Goal: Task Accomplishment & Management: Manage account settings

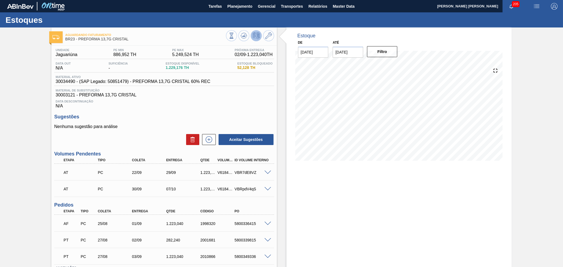
click at [225, 103] on div "Data Descontinuação N/A" at bounding box center [164, 103] width 220 height 11
click at [238, 103] on div "Data Descontinuação N/A" at bounding box center [164, 103] width 220 height 11
click at [295, 176] on div "Estoque De 02/09/2025 Até 10/10/2025 Filtro 09/09 Projeção de Estoque 3,572.992…" at bounding box center [398, 168] width 225 height 282
click at [194, 101] on span "Data Descontinuação" at bounding box center [163, 101] width 217 height 3
click at [241, 8] on span "Planejamento" at bounding box center [239, 6] width 25 height 7
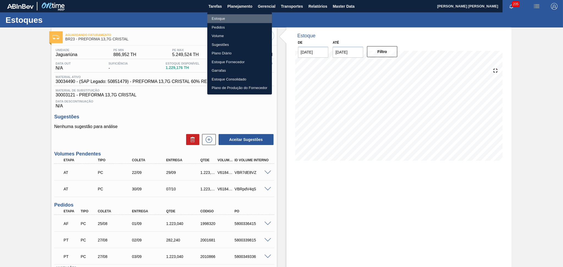
click at [223, 18] on li "Estoque" at bounding box center [239, 18] width 65 height 9
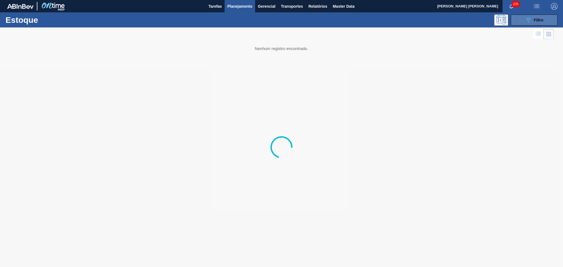
click at [540, 19] on span "Filtro" at bounding box center [539, 20] width 10 height 4
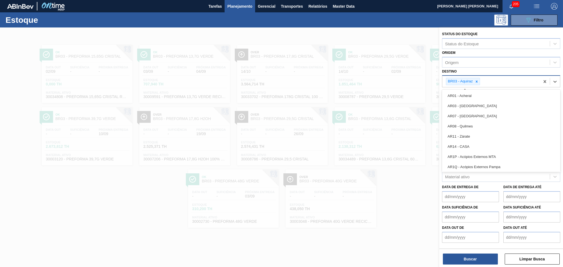
click at [479, 79] on div "BR03 - Aquiraz" at bounding box center [463, 81] width 34 height 7
click at [477, 80] on icon at bounding box center [476, 82] width 4 height 4
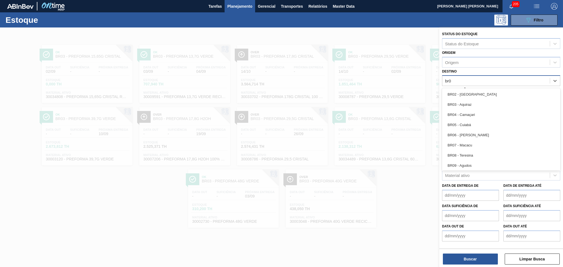
type input "br03"
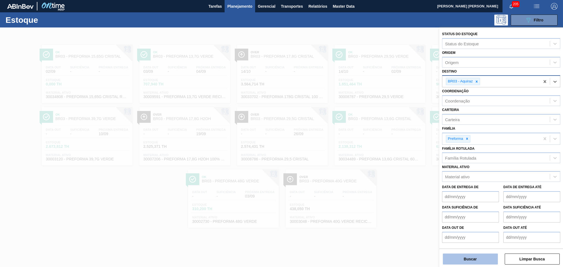
click at [463, 262] on button "Buscar" at bounding box center [470, 259] width 55 height 11
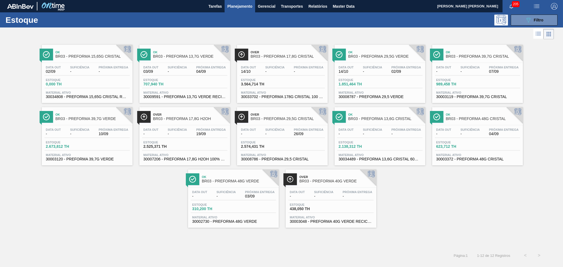
click at [188, 67] on div "Suficiência -" at bounding box center [177, 70] width 22 height 8
click at [385, 39] on div at bounding box center [277, 33] width 554 height 13
click at [430, 193] on div "Ok BR03 - PREFORMA 15,65G CRISTAL Data out 02/09 Suficiência - Próxima Entrega …" at bounding box center [281, 134] width 563 height 187
click at [393, 154] on span "Material ativo" at bounding box center [379, 154] width 82 height 3
click at [72, 212] on div "Ok BR03 - PREFORMA 15,65G CRISTAL Data out 02/09 Suficiência - Próxima Entrega …" at bounding box center [281, 134] width 563 height 187
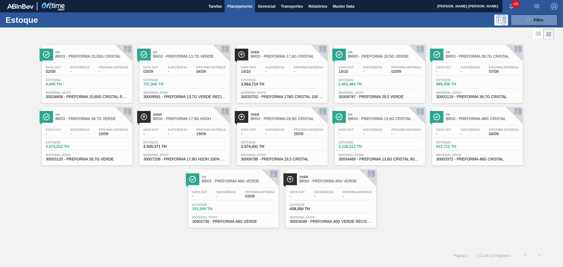
click at [98, 185] on div "Ok BR03 - PREFORMA 15,65G CRISTAL Data out 02/09 Suficiência - Próxima Entrega …" at bounding box center [281, 134] width 563 height 187
click at [242, 5] on span "Planejamento" at bounding box center [239, 6] width 25 height 7
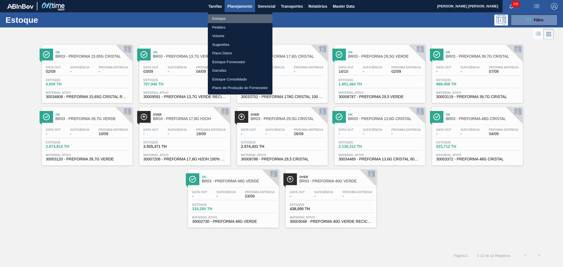
click at [222, 16] on li "Estoque" at bounding box center [240, 18] width 65 height 9
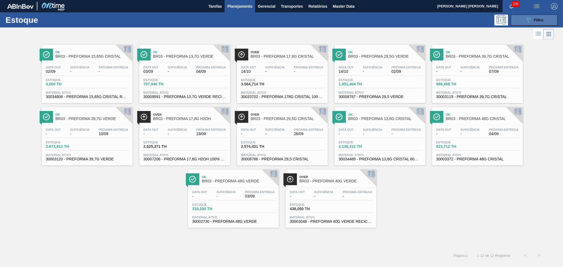
click at [539, 19] on span "Filtro" at bounding box center [539, 20] width 10 height 4
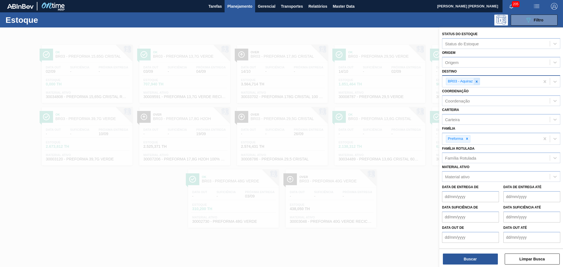
click at [479, 80] on div at bounding box center [476, 81] width 6 height 7
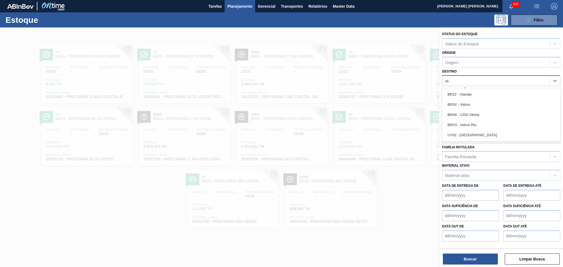
type input "viam"
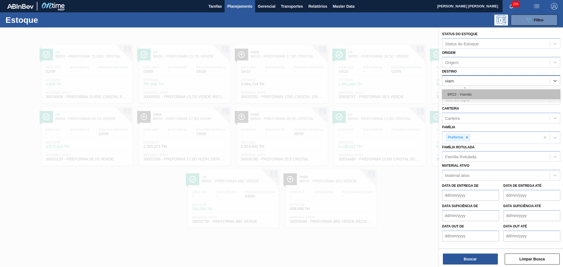
click at [479, 89] on div "BR22 - Viamão" at bounding box center [501, 94] width 118 height 10
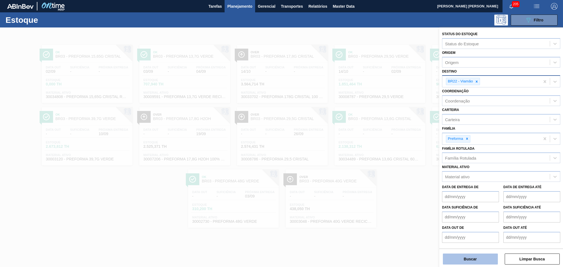
click at [480, 256] on button "Buscar" at bounding box center [470, 259] width 55 height 11
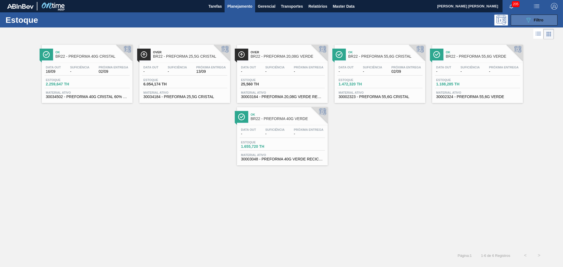
click at [529, 21] on icon "089F7B8B-B2A5-4AFE-B5C0-19BA573D28AC" at bounding box center [528, 20] width 7 height 7
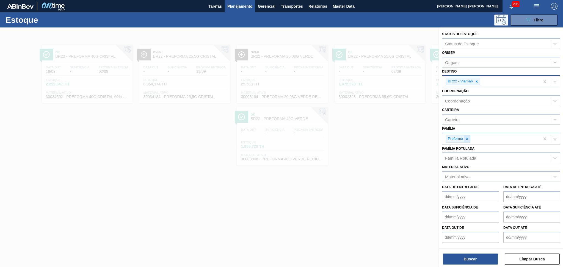
click at [469, 138] on div at bounding box center [467, 138] width 6 height 7
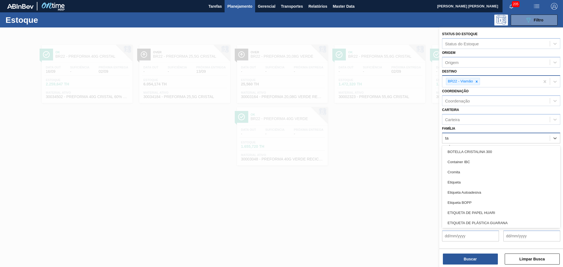
type input "t"
type input "rolha"
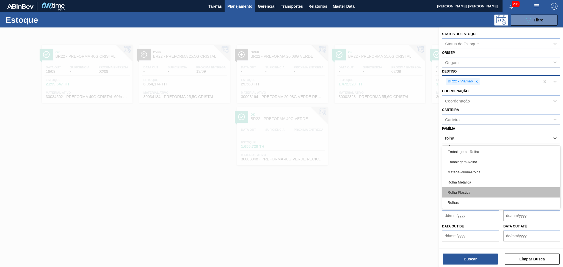
click at [464, 193] on div "Rolha Plástica" at bounding box center [501, 192] width 118 height 10
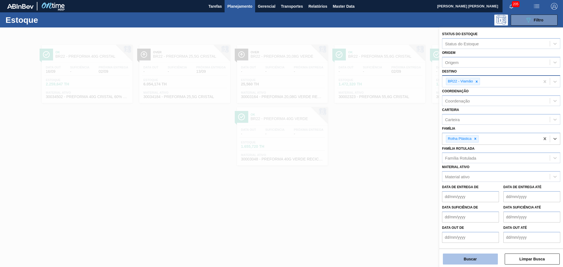
click at [477, 259] on button "Buscar" at bounding box center [470, 259] width 55 height 11
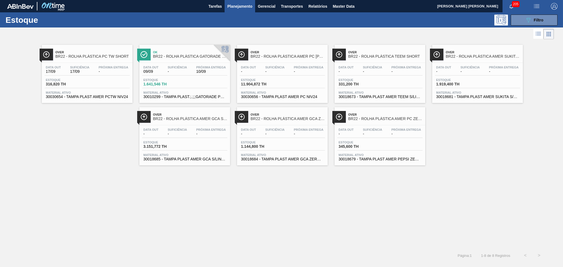
click at [277, 226] on div "Over BR22 - ROLHA PLÁSTICA PC TW SHORT Data out 17/09 Suficiência 17/09 Próxima…" at bounding box center [281, 145] width 563 height 208
click at [150, 80] on span "Estoque" at bounding box center [162, 79] width 38 height 3
click at [9, 180] on div "Over BR22 - ROLHA PLÁSTICA PC TW SHORT Data out 17/09 Suficiência 17/09 Próxima…" at bounding box center [281, 145] width 563 height 208
click at [279, 191] on div "Over BR22 - ROLHA PLÁSTICA PC TW SHORT Data out 17/09 Suficiência 17/09 Próxima…" at bounding box center [281, 145] width 563 height 208
click at [36, 191] on div "Over BR22 - ROLHA PLÁSTICA PC TW SHORT Data out 17/09 Suficiência 17/09 Próxima…" at bounding box center [281, 145] width 563 height 208
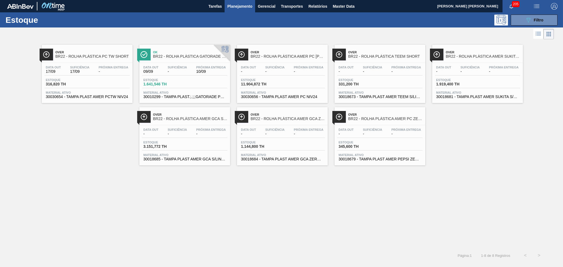
click at [71, 170] on div "Over BR22 - ROLHA PLÁSTICA PC TW SHORT Data out 17/09 Suficiência 17/09 Próxima…" at bounding box center [281, 145] width 563 height 208
click at [467, 163] on div "Over BR22 - ROLHA PLÁSTICA PC TW SHORT Data out 17/09 Suficiência 17/09 Próxima…" at bounding box center [281, 103] width 563 height 125
click at [96, 125] on div "Over BR22 - ROLHA PLÁSTICA PC TW SHORT Data out 17/09 Suficiência 17/09 Próxima…" at bounding box center [281, 103] width 563 height 125
click at [168, 89] on div "Data out 09/09 Suficiência - Próxima Entrega 10/09 Estoque 1.641,546 TH Materia…" at bounding box center [184, 81] width 91 height 37
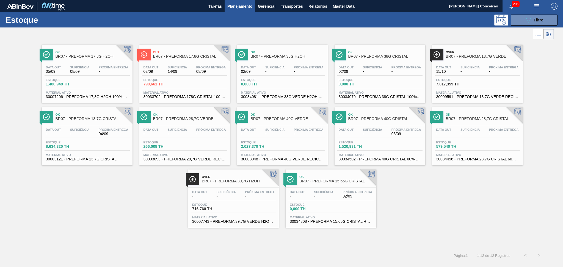
click at [142, 206] on div "Ok BR07 - PREFORMA 17,8G H2OH Data out 05/09 Suficiência 08/09 Próxima Entrega …" at bounding box center [281, 134] width 563 height 187
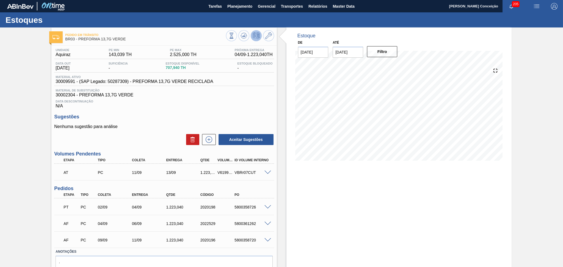
click at [160, 103] on div "Data Descontinuação N/A" at bounding box center [164, 103] width 220 height 11
click at [227, 96] on span "30002304 - PREFORMA 13,7G VERDE" at bounding box center [163, 95] width 217 height 5
click at [151, 96] on span "30002304 - PREFORMA 13,7G VERDE" at bounding box center [163, 95] width 217 height 5
click at [162, 115] on h3 "Sugestões" at bounding box center [164, 117] width 220 height 6
click at [256, 102] on span "Data Descontinuação" at bounding box center [163, 101] width 217 height 3
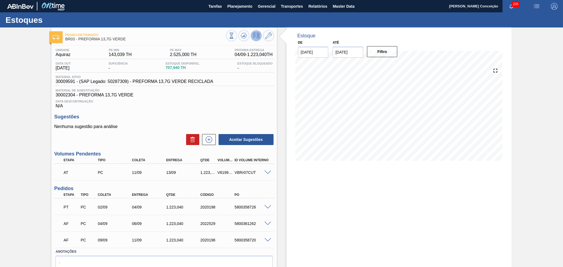
click at [209, 106] on div "Data Descontinuação N/A" at bounding box center [164, 103] width 220 height 11
click at [186, 115] on h3 "Sugestões" at bounding box center [164, 117] width 220 height 6
click at [193, 102] on span "Data Descontinuação" at bounding box center [163, 101] width 217 height 3
click at [294, 184] on div "Estoque De 02/09/2025 Até 10/10/2025 Filtro 25/09 Projeção de Estoque 3,450.096…" at bounding box center [398, 159] width 225 height 265
click at [252, 111] on div "Unidade Aquiraz PE MIN 143,039 TH PE MAX 2.525,000 TH Próxima Entrega 04/09 - 1…" at bounding box center [163, 168] width 225 height 245
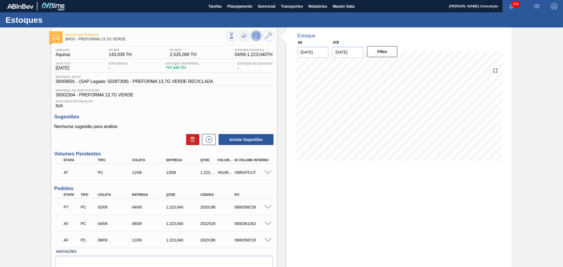
click at [252, 111] on div "Unidade Aquiraz PE MIN 143,039 TH PE MAX 2.525,000 TH Próxima Entrega 04/09 - 1…" at bounding box center [163, 168] width 225 height 245
click at [148, 131] on div "Nenhuma sugestão para análise Aceitar Sugestões" at bounding box center [164, 134] width 220 height 21
click at [159, 128] on p "Nenhuma sugestão para análise" at bounding box center [164, 126] width 220 height 5
click at [242, 100] on span "Data Descontinuação" at bounding box center [163, 101] width 217 height 3
click at [267, 222] on span at bounding box center [267, 224] width 7 height 4
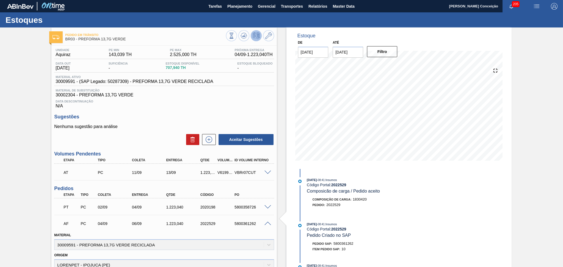
click at [267, 222] on span at bounding box center [267, 224] width 7 height 4
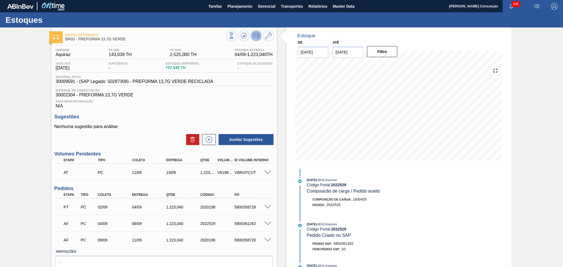
click at [191, 102] on span "Data Descontinuação" at bounding box center [163, 101] width 217 height 3
click at [174, 110] on div "Unidade Aquiraz PE MIN 143,039 TH PE MAX 2.525,000 TH Próxima Entrega 04/09 - 1…" at bounding box center [163, 168] width 225 height 245
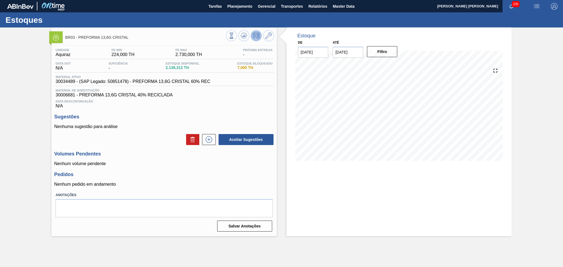
click at [252, 159] on div "Volumes Pendentes Nenhum volume pendente" at bounding box center [164, 158] width 220 height 15
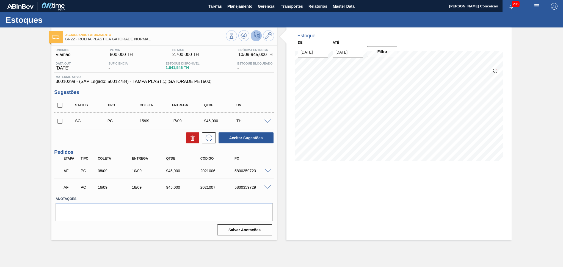
click at [306, 176] on div "Estoque De 02/09/2025 Até 10/10/2025 Filtro" at bounding box center [398, 133] width 225 height 213
click at [251, 78] on span "Material ativo" at bounding box center [163, 76] width 217 height 3
click at [288, 188] on div "Estoque De 02/09/2025 Até 10/10/2025 Filtro 19/09 Projeção de Estoque 2,496.546…" at bounding box center [398, 133] width 225 height 213
click at [267, 170] on span at bounding box center [267, 171] width 7 height 4
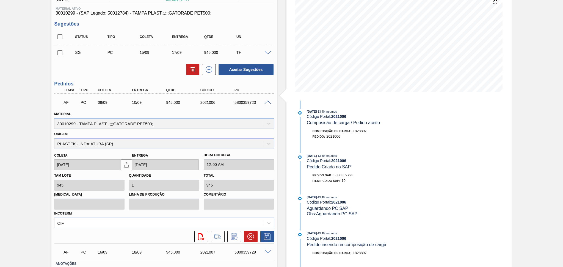
scroll to position [73, 0]
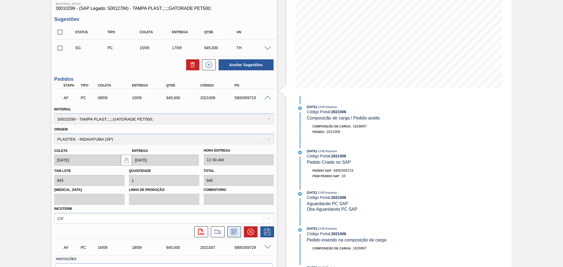
click at [233, 232] on icon at bounding box center [234, 232] width 4 height 3
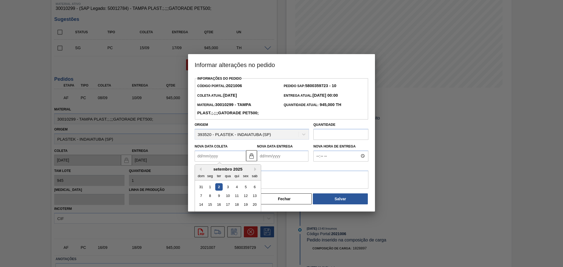
click at [221, 159] on Coleta2021006 "Nova Data Coleta" at bounding box center [220, 156] width 51 height 11
click at [245, 189] on div "5" at bounding box center [245, 186] width 7 height 7
type Coleta2021006 "05/09/2025"
type Entrega2021006 "07/09/2025"
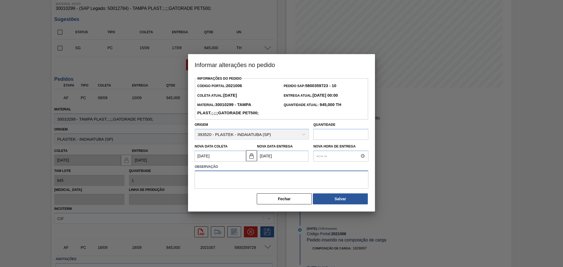
click at [219, 176] on textarea at bounding box center [282, 180] width 174 height 18
type textarea "antecipação risco de Falta"
click at [347, 199] on button "Salvar" at bounding box center [340, 198] width 55 height 11
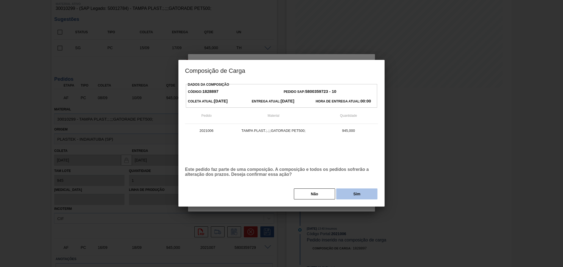
click at [351, 196] on button "Sim" at bounding box center [356, 193] width 41 height 11
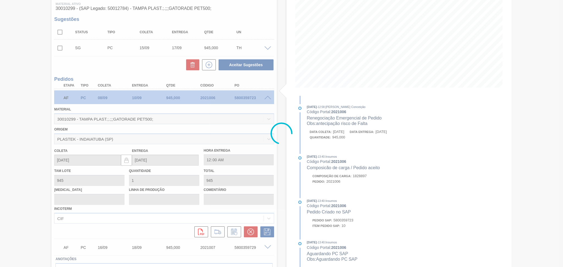
scroll to position [0, 0]
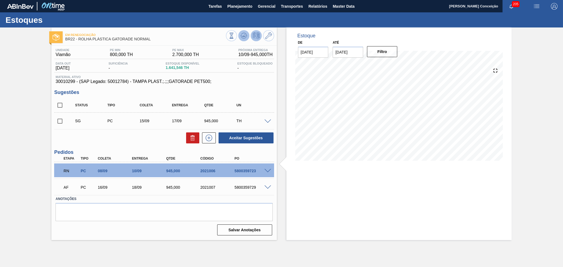
click at [239, 37] on button at bounding box center [243, 35] width 11 height 11
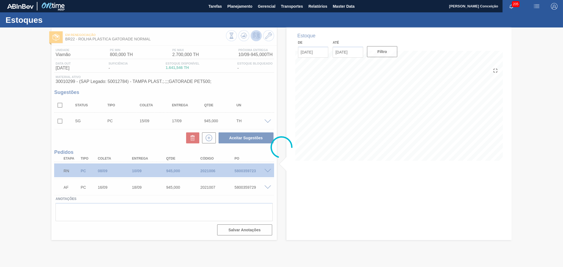
click at [283, 193] on div at bounding box center [281, 147] width 563 height 240
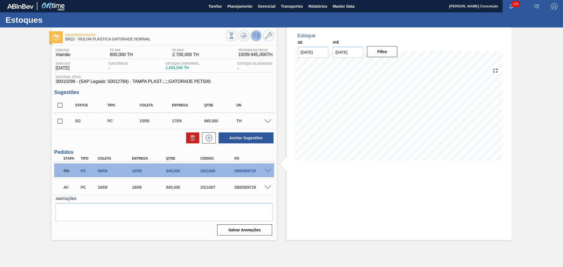
click at [267, 121] on span at bounding box center [267, 122] width 7 height 4
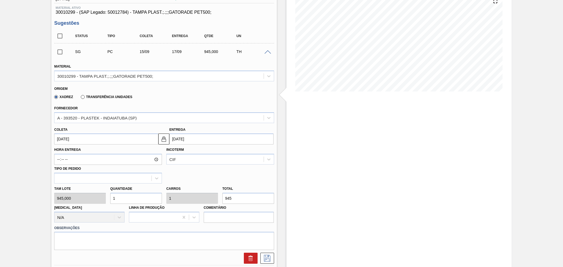
scroll to position [73, 0]
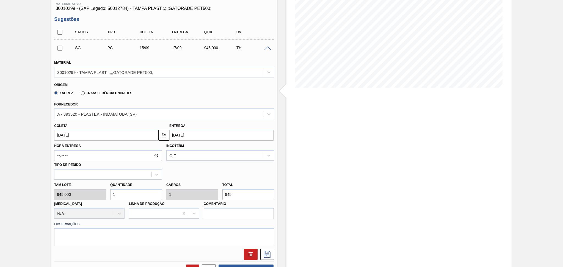
click at [103, 184] on div "Tam lote 945,000 Quantidade 1 Carros 1 Total 945 Doca N/A Linha de Produção Com…" at bounding box center [164, 199] width 224 height 39
click at [209, 168] on div "Hora Entrega Incoterm CIF Tipo de pedido" at bounding box center [164, 160] width 224 height 39
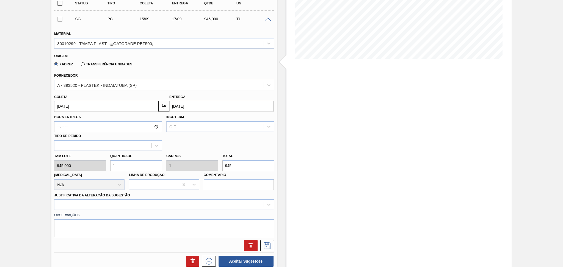
scroll to position [87, 0]
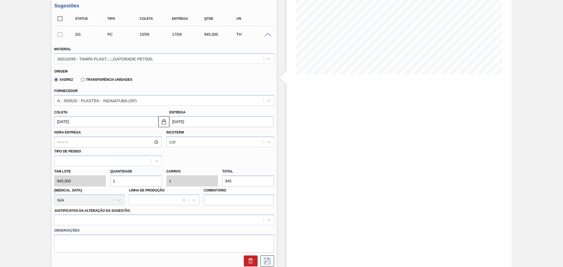
click at [123, 181] on input "1" at bounding box center [136, 181] width 52 height 11
click at [95, 218] on div at bounding box center [164, 220] width 220 height 11
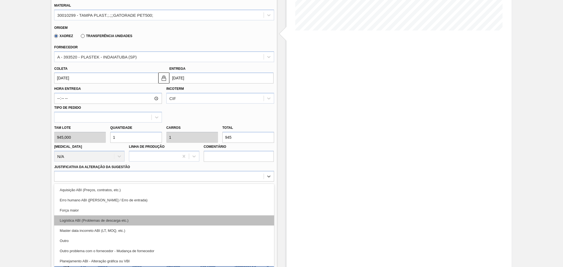
scroll to position [37, 0]
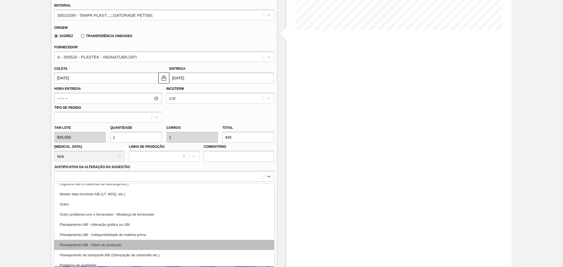
click at [117, 240] on div "Planejamento ABI - Plano de produção" at bounding box center [164, 245] width 220 height 10
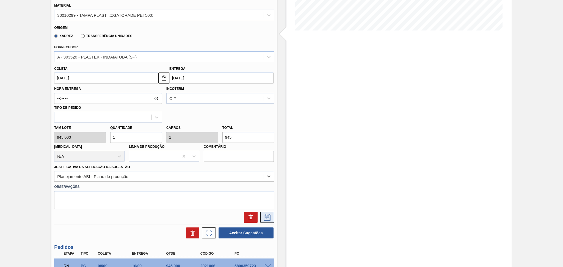
click at [266, 214] on icon at bounding box center [267, 217] width 9 height 7
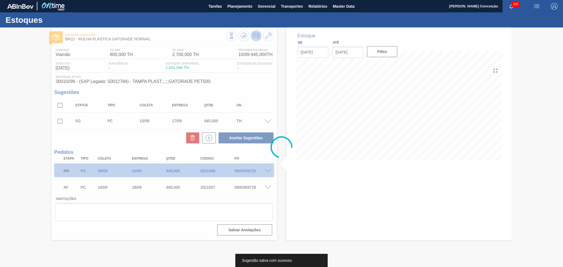
scroll to position [0, 0]
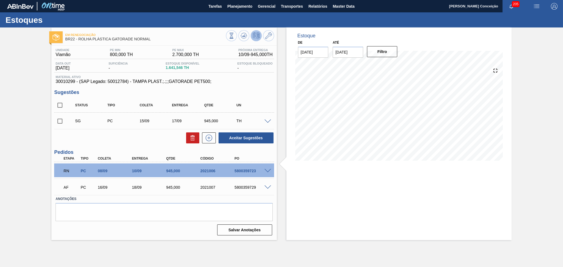
click at [57, 124] on input "checkbox" at bounding box center [60, 121] width 12 height 12
click at [247, 137] on button "Aceitar Sugestões" at bounding box center [245, 137] width 55 height 11
checkbox input "false"
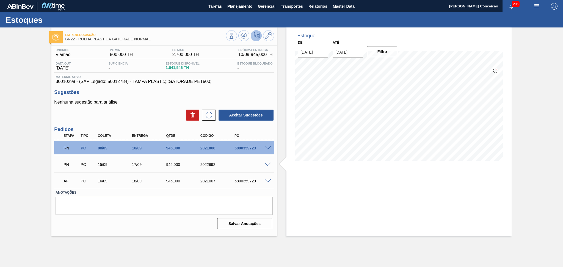
click at [297, 182] on div "Estoque De 02/09/2025 Até 10/10/2025 Filtro" at bounding box center [398, 131] width 225 height 209
click at [244, 38] on icon at bounding box center [243, 35] width 7 height 7
click at [128, 115] on div "Aceitar Sugestões" at bounding box center [164, 115] width 220 height 12
click at [248, 148] on div "5800359723" at bounding box center [252, 148] width 38 height 4
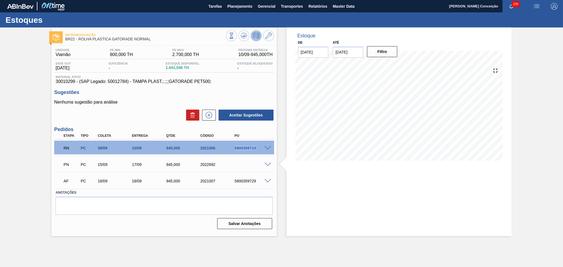
copy div "5800359723"
click at [253, 146] on div "5800359723" at bounding box center [252, 148] width 38 height 4
click at [270, 146] on div at bounding box center [268, 148] width 11 height 4
click at [268, 147] on span at bounding box center [267, 148] width 7 height 4
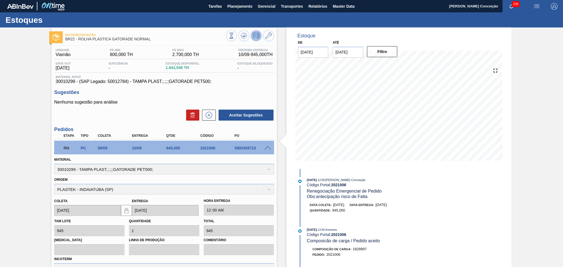
click at [271, 149] on div at bounding box center [268, 148] width 11 height 4
click at [268, 148] on span at bounding box center [267, 148] width 7 height 4
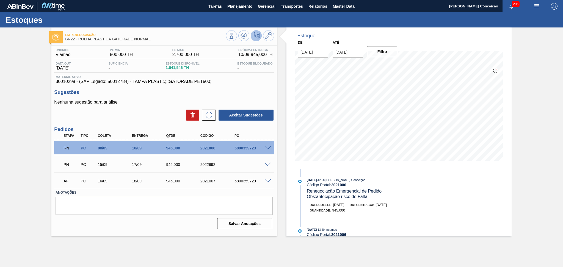
click at [173, 97] on div "Sugestões Nenhuma sugestão para análise Aceitar Sugestões" at bounding box center [164, 106] width 220 height 32
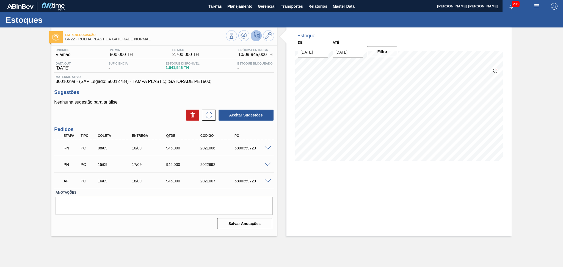
click at [287, 141] on div "Estoque De [DATE] Até [DATE] Filtro" at bounding box center [398, 97] width 225 height 141
click at [235, 90] on h3 "Sugestões" at bounding box center [164, 93] width 220 height 6
click at [244, 93] on h3 "Sugestões" at bounding box center [164, 93] width 220 height 6
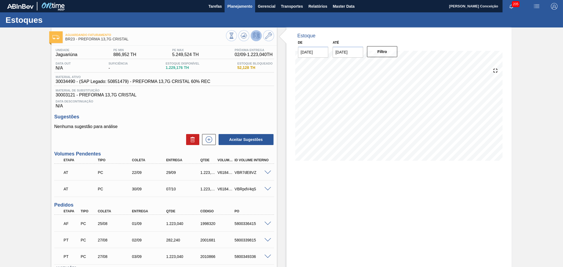
click at [241, 8] on span "Planejamento" at bounding box center [239, 6] width 25 height 7
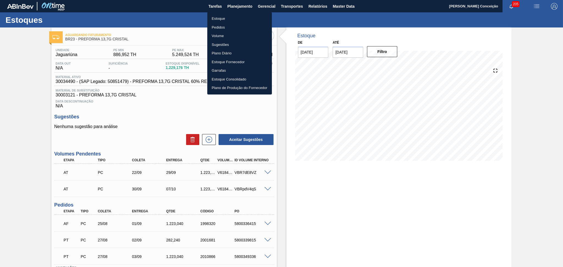
click at [220, 19] on li "Estoque" at bounding box center [239, 18] width 65 height 9
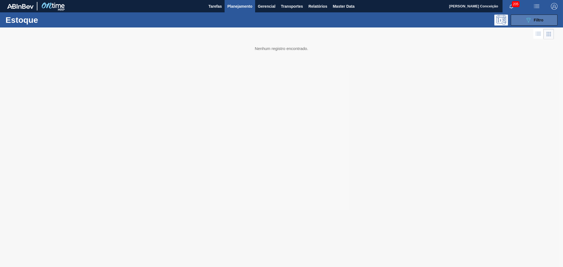
click at [514, 19] on button "089F7B8B-B2A5-4AFE-B5C0-19BA573D28AC Filtro" at bounding box center [533, 20] width 47 height 11
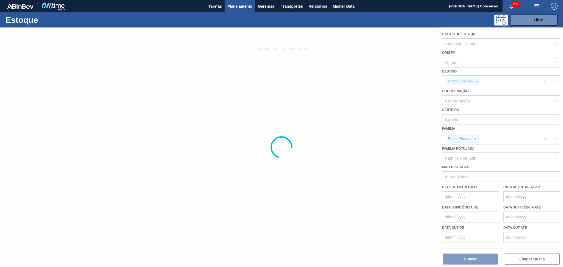
click at [471, 82] on div at bounding box center [281, 147] width 563 height 240
click at [476, 83] on div at bounding box center [281, 147] width 563 height 240
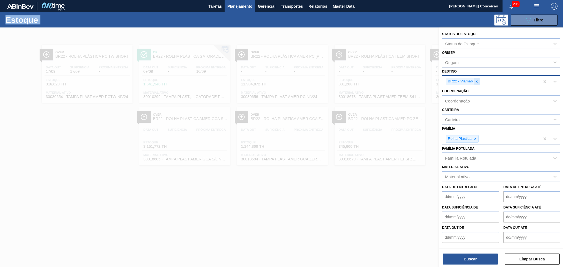
click at [476, 80] on icon at bounding box center [477, 81] width 2 height 2
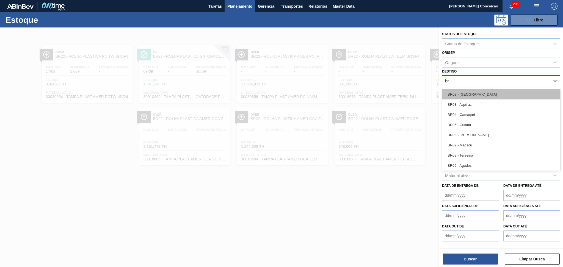
type input "br14"
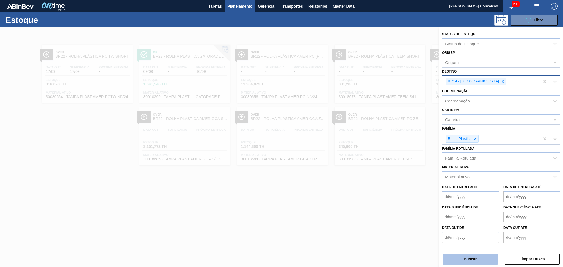
click at [455, 256] on button "Buscar" at bounding box center [470, 259] width 55 height 11
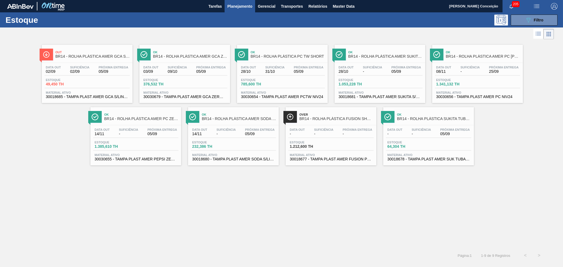
click at [189, 56] on span "BR14 - ROLHA PLÁSTICA AMER GCA ZERO SHORT" at bounding box center [190, 56] width 74 height 4
click at [522, 19] on button "089F7B8B-B2A5-4AFE-B5C0-19BA573D28AC Filtro" at bounding box center [533, 20] width 47 height 11
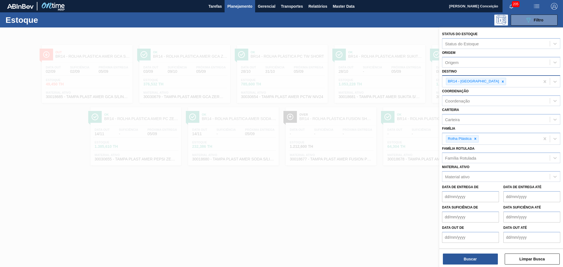
click at [502, 80] on icon at bounding box center [503, 81] width 2 height 2
click at [468, 154] on div "Família Rotulada" at bounding box center [460, 156] width 31 height 5
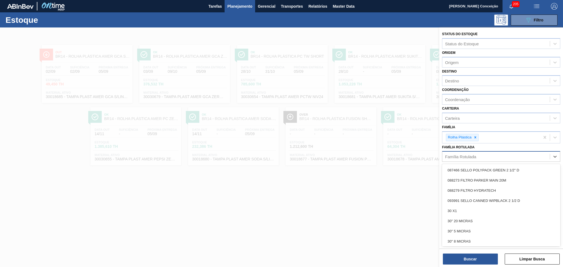
paste Rotulada "30030679"
type Rotulada "30030679"
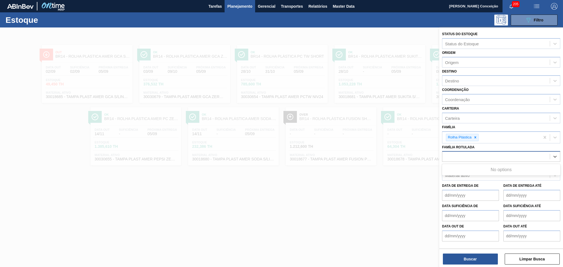
click at [468, 154] on div "30030679" at bounding box center [495, 157] width 107 height 8
click at [464, 173] on div "Material ativo" at bounding box center [457, 175] width 24 height 5
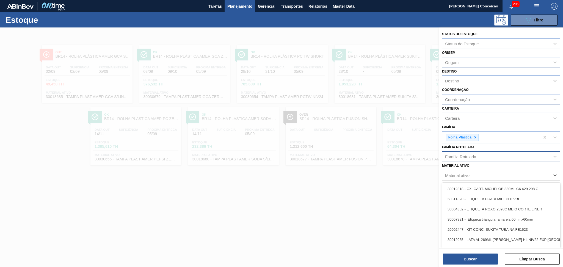
paste ativo "30030679"
type ativo "30030679"
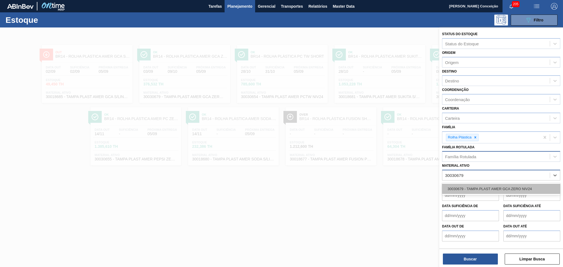
click at [501, 185] on div "30030679 - TAMPA PLAST AMER GCA ZERO NIV24" at bounding box center [501, 189] width 118 height 10
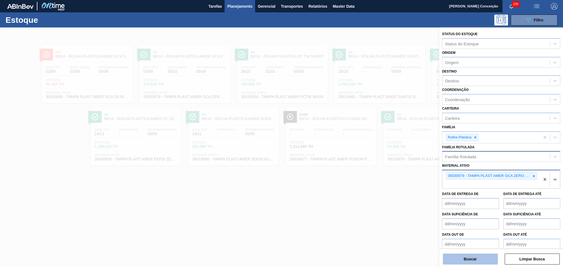
click at [466, 258] on button "Buscar" at bounding box center [470, 259] width 55 height 11
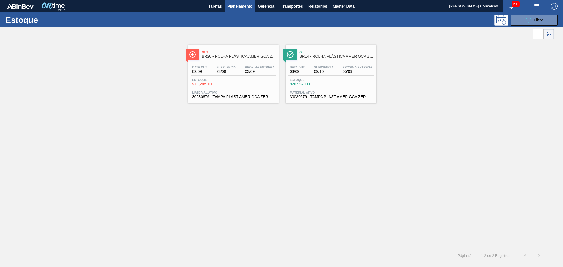
click at [257, 151] on div "Out BR20 - ROLHA PLÁSTICA AMER GCA ZERO SHORT Data out 02/09 Suficiência 28/09 …" at bounding box center [281, 145] width 563 height 208
click at [210, 66] on div "Data out 02/09 Suficiência 28/09 Próxima Entrega 03/09" at bounding box center [233, 71] width 85 height 10
click at [509, 19] on div "089F7B8B-B2A5-4AFE-B5C0-19BA573D28AC Filtro" at bounding box center [534, 20] width 52 height 11
click at [522, 21] on button "089F7B8B-B2A5-4AFE-B5C0-19BA573D28AC Filtro" at bounding box center [533, 20] width 47 height 11
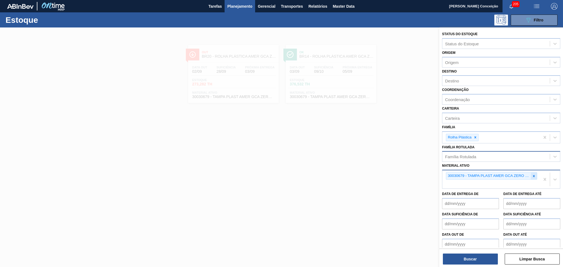
click at [534, 174] on icon at bounding box center [534, 176] width 4 height 4
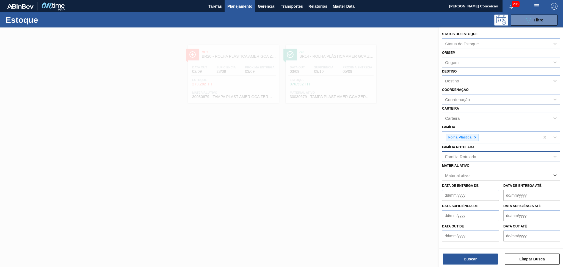
click at [328, 190] on div at bounding box center [281, 160] width 563 height 267
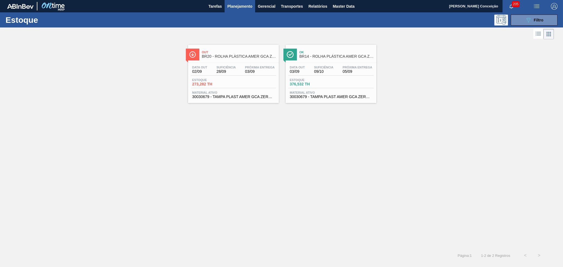
click at [221, 91] on span "Material ativo" at bounding box center [233, 92] width 82 height 3
click at [533, 16] on button "089F7B8B-B2A5-4AFE-B5C0-19BA573D28AC Filtro" at bounding box center [533, 20] width 47 height 11
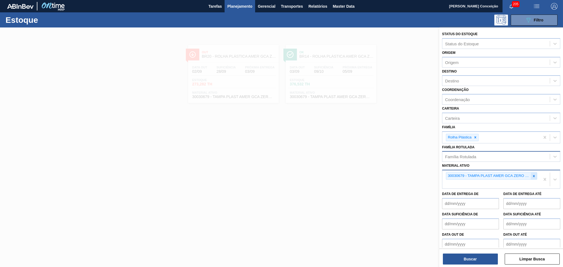
click at [533, 174] on icon at bounding box center [534, 176] width 4 height 4
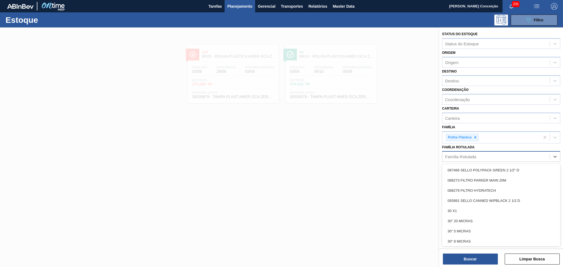
click at [471, 156] on div "Família Rotulada" at bounding box center [460, 156] width 31 height 5
type Rotulada "r"
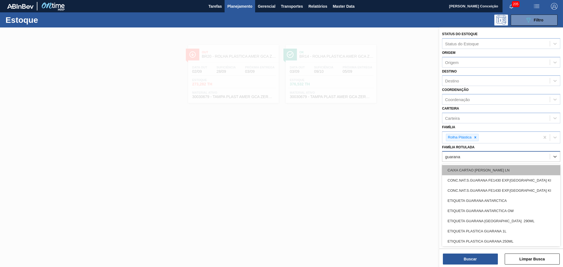
type Rotulada "guarana"
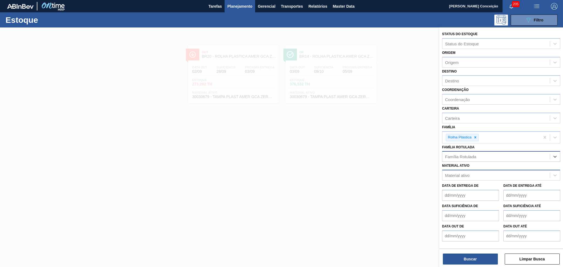
click at [476, 156] on div "Família Rotulada" at bounding box center [460, 156] width 31 height 5
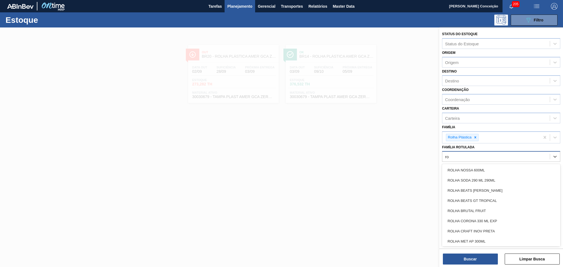
type Rotulada "r"
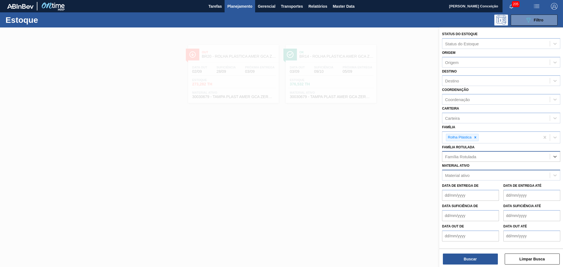
click at [486, 153] on div "Família Rotulada" at bounding box center [495, 157] width 107 height 8
click at [459, 174] on div "Material ativo" at bounding box center [457, 175] width 24 height 5
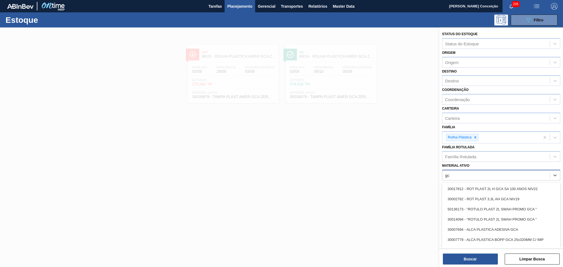
type ativo "g"
type ativo "r"
click at [465, 154] on div "Família Rotulada" at bounding box center [460, 156] width 31 height 5
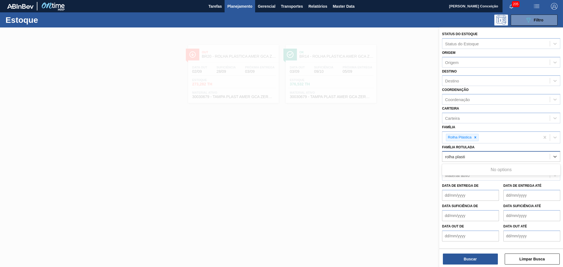
type Rotulada "rolha plast"
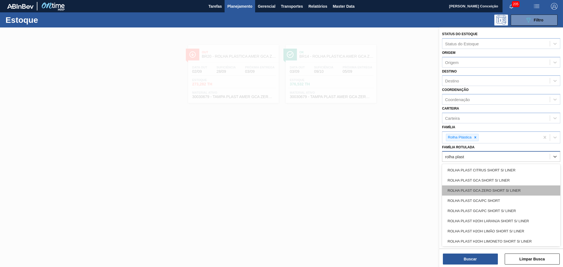
click at [511, 187] on div "ROLHA PLAST GCA ZERO SHORT S/ LINER" at bounding box center [501, 190] width 118 height 10
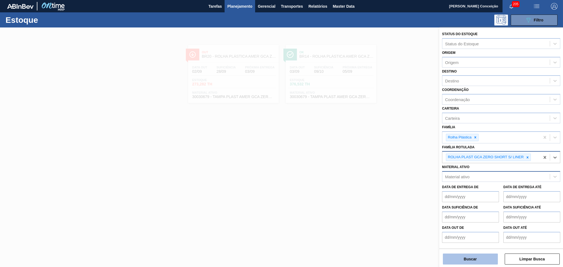
click at [472, 259] on button "Buscar" at bounding box center [470, 259] width 55 height 11
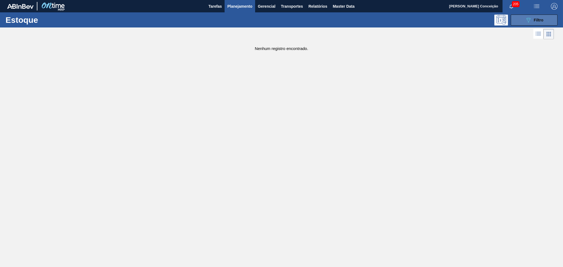
click at [540, 16] on button "089F7B8B-B2A5-4AFE-B5C0-19BA573D28AC Filtro" at bounding box center [533, 20] width 47 height 11
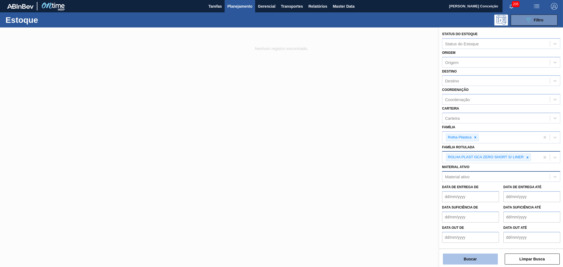
click at [466, 257] on button "Buscar" at bounding box center [470, 259] width 55 height 11
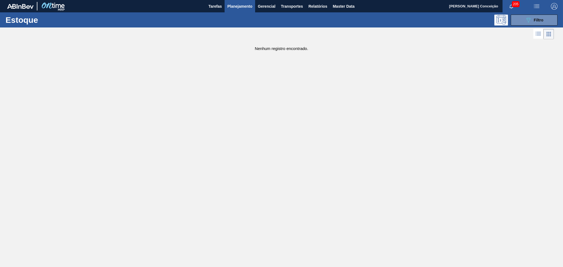
click at [364, 109] on main "Tarefas Planejamento Gerencial Transportes Relatórios Master Data Aline Apareci…" at bounding box center [281, 133] width 563 height 267
click at [547, 26] on div "Estoque 089F7B8B-B2A5-4AFE-B5C0-19BA573D28AC Filtro" at bounding box center [281, 19] width 563 height 15
click at [541, 21] on span "Filtro" at bounding box center [539, 20] width 10 height 4
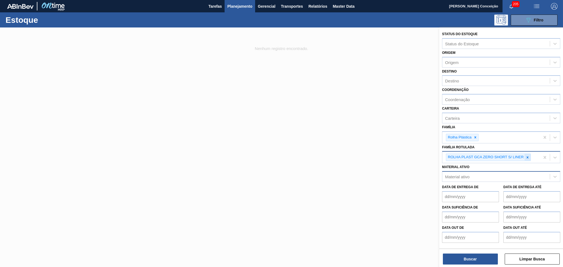
click at [526, 156] on icon at bounding box center [527, 157] width 4 height 4
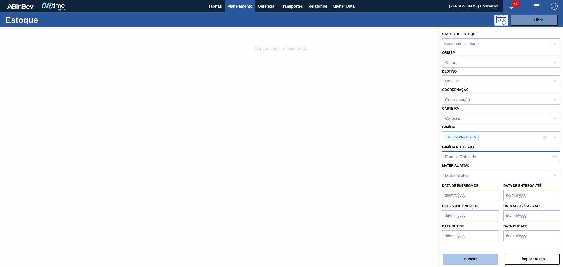
click at [467, 257] on button "Buscar" at bounding box center [470, 259] width 55 height 11
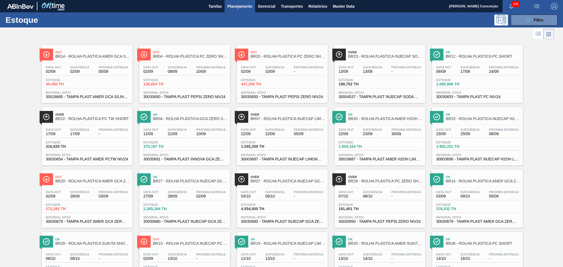
click at [175, 34] on div at bounding box center [277, 33] width 554 height 13
click at [540, 36] on icon at bounding box center [538, 33] width 7 height 7
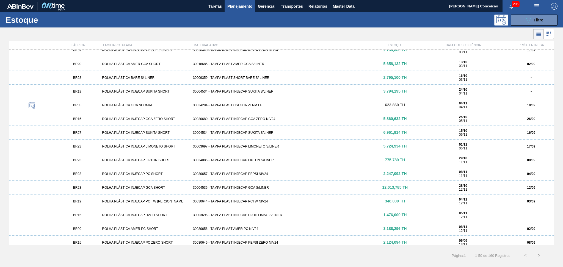
scroll to position [491, 0]
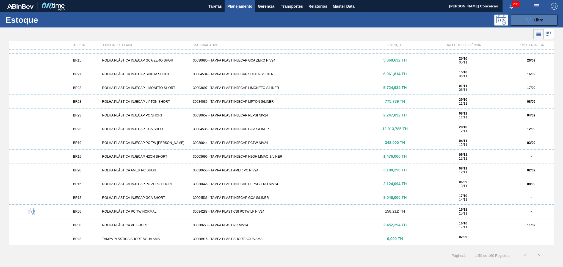
click at [530, 20] on icon "089F7B8B-B2A5-4AFE-B5C0-19BA573D28AC" at bounding box center [528, 20] width 7 height 7
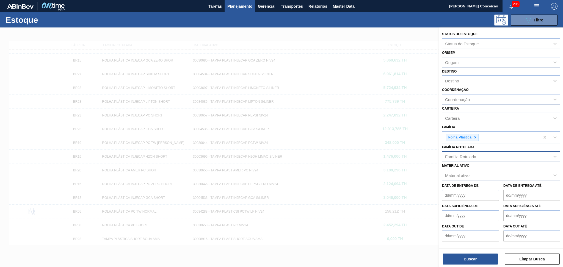
click at [462, 154] on div "Família Rotulada" at bounding box center [460, 156] width 31 height 5
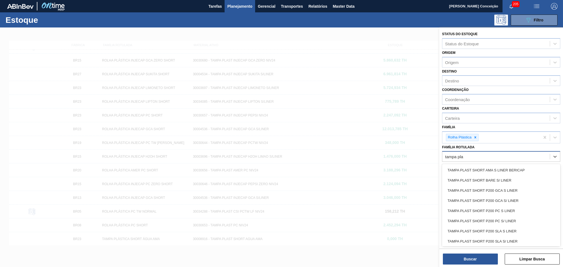
type Rotulada "tampa plas"
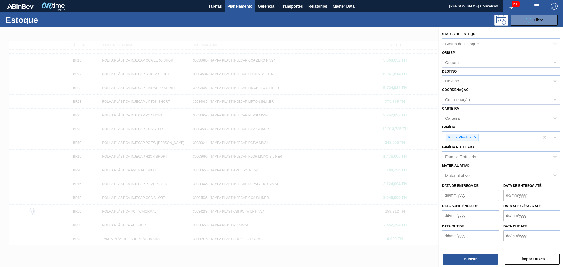
drag, startPoint x: 479, startPoint y: 153, endPoint x: 393, endPoint y: 163, distance: 87.1
click at [439, 163] on div "Status do Estoque Status do Estoque Origem Origem Destino Destino Coordenação C…" at bounding box center [501, 160] width 124 height 267
click at [399, 28] on div at bounding box center [281, 160] width 563 height 267
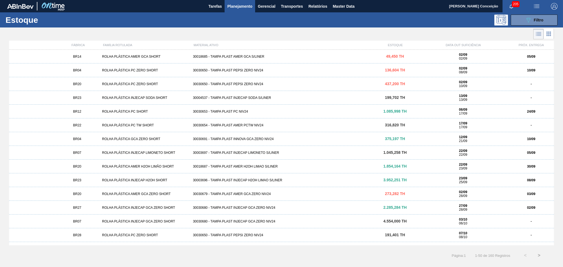
click at [216, 46] on div "MATERIAL ATIVO" at bounding box center [281, 44] width 181 height 3
click at [210, 46] on div "MATERIAL ATIVO" at bounding box center [281, 44] width 181 height 3
click at [535, 20] on span "Filtro" at bounding box center [539, 20] width 10 height 4
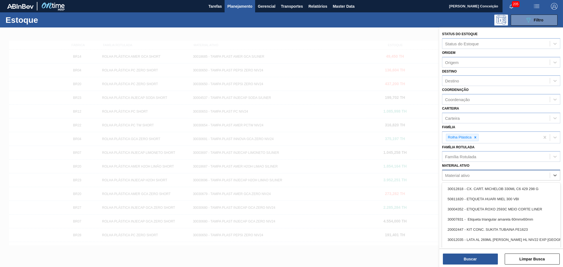
click at [458, 176] on div "Material ativo" at bounding box center [495, 175] width 107 height 8
type ativo "30030679"
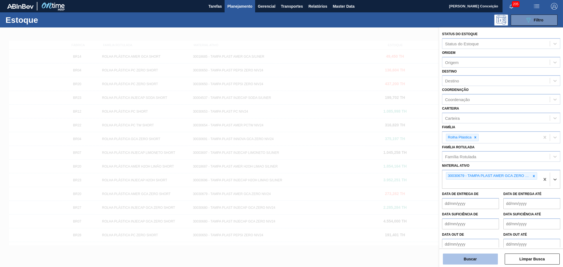
click at [470, 258] on button "Buscar" at bounding box center [470, 259] width 55 height 11
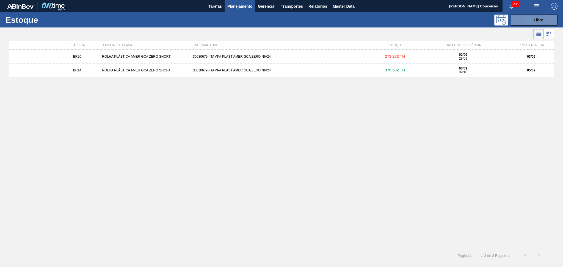
click at [211, 118] on div "BR20 ROLHA PLÁSTICA AMER GCA ZERO SHORT 30030679 - TAMPA PLAST AMER GCA ZERO NI…" at bounding box center [281, 148] width 545 height 196
click at [238, 57] on div "30030679 - TAMPA PLAST AMER GCA ZERO NIV24" at bounding box center [282, 57] width 182 height 4
click at [231, 56] on div "30030679 - TAMPA PLAST AMER GCA ZERO NIV24" at bounding box center [282, 57] width 182 height 4
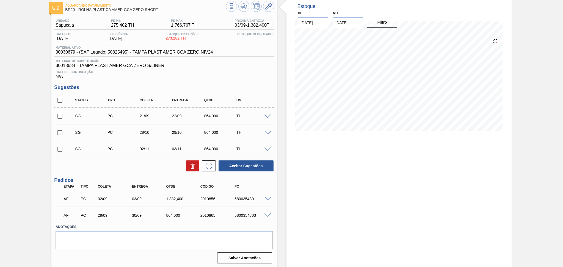
scroll to position [30, 0]
click at [268, 197] on span at bounding box center [267, 199] width 7 height 4
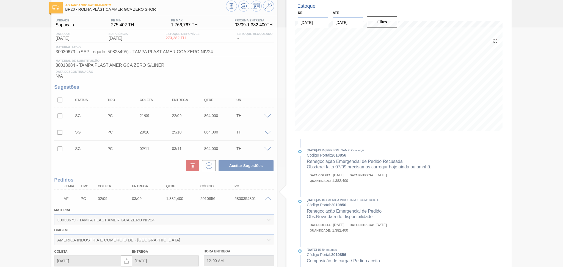
click at [268, 197] on div at bounding box center [281, 147] width 563 height 240
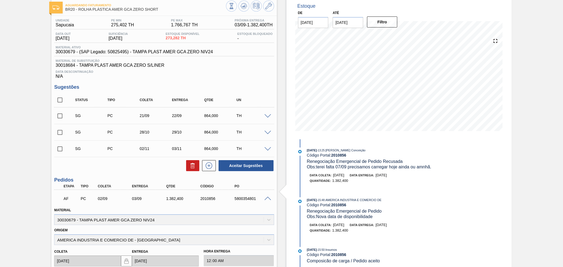
click at [268, 198] on span at bounding box center [267, 199] width 7 height 4
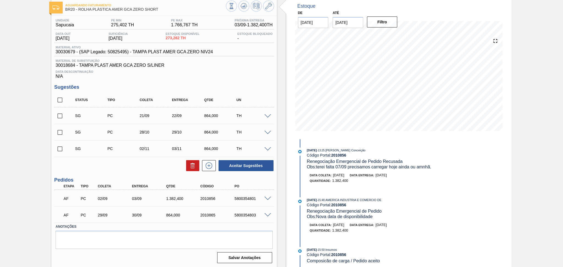
click at [289, 67] on div "Estoque De 02/09/2025 Até 10/10/2025 Filtro 20/09 Projeção de Estoque 855.678 N…" at bounding box center [398, 68] width 225 height 141
click at [275, 74] on div "Unidade Sapucaia PE MIN 275,402 TH PE MAX 1.766,767 TH Próxima Entrega 03/09 - …" at bounding box center [163, 140] width 225 height 249
click at [251, 199] on div "5800354801" at bounding box center [252, 198] width 38 height 4
copy div "5800354801"
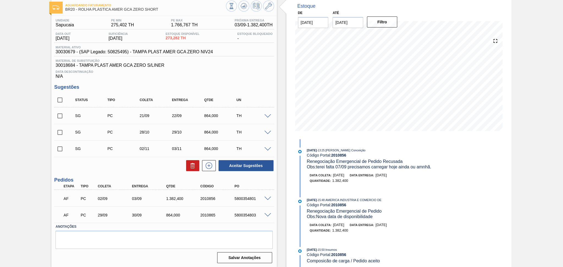
click at [249, 86] on h3 "Sugestões" at bounding box center [164, 87] width 220 height 6
click at [232, 68] on div "Data Descontinuação N/A" at bounding box center [164, 73] width 220 height 11
click at [263, 83] on div "Unidade Sapucaia PE MIN 275,402 TH PE MAX 1.766,767 TH Próxima Entrega 03/09 - …" at bounding box center [163, 140] width 225 height 249
click at [268, 215] on span at bounding box center [267, 215] width 7 height 4
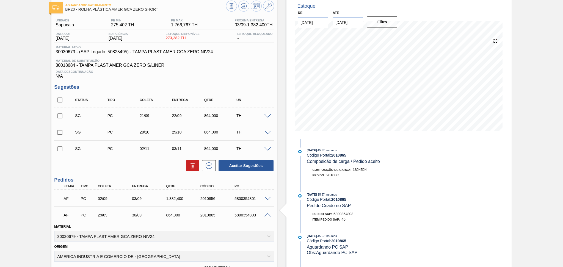
click at [268, 215] on span at bounding box center [267, 215] width 7 height 4
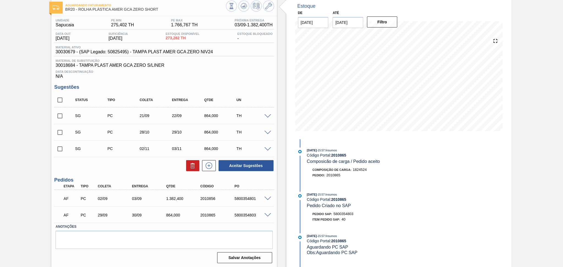
click at [264, 94] on div "Status Tipo Coleta Entrega Qtde UN" at bounding box center [167, 100] width 193 height 12
click at [260, 93] on div "Status Tipo Coleta Entrega Qtde UN" at bounding box center [164, 100] width 220 height 15
click at [207, 78] on div "Data Descontinuação N/A" at bounding box center [164, 73] width 220 height 11
click at [238, 71] on span "Data Descontinuação" at bounding box center [163, 71] width 217 height 3
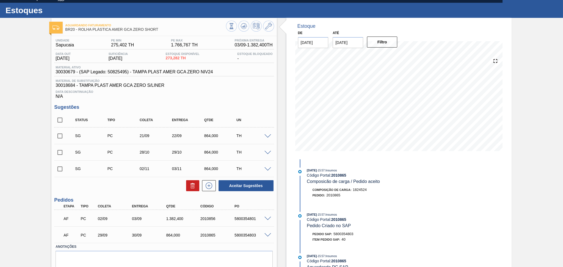
scroll to position [0, 0]
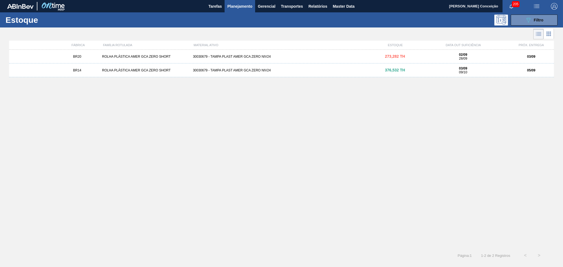
click at [221, 56] on div "30030679 - TAMPA PLAST AMER GCA ZERO NIV24" at bounding box center [282, 57] width 182 height 4
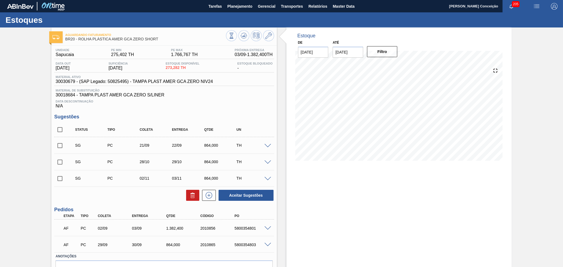
drag, startPoint x: 368, startPoint y: 213, endPoint x: 352, endPoint y: 177, distance: 38.6
click at [352, 177] on div "Estoque De [DATE] Até [DATE] Filtro" at bounding box center [398, 162] width 225 height 270
click at [251, 232] on div "AF PC 02/09 03/09 1.382,400 2010856 5800354801" at bounding box center [162, 227] width 205 height 11
copy div "5800354801"
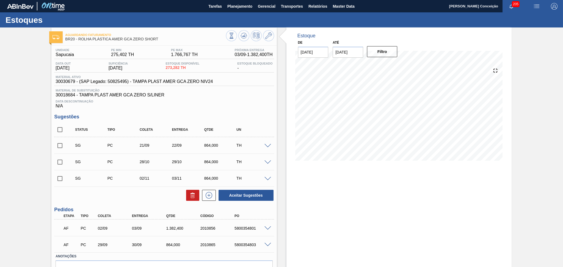
click at [269, 228] on span at bounding box center [267, 228] width 7 height 4
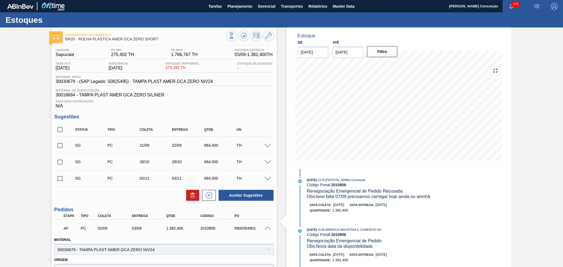
click at [269, 228] on span at bounding box center [267, 228] width 7 height 4
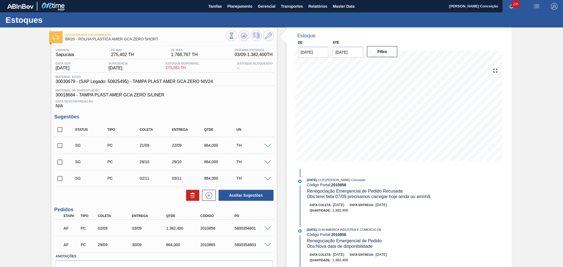
scroll to position [30, 0]
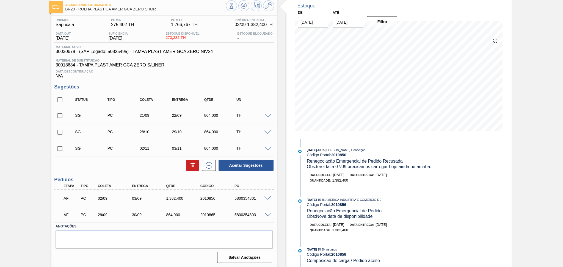
click at [268, 197] on span at bounding box center [267, 198] width 7 height 4
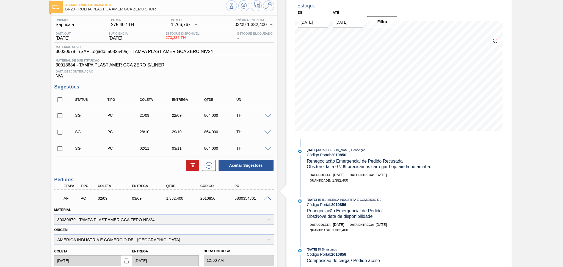
click at [268, 198] on span at bounding box center [267, 198] width 7 height 4
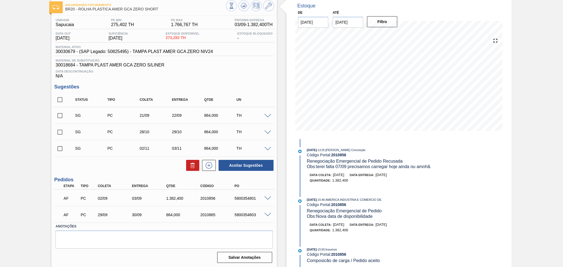
click at [245, 197] on div "5800354801" at bounding box center [252, 198] width 38 height 4
copy div "5800354801"
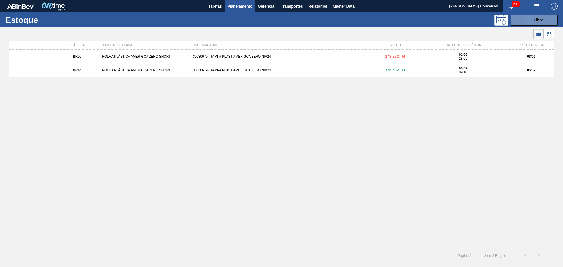
click at [212, 72] on div "30030679 - TAMPA PLAST AMER GCA ZERO NIV24" at bounding box center [282, 70] width 182 height 4
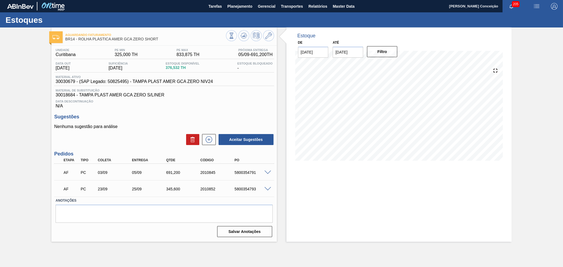
click at [243, 173] on div "5800354791" at bounding box center [252, 172] width 38 height 4
copy div "5800354791"
click at [231, 103] on div "Data Descontinuação N/A" at bounding box center [164, 103] width 220 height 11
click at [235, 115] on h3 "Sugestões" at bounding box center [164, 117] width 220 height 6
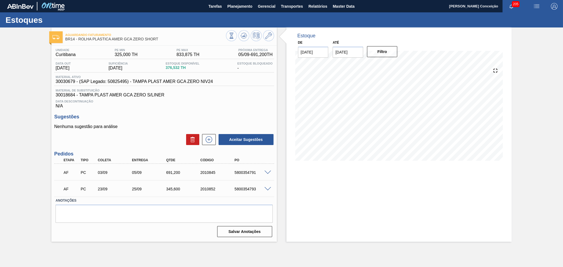
click at [149, 134] on div "Aceitar Sugestões" at bounding box center [164, 140] width 220 height 12
click at [250, 96] on span "30018684 - TAMPA PLAST AMER GCA ZERO S/LINER" at bounding box center [163, 95] width 217 height 5
click at [319, 8] on span "Relatórios" at bounding box center [317, 6] width 19 height 7
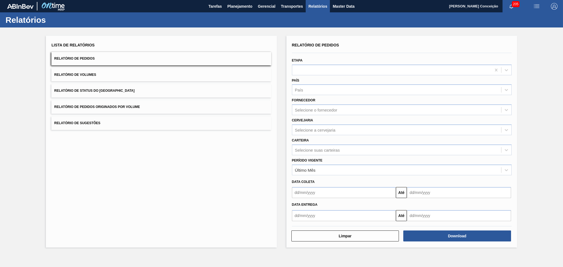
click at [111, 58] on button "Relatório de Pedidos" at bounding box center [161, 58] width 220 height 13
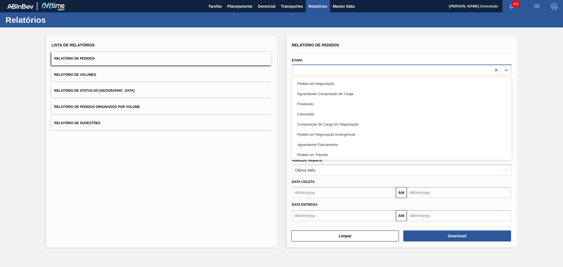
click at [305, 69] on div at bounding box center [391, 70] width 199 height 8
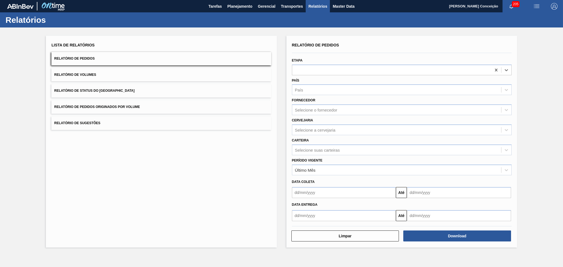
click at [97, 209] on div "Lista de Relatórios Relatório de Pedidos Relatório de Volumes Relatório de Stat…" at bounding box center [161, 142] width 230 height 212
click at [98, 210] on div "Lista de Relatórios Relatório de Pedidos Relatório de Volumes Relatório de Stat…" at bounding box center [161, 142] width 230 height 212
click at [127, 205] on div "Lista de Relatórios Relatório de Pedidos Relatório de Volumes Relatório de Stat…" at bounding box center [161, 142] width 230 height 212
click at [288, 8] on span "Transportes" at bounding box center [292, 6] width 22 height 7
click at [240, 8] on div at bounding box center [281, 133] width 563 height 267
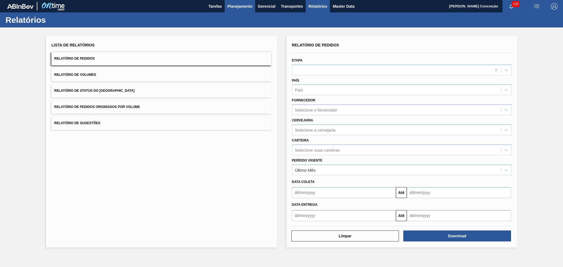
click at [238, 7] on span "Planejamento" at bounding box center [239, 6] width 25 height 7
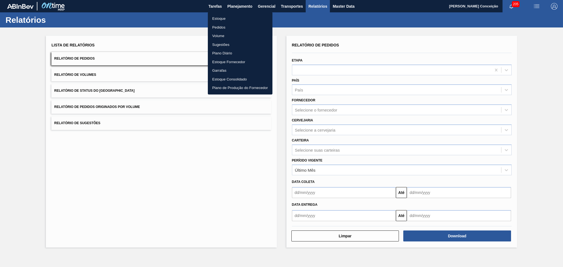
click at [218, 20] on li "Estoque" at bounding box center [240, 18] width 65 height 9
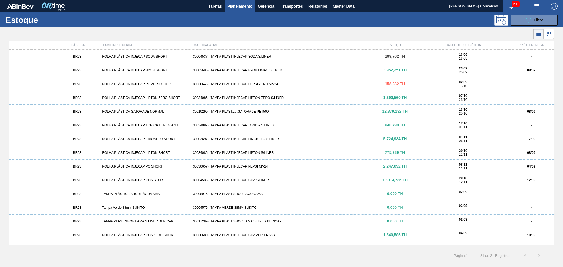
click at [149, 31] on div at bounding box center [277, 33] width 554 height 13
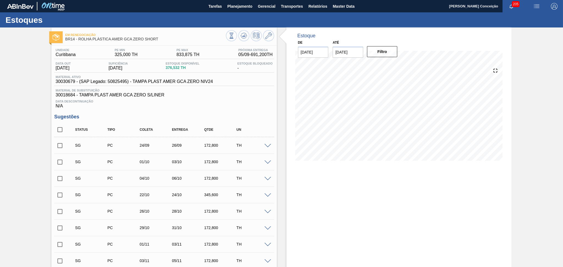
click at [240, 105] on div "Data Descontinuação N/A" at bounding box center [164, 103] width 220 height 11
click at [244, 94] on span "30018684 - TAMPA PLAST AMER GCA ZERO S/LINER" at bounding box center [163, 95] width 217 height 5
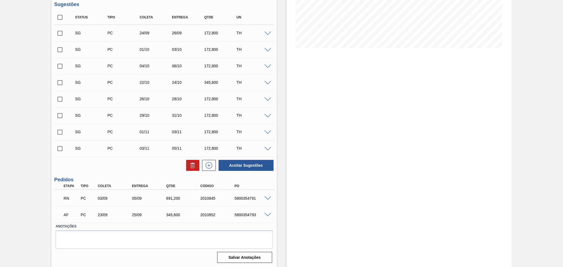
click at [269, 198] on span at bounding box center [267, 198] width 7 height 4
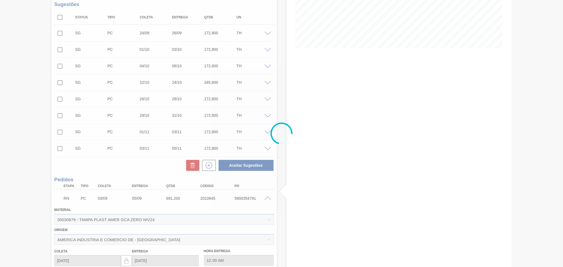
click at [292, 208] on div at bounding box center [281, 133] width 563 height 267
click at [288, 196] on div at bounding box center [281, 133] width 563 height 267
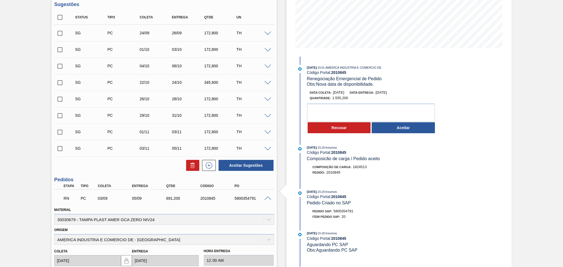
click at [478, 127] on div "Estoque De 02/09/2025 Até 10/10/2025 Filtro 02/09 Projeção de Estoque 376.532 N…" at bounding box center [398, 158] width 225 height 486
click at [104, 166] on div "Aceitar Sugestões" at bounding box center [164, 165] width 220 height 12
click at [447, 91] on div "Estoque De 02/09/2025 Até 10/10/2025 Filtro 02/09 Projeção de Estoque 376.532 N…" at bounding box center [398, 158] width 225 height 486
click at [141, 173] on div "Unidade Curitibana PE MIN 325,000 TH PE MAX 833,875 TH Próxima Entrega 05/09 - …" at bounding box center [163, 165] width 225 height 465
click at [341, 112] on textarea at bounding box center [371, 113] width 128 height 18
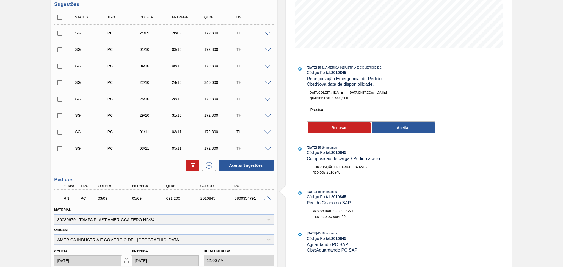
drag, startPoint x: 341, startPoint y: 112, endPoint x: 329, endPoint y: 114, distance: 12.1
click at [329, 114] on textarea "Preciso" at bounding box center [371, 113] width 128 height 18
type textarea "P"
click at [355, 110] on textarea "Tenho falta no dia 05/09" at bounding box center [371, 113] width 128 height 18
click at [454, 99] on div "Estoque De 02/09/2025 Até 10/10/2025 Filtro 02/09 Projeção de Estoque 376.532 N…" at bounding box center [398, 158] width 225 height 486
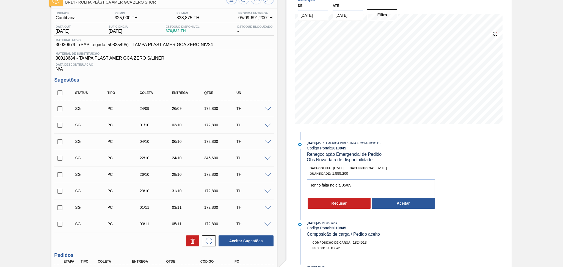
scroll to position [0, 0]
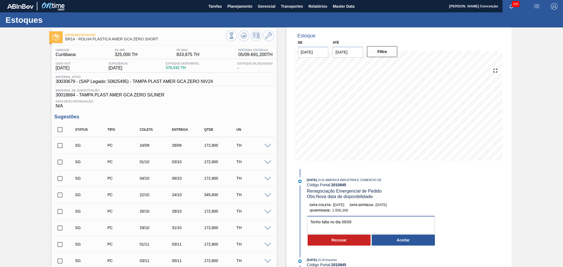
click at [374, 226] on textarea "Tenho falta no dia 05/09" at bounding box center [371, 225] width 128 height 18
click at [370, 225] on textarea "Tenho falta no dia 05/09" at bounding box center [371, 225] width 128 height 18
click at [415, 225] on textarea "Tenho falta no dia 05/09 precisaria carregar até amanhã no maximo." at bounding box center [371, 225] width 128 height 18
click at [431, 222] on textarea "Tenho falta no dia 05/09 precisaria carregar até amanhã no máximo." at bounding box center [371, 225] width 128 height 18
type textarea "Tenho falta no dia 05/09 precisaria carregar até amanhã no máximo."
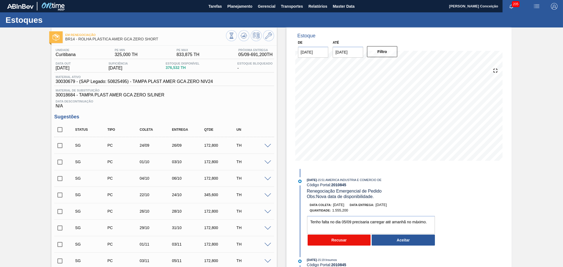
click at [352, 242] on button "Recusar" at bounding box center [338, 240] width 63 height 11
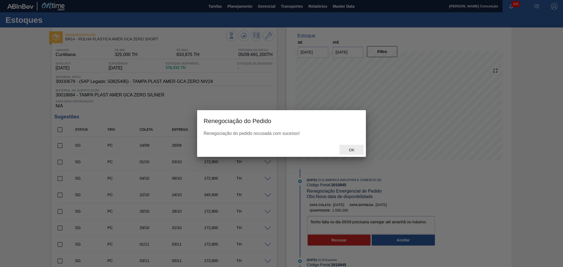
click at [354, 148] on span "Ok" at bounding box center [351, 150] width 14 height 4
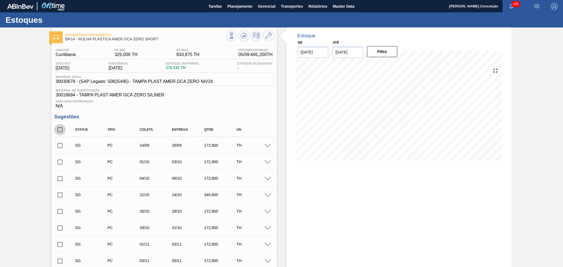
click at [60, 130] on input "checkbox" at bounding box center [60, 130] width 12 height 12
checkbox input "true"
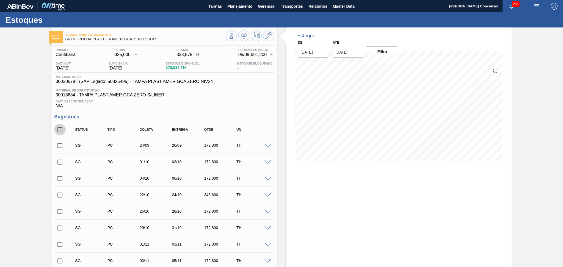
checkbox input "true"
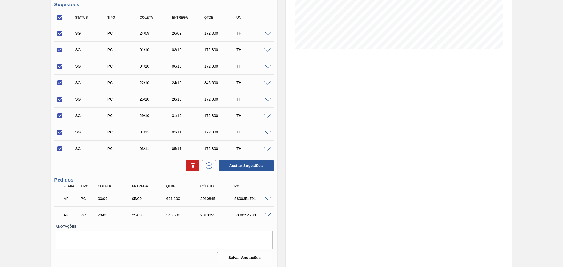
scroll to position [112, 0]
click at [190, 168] on icon at bounding box center [192, 165] width 7 height 7
checkbox input "false"
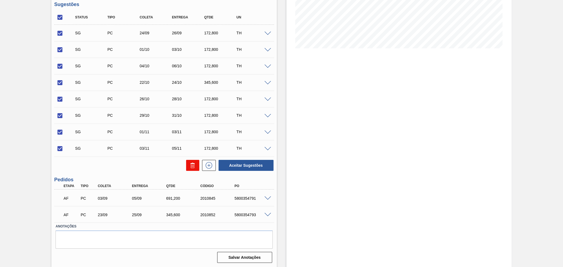
checkbox input "false"
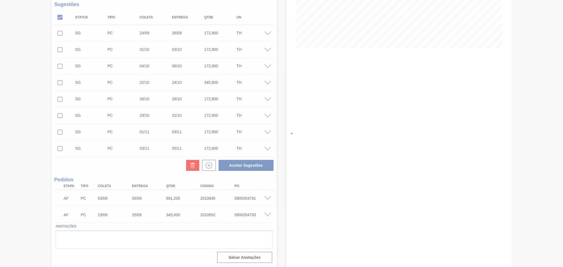
scroll to position [0, 0]
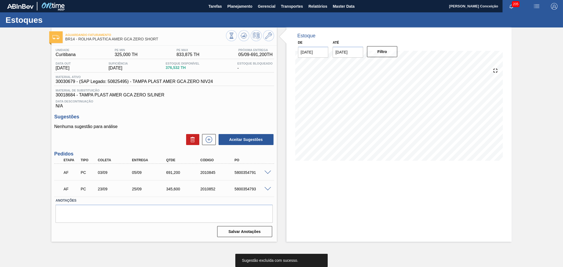
click at [128, 142] on div "Aceitar Sugestões" at bounding box center [164, 140] width 220 height 12
click at [61, 82] on span "30030679 - (SAP Legado: 50825495) - TAMPA PLAST AMER GCA ZERO NIV24" at bounding box center [133, 81] width 157 height 5
copy span "30030679"
click at [472, 37] on div at bounding box center [433, 36] width 141 height 6
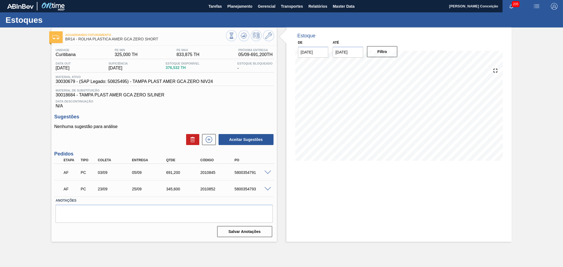
click at [150, 110] on div "Unidade Curitibana PE MIN 325,000 TH PE MAX 833,875 TH Próxima Entrega 05/09 - …" at bounding box center [163, 142] width 225 height 193
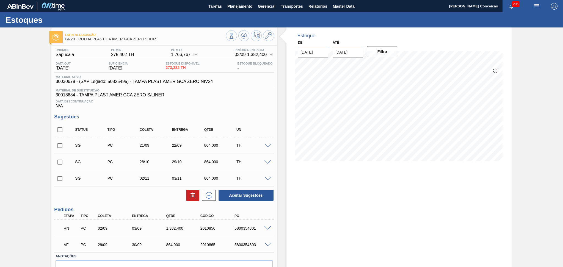
click at [238, 110] on div "Unidade Sapucaia PE MIN 275,402 TH PE MAX 1.766,767 TH Próxima Entrega 03/09 - …" at bounding box center [163, 170] width 225 height 249
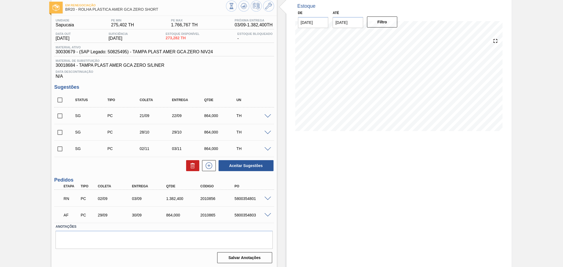
click at [267, 198] on span at bounding box center [267, 199] width 7 height 4
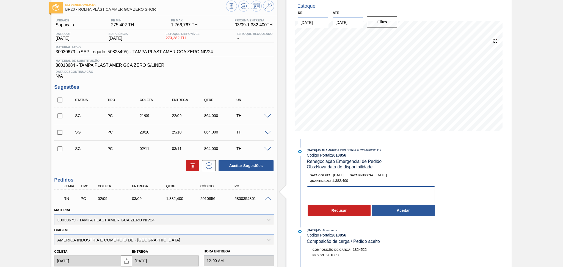
click at [337, 194] on textarea at bounding box center [371, 195] width 128 height 18
click at [270, 77] on div "Data Descontinuação N/A" at bounding box center [164, 73] width 220 height 11
click at [465, 165] on div "Estoque De 02/09/2025 Até 10/10/2025 Filtro 07/09 Projeção de Estoque 1,355.682…" at bounding box center [398, 199] width 225 height 403
click at [328, 195] on textarea at bounding box center [371, 195] width 128 height 18
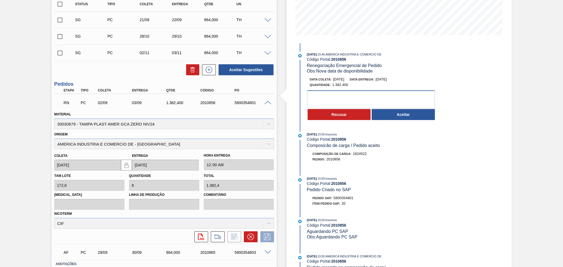
scroll to position [140, 0]
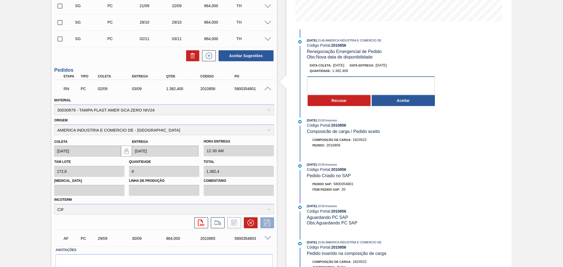
click at [345, 89] on textarea at bounding box center [371, 85] width 128 height 18
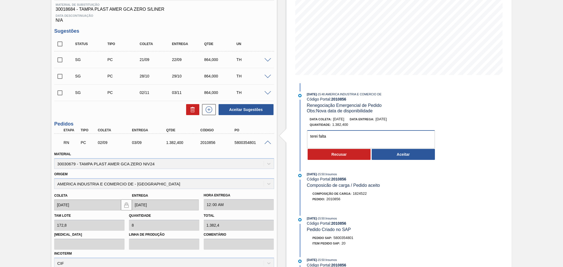
scroll to position [30, 0]
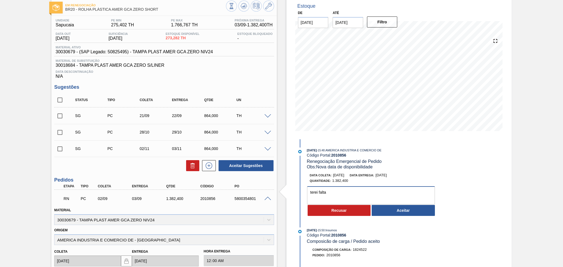
click at [339, 194] on textarea "terei falta" at bounding box center [371, 195] width 128 height 18
type textarea "terei falta 07/09 precisamos carregar hoje ainda ou amnhã."
click at [335, 211] on button "Recusar" at bounding box center [338, 210] width 63 height 11
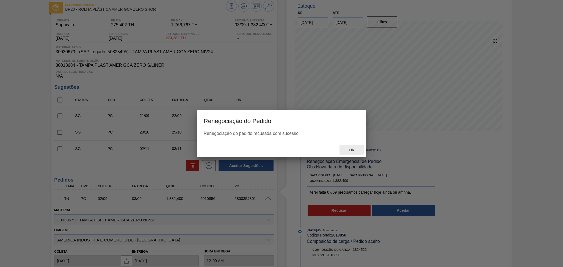
click at [349, 151] on span "Ok" at bounding box center [351, 150] width 14 height 4
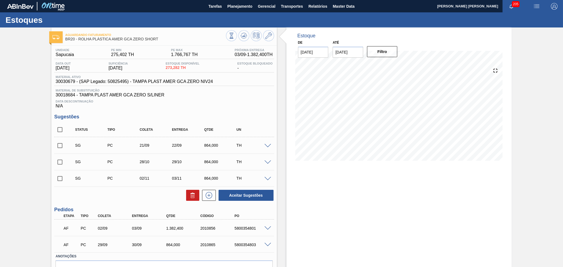
scroll to position [30, 0]
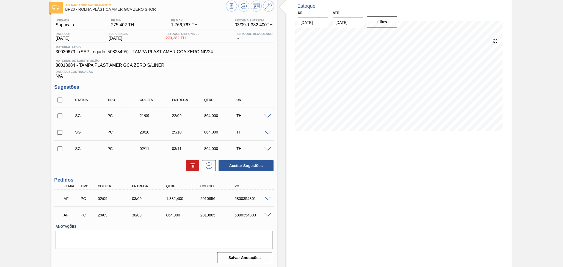
click at [268, 214] on span at bounding box center [267, 215] width 7 height 4
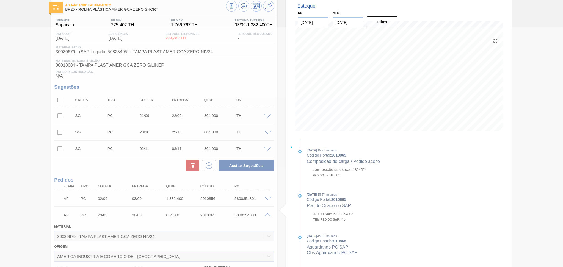
click at [282, 173] on div at bounding box center [281, 147] width 563 height 240
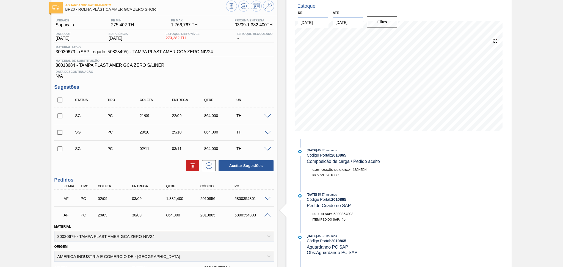
click at [256, 74] on div "Data Descontinuação N/A" at bounding box center [164, 73] width 220 height 11
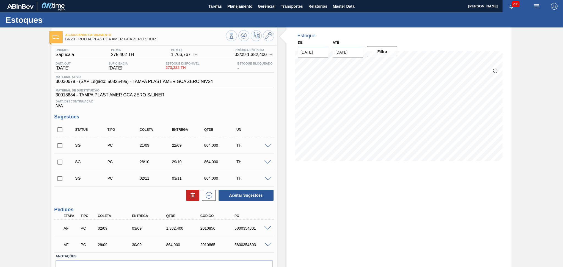
click at [155, 203] on div "Unidade Sapucaia PE MIN 275,402 TH PE MAX 1.766,767 TH Próxima Entrega 03/09 - …" at bounding box center [163, 170] width 225 height 249
click at [319, 5] on span "Relatórios" at bounding box center [317, 6] width 19 height 7
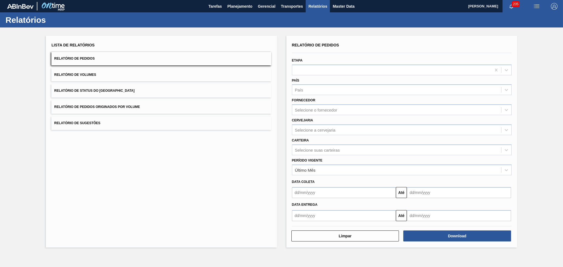
click at [87, 60] on span "Relatório de Pedidos" at bounding box center [74, 59] width 40 height 4
click at [320, 70] on div at bounding box center [391, 70] width 199 height 8
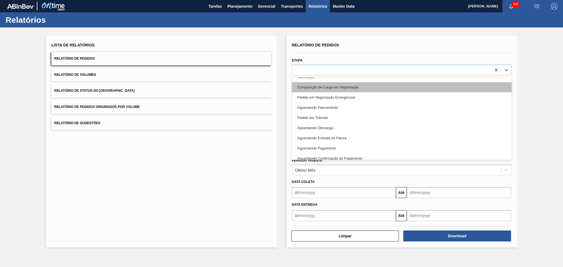
scroll to position [73, 0]
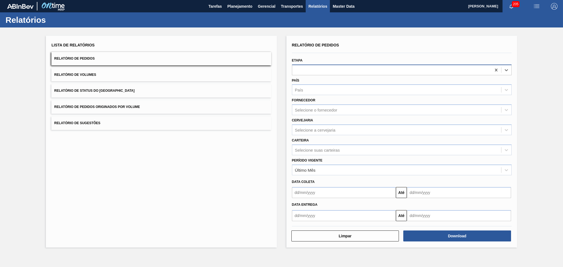
click at [307, 71] on div at bounding box center [391, 70] width 199 height 8
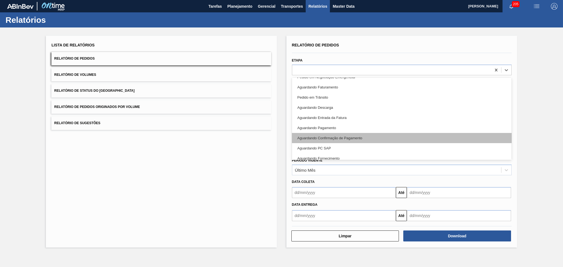
scroll to position [50, 0]
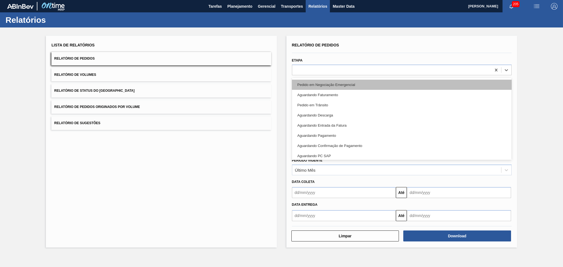
click at [338, 85] on div "Pedido em Negociação Emergencial" at bounding box center [402, 85] width 220 height 10
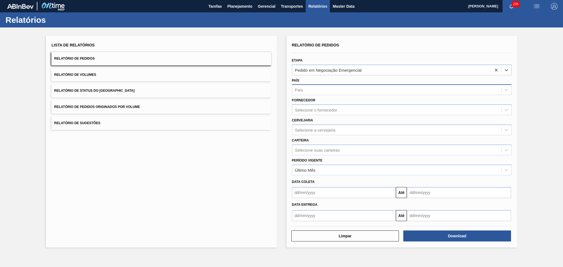
click at [300, 88] on div "País" at bounding box center [299, 90] width 8 height 5
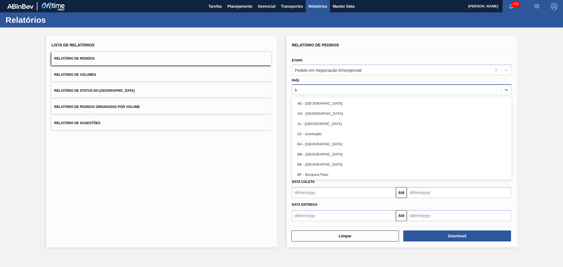
type input "br"
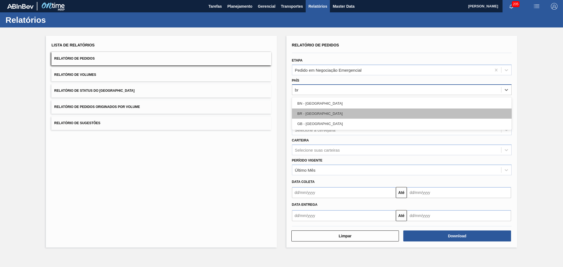
click at [318, 109] on div "BR - Brasil" at bounding box center [402, 114] width 220 height 10
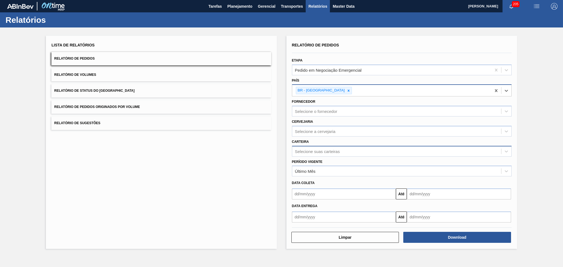
click at [306, 150] on div "Selecione suas carteiras" at bounding box center [317, 151] width 45 height 5
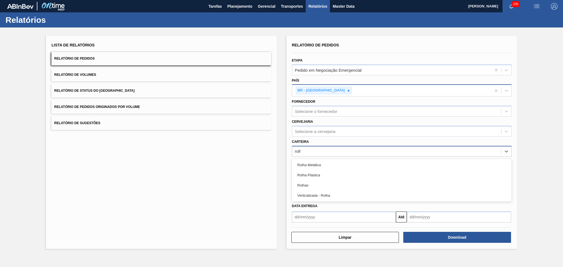
type input "rolha"
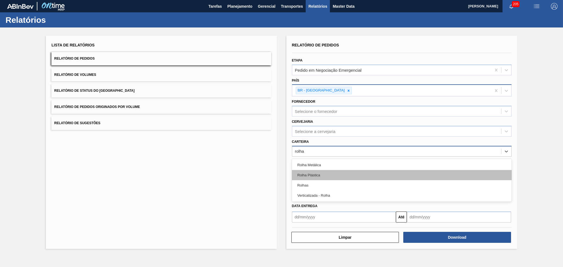
click at [309, 175] on div "Rolha Plástica" at bounding box center [402, 175] width 220 height 10
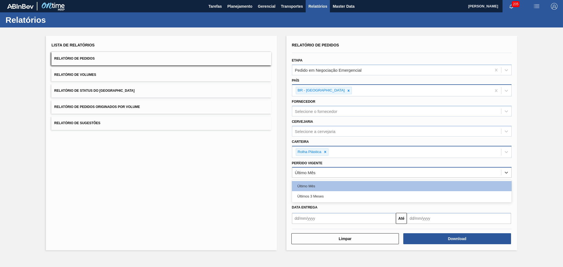
click at [317, 173] on div "Último Mês" at bounding box center [396, 173] width 209 height 8
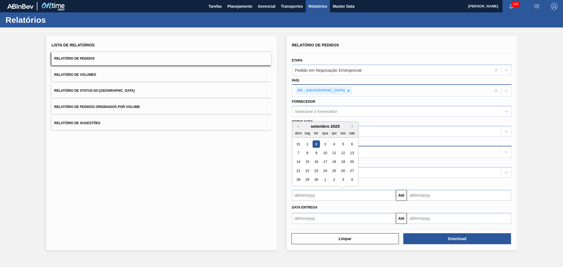
click at [321, 196] on input "text" at bounding box center [344, 195] width 104 height 11
type input "01/08/2025"
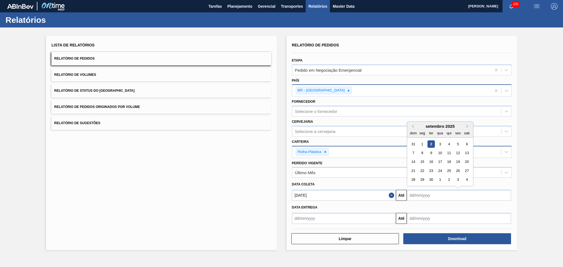
click at [435, 194] on input "text" at bounding box center [459, 195] width 104 height 11
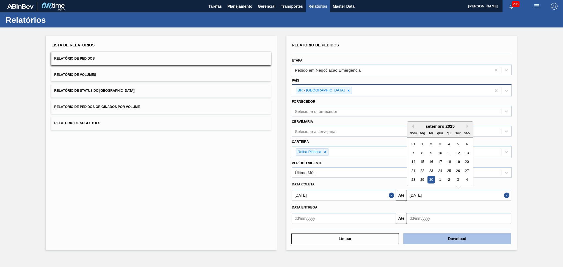
type input "[DATE]"
click at [447, 239] on button "Download" at bounding box center [457, 238] width 108 height 11
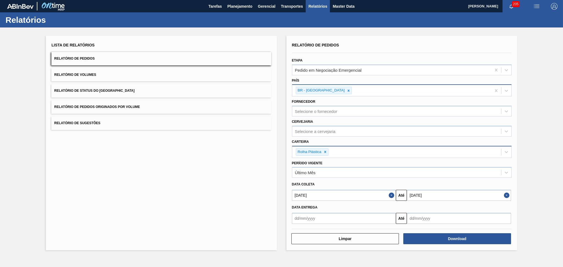
click at [161, 164] on div "Lista de Relatórios Relatório de Pedidos Relatório de Volumes Relatório de Stat…" at bounding box center [161, 143] width 230 height 215
click at [159, 152] on div "Lista de Relatórios Relatório de Pedidos Relatório de Volumes Relatório de Stat…" at bounding box center [161, 143] width 230 height 215
click at [248, 4] on span "Planejamento" at bounding box center [239, 6] width 25 height 7
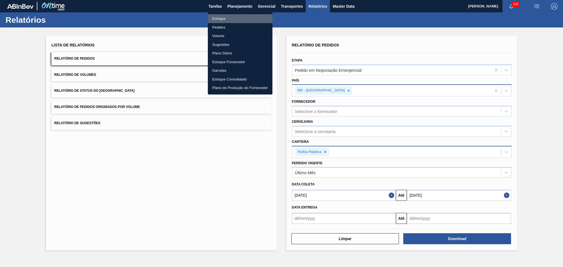
click at [220, 22] on li "Estoque" at bounding box center [240, 18] width 65 height 9
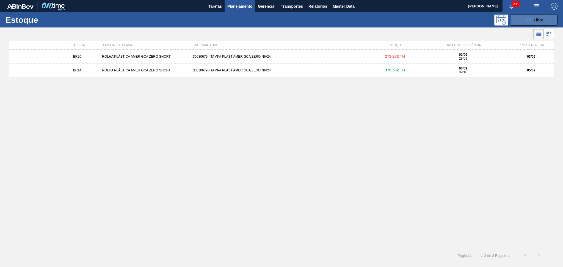
click at [544, 21] on button "089F7B8B-B2A5-4AFE-B5C0-19BA573D28AC Filtro" at bounding box center [533, 20] width 47 height 11
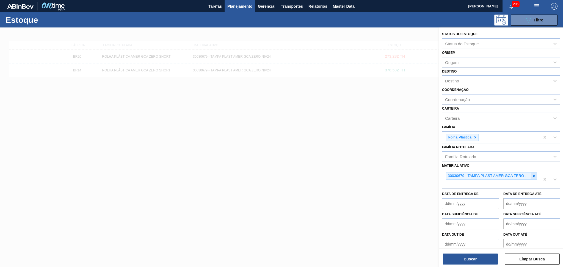
click at [533, 176] on icon at bounding box center [534, 176] width 4 height 4
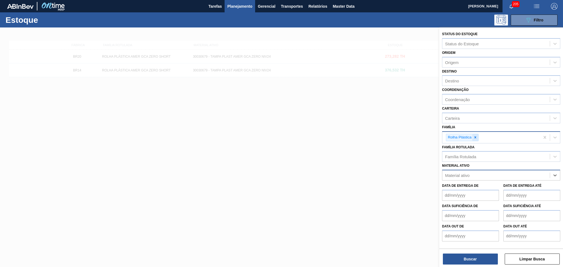
click at [475, 138] on div at bounding box center [475, 137] width 6 height 7
click at [473, 137] on div "Família" at bounding box center [495, 137] width 107 height 8
type input "preforma"
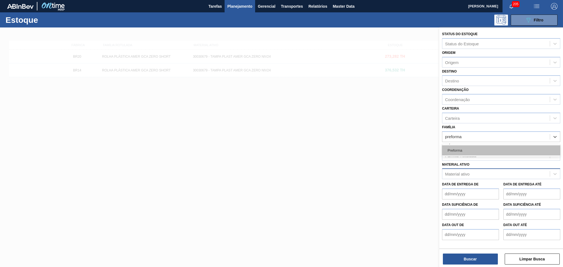
click at [468, 149] on div "Preforma" at bounding box center [501, 150] width 118 height 10
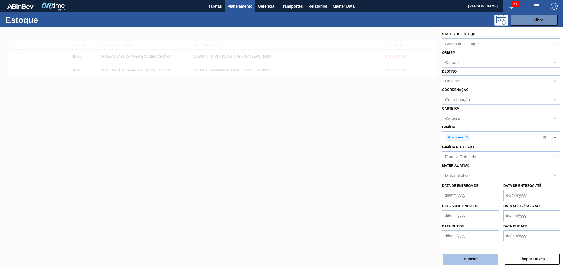
click at [475, 255] on button "Buscar" at bounding box center [470, 259] width 55 height 11
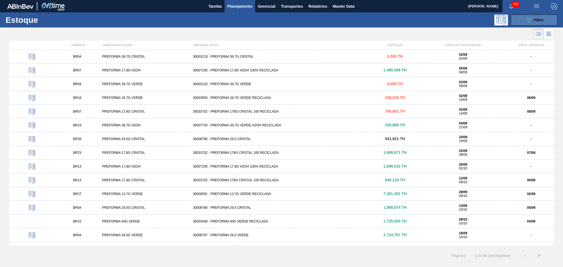
click at [519, 23] on button "089F7B8B-B2A5-4AFE-B5C0-19BA573D28AC Filtro" at bounding box center [533, 20] width 47 height 11
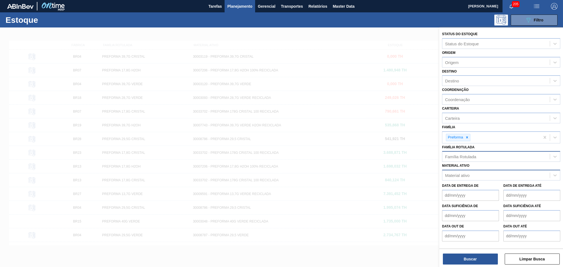
click at [467, 154] on div "Família Rotulada" at bounding box center [460, 156] width 31 height 5
type Rotulada "13,7g v"
click at [477, 171] on div "PREFORMA 13,7G VERDE" at bounding box center [501, 170] width 118 height 10
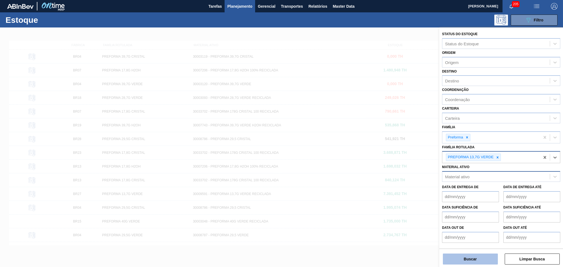
click at [478, 254] on button "Buscar" at bounding box center [470, 259] width 55 height 11
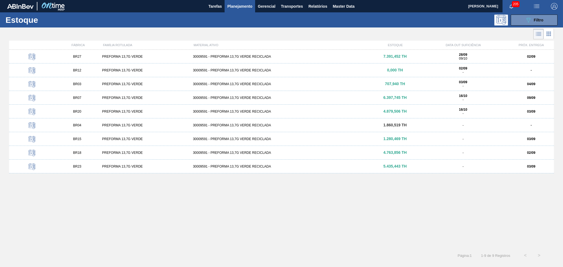
click at [179, 213] on div "BR27 PREFORMA 13,7G VERDE 30009591 - PREFORMA 13,7G VERDE RECICLADA 7.391,452 T…" at bounding box center [281, 148] width 545 height 196
click at [105, 211] on div "BR27 PREFORMA 13,7G VERDE 30009591 - PREFORMA 13,7G VERDE RECICLADA 7.391,452 T…" at bounding box center [281, 148] width 545 height 196
click at [143, 204] on div "BR27 PREFORMA 13,7G VERDE 30009591 - PREFORMA 13,7G VERDE RECICLADA 7.391,452 T…" at bounding box center [281, 148] width 545 height 196
click at [134, 232] on div "BR27 PREFORMA 13,7G VERDE 30009591 - PREFORMA 13,7G VERDE RECICLADA 7.391,452 T…" at bounding box center [281, 148] width 545 height 196
click at [201, 182] on div "BR27 PREFORMA 13,7G VERDE 30009591 - PREFORMA 13,7G VERDE RECICLADA 7.391,452 T…" at bounding box center [281, 148] width 545 height 196
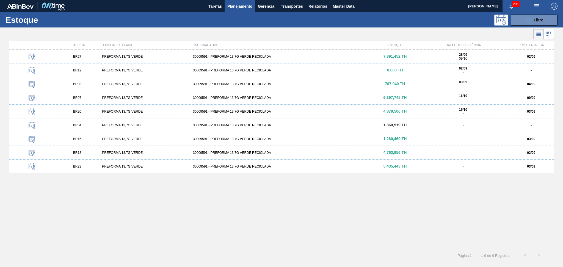
click at [160, 195] on div "BR27 PREFORMA 13,7G VERDE 30009591 - PREFORMA 13,7G VERDE RECICLADA 7.391,452 T…" at bounding box center [281, 148] width 545 height 196
click at [196, 199] on div "BR27 PREFORMA 13,7G VERDE 30009591 - PREFORMA 13,7G VERDE RECICLADA 7.391,452 T…" at bounding box center [281, 148] width 545 height 196
click at [212, 123] on div "BR04 PREFORMA 13,7G VERDE 30009591 - PREFORMA 13,7G VERDE RECICLADA 1.860,519 T…" at bounding box center [281, 125] width 545 height 14
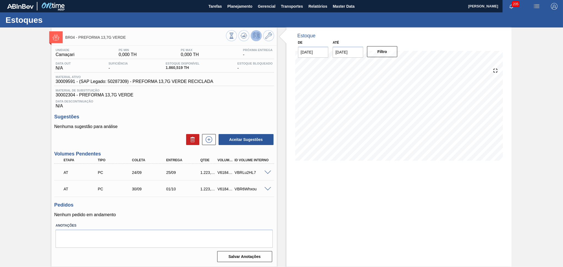
click at [176, 212] on div "Pedidos Nenhum pedido em andamento" at bounding box center [164, 209] width 220 height 15
click at [245, 39] on icon at bounding box center [243, 35] width 7 height 7
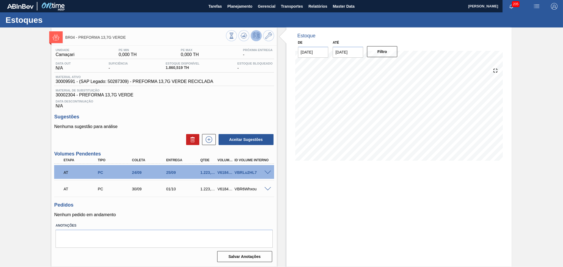
click at [203, 190] on div "1.223,040" at bounding box center [208, 189] width 18 height 4
copy div "1.223,040"
click at [310, 176] on div "Estoque De 02/09/2025 Até 10/10/2025 Filtro 11/09 Projeção de Estoque 1,260.531…" at bounding box center [398, 146] width 225 height 239
click at [235, 111] on div "Unidade Camaçari PE MIN 0,000 TH PE MAX 0,000 TH Próxima Entrega - Data out N/A…" at bounding box center [163, 155] width 225 height 218
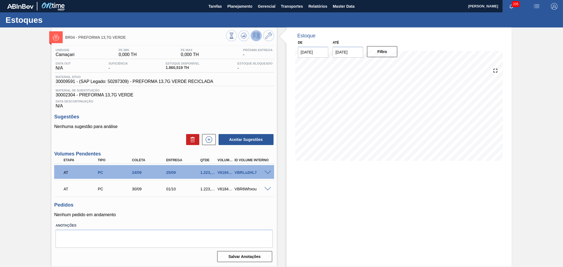
click at [204, 105] on div "Data Descontinuação N/A" at bounding box center [164, 103] width 220 height 11
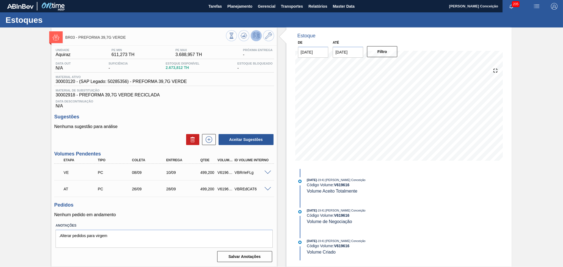
click at [220, 110] on div "Unidade Aquiraz PE MIN 611,273 TH PE MAX 3.688,957 TH Próxima Entrega - Data ou…" at bounding box center [163, 155] width 225 height 218
click at [247, 95] on span "30002918 - PREFORMA 39,7G VERDE RECICLADA" at bounding box center [163, 95] width 217 height 5
click at [215, 96] on span "30002918 - PREFORMA 39,7G VERDE RECICLADA" at bounding box center [163, 95] width 217 height 5
click at [219, 103] on div "Data Descontinuação N/A" at bounding box center [164, 103] width 220 height 11
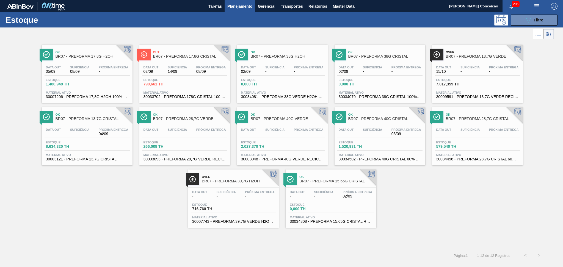
click at [291, 37] on div at bounding box center [277, 33] width 554 height 13
click at [168, 71] on span "14/09" at bounding box center [177, 72] width 19 height 4
click at [119, 202] on div "Ok BR07 - PREFORMA 17,8G H2OH Data [DATE] Suficiência 08/09 Próxima Entrega - E…" at bounding box center [281, 134] width 563 height 187
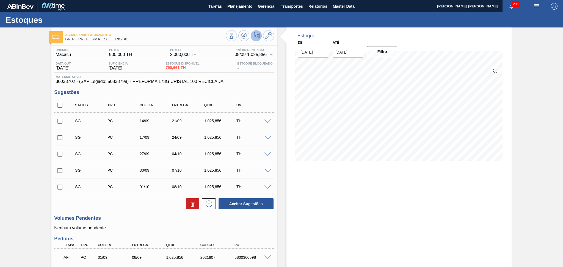
click at [144, 220] on h3 "Volumes Pendentes" at bounding box center [164, 218] width 220 height 6
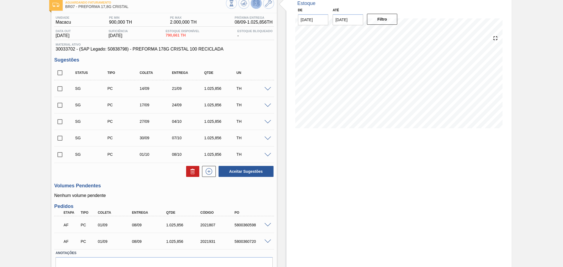
scroll to position [59, 0]
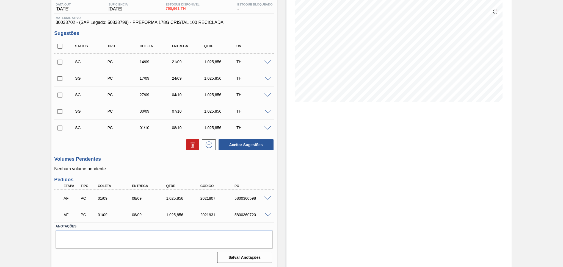
click at [159, 168] on p "Nenhum volume pendente" at bounding box center [164, 168] width 220 height 5
click at [293, 176] on div "Estoque De [DATE] Até [DATE] Filtro" at bounding box center [398, 117] width 225 height 299
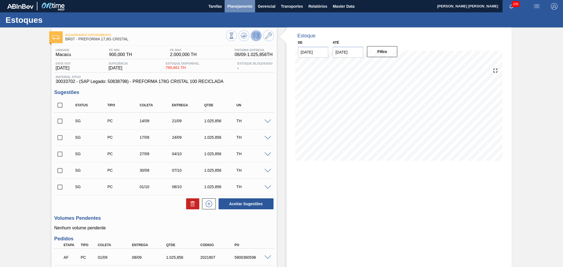
click at [251, 12] on button "Planejamento" at bounding box center [239, 6] width 30 height 12
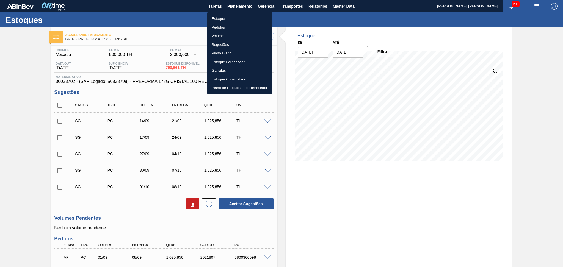
drag, startPoint x: 227, startPoint y: 21, endPoint x: 257, endPoint y: 23, distance: 29.5
click at [227, 21] on li "Estoque" at bounding box center [239, 18] width 65 height 9
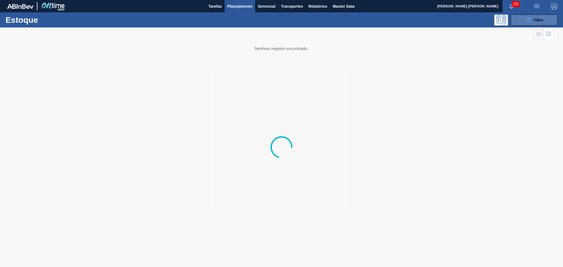
click at [529, 18] on icon "089F7B8B-B2A5-4AFE-B5C0-19BA573D28AC" at bounding box center [528, 20] width 7 height 7
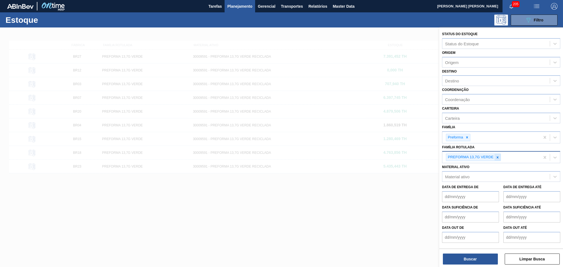
click at [495, 155] on icon at bounding box center [497, 157] width 4 height 4
click at [466, 137] on icon at bounding box center [467, 138] width 2 height 2
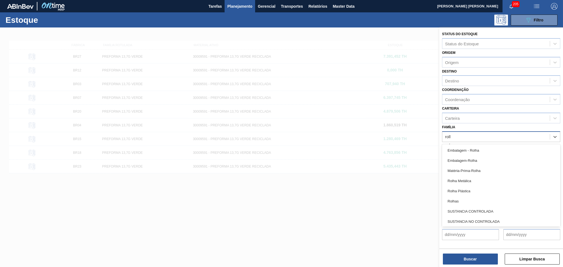
type input "rolha"
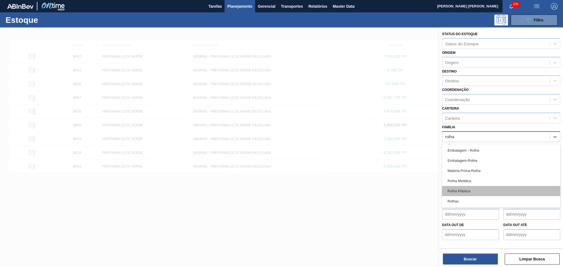
click at [465, 189] on div "Rolha Plástica" at bounding box center [501, 191] width 118 height 10
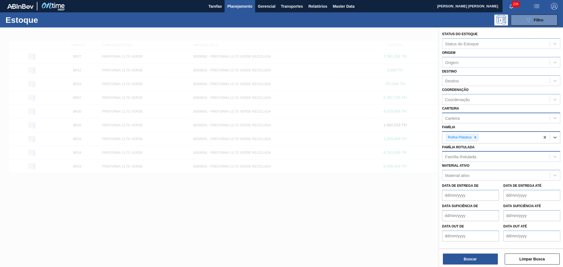
click at [458, 120] on div "Carteira" at bounding box center [495, 118] width 107 height 8
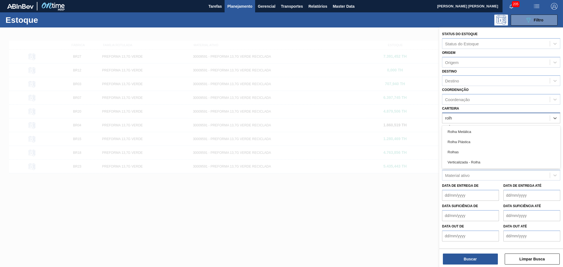
type input "rolha"
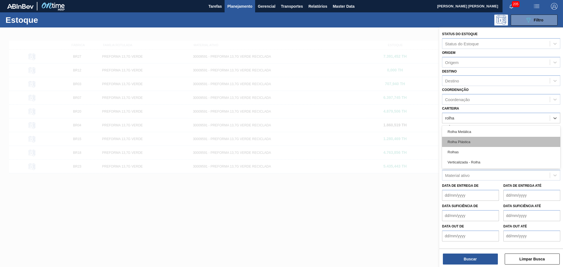
click at [476, 139] on div "Rolha Plástica" at bounding box center [501, 142] width 118 height 10
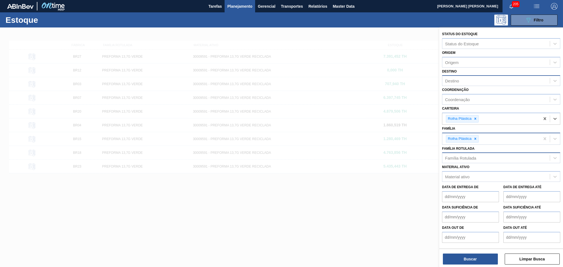
click at [454, 80] on div "Destino" at bounding box center [452, 81] width 14 height 5
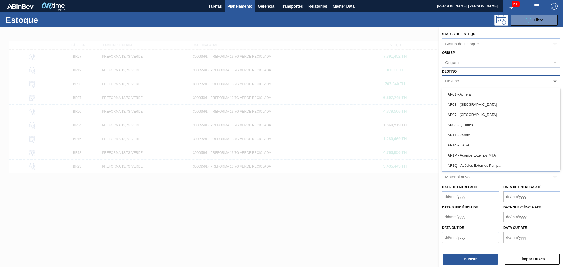
type input "22"
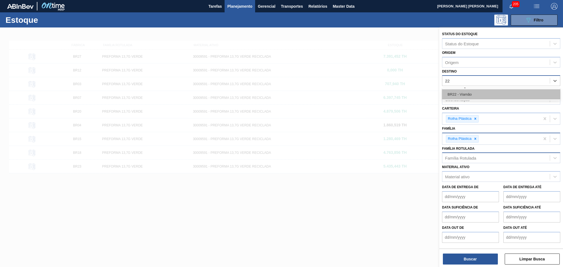
click at [467, 93] on div "BR22 - Viamão" at bounding box center [501, 94] width 118 height 10
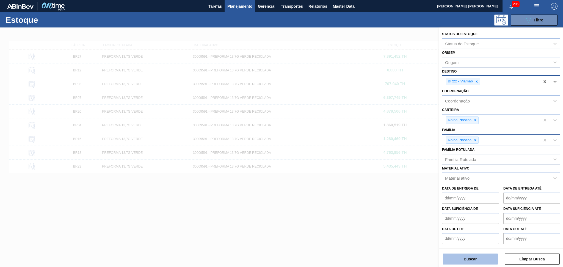
click at [465, 258] on button "Buscar" at bounding box center [470, 259] width 55 height 11
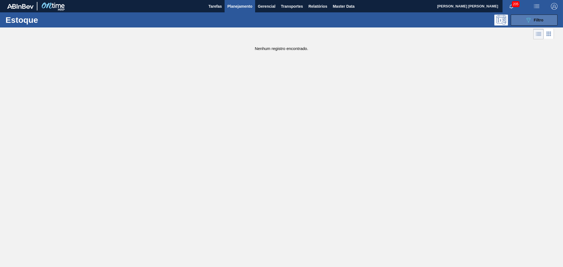
click at [527, 20] on icon "089F7B8B-B2A5-4AFE-B5C0-19BA573D28AC" at bounding box center [528, 20] width 7 height 7
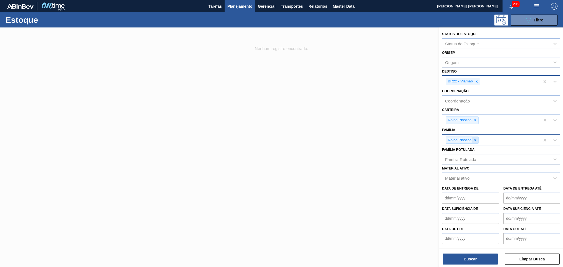
click at [475, 140] on icon at bounding box center [475, 140] width 4 height 4
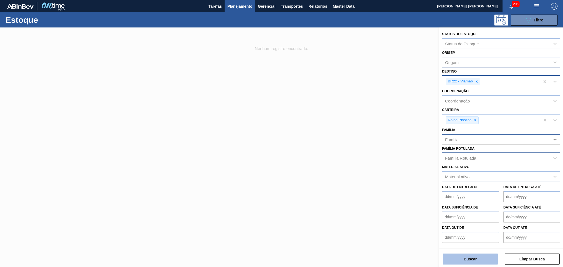
click at [463, 258] on button "Buscar" at bounding box center [470, 259] width 55 height 11
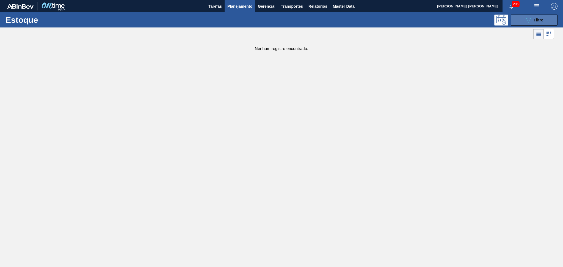
click at [532, 20] on div "089F7B8B-B2A5-4AFE-B5C0-19BA573D28AC Filtro" at bounding box center [534, 20] width 18 height 7
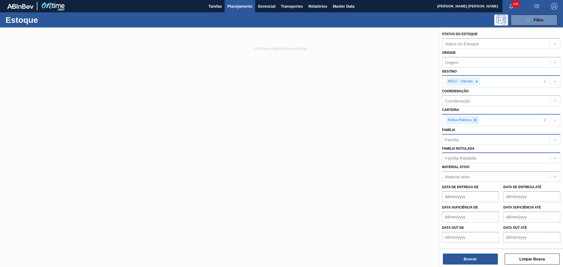
click at [474, 119] on icon at bounding box center [475, 120] width 2 height 2
click at [457, 138] on div "Família" at bounding box center [451, 138] width 13 height 5
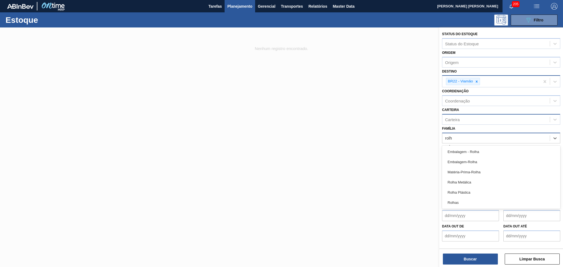
type input "rolha"
click at [459, 187] on div "Rolha Plástica" at bounding box center [501, 192] width 118 height 10
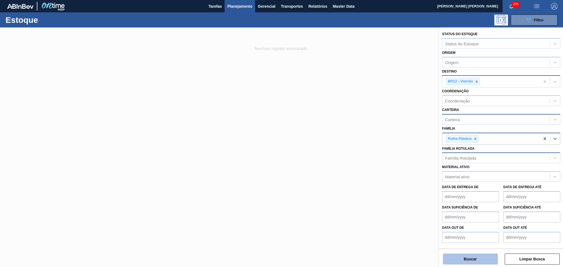
click at [470, 261] on button "Buscar" at bounding box center [470, 259] width 55 height 11
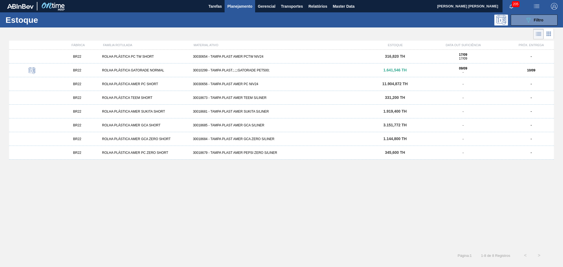
click at [263, 195] on div "BR22 ROLHA PLÁSTICA PC TW SHORT 30030654 - TAMPA PLAST AMER PCTW NIV24 316,820 …" at bounding box center [281, 148] width 545 height 196
click at [245, 72] on div "30010299 - TAMPA PLAST.;.;;;GATORADE PET500;" at bounding box center [282, 70] width 182 height 4
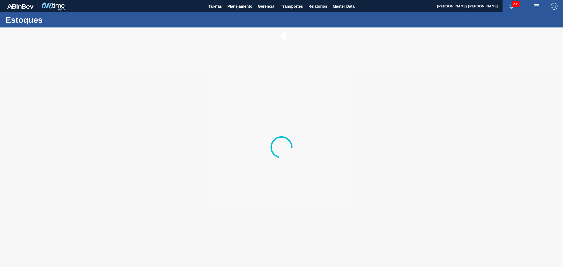
drag, startPoint x: 245, startPoint y: 72, endPoint x: 258, endPoint y: 69, distance: 13.5
click at [255, 70] on div at bounding box center [281, 147] width 563 height 240
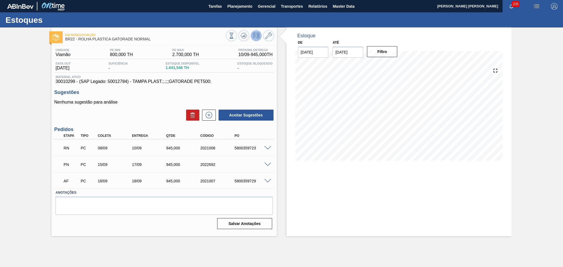
click at [245, 80] on span "30010299 - (SAP Legado: 50012784) - TAMPA PLAST.;.;;;GATORADE PET500;" at bounding box center [163, 81] width 217 height 5
click at [266, 147] on span at bounding box center [267, 148] width 7 height 4
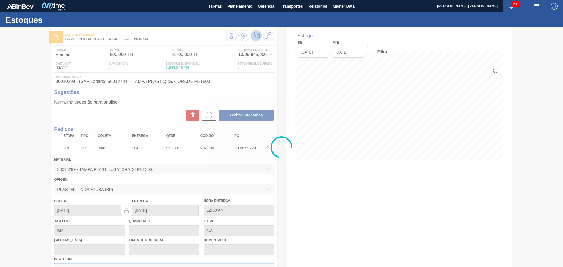
click at [281, 176] on div at bounding box center [281, 147] width 563 height 240
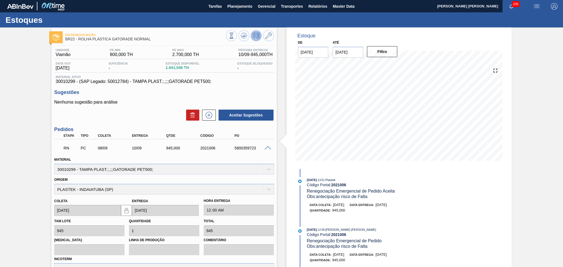
click at [267, 150] on div "5800359723" at bounding box center [252, 148] width 38 height 4
click at [266, 149] on span at bounding box center [267, 148] width 7 height 4
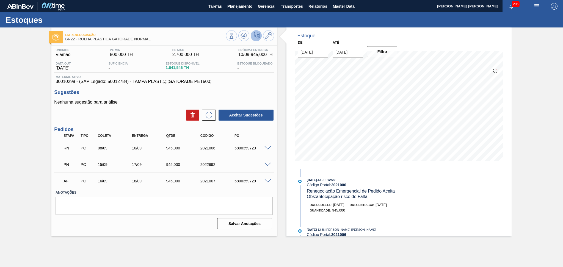
click at [123, 193] on label "Anotações" at bounding box center [163, 193] width 217 height 8
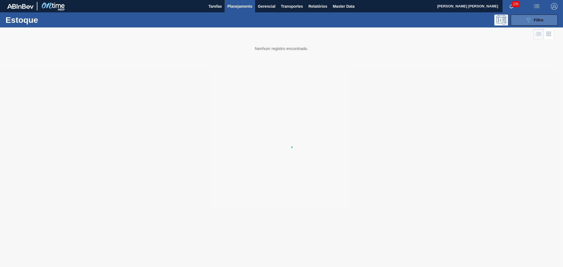
click at [531, 23] on button "089F7B8B-B2A5-4AFE-B5C0-19BA573D28AC Filtro" at bounding box center [533, 20] width 47 height 11
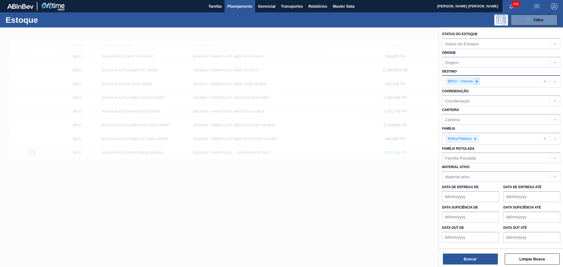
click at [477, 80] on icon at bounding box center [476, 82] width 4 height 4
type input "br23"
click at [477, 80] on icon at bounding box center [476, 82] width 4 height 4
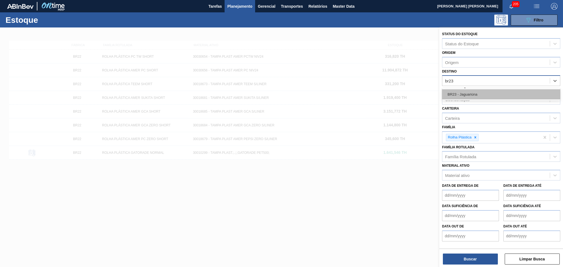
click at [466, 96] on div "BR23 - Jaguariúna" at bounding box center [501, 94] width 118 height 10
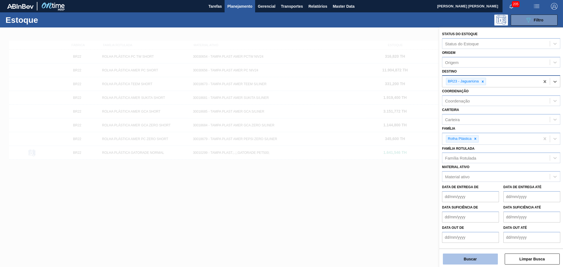
click at [470, 256] on button "Buscar" at bounding box center [470, 259] width 55 height 11
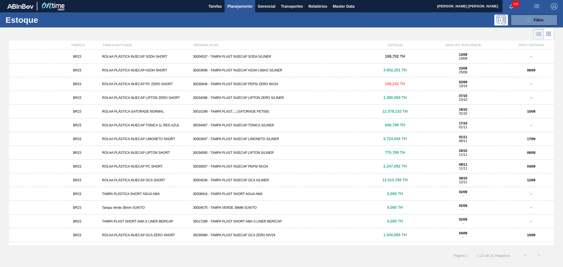
click at [252, 111] on div "30010299 - TAMPA PLAST.;.;;;GATORADE PET500;" at bounding box center [282, 112] width 182 height 4
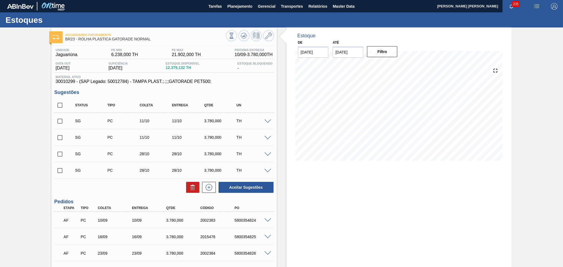
click at [121, 187] on div "Aceitar Sugestões" at bounding box center [164, 187] width 220 height 12
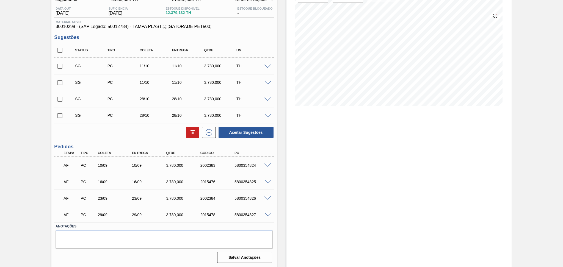
click at [112, 132] on div "Aceitar Sugestões" at bounding box center [164, 132] width 220 height 12
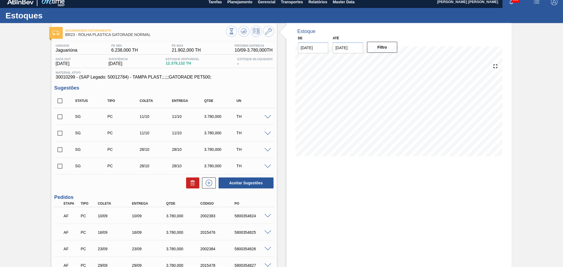
scroll to position [0, 0]
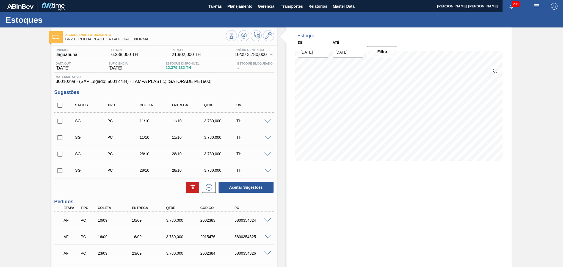
click at [112, 132] on div "SG PC 11/10 11/10 3.780,000 TH" at bounding box center [167, 137] width 193 height 11
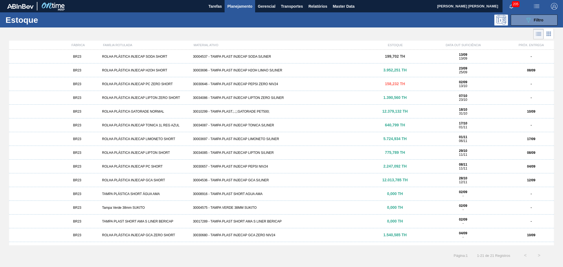
click at [250, 114] on div "BR23 ROLHA PLÁSTICA GATORADE NORMAL 30010299 - TAMPA PLAST.;.;;;GATORADE PET500…" at bounding box center [281, 112] width 545 height 14
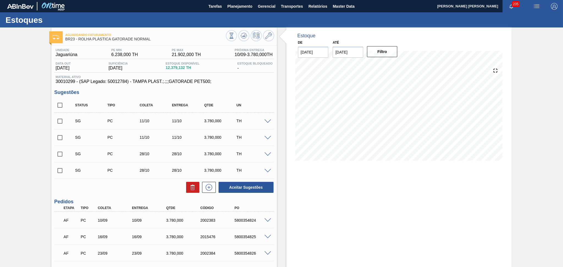
click at [132, 195] on div "Unidade Jaguariúna PE MIN 6.238,000 TH PE MAX 21.902,000 TH Próxima Entrega 10/…" at bounding box center [163, 183] width 225 height 274
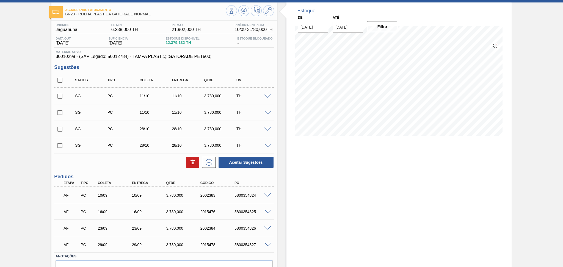
scroll to position [55, 0]
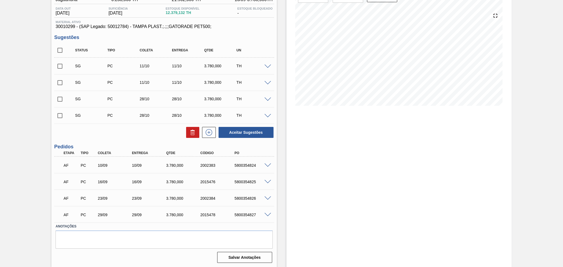
click at [284, 145] on div "Estoque De [DATE] Até [DATE] Filtro" at bounding box center [394, 120] width 235 height 295
click at [157, 133] on div "Aceitar Sugestões" at bounding box center [164, 132] width 220 height 12
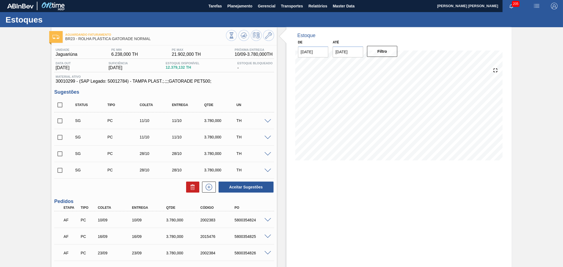
scroll to position [0, 0]
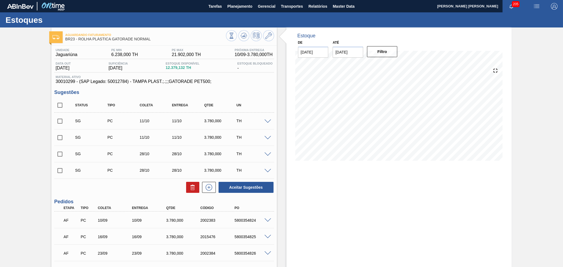
click at [120, 180] on div "Status Tipo [PERSON_NAME] Entrega Qtde UN SG PC 11/10 11/10 3.780,000 TH Materi…" at bounding box center [164, 145] width 220 height 95
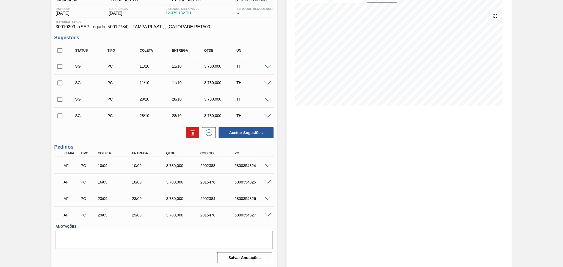
scroll to position [55, 0]
click at [288, 225] on div "Estoque De [DATE] Até [DATE] Filtro 09/09 Projeção de Estoque 7,078.306 [DOMAIN…" at bounding box center [398, 120] width 225 height 295
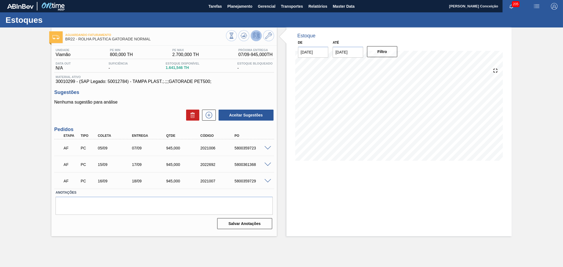
click at [249, 150] on div "AF PC 05/09 07/09 945,000 2021006 5800359723" at bounding box center [162, 147] width 205 height 11
copy div "5800359723"
click at [269, 147] on span at bounding box center [267, 148] width 7 height 4
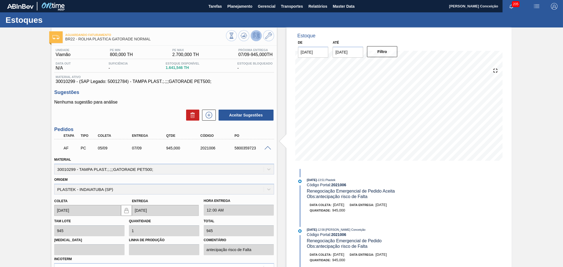
click at [269, 147] on span at bounding box center [267, 148] width 7 height 4
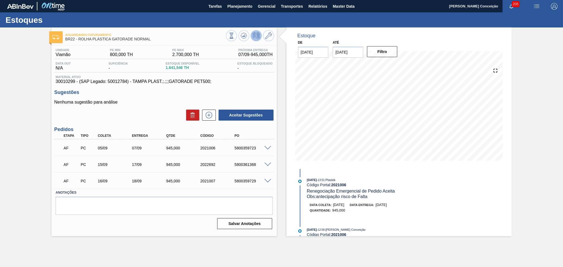
click at [253, 148] on div "5800359723" at bounding box center [252, 148] width 38 height 4
copy div "5800359723"
click at [38, 156] on div "Aguardando Faturamento BR22 - ROLHA PLÁSTICA GATORADE NORMAL Unidade Viamão PE …" at bounding box center [281, 131] width 563 height 209
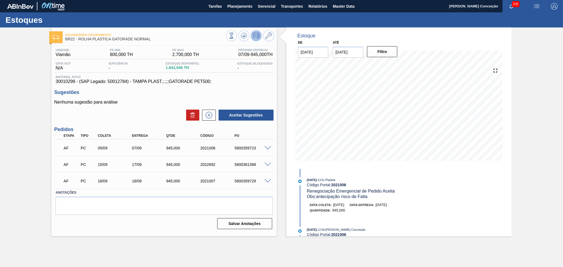
click at [25, 95] on div "Aguardando Faturamento BR22 - ROLHA PLÁSTICA GATORADE NORMAL Unidade Viamão PE …" at bounding box center [281, 131] width 563 height 209
click at [247, 147] on div "5800359723" at bounding box center [252, 148] width 38 height 4
copy div "5800359723"
click at [139, 110] on div "Aceitar Sugestões" at bounding box center [164, 115] width 220 height 12
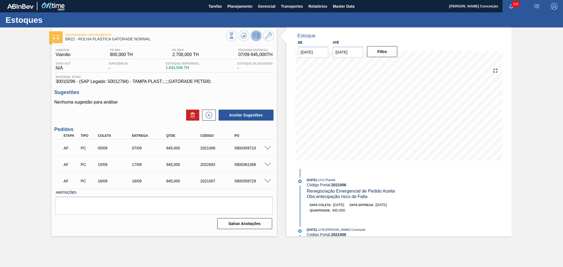
click at [139, 110] on div "Aceitar Sugestões" at bounding box center [164, 115] width 220 height 12
click at [243, 150] on div "AF PC 05/09 07/09 945,000 2021006 5800359723" at bounding box center [162, 147] width 205 height 11
copy div "5800359723"
click at [143, 113] on div "Aceitar Sugestões" at bounding box center [164, 115] width 220 height 12
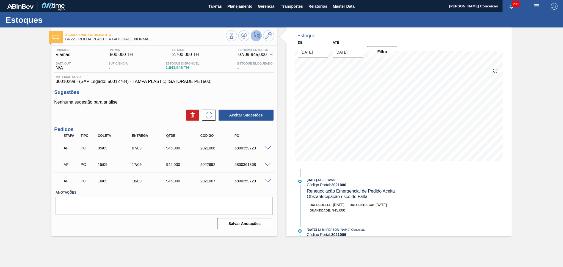
click at [248, 147] on div "5800359723" at bounding box center [252, 148] width 38 height 4
copy div "5800359723"
click at [242, 89] on div "Unidade Viamão PE MIN 800,000 TH PE MAX 2.700,000 TH Próxima Entrega 07/09 - 94…" at bounding box center [163, 138] width 225 height 185
click at [251, 148] on div "5800359723" at bounding box center [252, 148] width 38 height 4
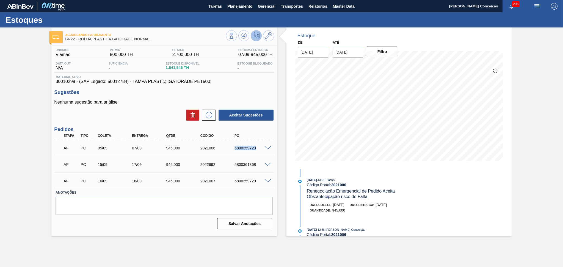
click at [251, 148] on div "5800359723" at bounding box center [252, 148] width 38 height 4
copy div "5800359723"
click at [109, 224] on div "Salvar Anotações" at bounding box center [163, 224] width 217 height 12
click at [149, 90] on h3 "Sugestões" at bounding box center [164, 93] width 220 height 6
click at [239, 79] on span "30010299 - (SAP Legado: 50012784) - TAMPA PLAST.;.;;;GATORADE PET500;" at bounding box center [163, 81] width 217 height 5
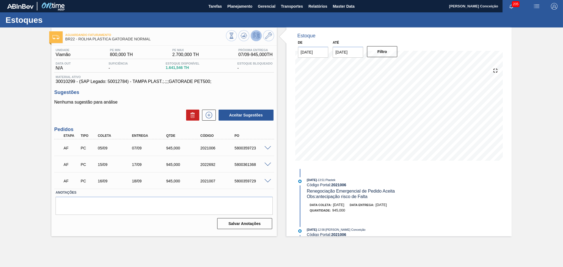
click at [257, 80] on span "30010299 - (SAP Legado: 50012784) - TAMPA PLAST.;.;;;GATORADE PET500;" at bounding box center [163, 81] width 217 height 5
click at [233, 8] on span "Planejamento" at bounding box center [239, 6] width 25 height 7
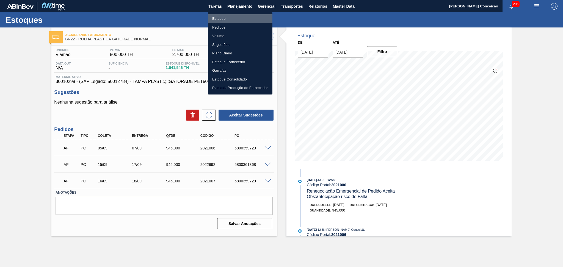
click at [218, 18] on li "Estoque" at bounding box center [240, 18] width 65 height 9
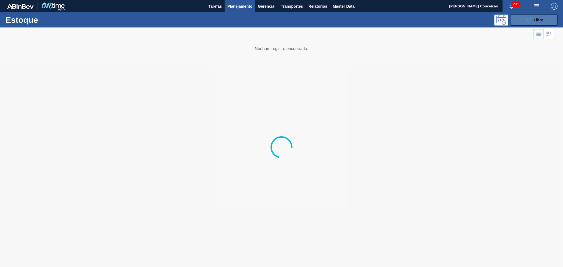
click at [518, 22] on button "089F7B8B-B2A5-4AFE-B5C0-19BA573D28AC Filtro" at bounding box center [533, 20] width 47 height 11
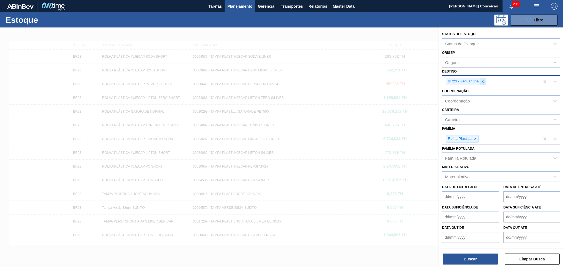
click at [485, 81] on div at bounding box center [482, 81] width 6 height 7
click at [461, 156] on div "Família Rotulada" at bounding box center [460, 156] width 31 height 5
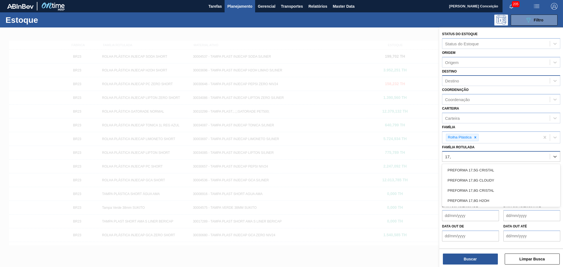
type Rotulada "17,8"
click at [481, 177] on div "PREFORMA 17,8G CRISTAL" at bounding box center [501, 180] width 118 height 10
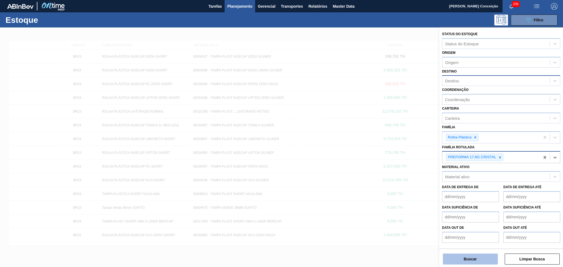
click at [465, 256] on button "Buscar" at bounding box center [470, 259] width 55 height 11
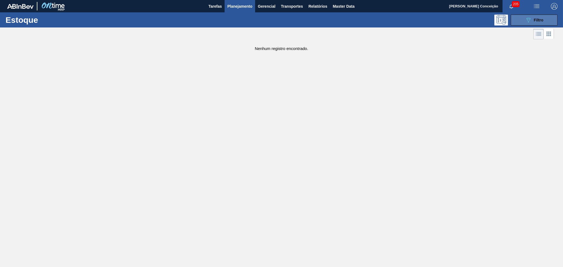
click at [521, 17] on button "089F7B8B-B2A5-4AFE-B5C0-19BA573D28AC Filtro" at bounding box center [533, 20] width 47 height 11
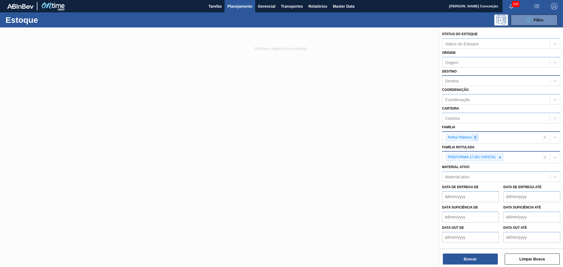
click at [474, 138] on div at bounding box center [475, 137] width 6 height 7
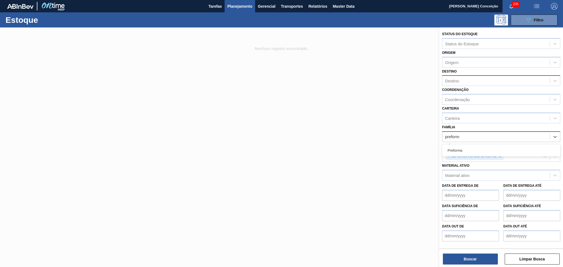
type input "preforma"
click at [463, 154] on div "Preforma" at bounding box center [501, 150] width 118 height 10
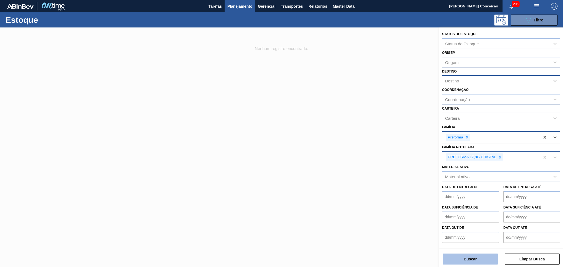
click at [467, 255] on button "Buscar" at bounding box center [470, 259] width 55 height 11
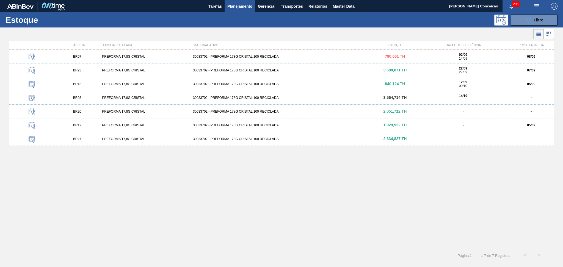
click at [298, 186] on div "BR07 PREFORMA 17,8G CRISTAL 30033702 - PREFORMA 178G CRISTAL 100 RECICLADA 790,…" at bounding box center [281, 148] width 545 height 196
click at [267, 71] on div "30033702 - PREFORMA 178G CRISTAL 100 RECICLADA" at bounding box center [282, 70] width 182 height 4
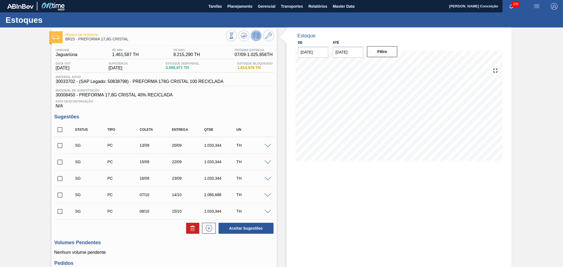
click at [245, 107] on div "Data Descontinuação N/A" at bounding box center [164, 103] width 220 height 11
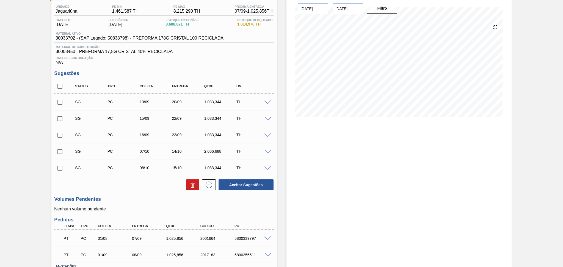
scroll to position [84, 0]
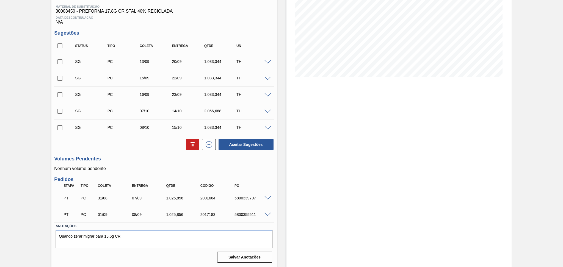
click at [141, 159] on h3 "Volumes Pendentes" at bounding box center [164, 159] width 220 height 6
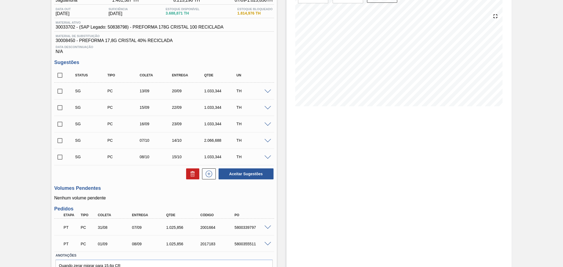
scroll to position [10, 0]
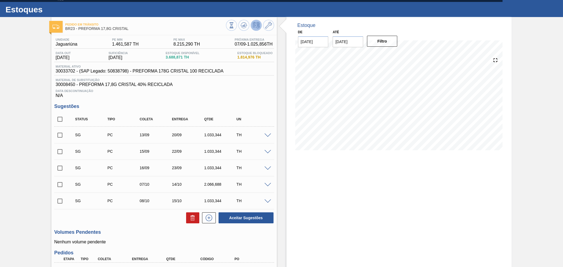
click at [234, 95] on div "Data Descontinuação N/A" at bounding box center [164, 92] width 220 height 11
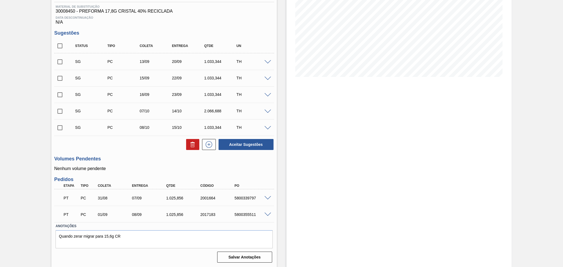
click at [267, 196] on span at bounding box center [267, 198] width 7 height 4
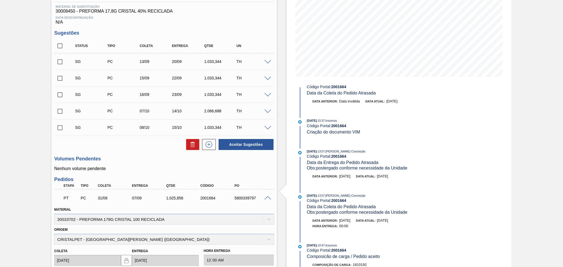
scroll to position [121, 0]
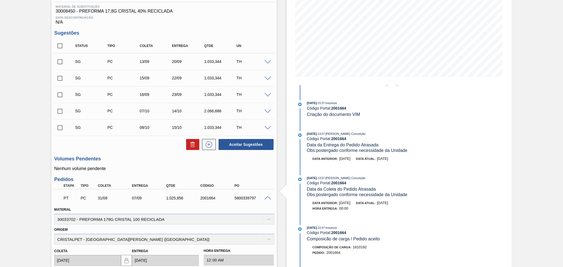
click at [277, 165] on div "Estoque De [DATE] Até [DATE] Filtro 05/09 Projeção de Estoque 2,912.471 [DOMAIN…" at bounding box center [394, 172] width 235 height 457
click at [266, 196] on span at bounding box center [267, 198] width 7 height 4
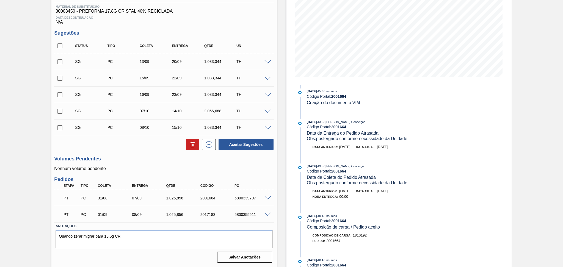
click at [267, 213] on span at bounding box center [267, 215] width 7 height 4
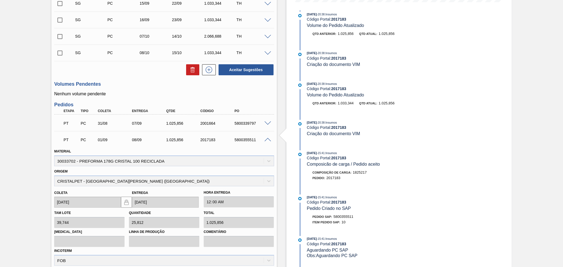
scroll to position [216, 0]
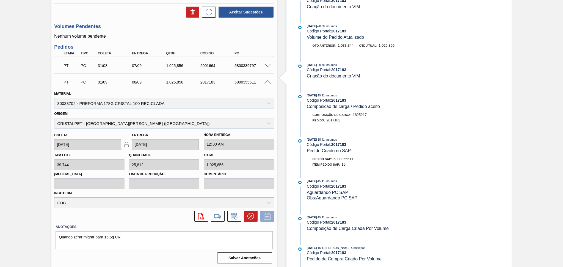
click at [266, 84] on div "PT PC 01/09 08/09 1.025,[PHONE_NUMBER] 5800355511" at bounding box center [164, 82] width 220 height 14
click at [266, 83] on span at bounding box center [267, 82] width 7 height 4
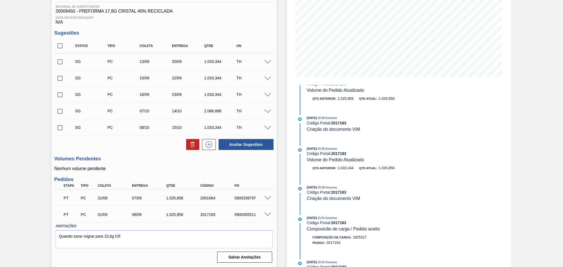
scroll to position [121, 0]
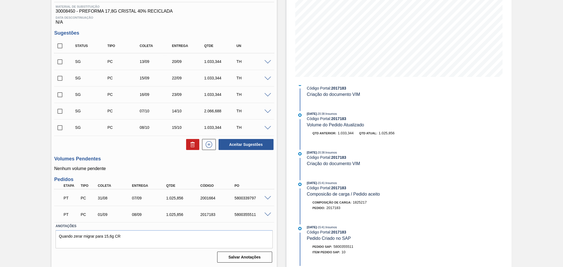
click at [282, 169] on div "Estoque De [DATE] Até [DATE] Filtro 05/09 Projeção de Estoque 2,912.471 [DOMAIN…" at bounding box center [394, 106] width 235 height 324
click at [282, 91] on div "Estoque De [DATE] Até [DATE] Filtro 05/09 Projeção de Estoque 2,912.471 [DOMAIN…" at bounding box center [394, 106] width 235 height 324
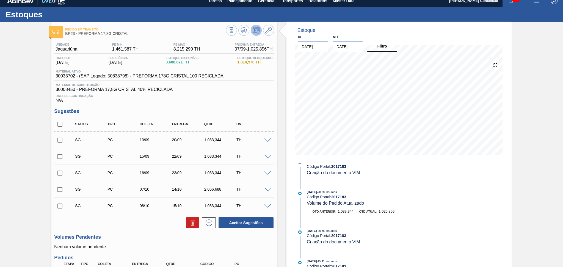
scroll to position [0, 0]
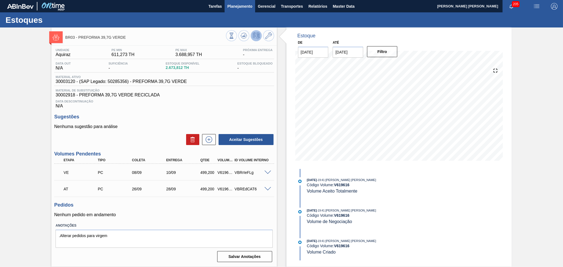
click at [235, 7] on span "Planejamento" at bounding box center [239, 6] width 25 height 7
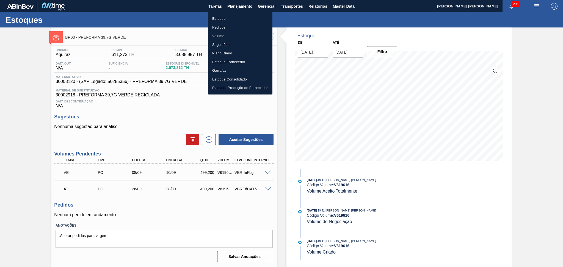
click at [213, 18] on li "Estoque" at bounding box center [240, 18] width 65 height 9
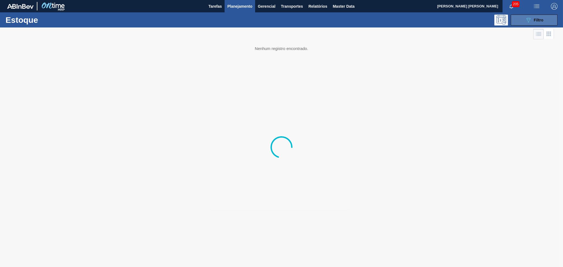
click at [531, 20] on div "089F7B8B-B2A5-4AFE-B5C0-19BA573D28AC Filtro" at bounding box center [534, 20] width 18 height 7
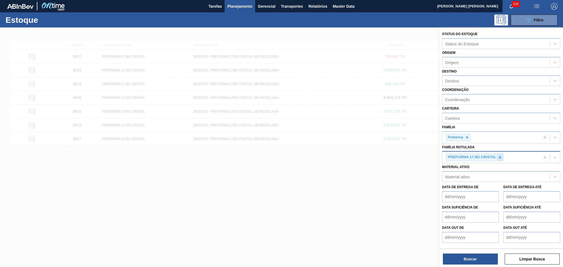
click at [500, 156] on icon at bounding box center [500, 157] width 2 height 2
click at [460, 80] on div "Destino" at bounding box center [495, 81] width 107 height 8
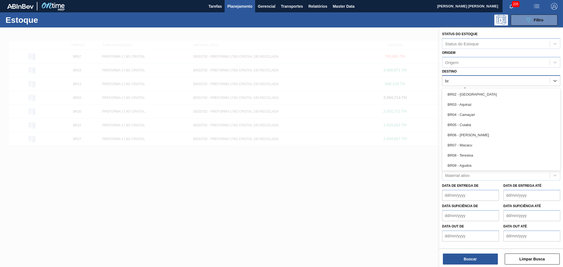
type input "br28"
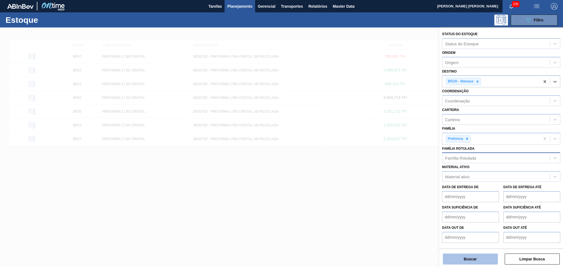
click at [465, 257] on button "Buscar" at bounding box center [470, 259] width 55 height 11
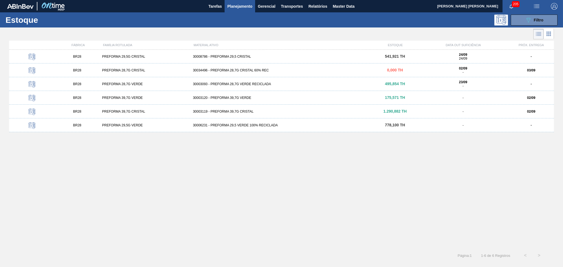
click at [198, 179] on div "BR28 PREFORMA 29,5G CRISTAL 30008786 - PREFORMA 29,5 CRISTAL 541,921 TH 24/09 2…" at bounding box center [281, 148] width 545 height 196
click at [137, 98] on div "PREFORMA 39,7G VERDE" at bounding box center [145, 98] width 91 height 4
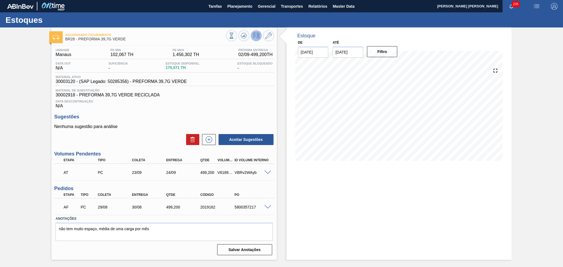
click at [203, 96] on span "30002918 - PREFORMA 39,7G VERDE RECICLADA" at bounding box center [163, 95] width 217 height 5
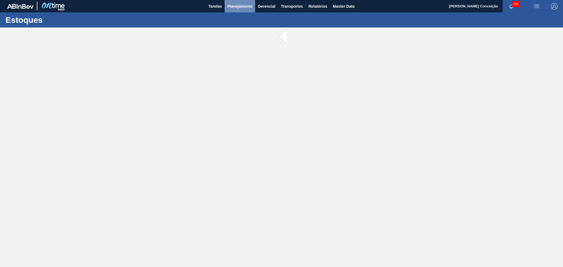
click at [239, 8] on span "Planejamento" at bounding box center [239, 6] width 25 height 7
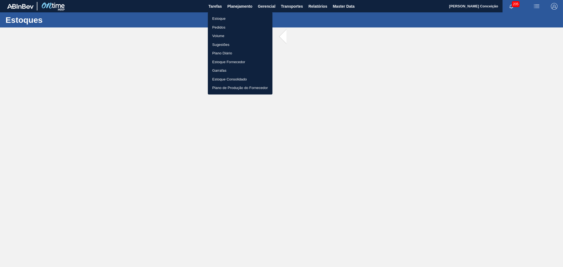
click at [222, 20] on li "Estoque" at bounding box center [240, 18] width 65 height 9
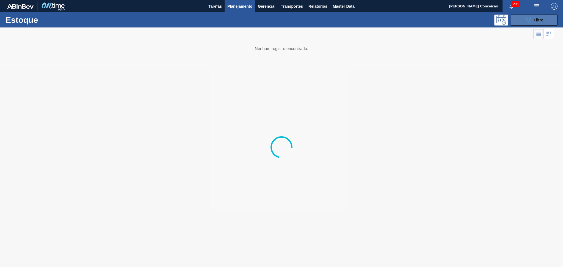
click at [534, 20] on span "Filtro" at bounding box center [539, 20] width 10 height 4
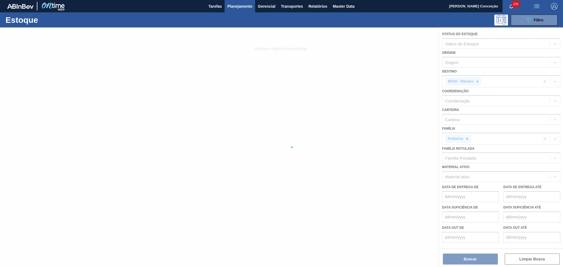
click at [477, 81] on div at bounding box center [281, 147] width 563 height 240
click at [469, 259] on div at bounding box center [281, 147] width 563 height 240
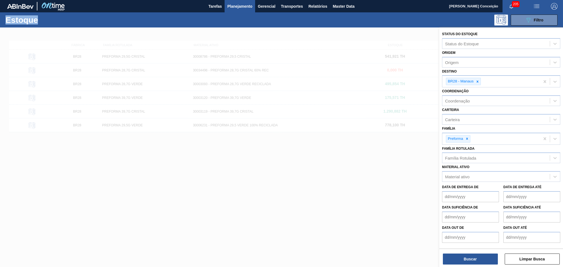
click at [469, 259] on button "Buscar" at bounding box center [470, 259] width 55 height 11
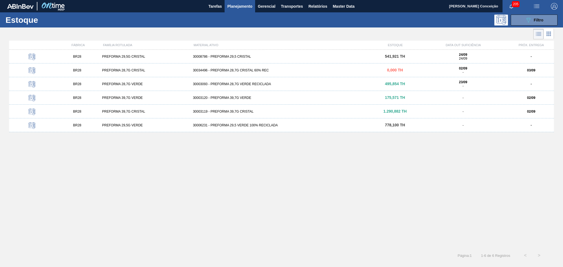
click at [190, 166] on div "BR28 PREFORMA 29,5G CRISTAL 30008786 - PREFORMA 29,5 CRISTAL 541,921 TH 24/09 2…" at bounding box center [281, 148] width 545 height 196
click at [239, 114] on div "BR28 PREFORMA 39,7G CRISTAL 30003119 - PREFORMA 39,7G CRISTAL 1.290,882 TH - 02…" at bounding box center [281, 112] width 545 height 14
click at [235, 98] on div "30003120 - PREFORMA 39,7G VERDE" at bounding box center [282, 98] width 182 height 4
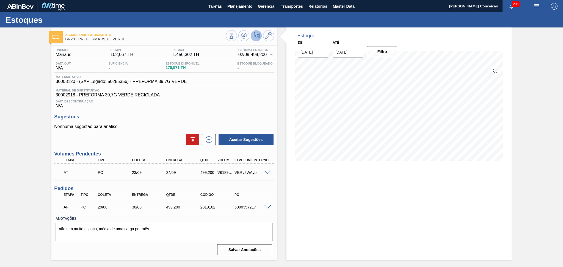
click at [280, 198] on div "Estoque De [DATE] Até [DATE] Filtro" at bounding box center [394, 143] width 235 height 232
click at [288, 202] on div "Estoque De 02/09/2025 Até 10/10/2025 Filtro" at bounding box center [398, 143] width 225 height 232
click at [248, 207] on div "5800357217" at bounding box center [252, 207] width 38 height 4
copy div "5800357217"
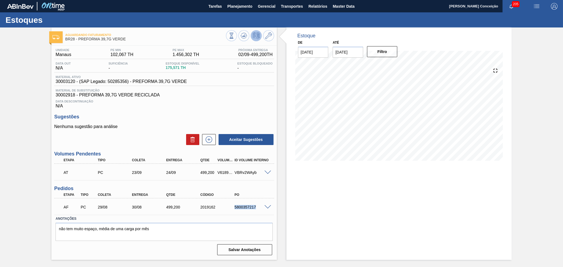
click at [242, 208] on div "5800357217" at bounding box center [252, 207] width 38 height 4
click at [314, 235] on div "Estoque De 02/09/2025 Até 10/10/2025 Filtro 20/09 Projeção de Estoque 388.667 N…" at bounding box center [398, 143] width 225 height 232
click at [161, 129] on div "Nenhuma sugestão para análise Aceitar Sugestões" at bounding box center [164, 134] width 220 height 21
click at [283, 200] on div "Estoque De 02/09/2025 Até 10/10/2025 Filtro 20/09 Projeção de Estoque 388.667 N…" at bounding box center [394, 143] width 235 height 232
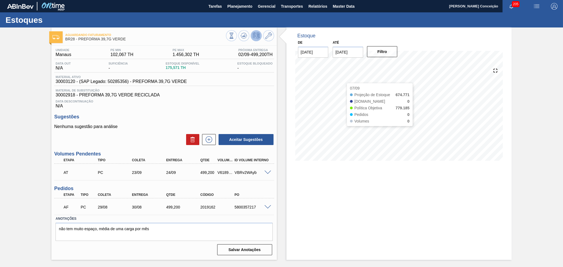
click at [263, 108] on div "Data Descontinuação N/A" at bounding box center [164, 103] width 220 height 11
click at [234, 5] on span "Planejamento" at bounding box center [239, 6] width 25 height 7
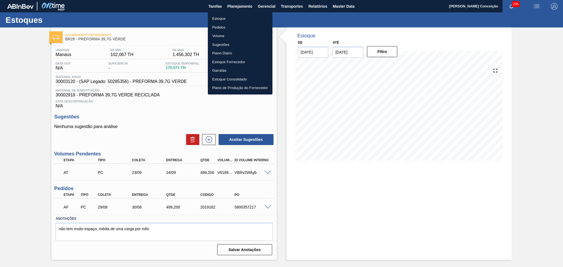
click at [223, 19] on li "Estoque" at bounding box center [240, 18] width 65 height 9
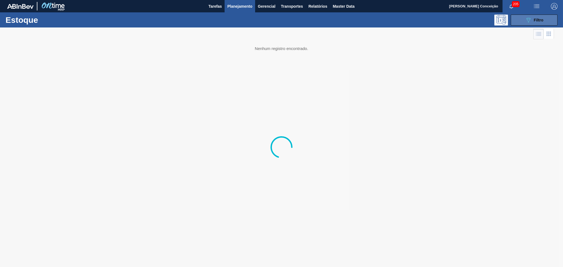
click at [541, 20] on span "Filtro" at bounding box center [539, 20] width 10 height 4
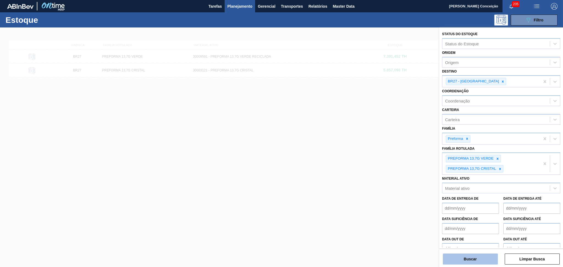
click at [469, 260] on button "Buscar" at bounding box center [470, 259] width 55 height 11
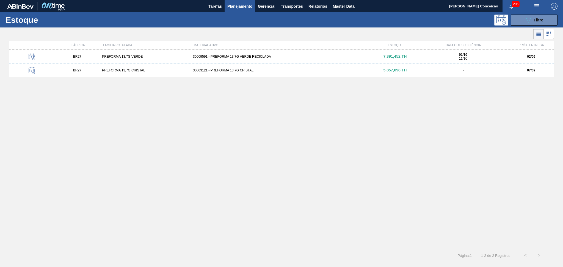
click at [239, 71] on div "30003121 - PREFORMA 13,7G CRISTAL" at bounding box center [282, 70] width 182 height 4
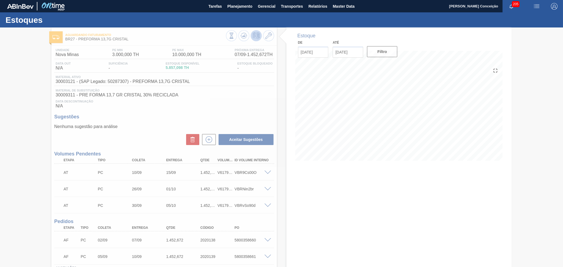
click at [166, 126] on div at bounding box center [281, 147] width 563 height 240
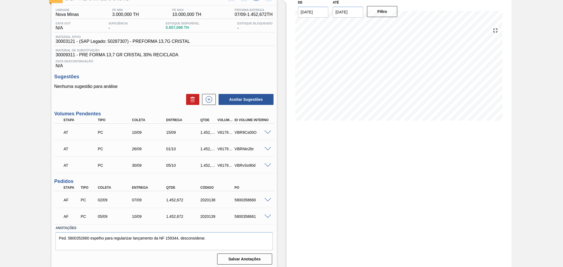
scroll to position [41, 0]
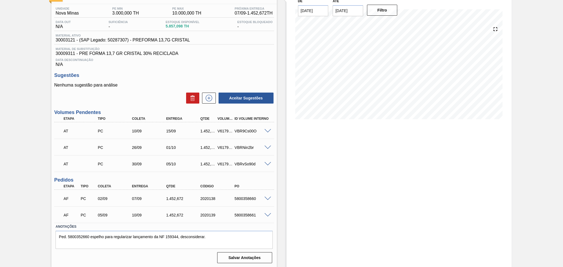
click at [277, 65] on div "Estoque De 02/09/2025 Até 10/10/2025 Filtro 14/09 Projeção de Estoque 5,112.438…" at bounding box center [394, 127] width 235 height 282
click at [215, 64] on div "Data Descontinuação N/A" at bounding box center [164, 61] width 220 height 11
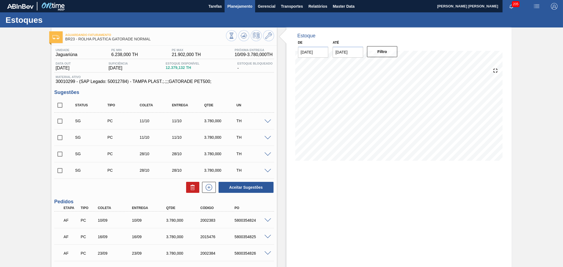
click at [231, 3] on span "Planejamento" at bounding box center [239, 6] width 25 height 7
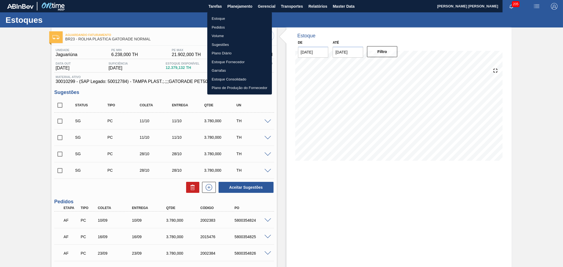
click at [223, 18] on li "Estoque" at bounding box center [239, 18] width 65 height 9
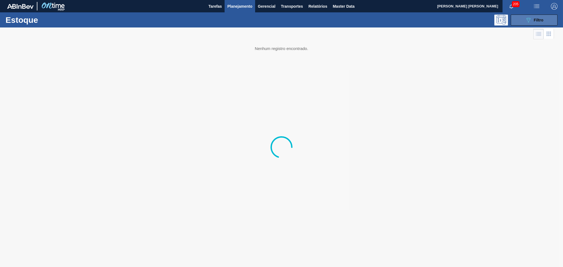
click at [543, 20] on button "089F7B8B-B2A5-4AFE-B5C0-19BA573D28AC Filtro" at bounding box center [533, 20] width 47 height 11
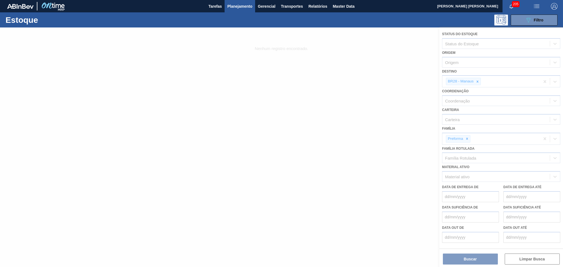
click at [466, 256] on div at bounding box center [281, 147] width 563 height 240
click at [467, 257] on div at bounding box center [281, 147] width 563 height 240
click at [160, 167] on div at bounding box center [281, 147] width 563 height 240
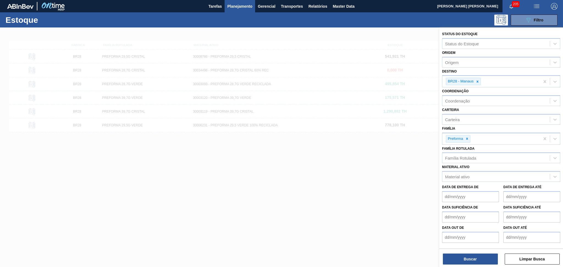
click at [251, 182] on div at bounding box center [281, 160] width 563 height 267
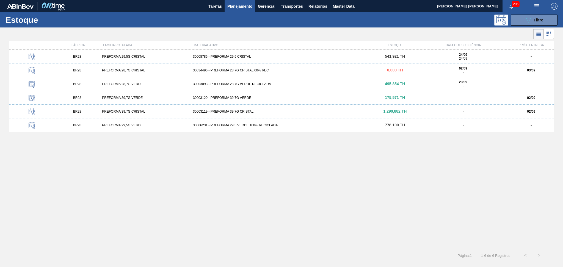
click at [243, 98] on div "30003120 - PREFORMA 39,7G VERDE" at bounding box center [282, 98] width 182 height 4
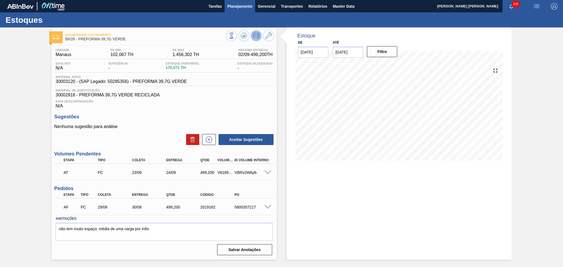
click at [232, 10] on button "Planejamento" at bounding box center [239, 6] width 30 height 12
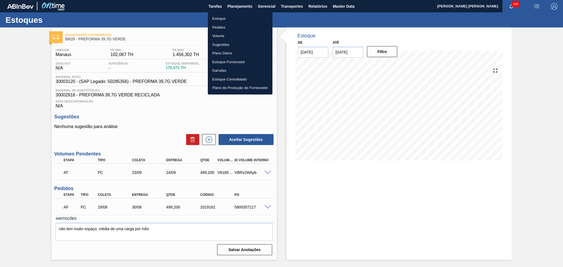
click at [223, 16] on li "Estoque" at bounding box center [240, 18] width 65 height 9
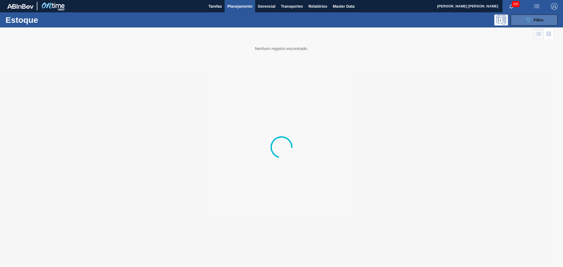
click at [513, 20] on button "089F7B8B-B2A5-4AFE-B5C0-19BA573D28AC Filtro" at bounding box center [533, 20] width 47 height 11
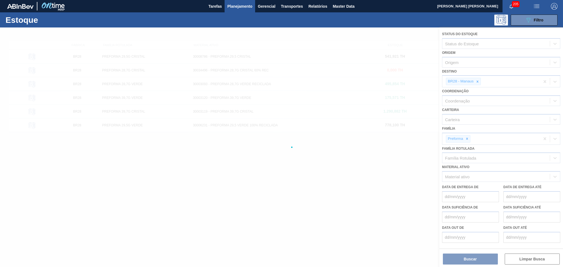
click at [477, 80] on div at bounding box center [281, 147] width 563 height 240
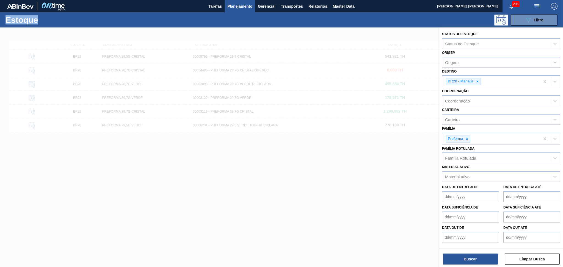
click at [477, 80] on icon at bounding box center [477, 82] width 4 height 4
click at [477, 80] on div "Destino" at bounding box center [495, 81] width 107 height 8
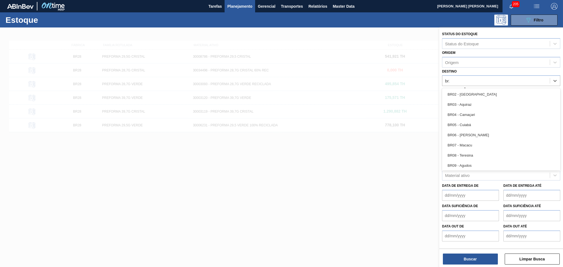
type input "br27"
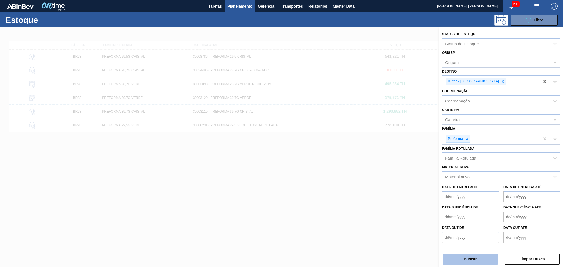
click at [470, 259] on button "Buscar" at bounding box center [470, 259] width 55 height 11
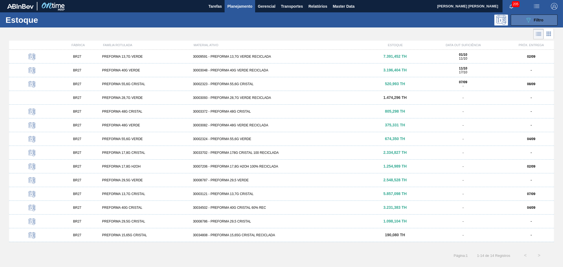
click at [525, 23] on icon "089F7B8B-B2A5-4AFE-B5C0-19BA573D28AC" at bounding box center [528, 20] width 7 height 7
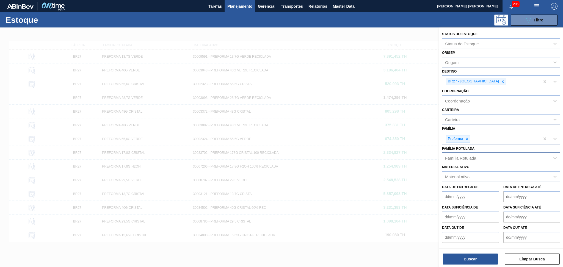
click at [467, 157] on div "Família Rotulada" at bounding box center [460, 158] width 31 height 5
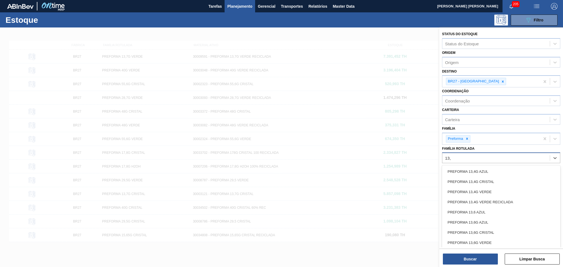
type Rotulada "13,7"
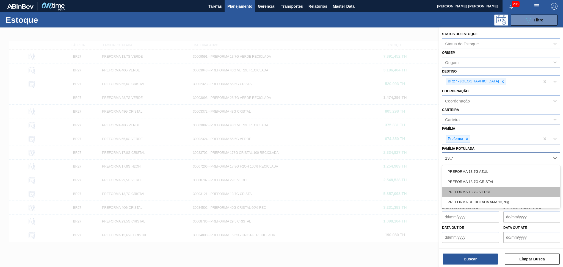
click at [485, 190] on div "PREFORMA 13,7G VERDE" at bounding box center [501, 192] width 118 height 10
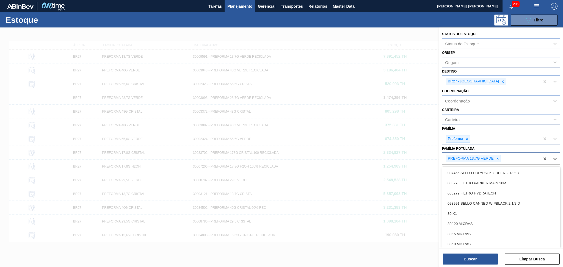
click at [513, 155] on div "PREFORMA 13,7G VERDE" at bounding box center [491, 158] width 98 height 11
type Rotulada "13,7"
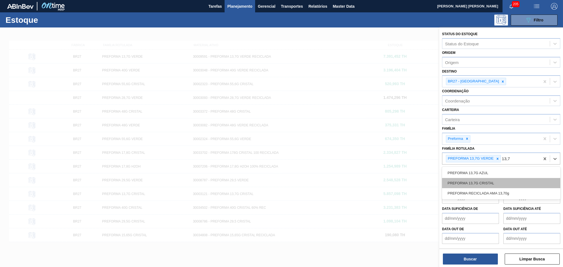
click at [495, 183] on div "PREFORMA 13,7G CRISTAL" at bounding box center [501, 183] width 118 height 10
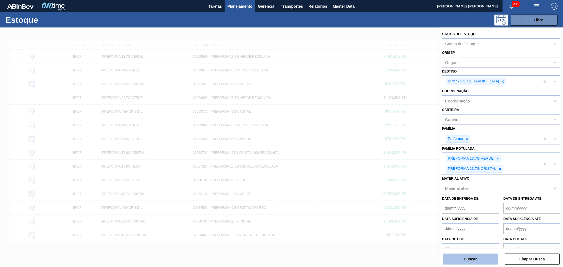
click at [485, 259] on button "Buscar" at bounding box center [470, 259] width 55 height 11
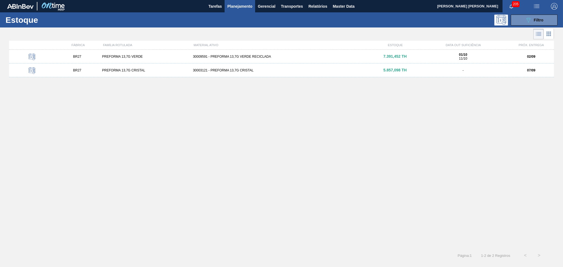
click at [220, 58] on div "30009591 - PREFORMA 13,7G VERDE RECICLADA" at bounding box center [282, 57] width 182 height 4
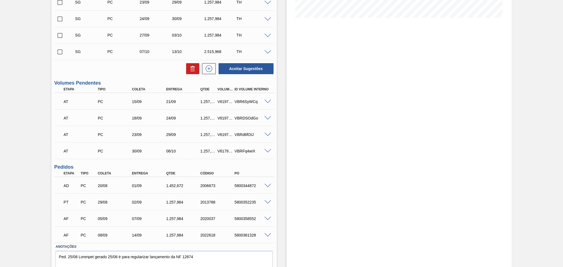
scroll to position [146, 0]
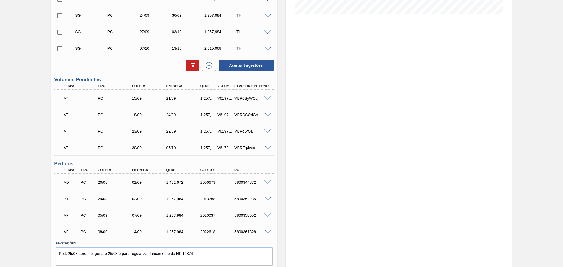
click at [265, 199] on span at bounding box center [267, 199] width 7 height 4
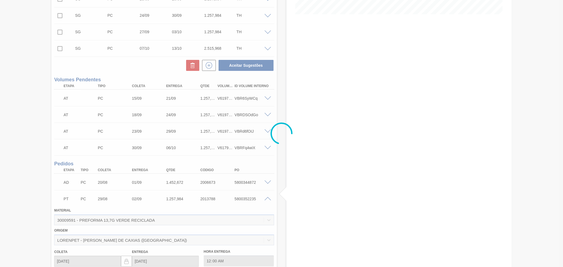
click at [265, 199] on div at bounding box center [281, 133] width 563 height 267
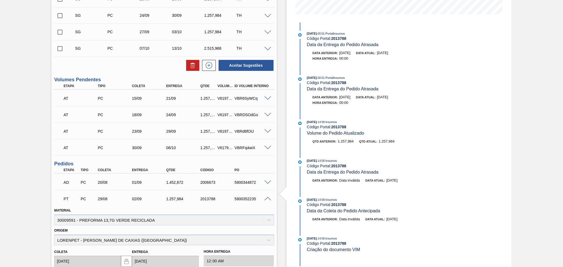
click at [267, 197] on span at bounding box center [267, 199] width 7 height 4
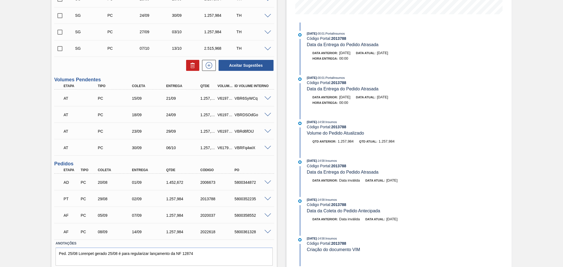
click at [266, 181] on span at bounding box center [267, 182] width 7 height 4
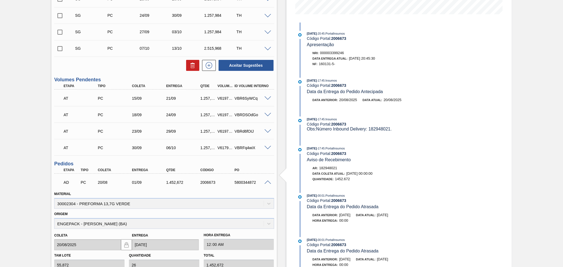
click at [266, 181] on span at bounding box center [267, 182] width 7 height 4
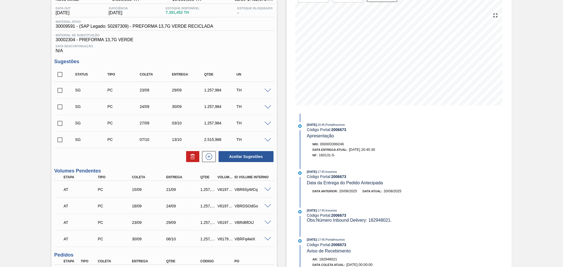
scroll to position [0, 0]
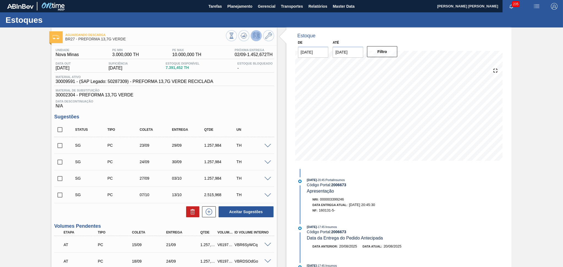
click at [226, 96] on span "30002304 - PREFORMA 13,7G VERDE" at bounding box center [163, 95] width 217 height 5
click at [198, 105] on div "Data Descontinuação N/A" at bounding box center [164, 103] width 220 height 11
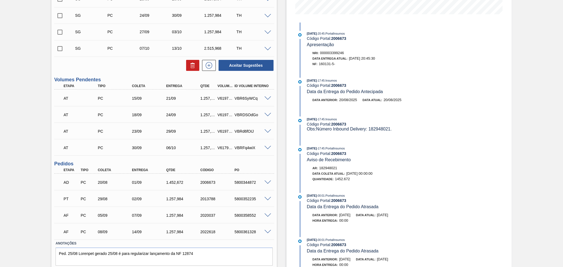
scroll to position [163, 0]
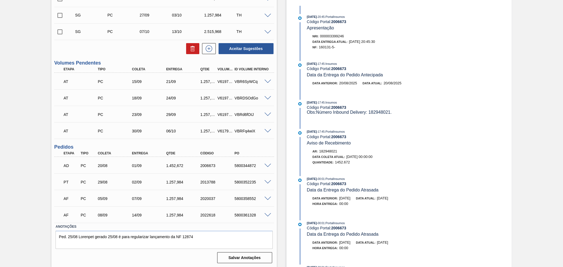
click at [280, 116] on div "Estoque De 02/09/2025 Até 10/10/2025 Filtro 02/10 Projeção de Estoque 4,007.968…" at bounding box center [394, 66] width 235 height 404
click at [38, 150] on div "Aguardando Descarga BR27 - PREFORMA 13,7G VERDE Unidade Nova Minas PE MIN 3.000…" at bounding box center [281, 66] width 563 height 404
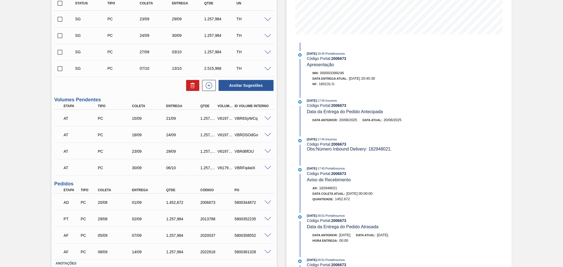
click at [279, 144] on div "Estoque De 02/09/2025 Até 10/10/2025 Filtro 02/10 Projeção de Estoque 4,007.968…" at bounding box center [394, 103] width 235 height 404
click at [23, 160] on div "Aguardando Descarga BR27 - PREFORMA 13,7G VERDE Unidade Nova Minas PE MIN 3.000…" at bounding box center [281, 103] width 563 height 404
click at [280, 207] on div "Estoque De 02/09/2025 Até 10/10/2025 Filtro 02/10 Projeção de Estoque 4,007.968…" at bounding box center [394, 103] width 235 height 404
click at [28, 189] on div "Aguardando Descarga BR27 - PREFORMA 13,7G VERDE Unidade Nova Minas PE MIN 3.000…" at bounding box center [281, 103] width 563 height 404
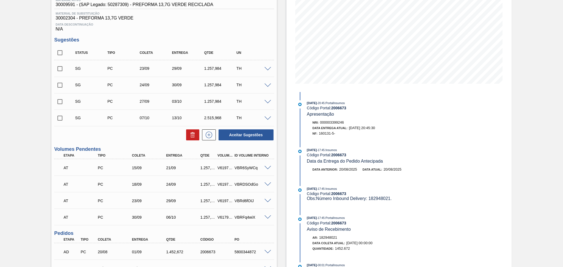
scroll to position [0, 0]
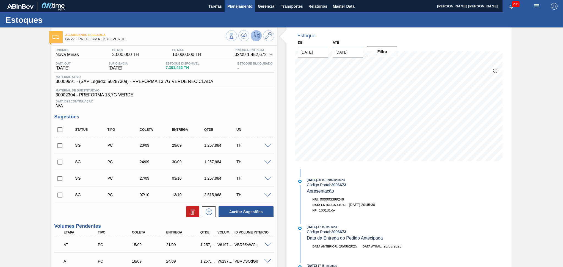
click at [237, 8] on span "Planejamento" at bounding box center [239, 6] width 25 height 7
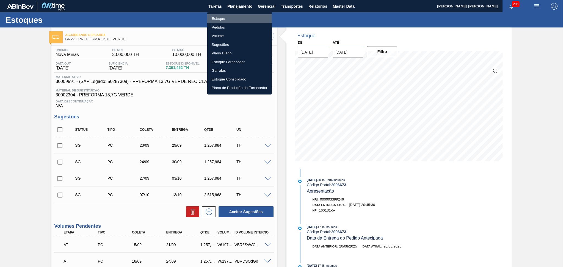
click at [228, 15] on li "Estoque" at bounding box center [239, 18] width 65 height 9
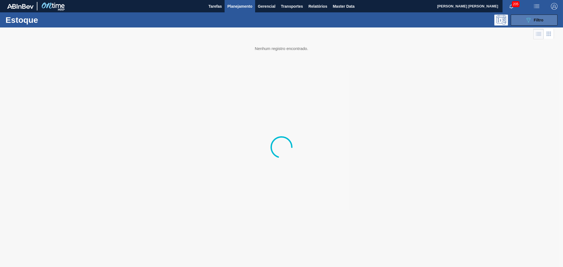
click at [534, 19] on span "Filtro" at bounding box center [539, 20] width 10 height 4
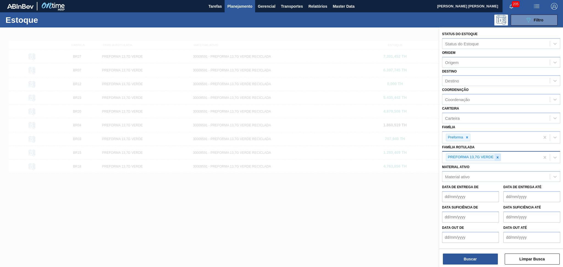
click at [497, 156] on icon at bounding box center [497, 157] width 4 height 4
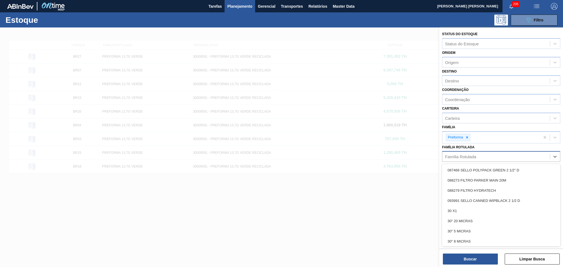
click at [455, 155] on div "Família Rotulada" at bounding box center [460, 156] width 31 height 5
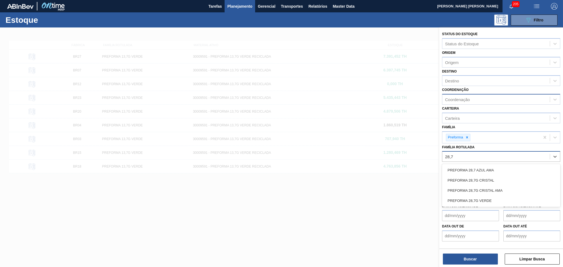
type Rotulada "28,7"
click at [466, 99] on div "Coordenação" at bounding box center [457, 99] width 25 height 5
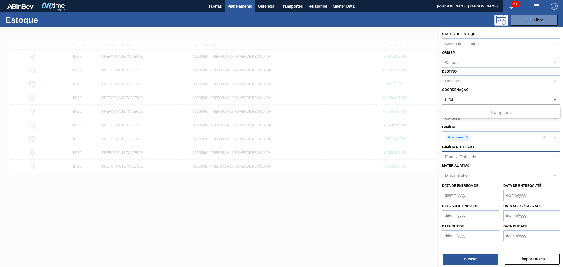
type input "br04"
drag, startPoint x: 466, startPoint y: 99, endPoint x: 428, endPoint y: 99, distance: 38.2
click at [439, 99] on div "Status do Estoque Status do Estoque Origem Origem Destino Destino Coordenação U…" at bounding box center [501, 160] width 124 height 267
click at [473, 77] on div "Destino" at bounding box center [495, 81] width 107 height 8
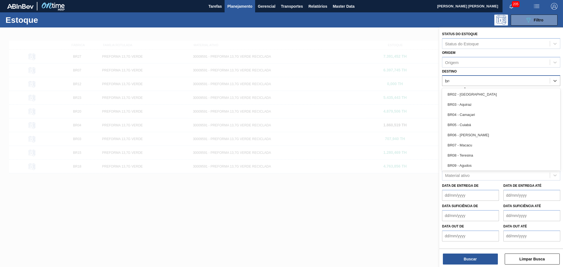
type input "br04"
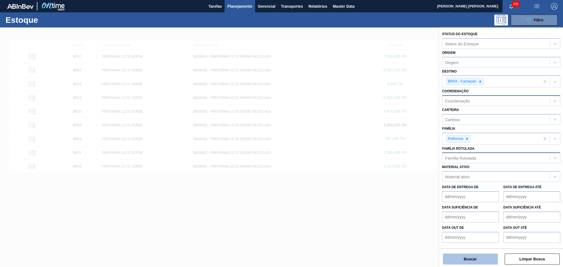
click at [480, 258] on button "Buscar" at bounding box center [470, 259] width 55 height 11
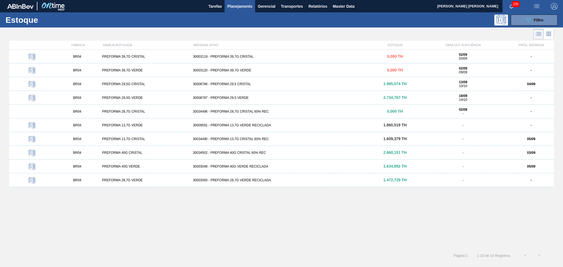
click at [134, 220] on div "BR04 PREFORMA 39,7G CRISTAL 30003119 - PREFORMA 39,7G CRISTAL 0,000 TH 02/09 03…" at bounding box center [281, 148] width 545 height 196
click at [550, 30] on icon at bounding box center [548, 33] width 7 height 7
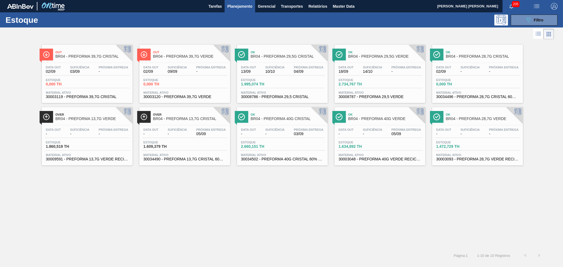
click at [148, 208] on div "Out BR04 - PREFORMA 39,7G CRISTAL Data out 02/09 Suficiência 03/09 Próxima Entr…" at bounding box center [281, 145] width 563 height 208
click at [492, 83] on div "Estoque 0,000 TH" at bounding box center [477, 83] width 85 height 10
click at [282, 70] on span "10/10" at bounding box center [274, 72] width 19 height 4
click at [248, 4] on span "Planejamento" at bounding box center [239, 6] width 25 height 7
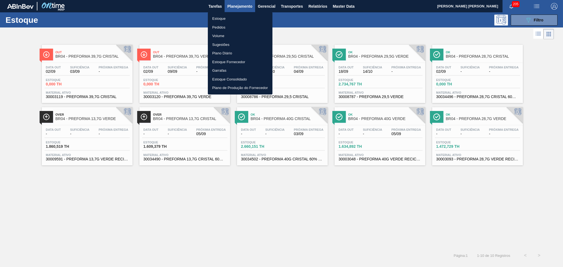
click at [213, 21] on li "Estoque" at bounding box center [240, 18] width 65 height 9
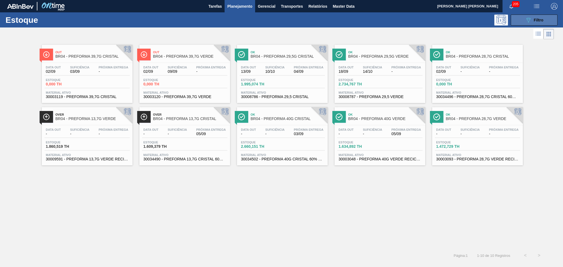
click at [520, 22] on button "089F7B8B-B2A5-4AFE-B5C0-19BA573D28AC Filtro" at bounding box center [533, 20] width 47 height 11
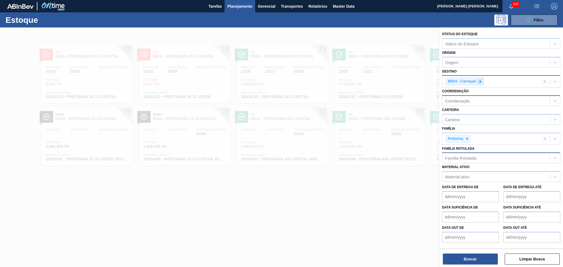
click at [479, 80] on icon at bounding box center [480, 82] width 4 height 4
type input "br114"
click at [478, 79] on div "Destino" at bounding box center [495, 81] width 107 height 8
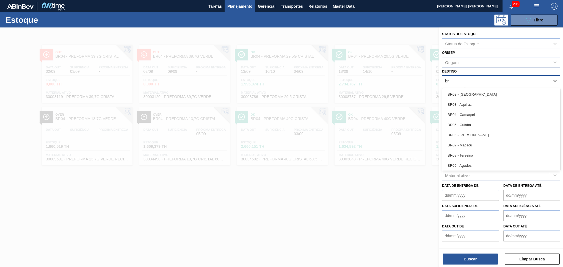
type input "br14"
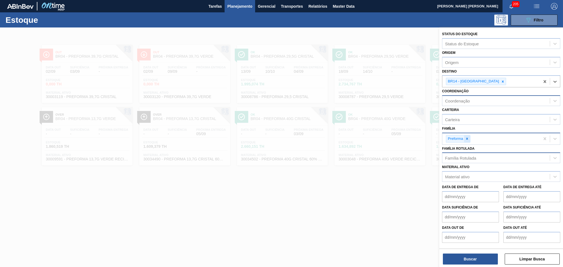
click at [468, 140] on div at bounding box center [467, 138] width 6 height 7
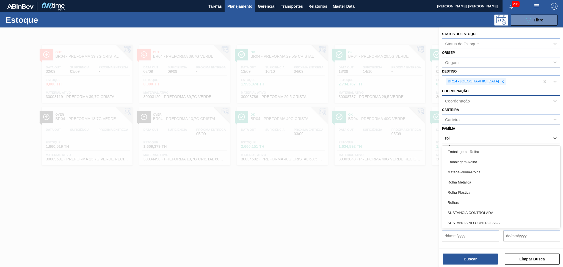
type input "rolha"
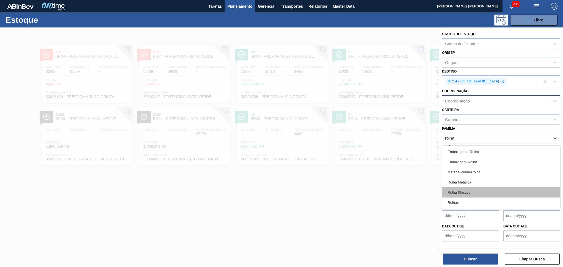
click at [468, 188] on div "Rolha Plástica" at bounding box center [501, 192] width 118 height 10
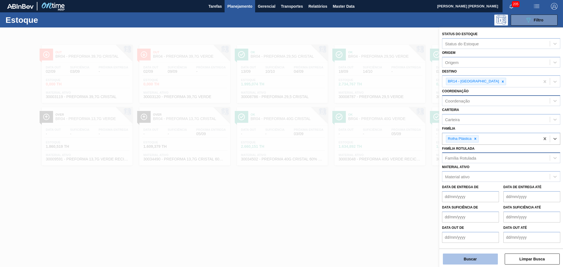
click at [476, 258] on button "Buscar" at bounding box center [470, 259] width 55 height 11
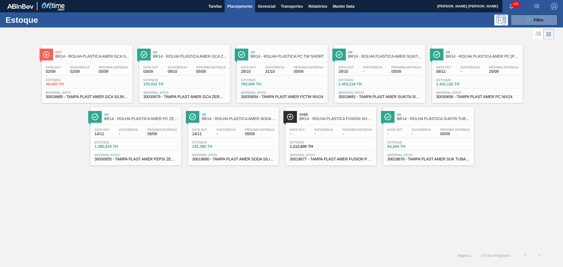
click at [87, 68] on span "Suficiência" at bounding box center [79, 67] width 19 height 3
click at [198, 59] on div "Ok BR14 - ROLHA PLÁSTICA AMER GCA ZERO SHORT" at bounding box center [190, 54] width 74 height 12
click at [238, 6] on span "Planejamento" at bounding box center [239, 6] width 25 height 7
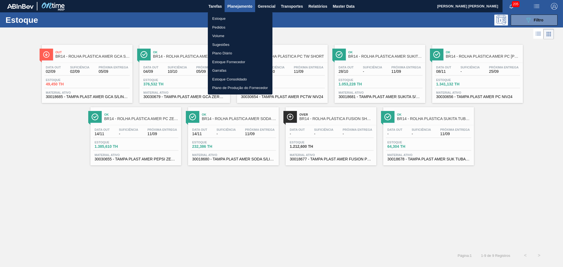
click at [217, 19] on li "Estoque" at bounding box center [240, 18] width 65 height 9
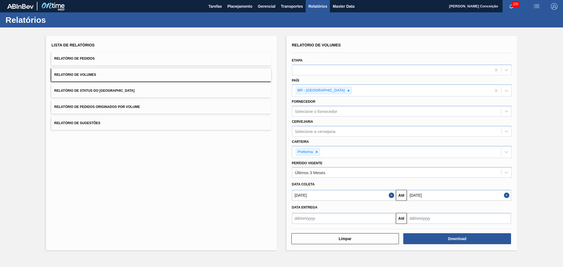
drag, startPoint x: 0, startPoint y: 0, endPoint x: 173, endPoint y: 158, distance: 233.9
click at [173, 158] on div "Lista de Relatórios Relatório de Pedidos Relatório de Volumes Relatório de Stat…" at bounding box center [161, 143] width 230 height 215
click at [140, 177] on div "Lista de Relatórios Relatório de Pedidos Relatório de Volumes Relatório de Stat…" at bounding box center [161, 143] width 230 height 215
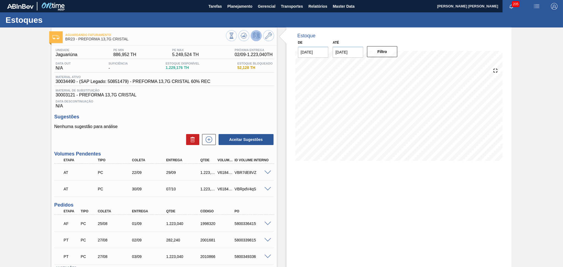
click at [241, 108] on div "Data Descontinuação N/A" at bounding box center [164, 103] width 220 height 11
click at [236, 1] on button "Planejamento" at bounding box center [239, 6] width 30 height 12
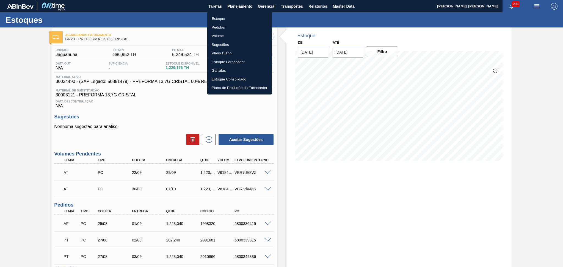
click at [214, 16] on li "Estoque" at bounding box center [239, 18] width 65 height 9
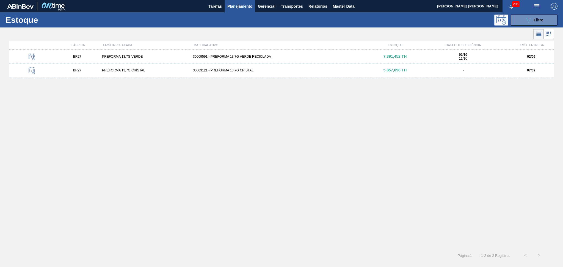
click at [238, 105] on div "BR27 PREFORMA 13,7G VERDE 30009591 - PREFORMA 13,7G VERDE RECICLADA 7.391,452 T…" at bounding box center [281, 148] width 545 height 196
click at [238, 58] on div "30009591 - PREFORMA 13,7G VERDE RECICLADA" at bounding box center [282, 57] width 182 height 4
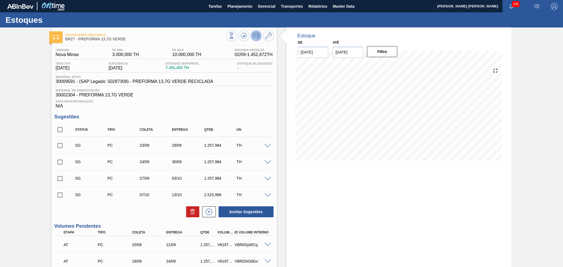
click at [250, 103] on div "Data Descontinuação N/A" at bounding box center [164, 103] width 220 height 11
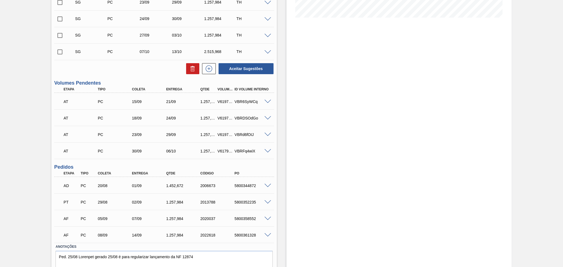
scroll to position [146, 0]
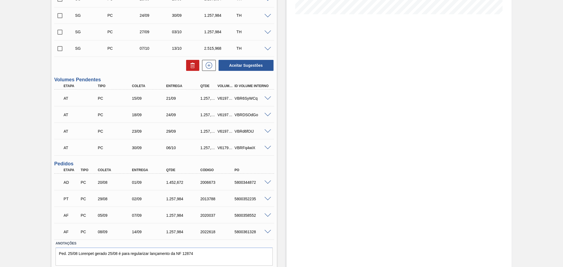
click at [282, 168] on div "Estoque De [DATE] Até [DATE] Filtro" at bounding box center [394, 83] width 235 height 404
click at [165, 198] on div "1.257,984" at bounding box center [184, 199] width 38 height 4
click at [179, 198] on div "1.257,984" at bounding box center [184, 199] width 38 height 4
click at [280, 194] on div "Estoque De [DATE] Até [DATE] Filtro" at bounding box center [394, 83] width 235 height 404
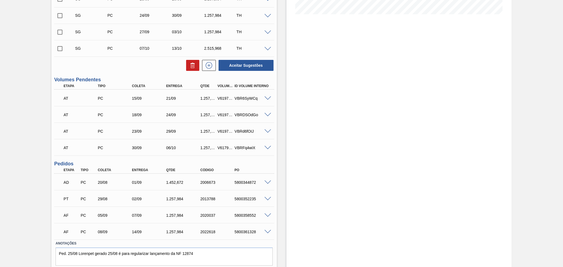
click at [165, 198] on div "1.257,984" at bounding box center [184, 199] width 38 height 4
click at [182, 199] on div "1.257,984" at bounding box center [184, 199] width 38 height 4
click at [192, 199] on div "1.257,984" at bounding box center [184, 199] width 38 height 4
click at [188, 198] on div "1.257,984" at bounding box center [184, 199] width 38 height 4
click at [112, 200] on div "29/08" at bounding box center [115, 199] width 38 height 4
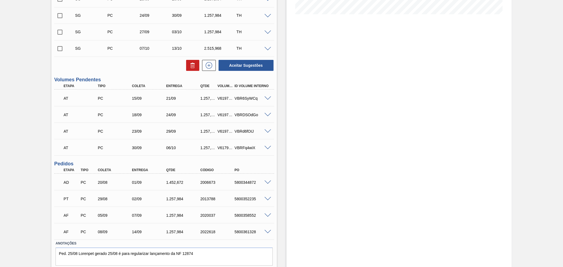
click at [282, 193] on div "Estoque De [DATE] Até [DATE] Filtro" at bounding box center [394, 83] width 235 height 404
click at [310, 109] on div "Estoque De [DATE] Até [DATE] Filtro" at bounding box center [398, 83] width 225 height 404
click at [280, 118] on div "Estoque De [DATE] Até [DATE] Filtro" at bounding box center [394, 83] width 235 height 404
click at [284, 166] on div "Estoque De 02/09/2025 Até 10/10/2025 Filtro" at bounding box center [394, 83] width 235 height 404
click at [277, 195] on div "Estoque De 02/09/2025 Até 10/10/2025 Filtro" at bounding box center [394, 83] width 235 height 404
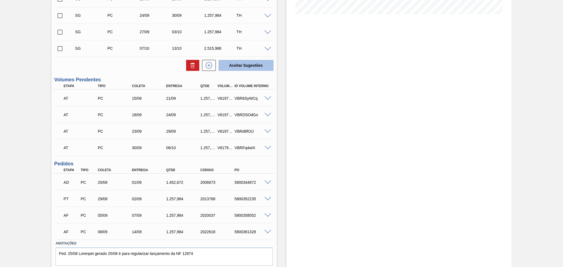
scroll to position [0, 0]
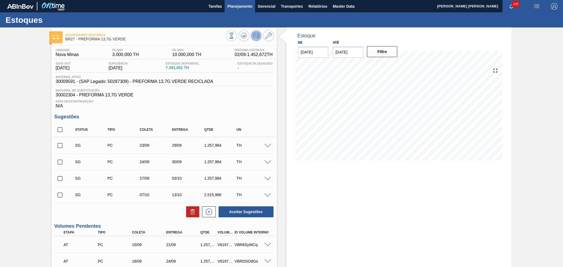
click at [246, 6] on span "Planejamento" at bounding box center [239, 6] width 25 height 7
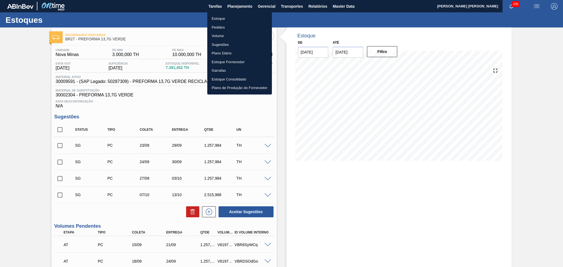
click at [221, 20] on li "Estoque" at bounding box center [239, 18] width 65 height 9
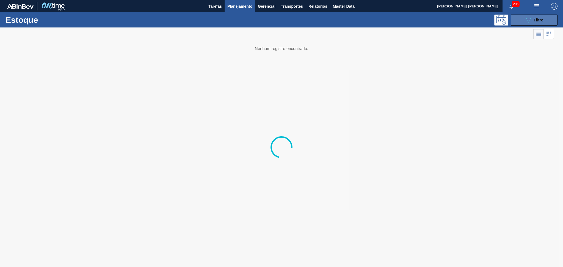
click at [531, 24] on button "089F7B8B-B2A5-4AFE-B5C0-19BA573D28AC Filtro" at bounding box center [533, 20] width 47 height 11
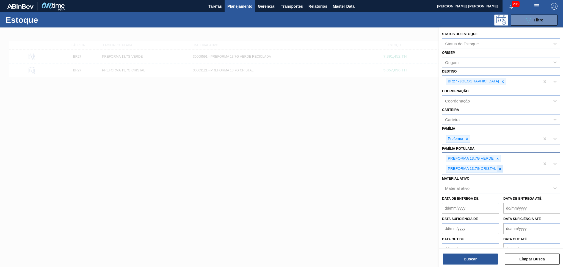
click at [501, 168] on icon at bounding box center [500, 169] width 4 height 4
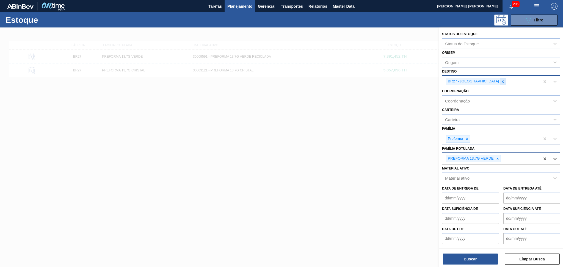
click at [501, 80] on icon at bounding box center [503, 82] width 4 height 4
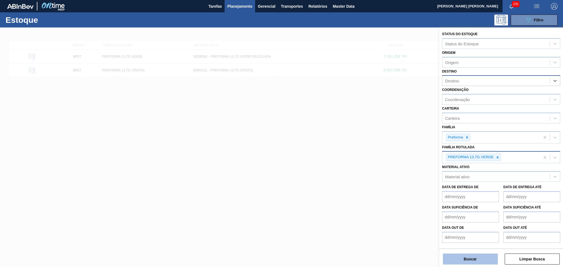
click at [469, 254] on button "Buscar" at bounding box center [470, 259] width 55 height 11
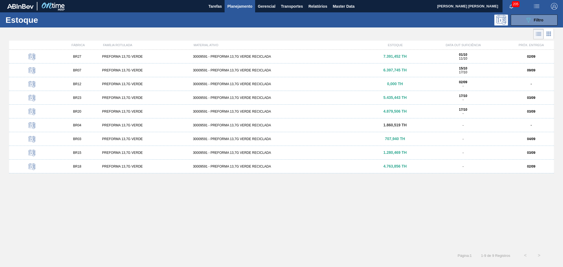
click at [115, 153] on div "PREFORMA 13,7G VERDE" at bounding box center [145, 153] width 91 height 4
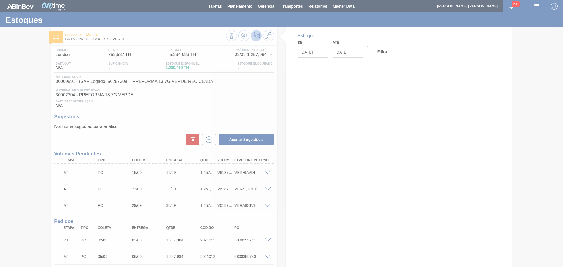
click at [170, 105] on div at bounding box center [281, 133] width 563 height 267
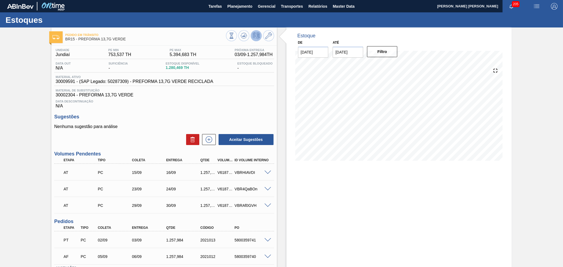
click at [149, 106] on div "Data Descontinuação N/A" at bounding box center [164, 103] width 220 height 11
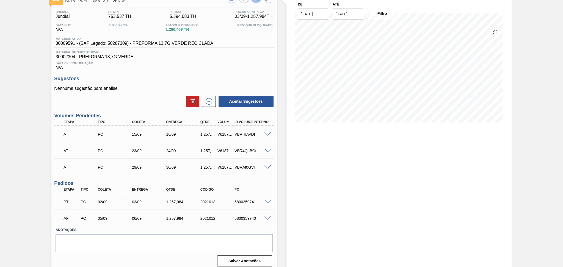
scroll to position [41, 0]
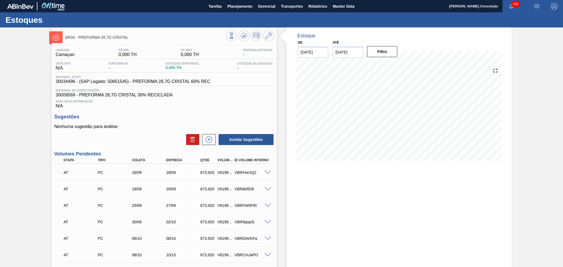
click at [243, 102] on span "Data Descontinuação" at bounding box center [163, 101] width 217 height 3
click at [288, 163] on div "Estoque De [DATE] Até [DATE] Filtro" at bounding box center [398, 97] width 225 height 141
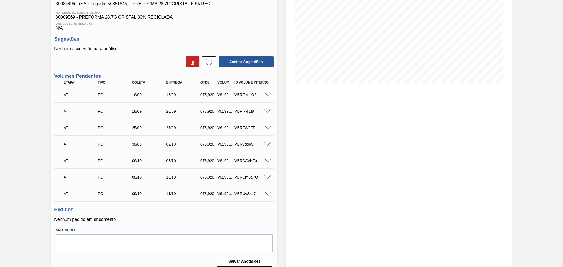
scroll to position [82, 0]
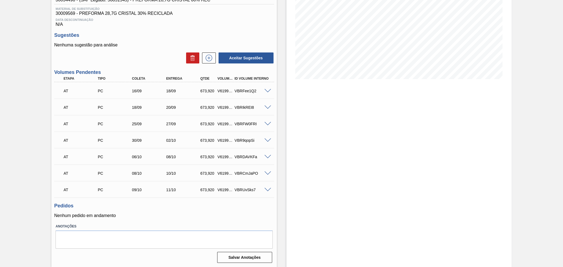
click at [141, 92] on div "16/09" at bounding box center [149, 91] width 38 height 4
click at [137, 107] on div "18/09" at bounding box center [149, 107] width 38 height 4
click at [137, 122] on div "25/09" at bounding box center [149, 124] width 38 height 4
click at [136, 138] on div "30/09" at bounding box center [149, 140] width 38 height 4
click at [136, 159] on div "06/10" at bounding box center [149, 157] width 38 height 4
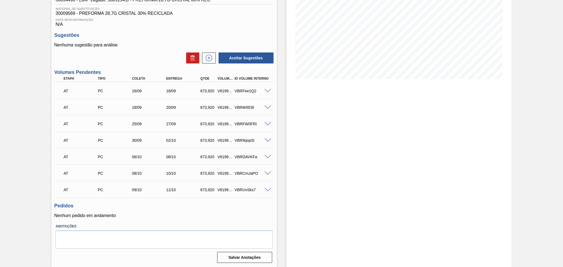
click at [135, 173] on div "08/10" at bounding box center [149, 173] width 38 height 4
click at [137, 195] on div "AT PC 09/10 11/10 673,920 V619934 VBRUvSks7" at bounding box center [164, 189] width 220 height 14
click at [298, 112] on div "Estoque De [DATE] Até [DATE] Filtro" at bounding box center [398, 107] width 225 height 322
click at [285, 84] on div "Estoque De [DATE] Até [DATE] Filtro" at bounding box center [394, 107] width 235 height 322
click at [286, 107] on div "Estoque De [DATE] Até [DATE] Filtro" at bounding box center [398, 107] width 225 height 322
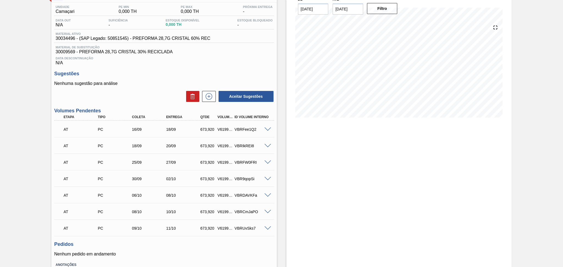
scroll to position [0, 0]
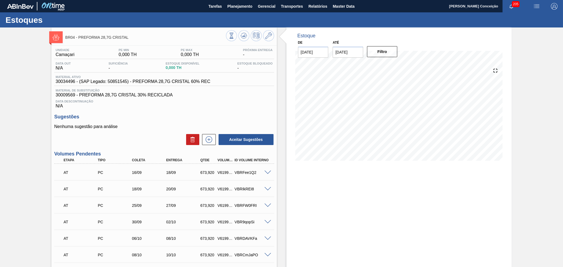
click at [171, 117] on h3 "Sugestões" at bounding box center [164, 117] width 220 height 6
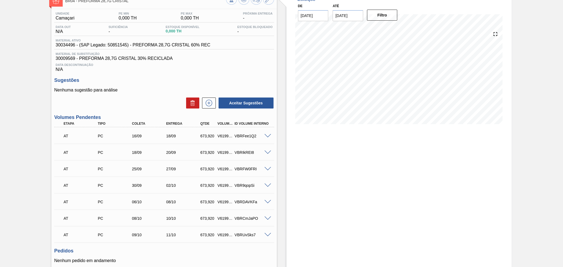
click at [300, 136] on div "Estoque De [DATE] Até [DATE] Filtro" at bounding box center [398, 152] width 225 height 322
click at [210, 102] on icon at bounding box center [208, 103] width 9 height 7
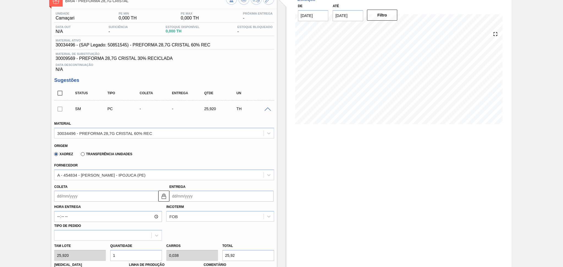
click at [76, 196] on input "Coleta" at bounding box center [106, 196] width 104 height 11
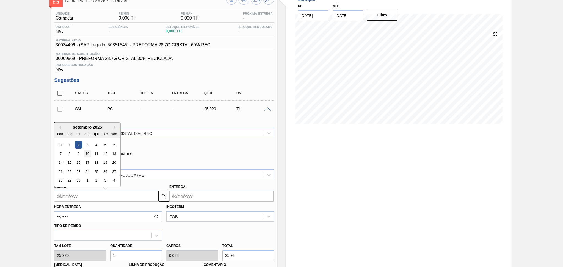
click at [87, 154] on div "10" at bounding box center [87, 153] width 7 height 7
type input "10/09/2025"
type input "12/09/2025"
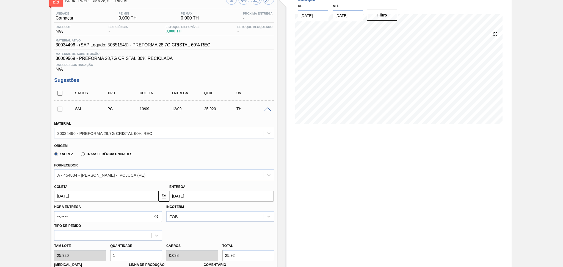
click at [166, 157] on div "Xadrez Transferência Unidades" at bounding box center [161, 153] width 215 height 11
click at [153, 154] on div "Xadrez Transferência Unidades" at bounding box center [161, 153] width 215 height 11
click at [95, 194] on input "10/09/2025" at bounding box center [106, 196] width 104 height 11
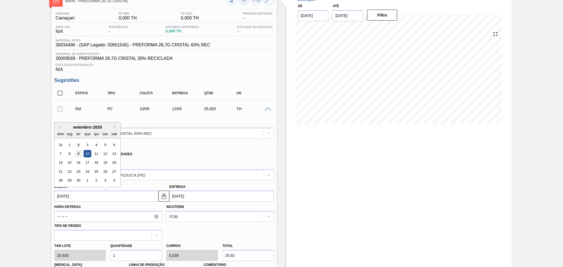
click at [77, 152] on div "9" at bounding box center [78, 153] width 7 height 7
type input "[DATE]"
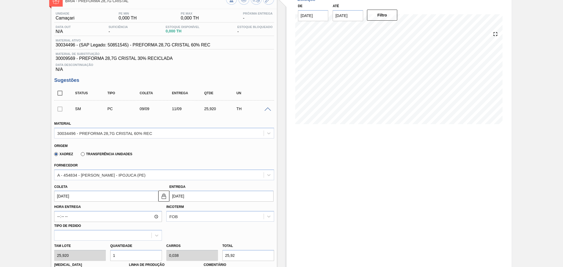
click at [198, 157] on div "Xadrez Transferência Unidades" at bounding box center [161, 153] width 215 height 11
click at [186, 158] on div "Xadrez Transferência Unidades" at bounding box center [161, 153] width 215 height 11
click at [86, 196] on input "[DATE]" at bounding box center [106, 196] width 104 height 11
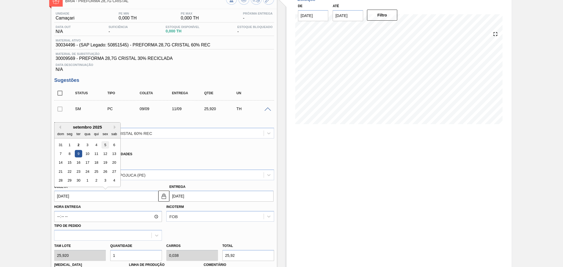
click at [104, 145] on div "5" at bounding box center [105, 144] width 7 height 7
type input "[DATE]"
type input "07/09/2025"
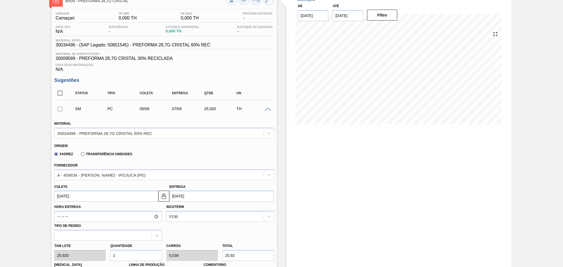
click at [178, 162] on div "Fornecedor A - 454834 - LORENPET - IPOJUCA (PE)" at bounding box center [164, 171] width 220 height 19
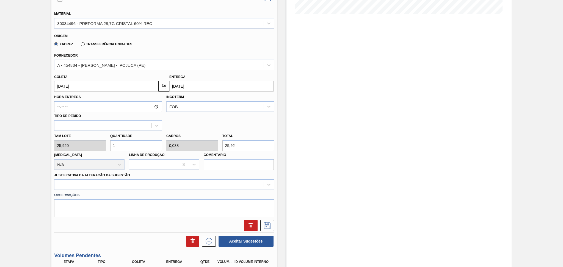
scroll to position [73, 0]
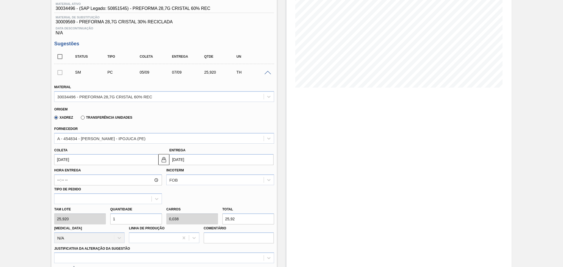
click at [268, 71] on span at bounding box center [267, 73] width 7 height 4
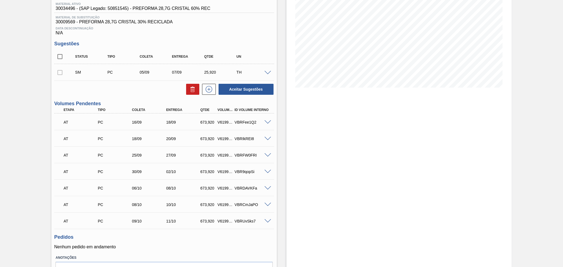
click at [289, 88] on div "Estoque De [DATE] Até [DATE] Filtro" at bounding box center [398, 24] width 225 height 141
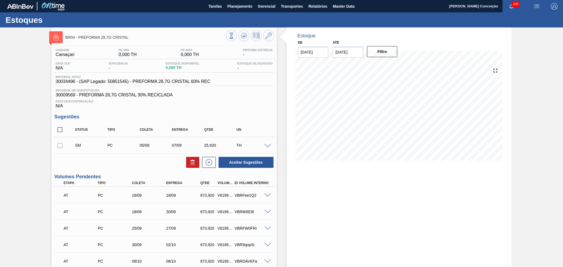
click at [244, 106] on div "Data Descontinuação N/A" at bounding box center [164, 103] width 220 height 11
click at [269, 110] on div "Unidade Camaçari PE MIN 0,000 TH PE MAX 0,000 TH Próxima Entrega - Data out N/A…" at bounding box center [163, 208] width 225 height 324
click at [260, 92] on span "Material de Substituição" at bounding box center [163, 90] width 217 height 3
click at [239, 110] on div "Unidade Camaçari PE MIN 0,000 TH PE MAX 0,000 TH Próxima Entrega - Data out N/A…" at bounding box center [163, 208] width 225 height 324
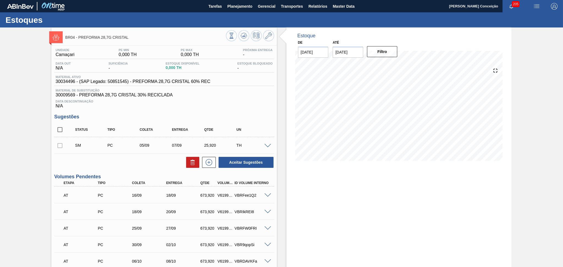
click at [257, 100] on span "Data Descontinuação" at bounding box center [163, 101] width 217 height 3
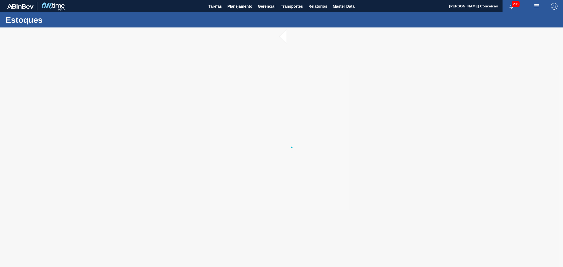
click at [185, 107] on div at bounding box center [281, 147] width 563 height 240
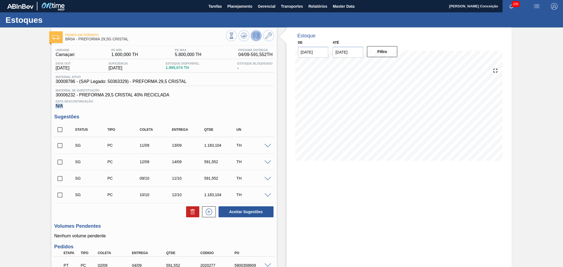
click at [232, 102] on div "Data Descontinuação N/A" at bounding box center [164, 103] width 220 height 11
click at [239, 87] on div "Unidade Camaçari PE MIN 1.600,000 TH PE MAX 5.800,000 TH Próxima Entrega 04/09 …" at bounding box center [164, 78] width 220 height 60
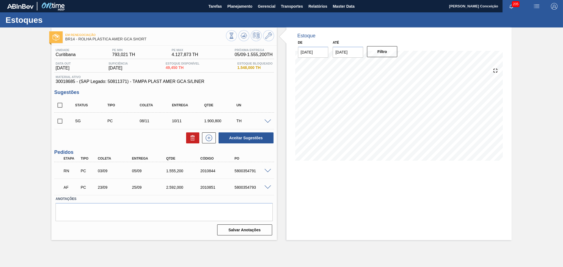
click at [7, 123] on div "Em renegociação BR14 - ROLHA PLÁSTICA AMER GCA SHORT Unidade [GEOGRAPHIC_DATA] …" at bounding box center [281, 133] width 563 height 213
click at [286, 181] on div "Estoque De [DATE] Até [DATE] Filtro" at bounding box center [394, 133] width 235 height 213
click at [84, 143] on div "Aceitar Sugestões" at bounding box center [164, 138] width 220 height 12
click at [64, 120] on input "checkbox" at bounding box center [60, 121] width 12 height 12
click at [194, 142] on button at bounding box center [192, 137] width 13 height 11
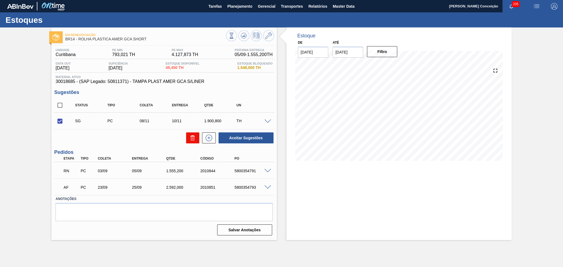
checkbox input "false"
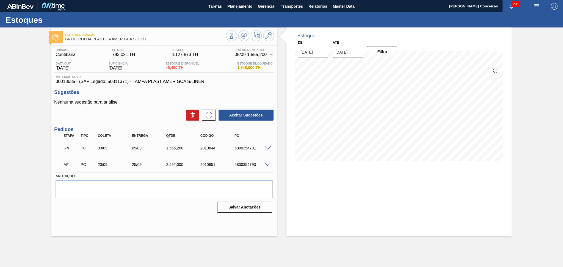
click at [280, 123] on div "Estoque De [DATE] Até [DATE] Filtro 02/09 Projeção de Estoque -150.548 [DOMAIN_…" at bounding box center [394, 131] width 235 height 209
click at [212, 119] on button at bounding box center [209, 115] width 14 height 11
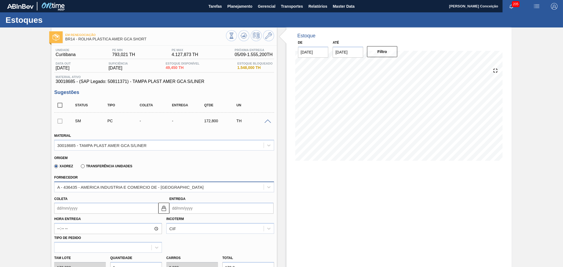
scroll to position [110, 0]
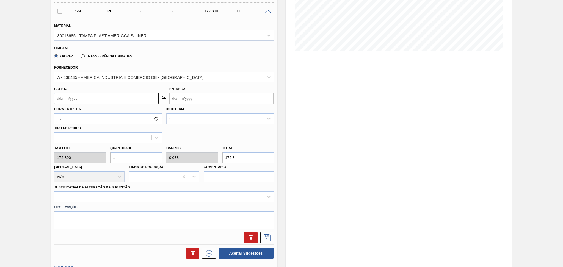
click at [50, 154] on div "Em renegociação BR14 - ROLHA PLÁSTICA AMER GCA SHORT Unidade [GEOGRAPHIC_DATA] …" at bounding box center [281, 137] width 563 height 438
click at [306, 107] on div "Estoque De 02/09/2025 Até 10/10/2025 Filtro 02/09 Projeção de Estoque -150.548 …" at bounding box center [398, 137] width 225 height 438
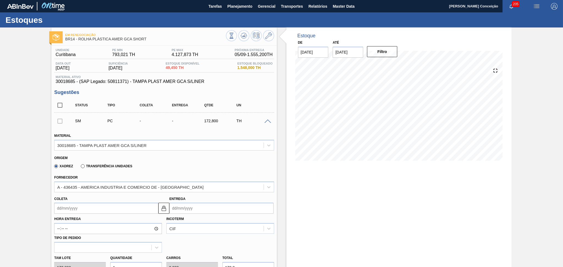
click at [278, 158] on div "Estoque De 02/09/2025 Até 10/10/2025 Filtro 02/09 Projeção de Estoque -150.548 …" at bounding box center [394, 246] width 235 height 438
click at [266, 121] on span at bounding box center [267, 122] width 7 height 4
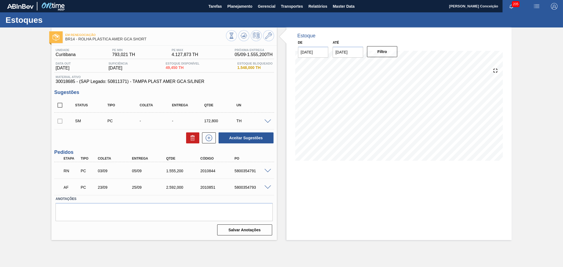
click at [277, 195] on div "Estoque De 02/09/2025 Até 10/10/2025 Filtro 02/09 Projeção de Estoque -150.548 …" at bounding box center [394, 133] width 235 height 213
click at [59, 104] on input "checkbox" at bounding box center [60, 105] width 12 height 12
checkbox input "true"
click at [193, 136] on icon at bounding box center [192, 136] width 4 height 1
click at [161, 132] on div "Aceitar Sugestões" at bounding box center [164, 138] width 220 height 12
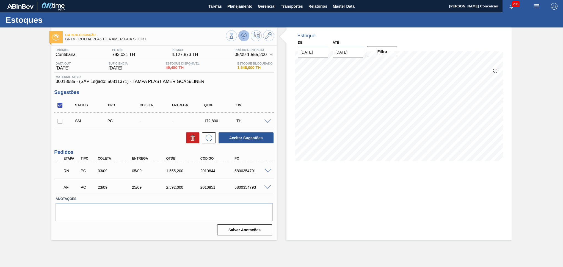
click at [238, 37] on button at bounding box center [243, 35] width 11 height 11
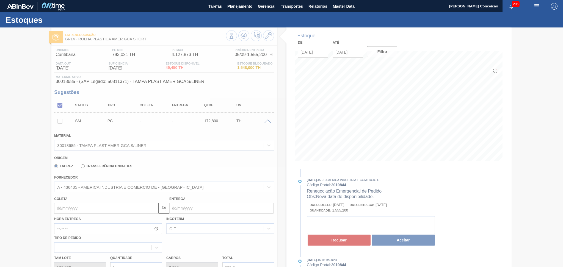
click at [210, 165] on div at bounding box center [281, 147] width 563 height 240
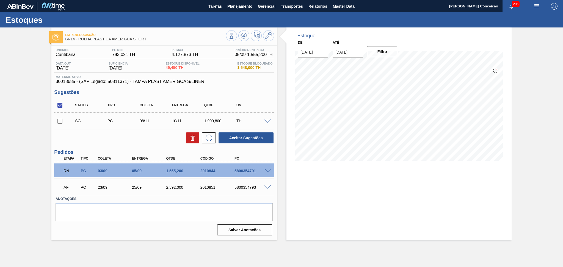
click at [134, 137] on div "Aceitar Sugestões" at bounding box center [164, 138] width 220 height 12
click at [266, 123] on span at bounding box center [267, 122] width 7 height 4
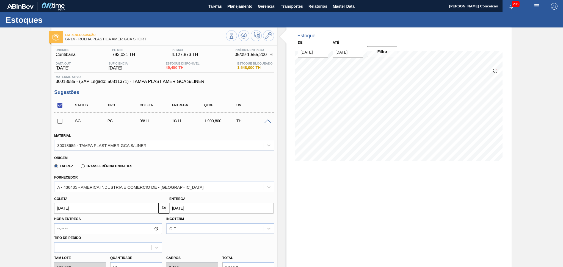
click at [266, 120] on span at bounding box center [267, 122] width 7 height 4
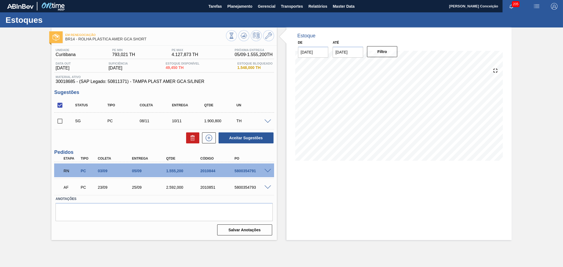
click at [267, 170] on span at bounding box center [267, 171] width 7 height 4
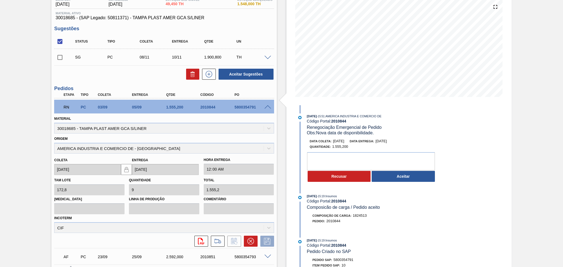
scroll to position [73, 0]
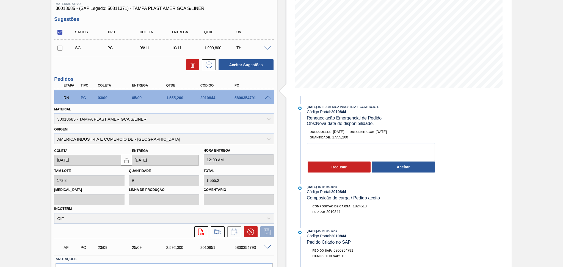
click at [269, 76] on h3 "Pedidos" at bounding box center [164, 79] width 220 height 6
click at [269, 94] on div "RN PC 03/09 05/09 1.555,200 2010844 5800354791" at bounding box center [164, 97] width 220 height 14
click at [268, 99] on span at bounding box center [267, 98] width 7 height 4
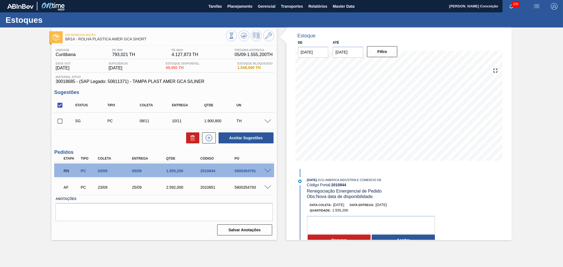
scroll to position [0, 0]
click at [268, 88] on div "Unidade Curitibana PE MIN 793,021 TH PE MAX 4.127,873 TH Próxima Entrega 05/09 …" at bounding box center [163, 142] width 225 height 192
click at [268, 120] on span at bounding box center [267, 122] width 7 height 4
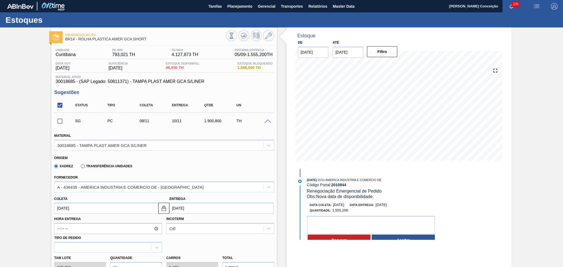
click at [188, 166] on div "Xadrez Transferência Unidades" at bounding box center [161, 165] width 215 height 11
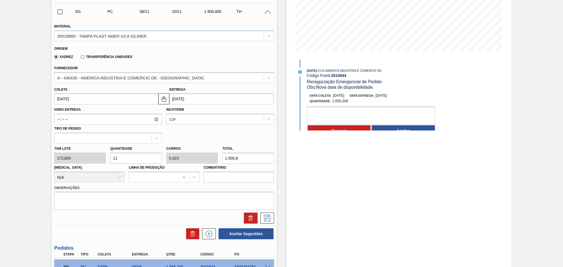
scroll to position [110, 0]
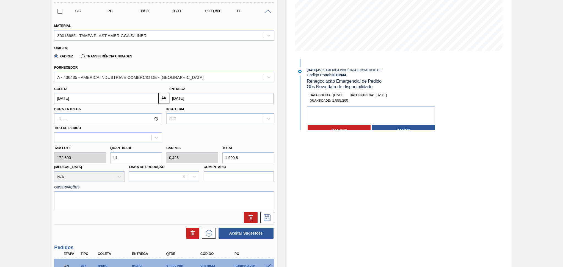
drag, startPoint x: 125, startPoint y: 159, endPoint x: 106, endPoint y: 153, distance: 19.9
click at [107, 153] on div "Tam lote 172,800 Quantidade 11 Carros 0,423 Total 1.900,8 Doca N/A Linha de Pro…" at bounding box center [164, 162] width 224 height 39
type input "4"
type input "0,154"
type input "691,2"
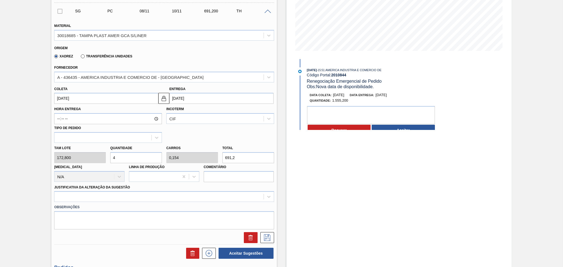
type input "4"
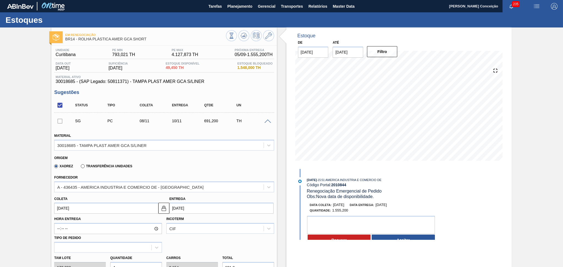
click at [227, 163] on div "Xadrez Transferência Unidades" at bounding box center [161, 165] width 215 height 11
click at [266, 122] on span at bounding box center [267, 122] width 7 height 4
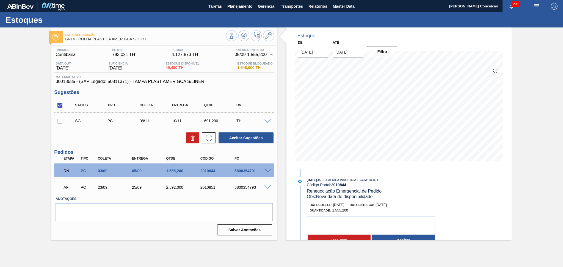
click at [268, 121] on span at bounding box center [267, 122] width 7 height 4
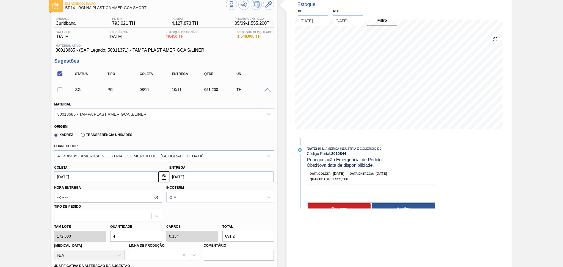
scroll to position [110, 0]
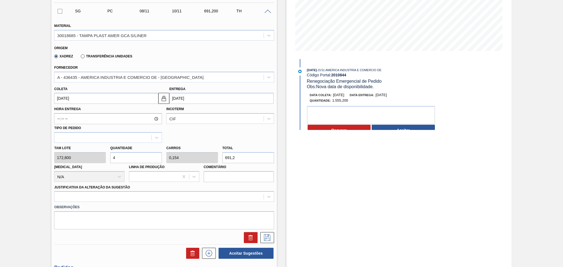
click at [121, 157] on input "4" at bounding box center [136, 157] width 52 height 11
type input "0"
type input "3"
type input "0,115"
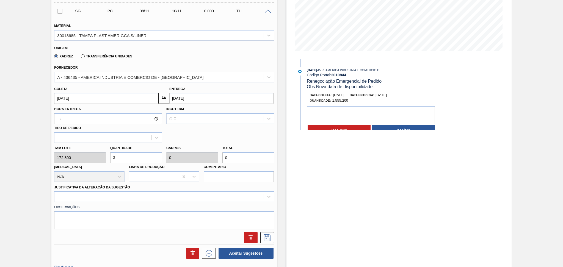
type input "518,4"
type input "3"
click at [120, 195] on div at bounding box center [164, 196] width 220 height 11
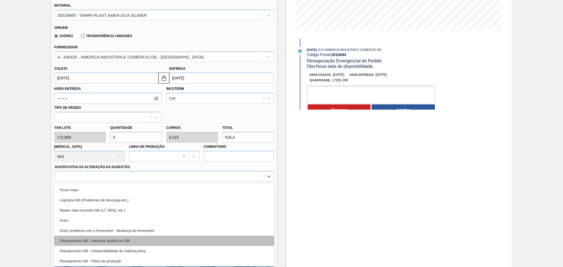
scroll to position [37, 0]
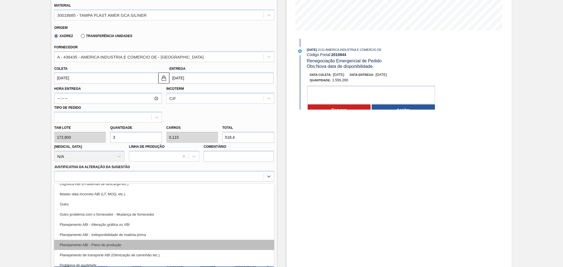
click at [122, 240] on div "Planejamento ABI - Plano de produção" at bounding box center [164, 245] width 220 height 10
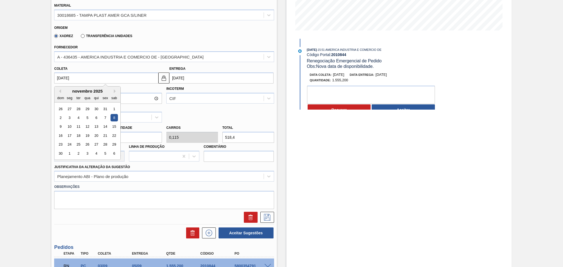
click at [102, 77] on input "08/11/2025" at bounding box center [106, 78] width 104 height 11
click at [59, 89] on div "novembro 2025" at bounding box center [87, 91] width 66 height 5
click at [60, 89] on button "Previous Month" at bounding box center [59, 91] width 4 height 4
click at [59, 91] on button "Previous Month" at bounding box center [59, 91] width 4 height 4
click at [85, 109] on div "3" at bounding box center [87, 108] width 7 height 7
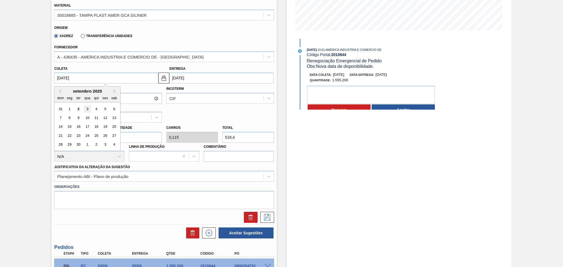
type input "[DATE]"
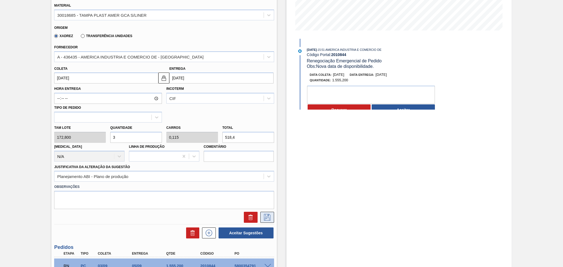
click at [270, 216] on icon at bounding box center [267, 217] width 9 height 7
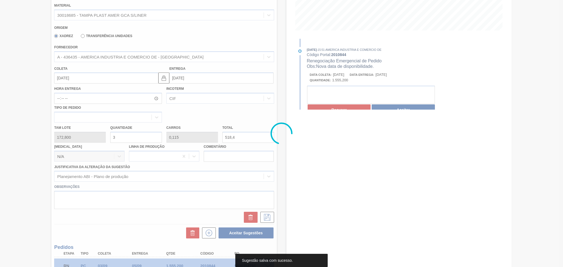
scroll to position [0, 0]
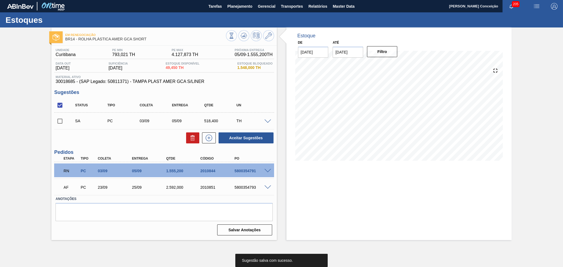
click at [274, 94] on div "Unidade Curitibana PE MIN 793,021 TH PE MAX 4.127,873 TH Próxima Entrega 05/09 …" at bounding box center [163, 142] width 225 height 192
click at [62, 121] on input "checkbox" at bounding box center [60, 121] width 12 height 12
checkbox input "true"
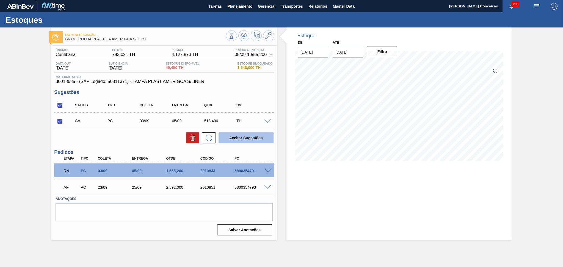
click at [264, 137] on button "Aceitar Sugestões" at bounding box center [245, 137] width 55 height 11
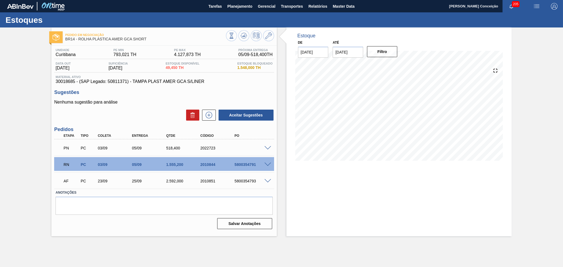
click at [190, 93] on h3 "Sugestões" at bounding box center [164, 93] width 220 height 6
click at [268, 163] on span at bounding box center [267, 165] width 7 height 4
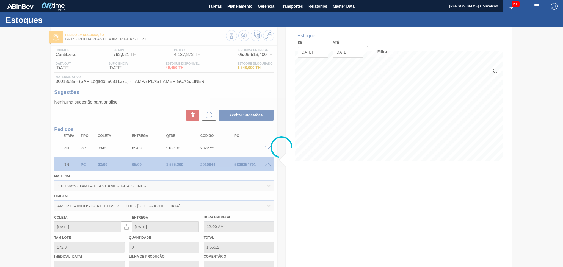
click at [285, 173] on div at bounding box center [281, 147] width 563 height 240
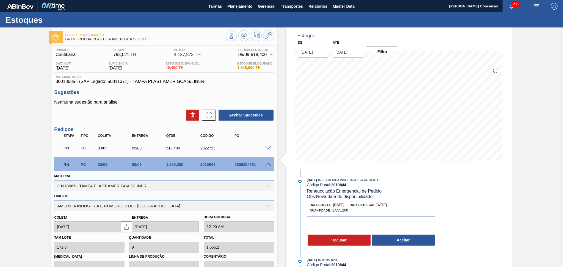
click at [338, 226] on textarea at bounding box center [371, 225] width 128 height 18
type textarea "terei falta se postergar a entrega."
click at [390, 242] on button "Aceitar" at bounding box center [402, 240] width 63 height 11
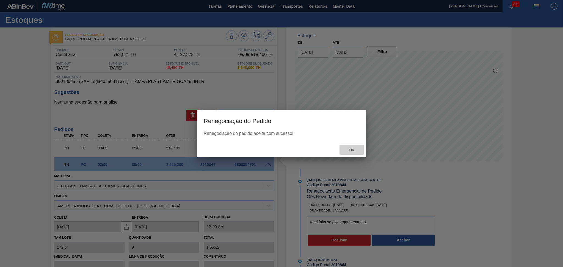
click at [352, 148] on span "Ok" at bounding box center [351, 150] width 14 height 4
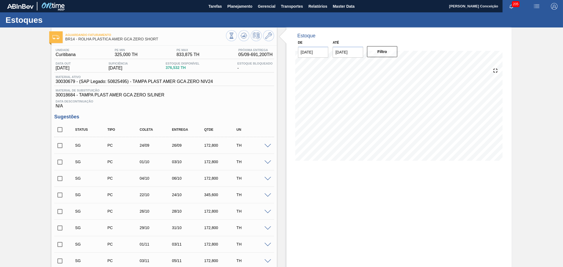
click at [227, 102] on span "Data Descontinuação" at bounding box center [163, 101] width 217 height 3
click at [252, 110] on div "Unidade Curitibana PE MIN 325,000 TH PE MAX 833,875 TH Próxima Entrega 05/09 - …" at bounding box center [163, 212] width 225 height 332
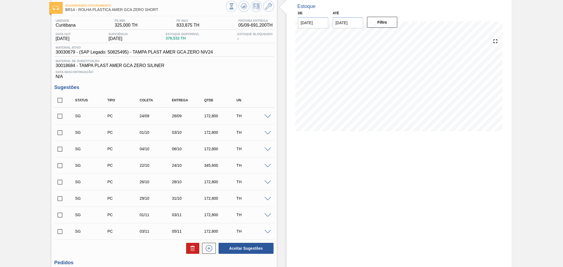
scroll to position [2, 0]
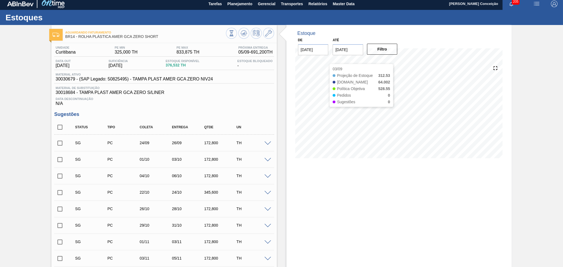
click at [243, 105] on div "Data Descontinuação N/A" at bounding box center [164, 100] width 220 height 11
click at [230, 113] on h3 "Sugestões" at bounding box center [164, 115] width 220 height 6
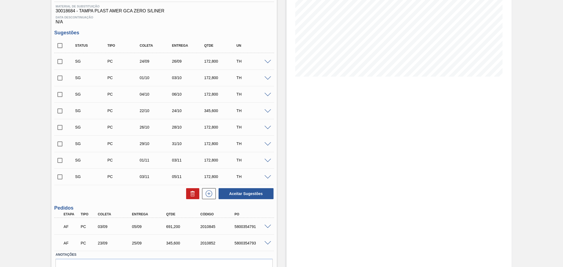
scroll to position [76, 0]
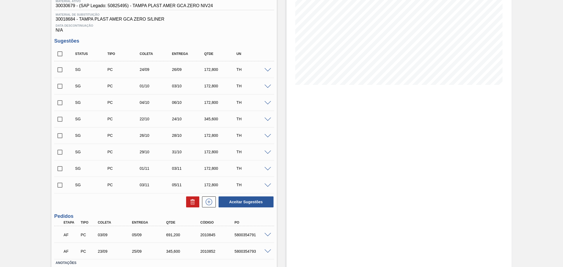
click at [267, 69] on span at bounding box center [267, 70] width 7 height 4
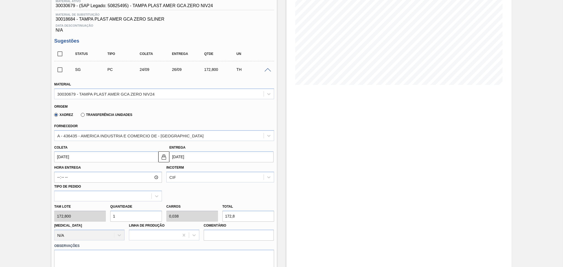
click at [80, 156] on input "24/09/2025" at bounding box center [106, 156] width 104 height 11
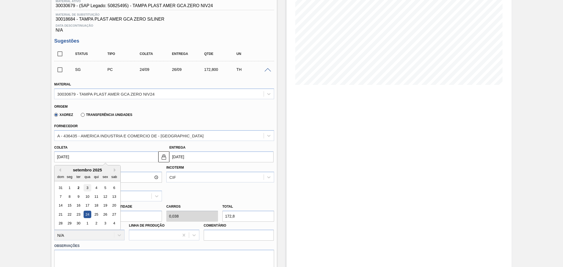
click at [87, 187] on div "3" at bounding box center [87, 187] width 7 height 7
type input "[DATE]"
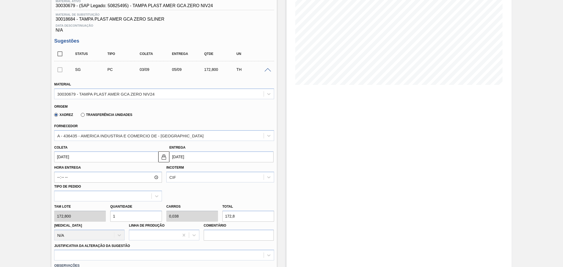
click at [129, 215] on input "1" at bounding box center [136, 216] width 52 height 11
type input "0"
type input "4"
type input "0,154"
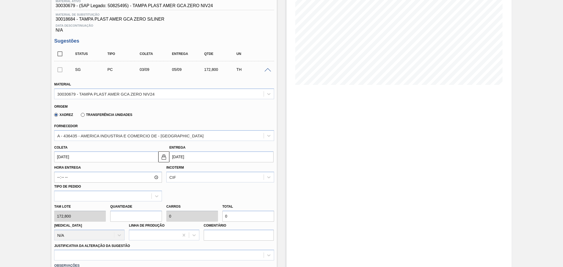
type input "691,2"
type input "4"
click at [210, 191] on div "Hora Entrega Incoterm CIF Tipo de pedido" at bounding box center [164, 181] width 224 height 39
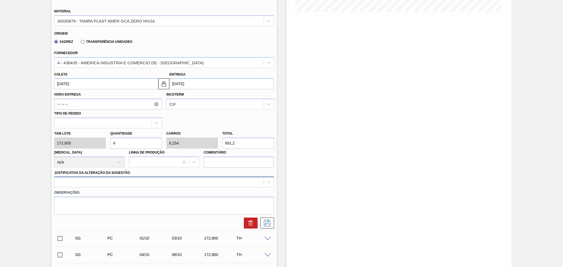
click at [98, 178] on div at bounding box center [158, 182] width 209 height 8
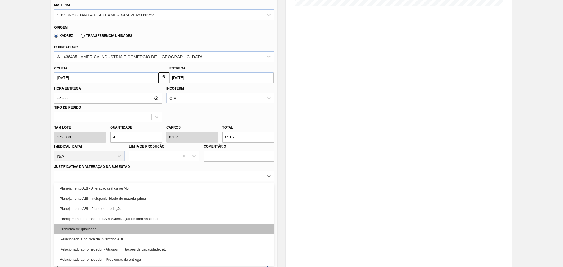
scroll to position [73, 0]
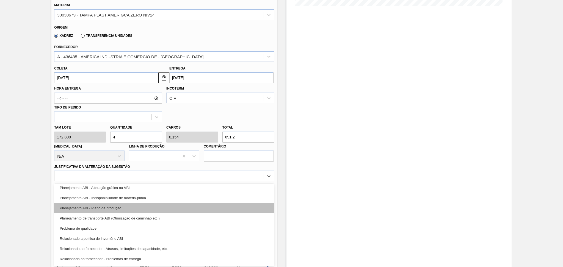
click at [127, 205] on div "Planejamento ABI - Plano de produção" at bounding box center [164, 208] width 220 height 10
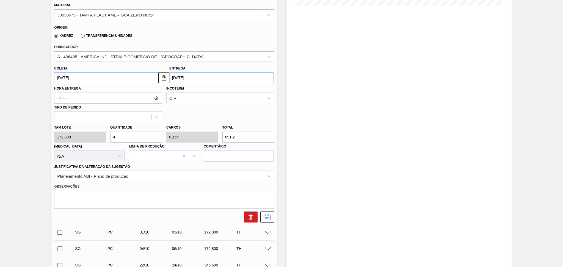
click at [215, 110] on div "Hora Entrega Incoterm CIF Tipo de pedido" at bounding box center [164, 102] width 224 height 39
click at [266, 217] on icon at bounding box center [267, 217] width 9 height 7
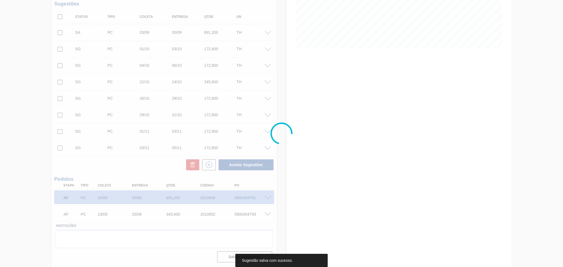
scroll to position [112, 0]
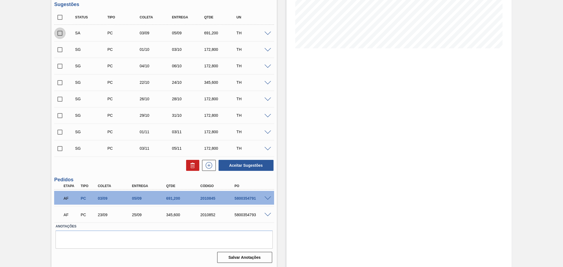
click at [60, 34] on input "checkbox" at bounding box center [60, 33] width 12 height 12
click at [235, 165] on button "Aceitar Sugestões" at bounding box center [245, 165] width 55 height 11
checkbox input "false"
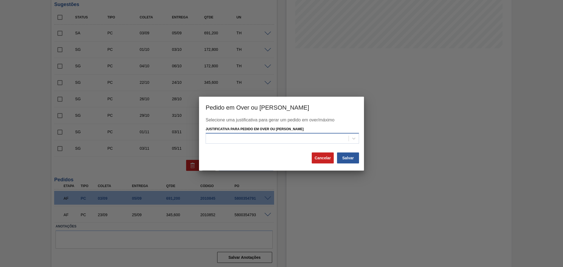
click at [285, 135] on div at bounding box center [277, 139] width 143 height 8
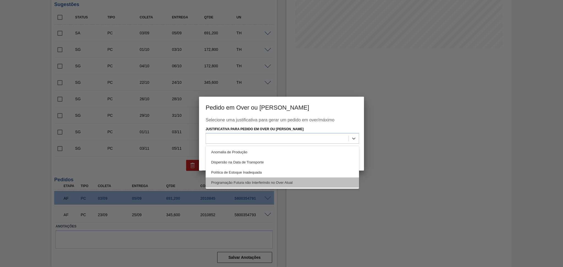
click at [265, 182] on div "Programação Futura não Interferindo no Over Atual" at bounding box center [281, 182] width 153 height 10
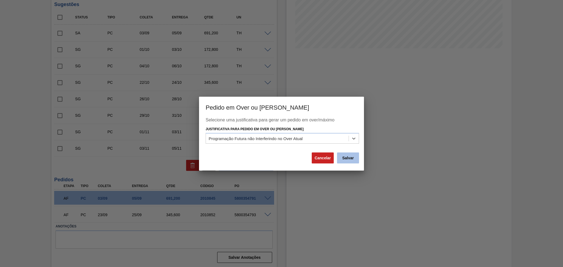
click at [342, 158] on button "Salvar" at bounding box center [348, 157] width 22 height 11
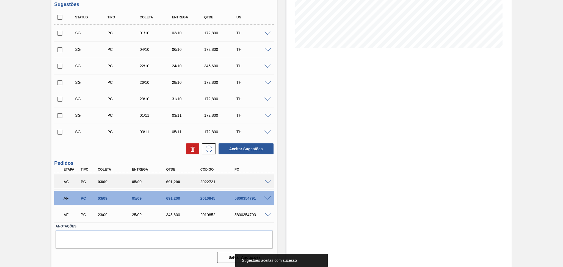
click at [280, 163] on div "Estoque De 02/09/2025 Até 10/10/2025 Filtro" at bounding box center [394, 91] width 235 height 352
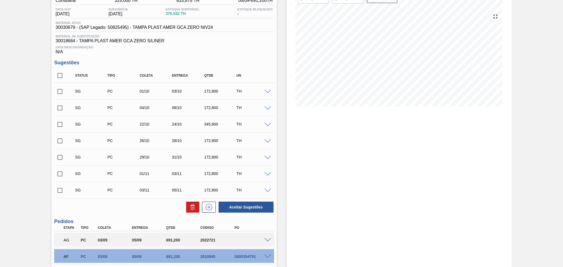
scroll to position [0, 0]
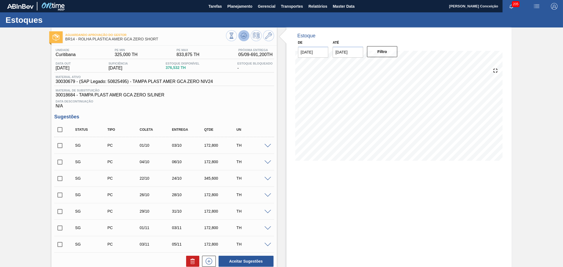
click at [242, 39] on button at bounding box center [243, 35] width 11 height 11
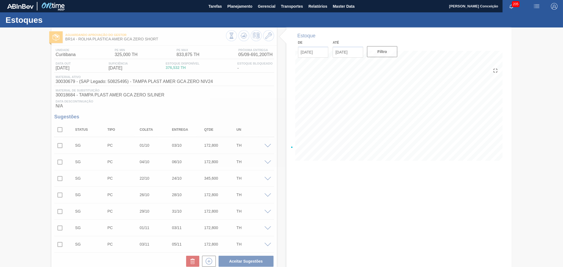
click at [248, 112] on div at bounding box center [281, 147] width 563 height 240
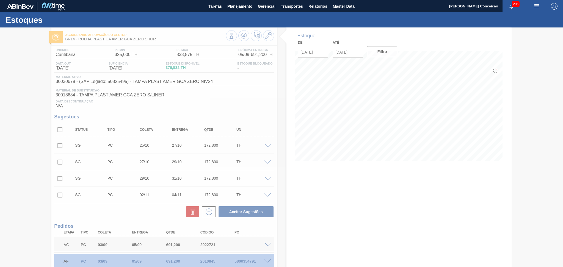
click at [256, 112] on div at bounding box center [281, 147] width 563 height 240
click at [265, 110] on div at bounding box center [281, 147] width 563 height 240
click at [151, 110] on div at bounding box center [281, 147] width 563 height 240
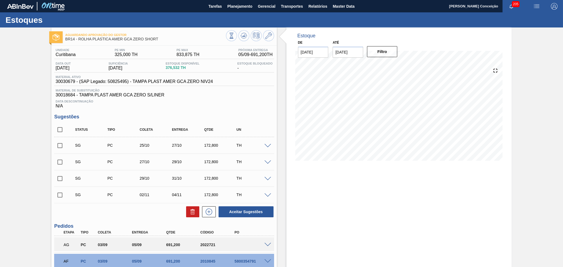
click at [227, 115] on h3 "Sugestões" at bounding box center [164, 117] width 220 height 6
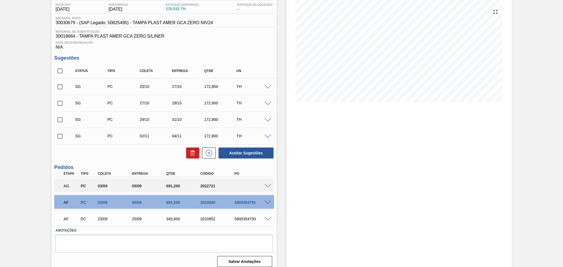
scroll to position [63, 0]
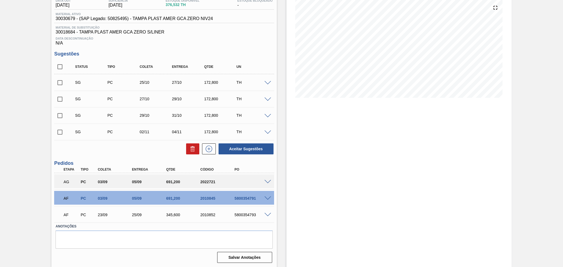
click at [267, 182] on span at bounding box center [267, 182] width 7 height 4
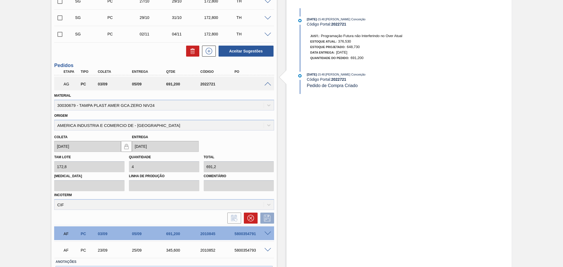
scroll to position [173, 0]
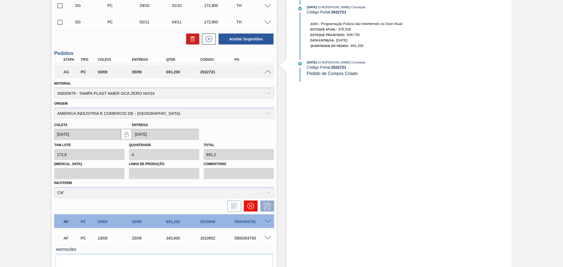
click at [250, 205] on icon at bounding box center [250, 206] width 7 height 7
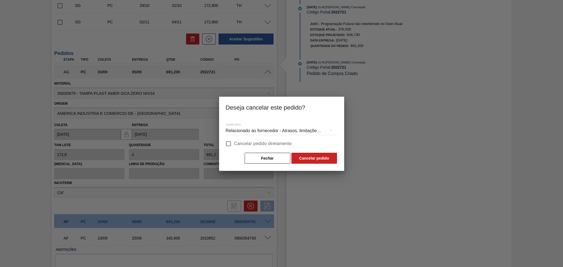
click at [268, 139] on label "Cancelar pedido diretamente" at bounding box center [257, 144] width 69 height 12
click at [234, 139] on input "Cancelar pedido diretamente" at bounding box center [229, 144] width 12 height 12
checkbox input "true"
click at [313, 160] on button "Cancelar pedido" at bounding box center [314, 158] width 46 height 11
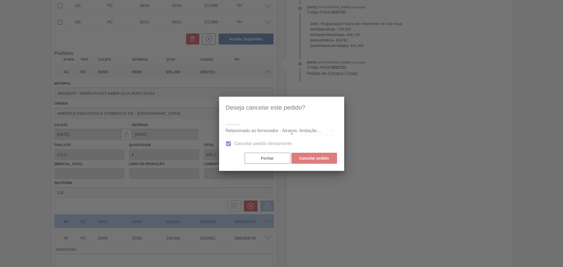
scroll to position [46, 0]
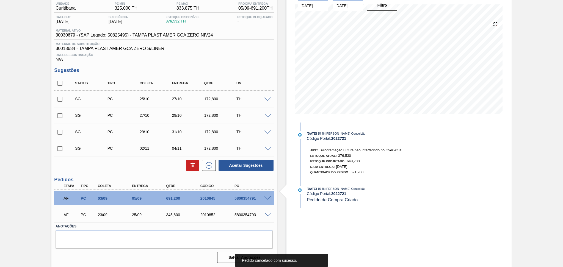
click at [18, 152] on div "Aguardando Aprovação do Gestor BR14 - ROLHA PLÁSTICA AMER GCA ZERO SHORT Unidad…" at bounding box center [281, 124] width 563 height 287
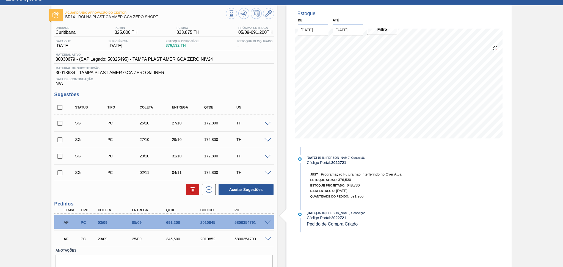
scroll to position [0, 0]
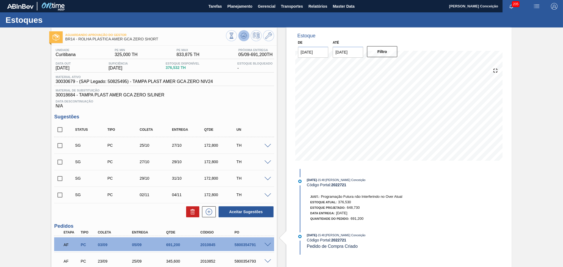
click at [245, 38] on icon at bounding box center [243, 35] width 7 height 7
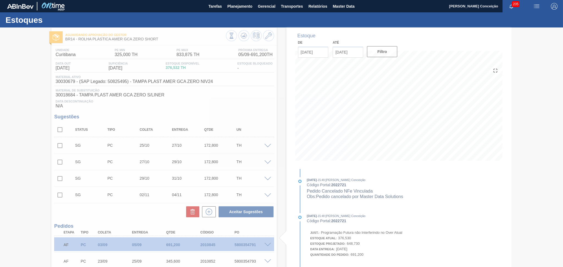
click at [232, 104] on div at bounding box center [281, 147] width 563 height 240
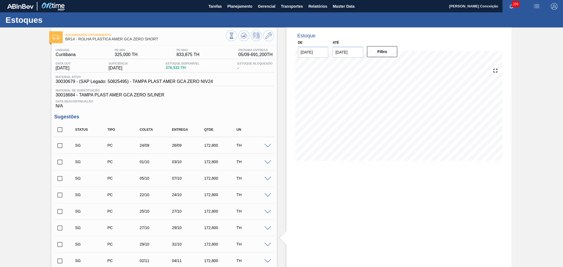
click at [233, 105] on div "Data Descontinuação N/A" at bounding box center [164, 103] width 220 height 11
click at [221, 112] on div "Unidade Curitibana PE MIN 325,000 TH PE MAX 833,875 TH Próxima Entrega 05/09 - …" at bounding box center [163, 212] width 225 height 332
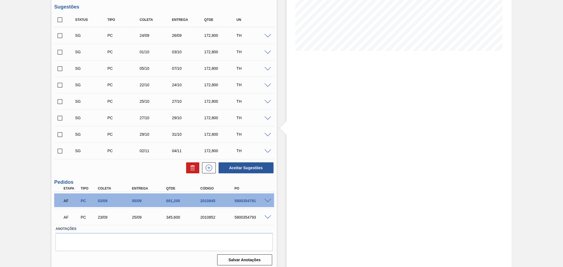
click at [267, 38] on div "SG PC 24/09 26/09 172,800 TH" at bounding box center [164, 36] width 220 height 14
click at [267, 37] on div "TH" at bounding box center [253, 35] width 36 height 4
click at [266, 36] on span at bounding box center [267, 36] width 7 height 4
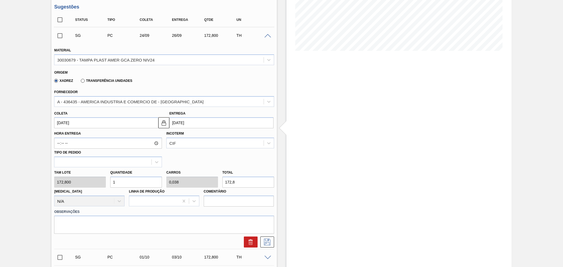
click at [123, 179] on input "1" at bounding box center [136, 182] width 52 height 11
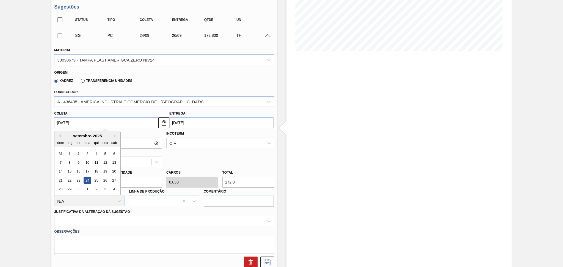
click at [74, 121] on input "[DATE]" at bounding box center [106, 122] width 104 height 11
click at [88, 152] on div "3" at bounding box center [87, 153] width 7 height 7
type input "03/09/2025"
type input "[DATE]"
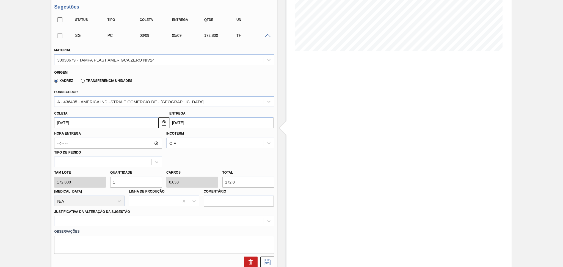
click at [126, 181] on input "1" at bounding box center [136, 182] width 52 height 11
click at [104, 222] on div at bounding box center [164, 221] width 220 height 11
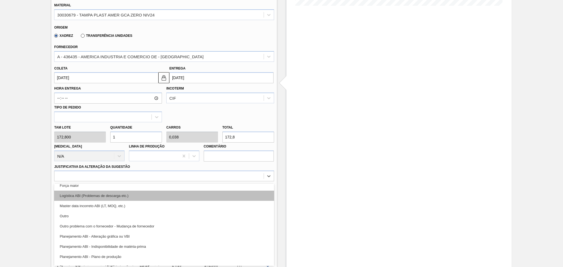
scroll to position [37, 0]
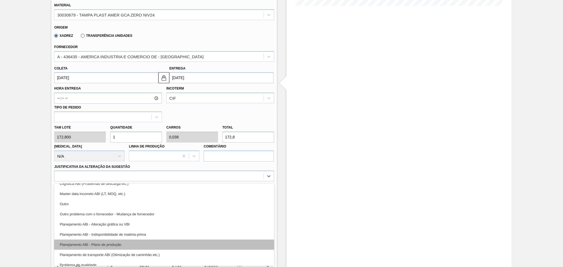
click at [130, 242] on div "Planejamento ABI - Plano de produção" at bounding box center [164, 245] width 220 height 10
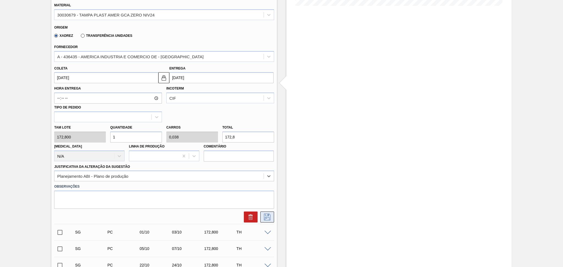
click at [263, 216] on icon at bounding box center [267, 217] width 9 height 7
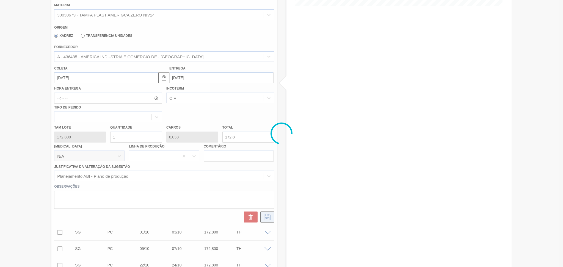
scroll to position [112, 0]
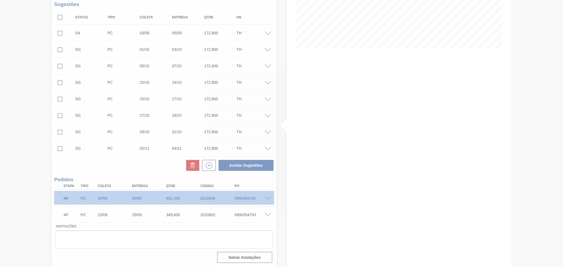
click at [98, 165] on div "Aceitar Sugestões" at bounding box center [164, 165] width 220 height 12
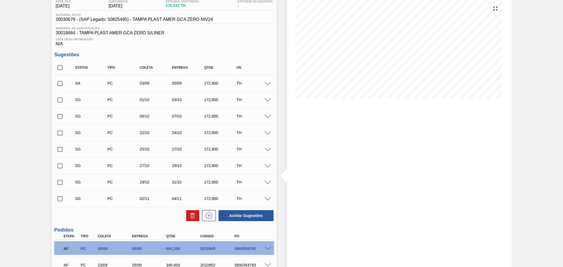
scroll to position [39, 0]
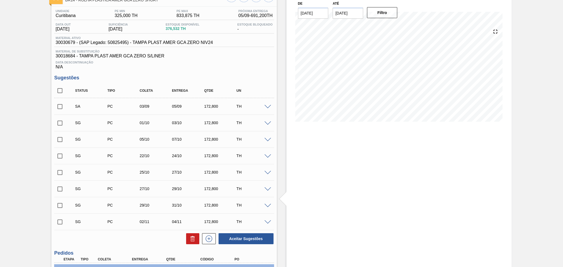
click at [58, 108] on input "checkbox" at bounding box center [60, 107] width 12 height 12
click at [237, 241] on button "Aceitar Sugestões" at bounding box center [245, 238] width 55 height 11
checkbox input "false"
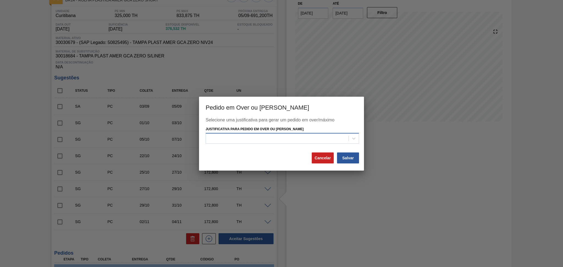
click at [311, 136] on div at bounding box center [277, 139] width 143 height 8
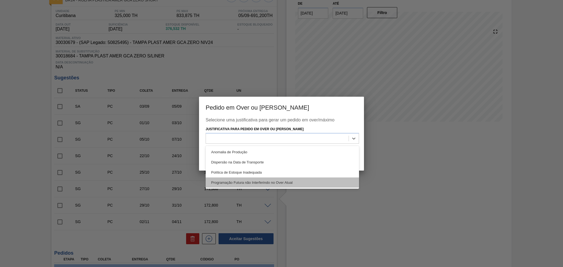
click at [261, 183] on div "Programação Futura não Interferindo no Over Atual" at bounding box center [281, 182] width 153 height 10
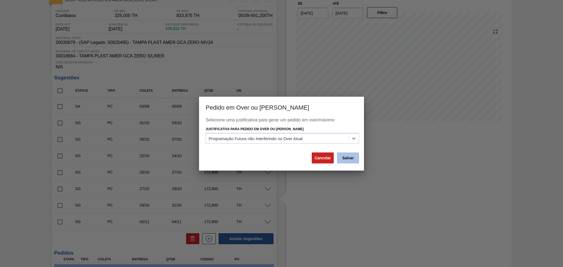
click at [345, 159] on button "Salvar" at bounding box center [348, 157] width 22 height 11
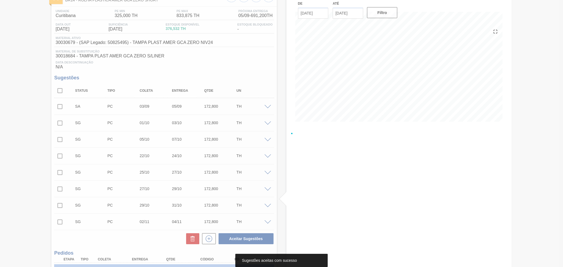
click at [230, 73] on div at bounding box center [281, 133] width 563 height 267
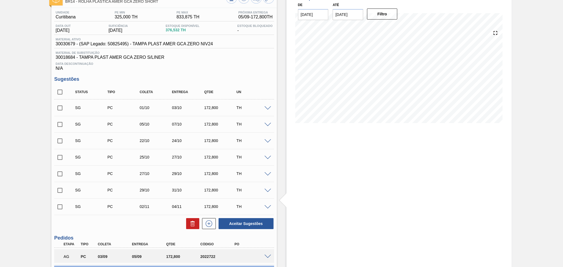
click at [223, 62] on span "Data Descontinuação" at bounding box center [163, 63] width 217 height 3
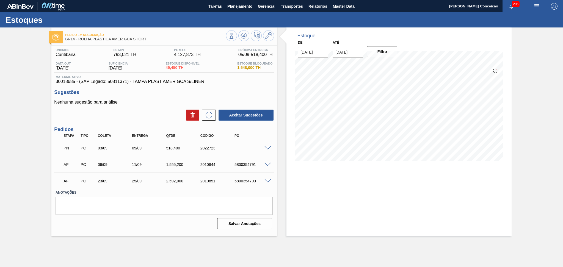
click at [135, 123] on div "Unidade Curitibana PE MIN 793,021 TH PE MAX 4.127,873 TH Próxima Entrega 05/09 …" at bounding box center [163, 138] width 225 height 185
click at [267, 164] on span at bounding box center [267, 165] width 7 height 4
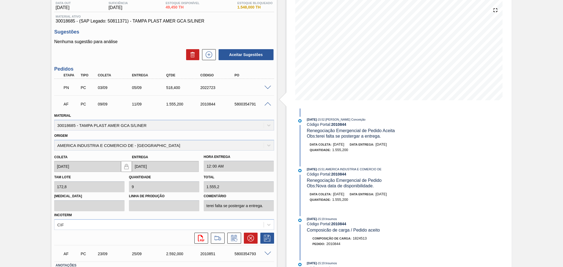
scroll to position [73, 0]
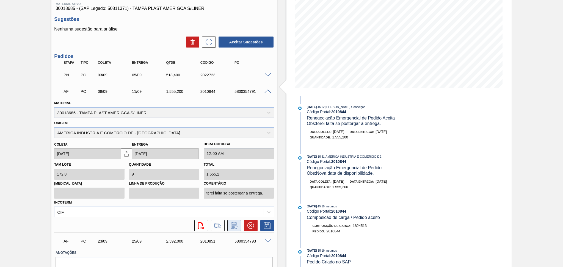
click at [237, 225] on icon at bounding box center [234, 225] width 9 height 7
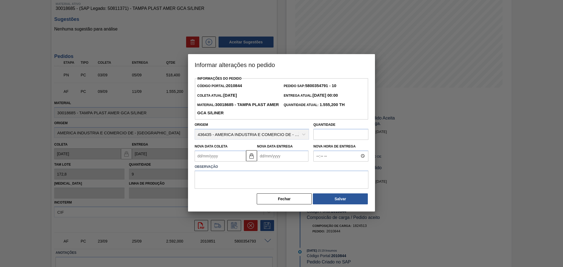
click at [218, 160] on Coleta2010844 "Nova Data Coleta" at bounding box center [220, 156] width 51 height 11
type Coleta2010844 "0"
type Entrega2010844 "[DATE]"
type Coleta2010844 "03"
type Entrega2010844 "[DATE]"
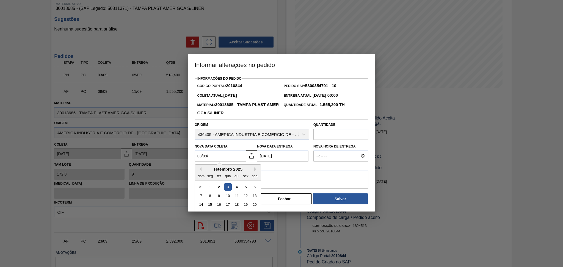
click at [229, 187] on div "3" at bounding box center [227, 186] width 7 height 7
type Coleta2010844 "[DATE]"
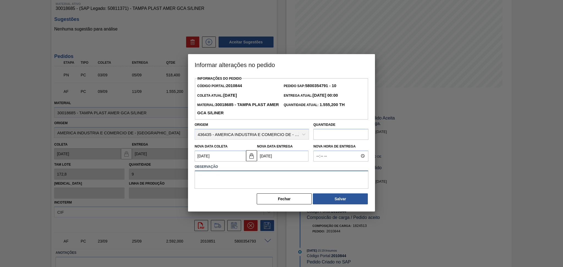
click at [234, 184] on textarea at bounding box center [282, 180] width 174 height 18
type textarea "por favor antecipar caso contrário terei falta]"
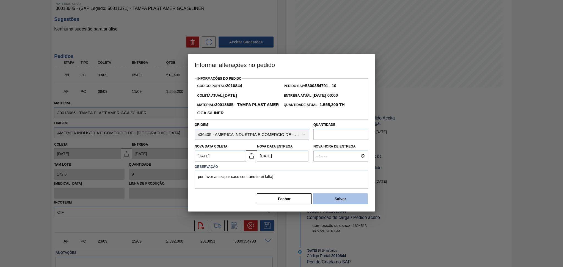
click at [335, 200] on button "Salvar" at bounding box center [340, 198] width 55 height 11
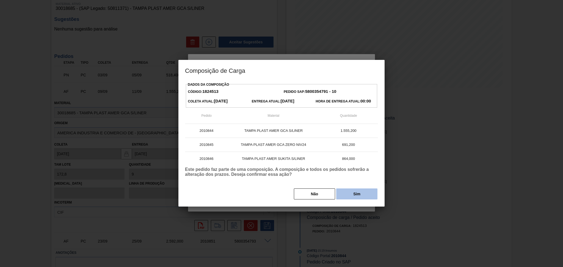
click at [357, 193] on button "Sim" at bounding box center [356, 193] width 41 height 11
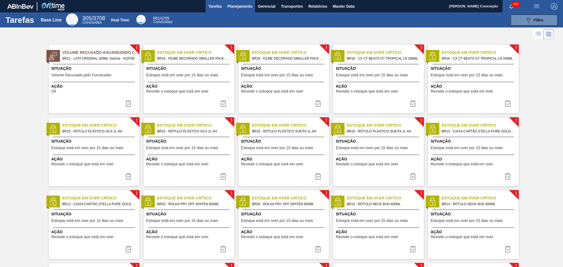
click at [235, 9] on span "Planejamento" at bounding box center [239, 6] width 25 height 7
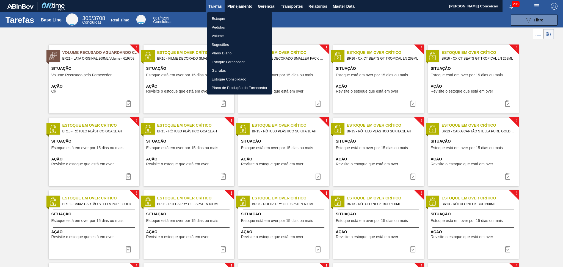
click at [223, 17] on li "Estoque" at bounding box center [239, 18] width 65 height 9
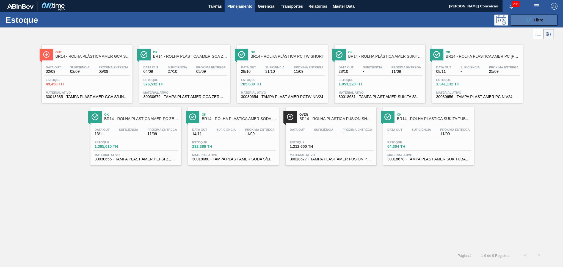
click at [537, 20] on span "Filtro" at bounding box center [539, 20] width 10 height 4
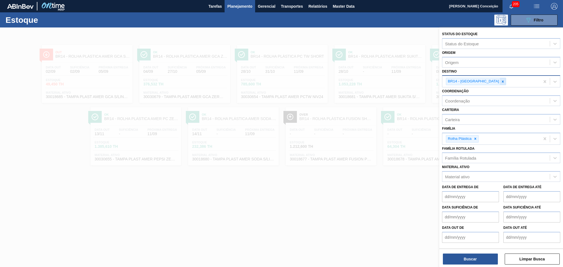
click at [501, 80] on icon at bounding box center [503, 82] width 4 height 4
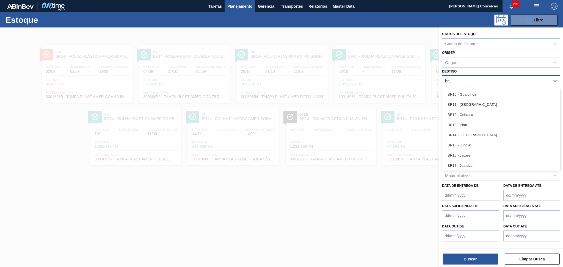
type input "br14"
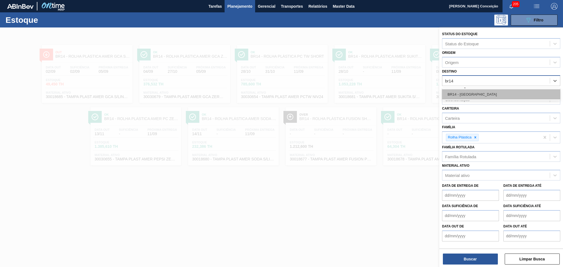
click at [480, 93] on div "BR14 - Curitibana" at bounding box center [501, 94] width 118 height 10
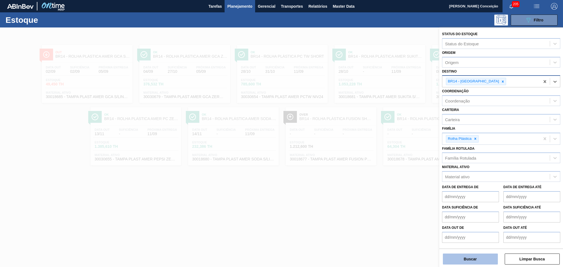
click at [463, 256] on button "Buscar" at bounding box center [470, 259] width 55 height 11
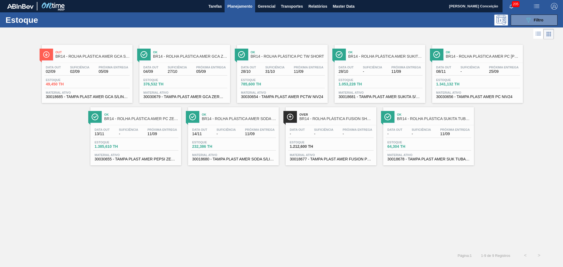
click at [396, 218] on div "Out BR14 - ROLHA PLÁSTICA AMER GCA SHORT Data out 02/09 Suficiência 02/09 Próxi…" at bounding box center [281, 145] width 563 height 208
click at [71, 68] on span "Suficiência" at bounding box center [79, 67] width 19 height 3
click at [205, 59] on div "Ok BR14 - ROLHA PLÁSTICA AMER GCA ZERO SHORT" at bounding box center [190, 54] width 74 height 12
click at [49, 155] on div "Out BR14 - ROLHA PLÁSTICA AMER GCA SHORT Data out 02/09 Suficiência 02/09 Próxi…" at bounding box center [281, 103] width 563 height 125
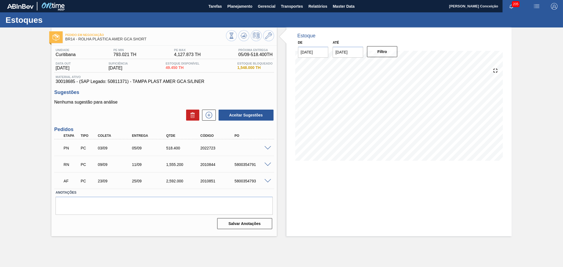
click at [147, 93] on h3 "Sugestões" at bounding box center [164, 93] width 220 height 6
click at [207, 85] on div "Unidade [GEOGRAPHIC_DATA] PE MIN 793.021 TH PE MAX 4,127.873 TH Próxima Entrega…" at bounding box center [163, 138] width 225 height 185
click at [140, 107] on div "Nenhuma sugestão para análise Aceitar Sugestões" at bounding box center [164, 110] width 220 height 21
click at [267, 164] on span at bounding box center [267, 165] width 7 height 4
type input "172,8"
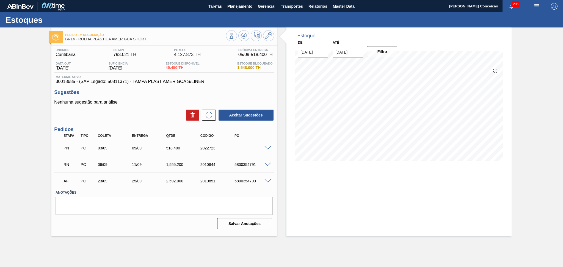
type input "1.555,2"
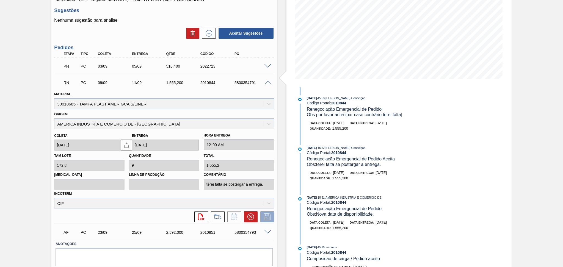
scroll to position [99, 0]
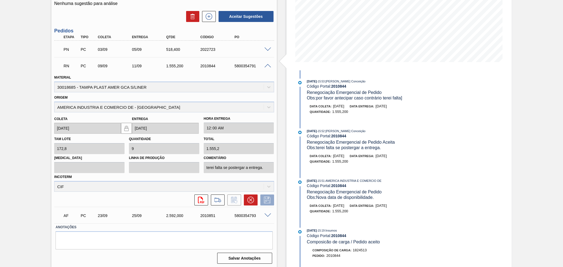
click at [266, 64] on span at bounding box center [267, 66] width 7 height 4
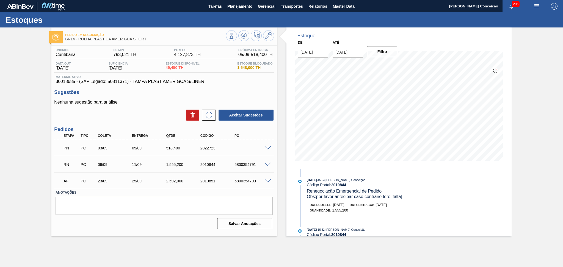
click at [267, 165] on span at bounding box center [267, 165] width 7 height 4
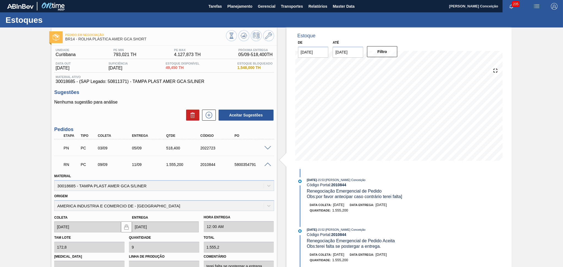
click at [267, 165] on span at bounding box center [267, 165] width 7 height 4
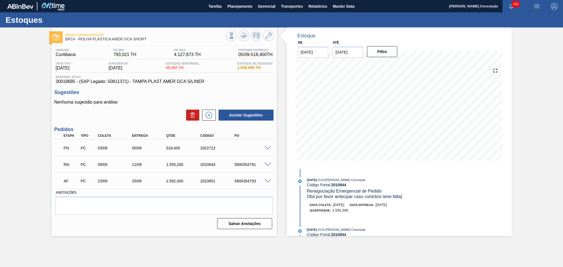
click at [227, 92] on h3 "Sugestões" at bounding box center [164, 93] width 220 height 6
click at [229, 83] on span "30018685 - (SAP Legado: 50811371) - TAMPA PLAST AMER GCA S/LINER" at bounding box center [163, 81] width 217 height 5
click at [265, 147] on span at bounding box center [267, 148] width 7 height 4
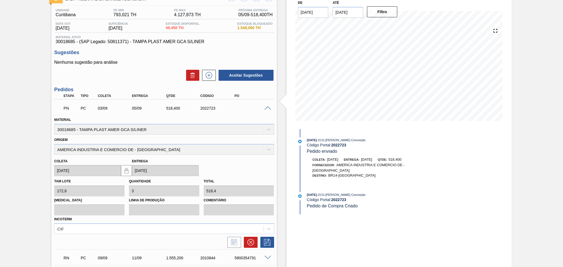
scroll to position [99, 0]
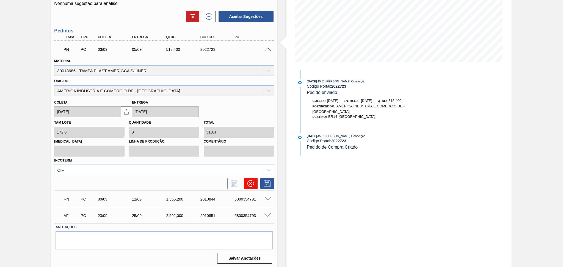
click at [248, 183] on icon at bounding box center [250, 183] width 7 height 7
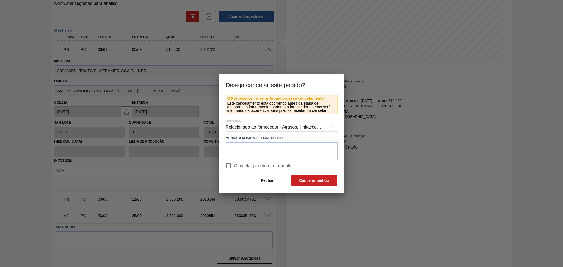
click at [257, 168] on span "Cancelar pedido diretamente" at bounding box center [263, 166] width 58 height 7
click at [234, 168] on input "Cancelar pedido diretamente" at bounding box center [229, 166] width 12 height 12
checkbox input "true"
click at [313, 185] on button "Cancelar pedido" at bounding box center [314, 180] width 46 height 11
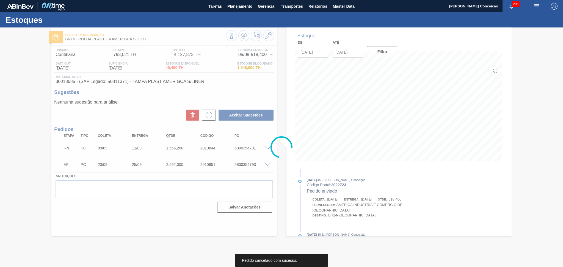
scroll to position [0, 0]
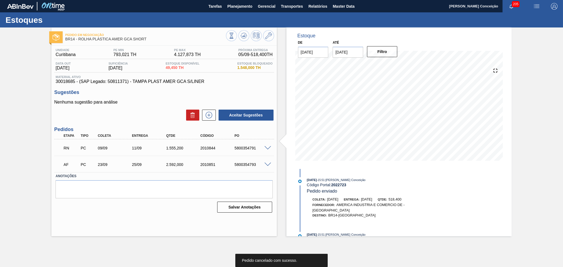
click at [141, 101] on p "Nenhuma sugestão para análise" at bounding box center [164, 102] width 220 height 5
click at [213, 115] on icon at bounding box center [208, 115] width 9 height 7
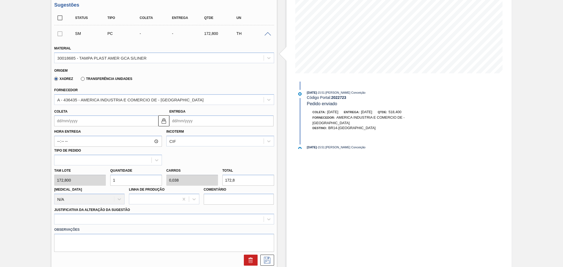
scroll to position [110, 0]
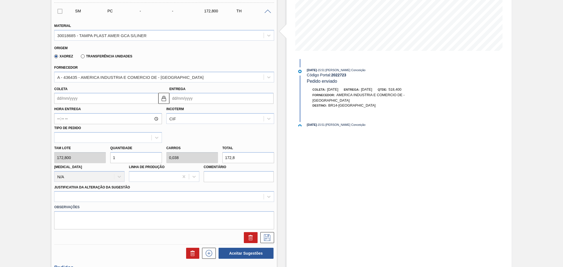
drag, startPoint x: 122, startPoint y: 155, endPoint x: 95, endPoint y: 148, distance: 27.7
click at [98, 149] on div "Tam lote 172,800 Quantidade 1 Carros 0,038 Total 172,8 Doca N/A Linha de Produç…" at bounding box center [164, 162] width 224 height 39
type input "4"
type input "0,154"
type input "691,2"
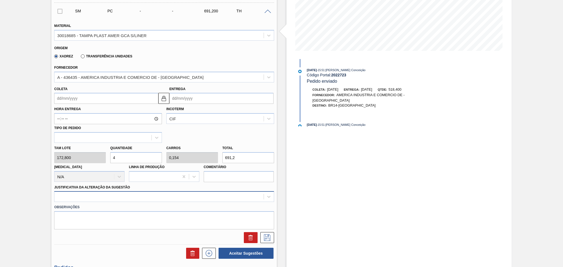
type input "4"
click at [105, 195] on div at bounding box center [164, 196] width 220 height 11
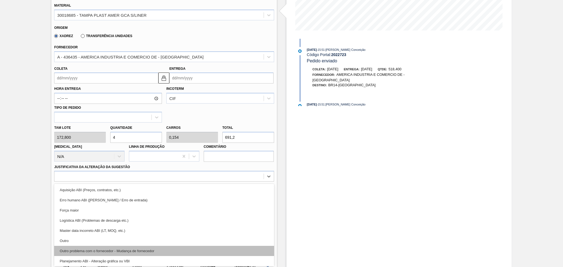
scroll to position [37, 0]
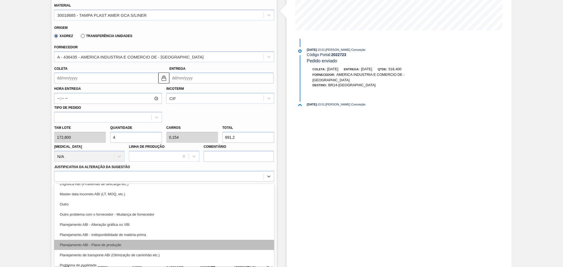
click at [116, 242] on div "Planejamento ABI - Plano de produção" at bounding box center [164, 245] width 220 height 10
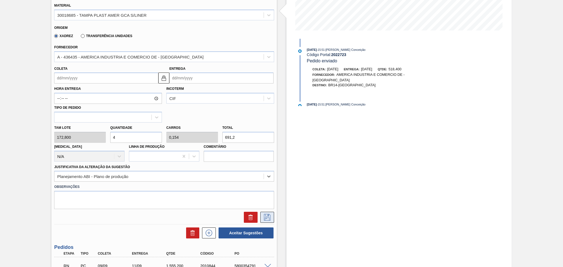
click at [265, 218] on icon at bounding box center [267, 217] width 9 height 7
click at [69, 76] on input "Coleta" at bounding box center [106, 78] width 104 height 11
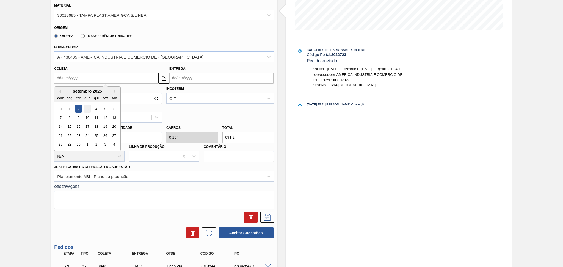
click at [86, 108] on div "3" at bounding box center [87, 108] width 7 height 7
type input "[DATE]"
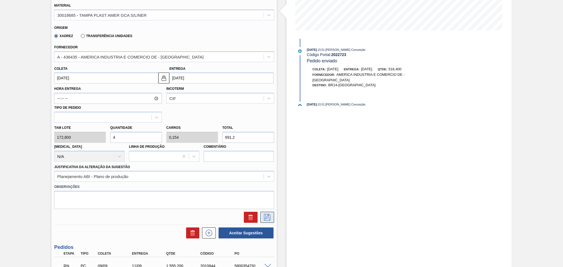
click at [268, 218] on icon at bounding box center [267, 217] width 9 height 7
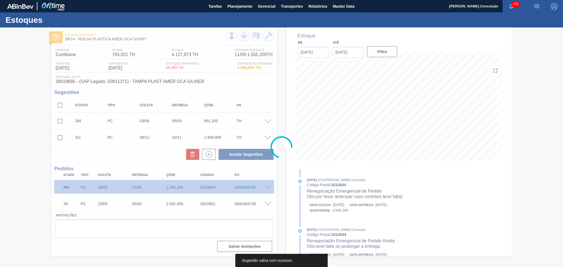
scroll to position [0, 0]
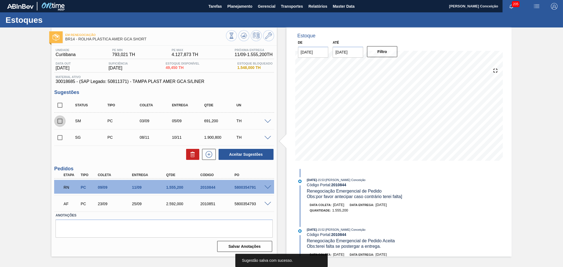
click at [58, 120] on input "checkbox" at bounding box center [60, 121] width 12 height 12
checkbox input "true"
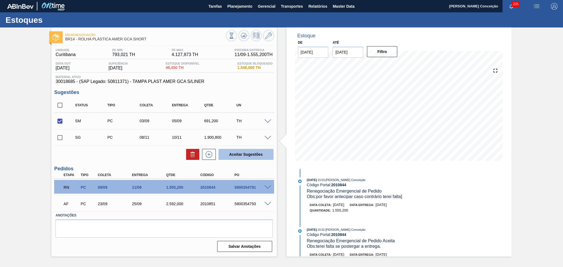
click at [251, 154] on button "Aceitar Sugestões" at bounding box center [245, 154] width 55 height 11
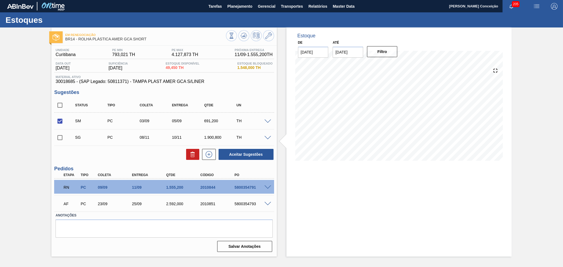
click at [88, 152] on div "Aceitar Sugestões" at bounding box center [164, 154] width 220 height 12
click at [246, 153] on button "Aceitar Sugestões" at bounding box center [245, 154] width 55 height 11
click at [56, 139] on input "checkbox" at bounding box center [60, 138] width 12 height 12
checkbox input "true"
click at [237, 155] on button "Aceitar Sugestões" at bounding box center [245, 154] width 55 height 11
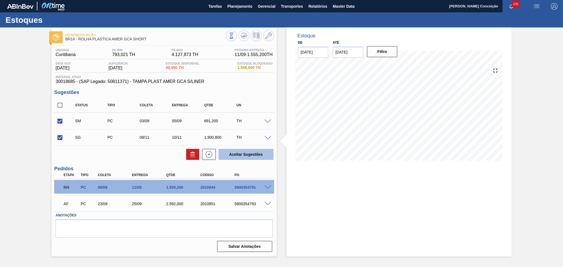
checkbox input "false"
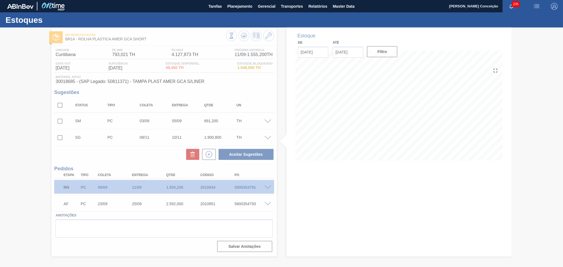
click at [120, 159] on div at bounding box center [281, 147] width 563 height 240
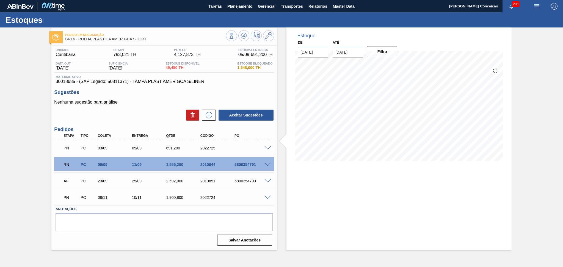
click at [270, 196] on span at bounding box center [267, 198] width 7 height 4
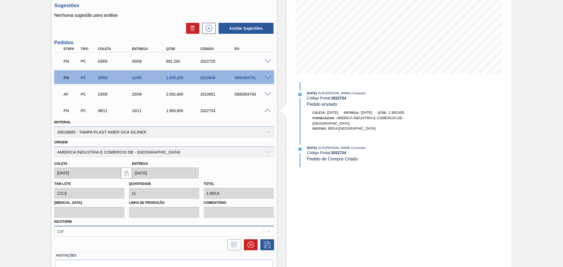
scroll to position [110, 0]
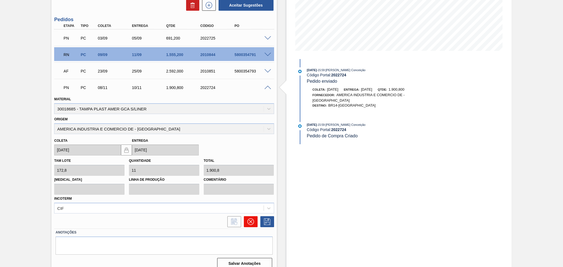
click at [247, 220] on icon at bounding box center [250, 221] width 7 height 7
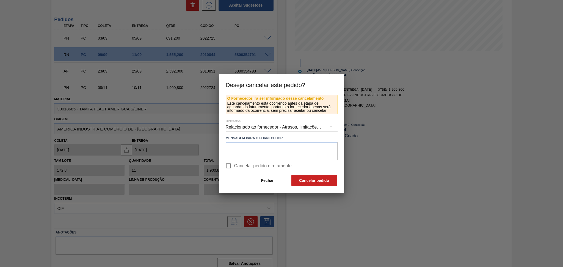
click at [239, 165] on span "Cancelar pedido diretamente" at bounding box center [263, 166] width 58 height 7
click at [234, 165] on input "Cancelar pedido diretamente" at bounding box center [229, 166] width 12 height 12
checkbox input "true"
click at [252, 181] on button "Fechar" at bounding box center [268, 180] width 46 height 11
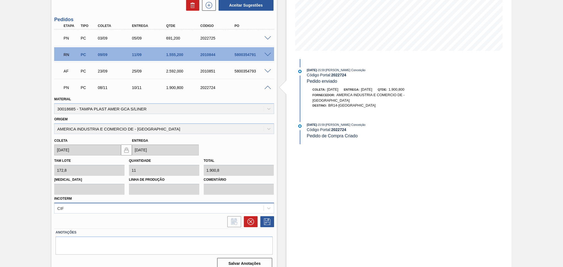
click at [247, 213] on div "CIF" at bounding box center [164, 208] width 220 height 11
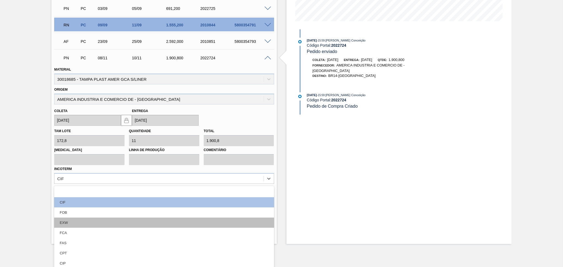
click at [248, 219] on div "EXW" at bounding box center [164, 223] width 220 height 10
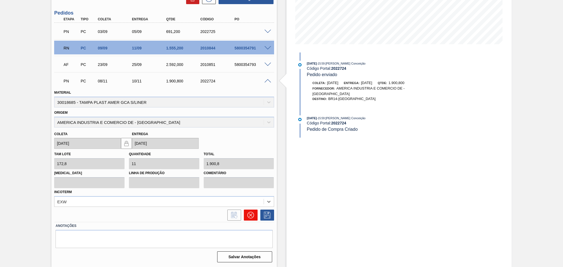
scroll to position [115, 0]
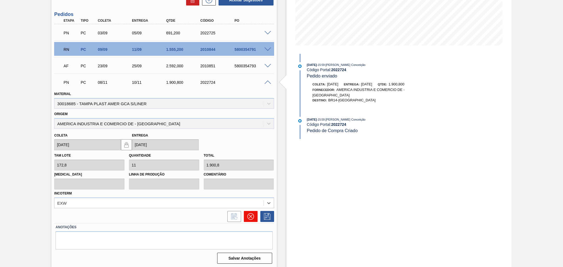
click at [248, 215] on icon at bounding box center [250, 216] width 7 height 7
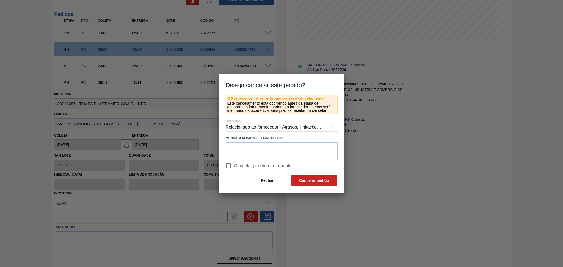
click at [260, 171] on label "Cancelar pedido diretamente" at bounding box center [257, 166] width 69 height 12
click at [234, 171] on input "Cancelar pedido diretamente" at bounding box center [229, 166] width 12 height 12
checkbox input "true"
click at [302, 182] on button "Cancelar pedido" at bounding box center [314, 180] width 46 height 11
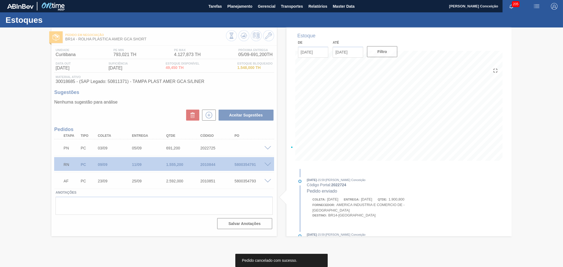
scroll to position [0, 0]
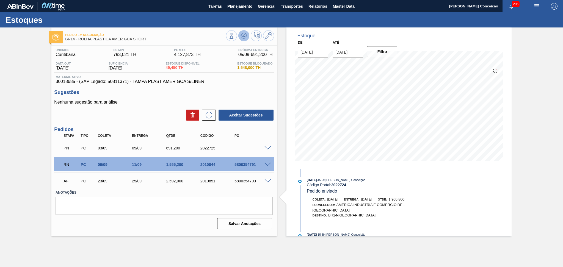
click at [242, 39] on icon at bounding box center [243, 35] width 7 height 7
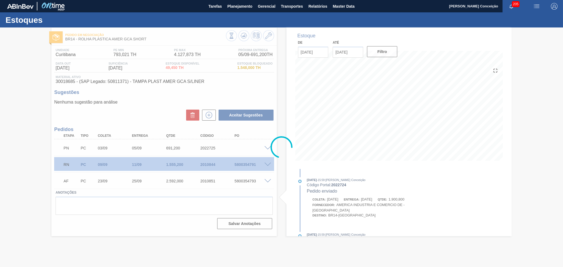
click at [15, 179] on div at bounding box center [281, 147] width 563 height 240
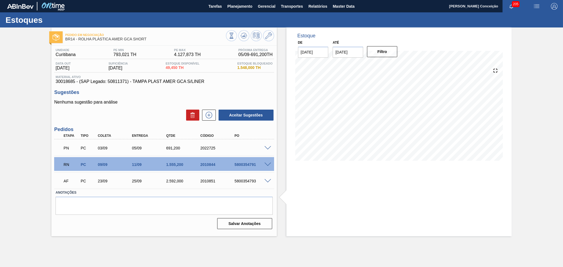
click at [170, 95] on h3 "Sugestões" at bounding box center [164, 93] width 220 height 6
click at [244, 36] on polygon at bounding box center [244, 36] width 0 height 2
click at [125, 198] on textarea at bounding box center [163, 206] width 217 height 18
click at [247, 27] on div "Pedido em Negociação BR14 - ROLHA PLÁSTICA AMER GCA SHORT" at bounding box center [163, 34] width 225 height 15
click at [245, 34] on icon at bounding box center [243, 35] width 7 height 7
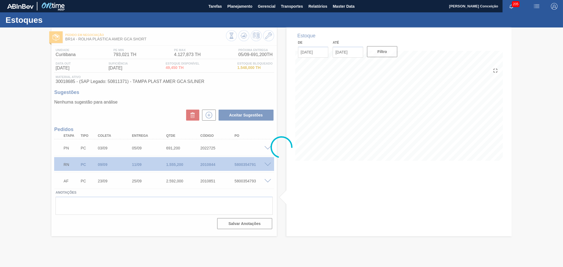
click at [163, 101] on div at bounding box center [281, 147] width 563 height 240
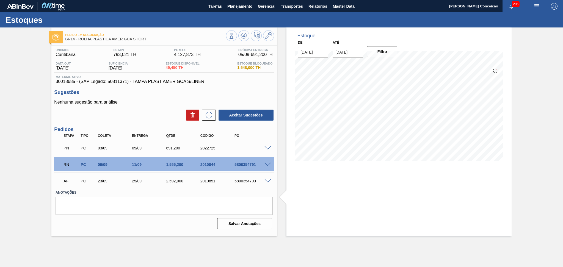
click at [28, 123] on div "Pedido em Negociação BR14 - ROLHA PLÁSTICA AMER GCA SHORT Unidade Curitibana PE…" at bounding box center [281, 131] width 563 height 209
click at [154, 108] on div "Nenhuma sugestão para análise Aceitar Sugestões" at bounding box center [164, 110] width 220 height 21
click at [153, 108] on div "Nenhuma sugestão para análise Aceitar Sugestões" at bounding box center [164, 110] width 220 height 21
click at [237, 6] on span "Planejamento" at bounding box center [239, 6] width 25 height 7
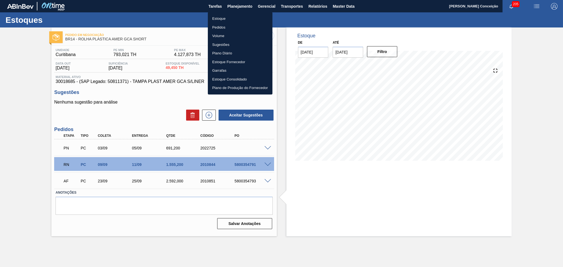
click at [223, 19] on li "Estoque" at bounding box center [240, 18] width 65 height 9
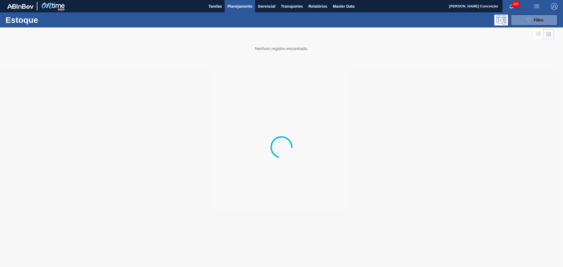
click at [523, 27] on div "Estoque 089F7B8B-B2A5-4AFE-B5C0-19BA573D28AC Filtro" at bounding box center [281, 19] width 563 height 15
click at [526, 22] on icon "089F7B8B-B2A5-4AFE-B5C0-19BA573D28AC" at bounding box center [528, 20] width 7 height 7
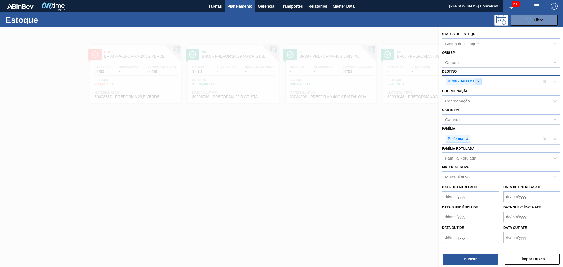
click at [479, 80] on icon at bounding box center [478, 82] width 4 height 4
type input "br22"
click at [479, 98] on div "BR22 - Viamão" at bounding box center [501, 96] width 118 height 10
click at [478, 82] on icon at bounding box center [478, 82] width 4 height 4
click at [468, 140] on div at bounding box center [467, 138] width 6 height 7
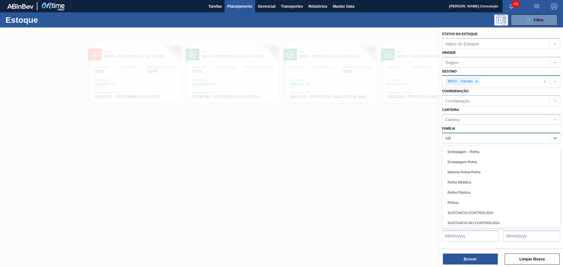
type input "rolha"
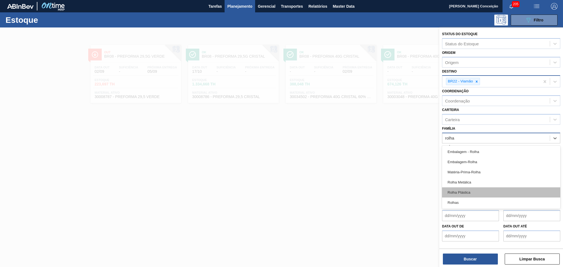
click at [463, 189] on div "Rolha Plástica" at bounding box center [501, 192] width 118 height 10
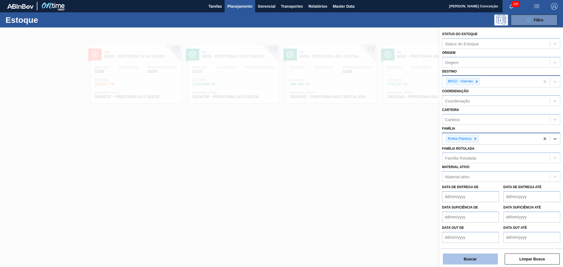
click at [466, 262] on button "Buscar" at bounding box center [470, 259] width 55 height 11
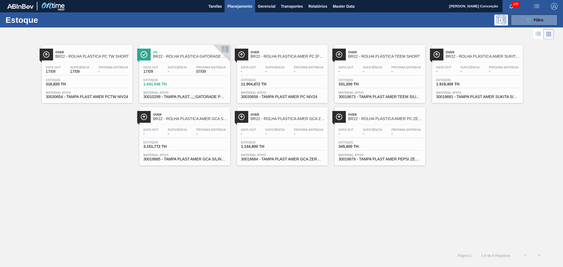
click at [78, 160] on div "Over BR22 - ROLHA PLÁSTICA PC TW SHORT Data out 17/09 Suficiência 17/09 Próxima…" at bounding box center [281, 103] width 563 height 125
click at [291, 118] on span "BR22 - ROLHA PLÁSTICA AMER GCA ZERO SHORT" at bounding box center [288, 119] width 74 height 4
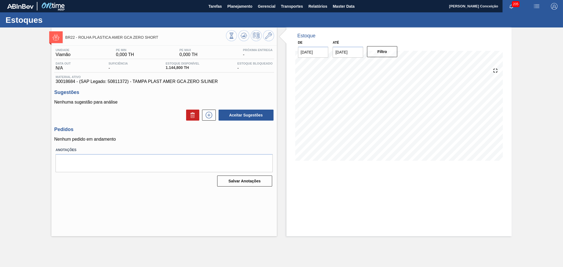
click at [164, 112] on div "Aceitar Sugestões" at bounding box center [164, 115] width 220 height 12
click at [243, 34] on icon at bounding box center [243, 35] width 7 height 7
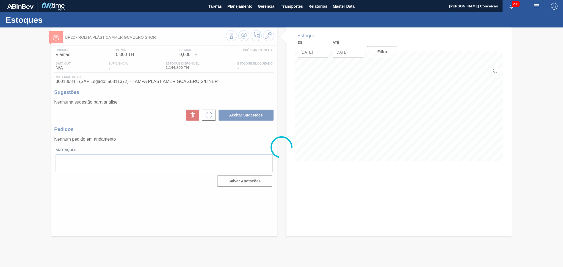
click at [165, 113] on div at bounding box center [281, 147] width 563 height 240
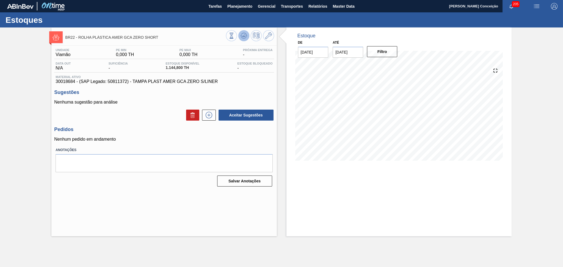
click at [247, 36] on icon at bounding box center [246, 36] width 1 height 1
click at [245, 36] on icon at bounding box center [244, 35] width 4 height 2
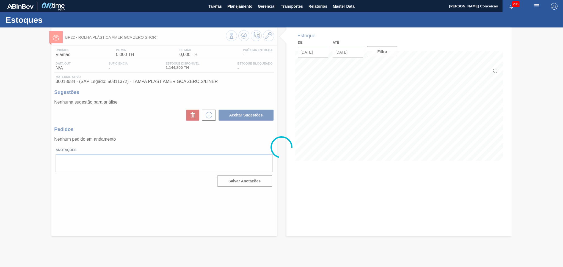
click at [135, 112] on div at bounding box center [281, 147] width 563 height 240
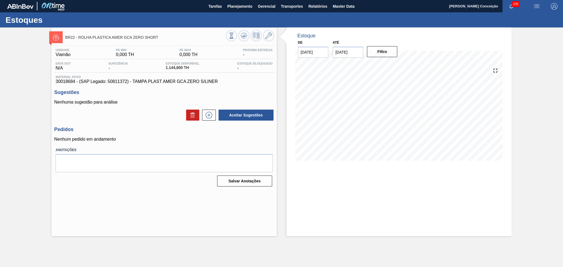
click at [152, 112] on div "Aceitar Sugestões" at bounding box center [164, 115] width 220 height 12
click at [155, 141] on p "Nenhum pedido em andamento" at bounding box center [164, 139] width 220 height 5
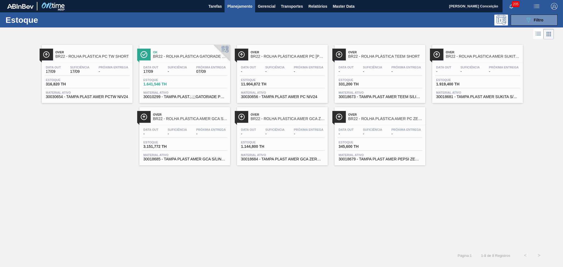
click at [252, 151] on div "Data out - Suficiência - Próxima Entrega - Estoque 1.144,800 TH Material ativo …" at bounding box center [282, 143] width 91 height 37
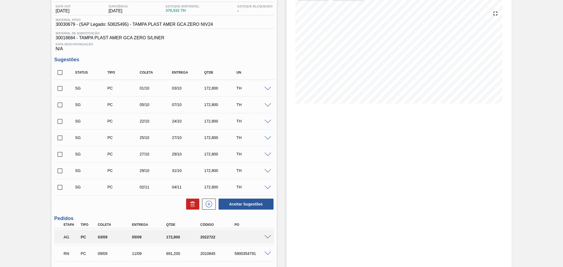
scroll to position [112, 0]
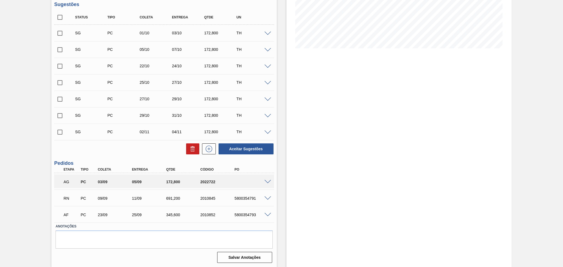
click at [266, 197] on span at bounding box center [267, 198] width 7 height 4
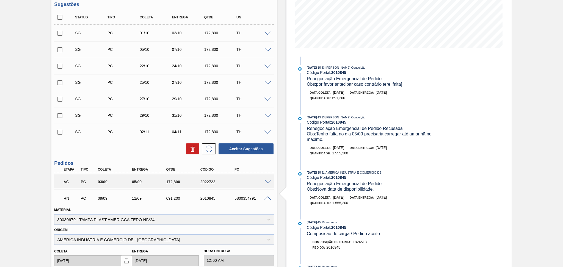
click at [266, 197] on span at bounding box center [267, 198] width 7 height 4
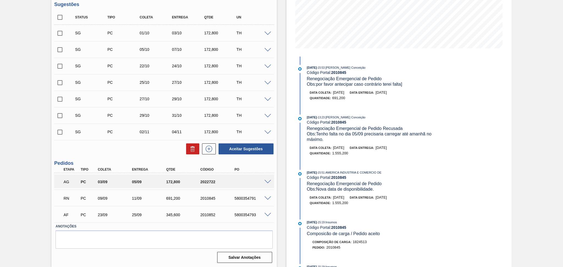
click at [266, 180] on span at bounding box center [267, 182] width 7 height 4
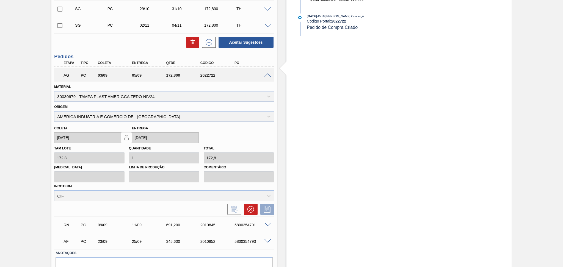
scroll to position [222, 0]
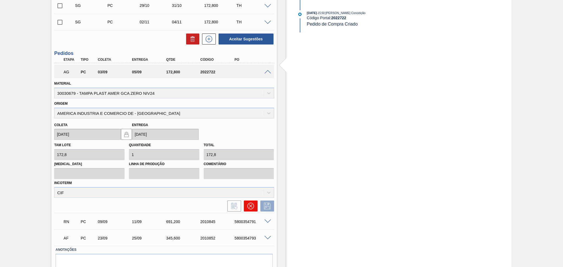
click at [250, 204] on icon at bounding box center [250, 206] width 7 height 7
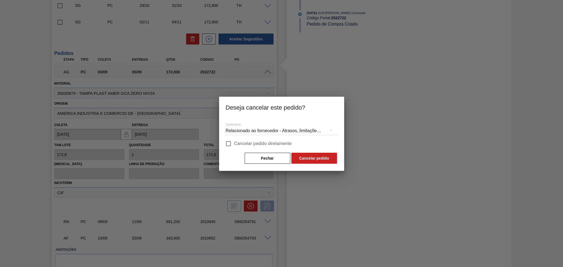
click at [256, 143] on span "Cancelar pedido diretamente" at bounding box center [263, 143] width 58 height 7
click at [234, 143] on input "Cancelar pedido diretamente" at bounding box center [229, 144] width 12 height 12
checkbox input "true"
click at [307, 159] on button "Cancelar pedido" at bounding box center [314, 158] width 46 height 11
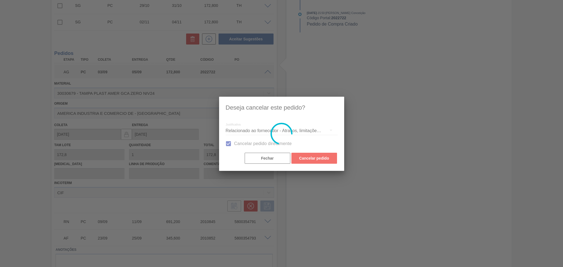
scroll to position [96, 0]
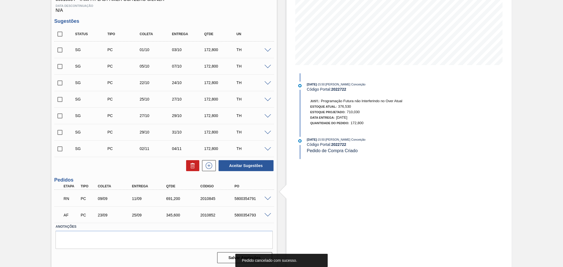
click at [49, 171] on div "Aguardando Aprovação do Gestor BR14 - ROLHA PLÁSTICA AMER GCA ZERO SHORT Unidad…" at bounding box center [281, 100] width 563 height 336
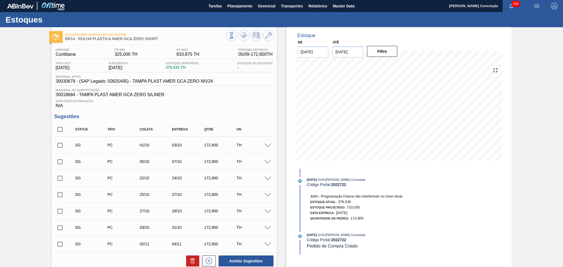
scroll to position [0, 0]
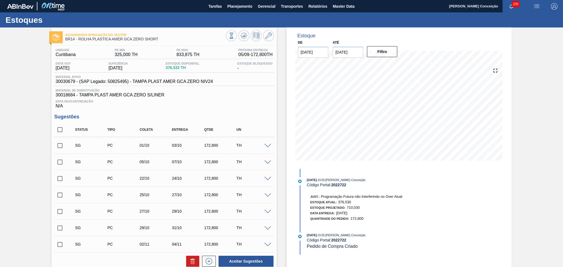
click at [62, 132] on input "checkbox" at bounding box center [60, 130] width 12 height 12
checkbox input "true"
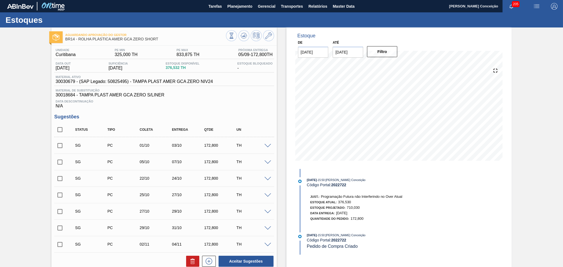
checkbox input "true"
click at [187, 262] on button at bounding box center [192, 261] width 13 height 11
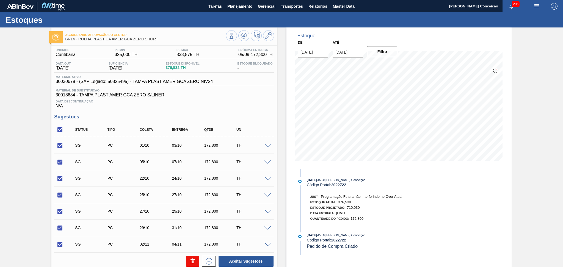
checkbox input "false"
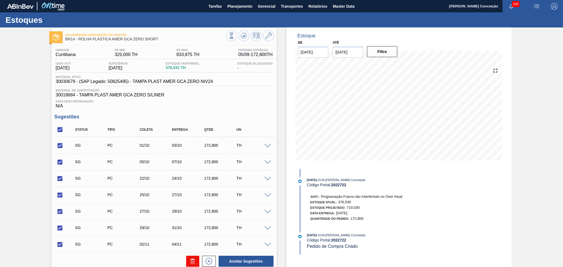
checkbox input "false"
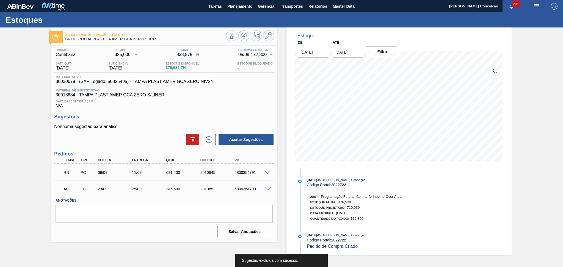
click at [218, 107] on div "Data Descontinuação N/A" at bounding box center [164, 103] width 220 height 11
click at [241, 37] on icon at bounding box center [243, 35] width 7 height 7
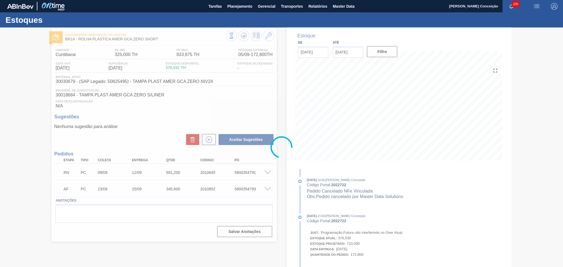
click at [183, 101] on div "Estoques Aguardando Aprovação do Gestor BR14 - ROLHA PLÁSTICA AMER GCA ZERO SHO…" at bounding box center [281, 151] width 563 height 278
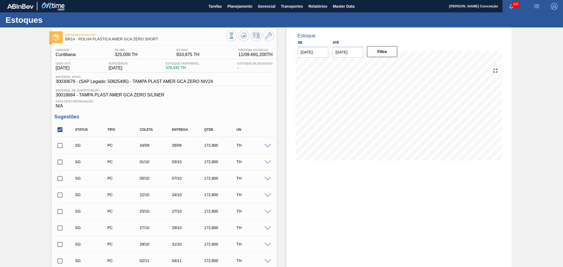
click at [61, 129] on input "checkbox" at bounding box center [60, 130] width 12 height 12
click at [60, 130] on input "checkbox" at bounding box center [60, 130] width 12 height 12
checkbox input "true"
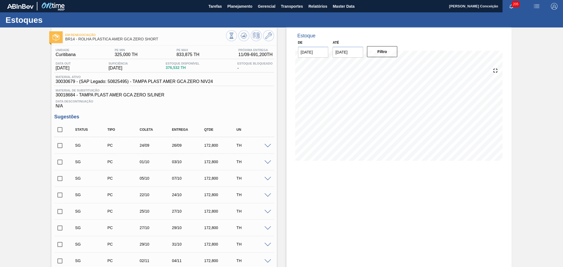
checkbox input "true"
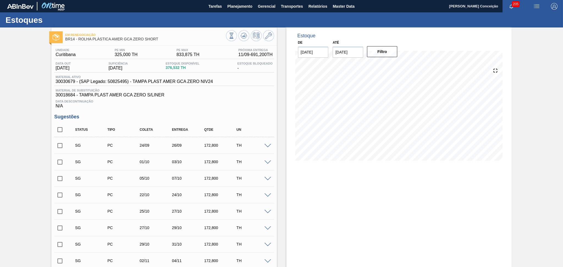
checkbox input "true"
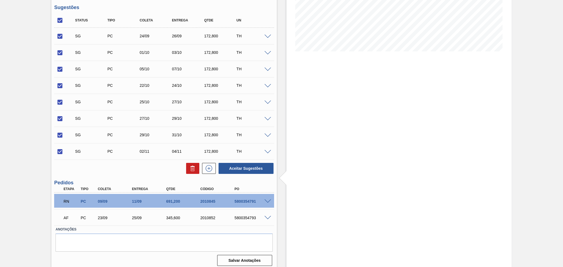
scroll to position [110, 0]
click at [192, 168] on icon at bounding box center [192, 168] width 0 height 3
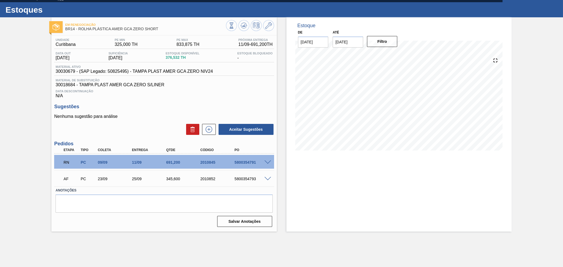
scroll to position [0, 0]
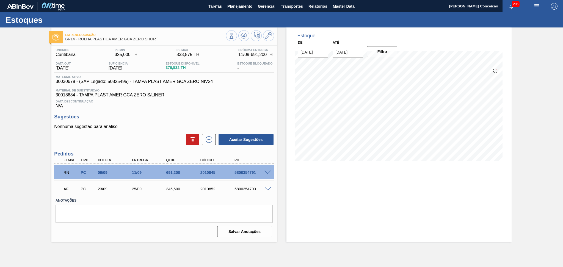
click at [257, 114] on h3 "Sugestões" at bounding box center [164, 117] width 220 height 6
click at [205, 101] on span "Data Descontinuação" at bounding box center [163, 101] width 217 height 3
click at [221, 108] on div "Unidade Curitibana PE MIN 325,000 TH PE MAX 833,875 TH Próxima Entrega 11/09 - …" at bounding box center [163, 142] width 225 height 193
click at [246, 171] on div "5800354791" at bounding box center [252, 172] width 38 height 4
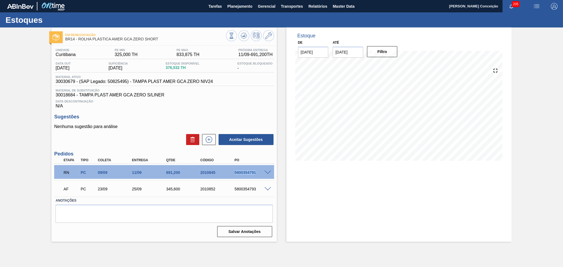
copy div "5800354791"
click at [266, 189] on span at bounding box center [267, 189] width 7 height 4
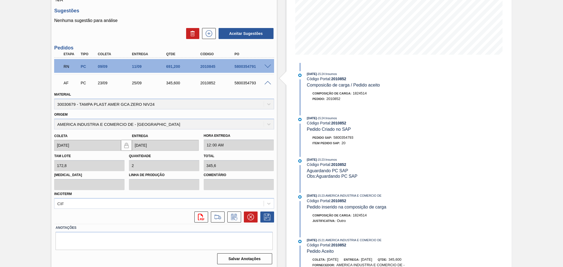
scroll to position [107, 0]
click at [234, 216] on icon at bounding box center [234, 216] width 9 height 7
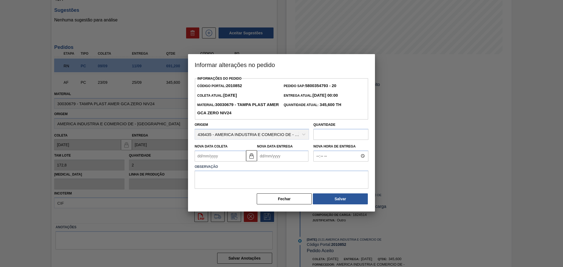
click at [209, 159] on Coleta2010852 "Nova Data Coleta" at bounding box center [220, 156] width 51 height 11
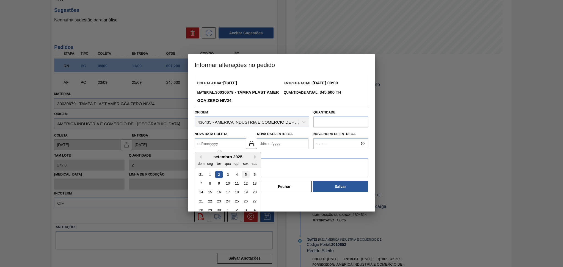
scroll to position [18, 0]
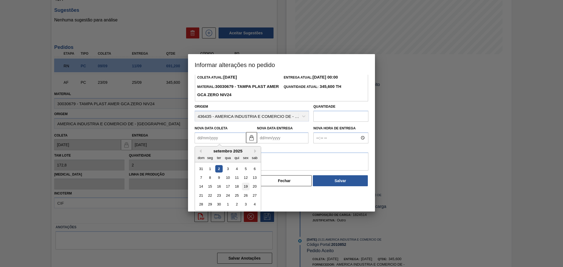
click at [245, 186] on div "19" at bounding box center [245, 186] width 7 height 7
type Coleta2010852 "[DATE]"
type Entrega2010852 "[DATE]"
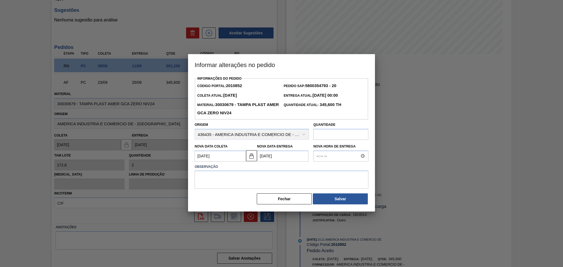
scroll to position [0, 0]
click at [243, 182] on textarea at bounding box center [282, 180] width 174 height 18
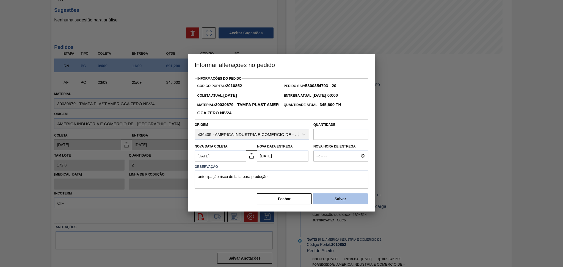
type textarea "antecipação risco de falta para produção"
click at [337, 200] on button "Salvar" at bounding box center [340, 198] width 55 height 11
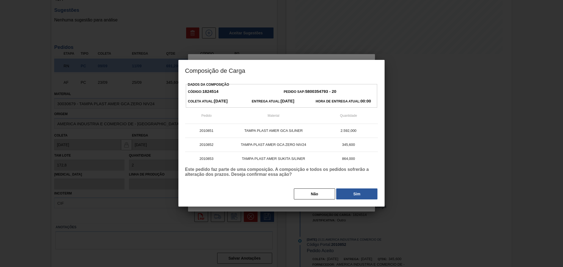
click at [363, 71] on h3 "Composição de Carga" at bounding box center [281, 70] width 206 height 21
click at [327, 191] on button "Não" at bounding box center [314, 193] width 41 height 11
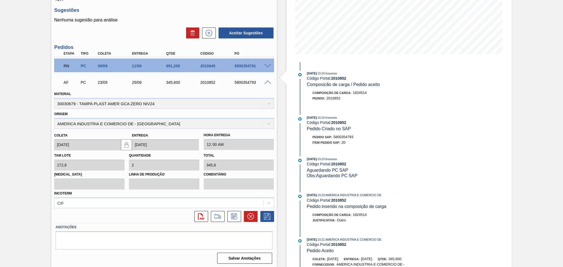
click at [266, 82] on span at bounding box center [267, 82] width 7 height 4
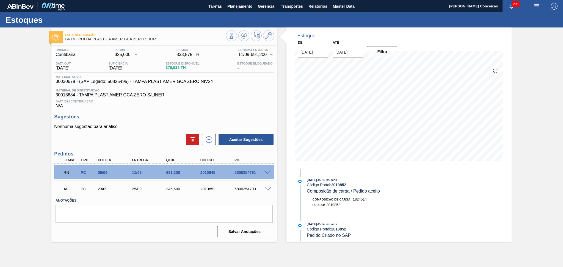
click at [266, 188] on span at bounding box center [267, 189] width 7 height 4
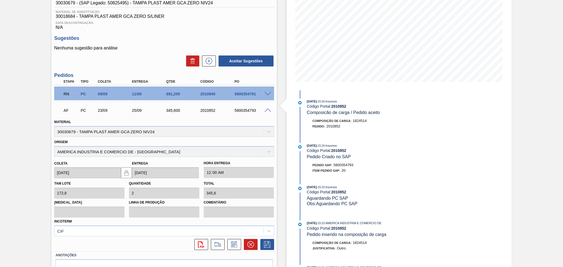
scroll to position [107, 0]
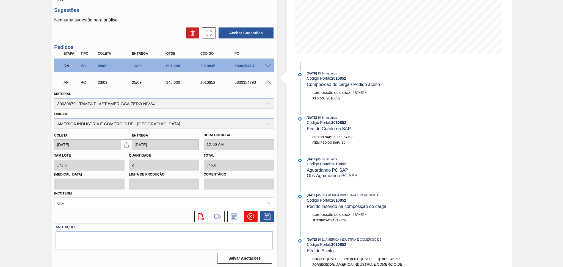
click at [247, 215] on icon at bounding box center [250, 216] width 7 height 7
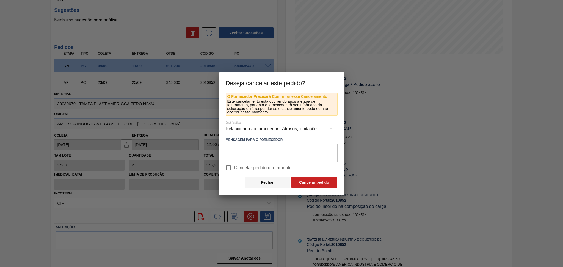
click at [266, 182] on button "Fechar" at bounding box center [268, 182] width 46 height 11
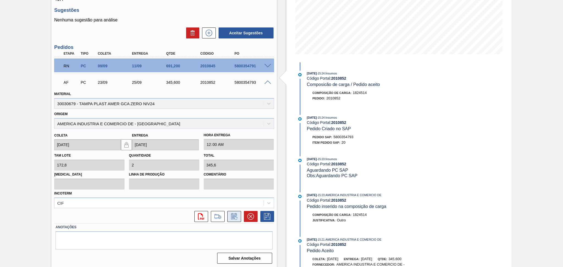
click at [231, 216] on icon at bounding box center [234, 216] width 9 height 7
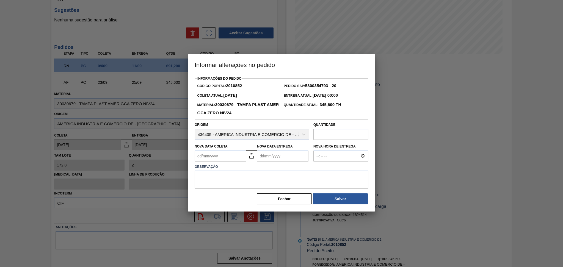
click at [237, 154] on Coleta2010852 "Nova Data Coleta" at bounding box center [220, 156] width 51 height 11
click at [207, 158] on Coleta2010852 "Nova Data Coleta" at bounding box center [220, 156] width 51 height 11
click at [205, 168] on div "setembro 2025" at bounding box center [228, 169] width 66 height 5
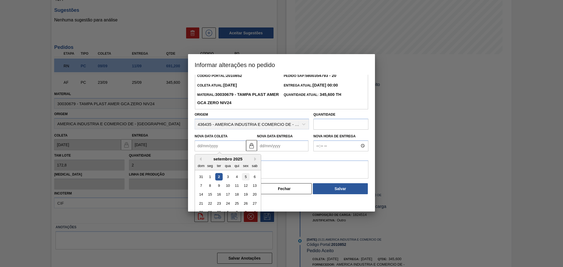
scroll to position [18, 0]
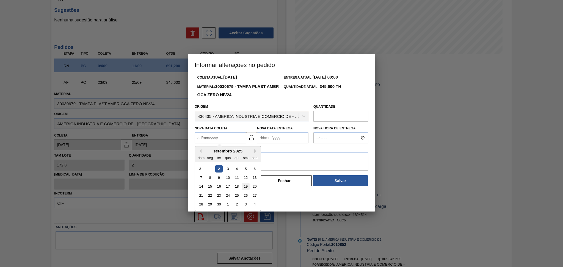
click at [245, 190] on div "19" at bounding box center [245, 186] width 7 height 7
type Coleta2010852 "[DATE]"
type Entrega2010852 "[DATE]"
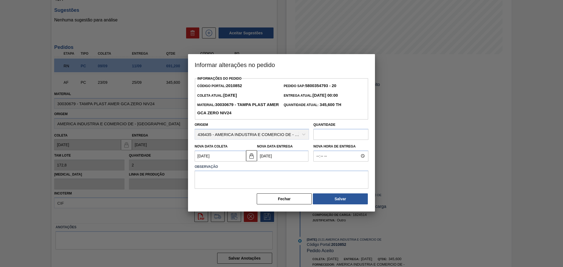
scroll to position [0, 0]
click at [248, 181] on textarea at bounding box center [282, 180] width 174 height 18
type textarea "antecipação"
click at [350, 196] on button "Salvar" at bounding box center [340, 198] width 55 height 11
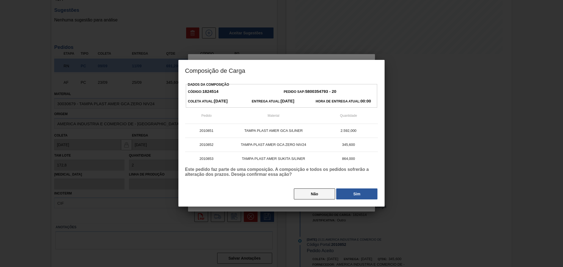
click at [313, 196] on button "Não" at bounding box center [314, 193] width 41 height 11
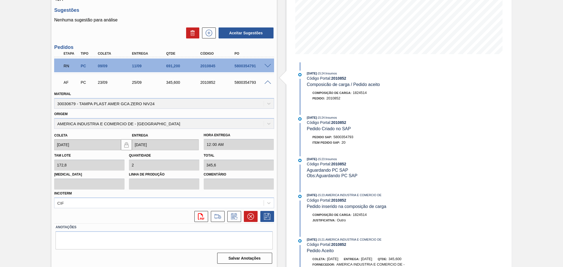
click at [264, 81] on span at bounding box center [267, 82] width 7 height 4
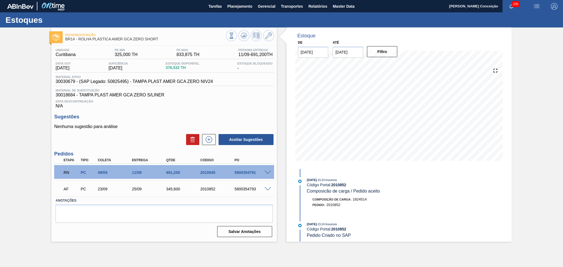
click at [249, 113] on div "Unidade Curitibana PE MIN 325,000 TH PE MAX 833,875 TH Próxima Entrega 11/09 - …" at bounding box center [163, 142] width 225 height 193
click at [232, 109] on div "Unidade Curitibana PE MIN 325,000 TH PE MAX 833,875 TH Próxima Entrega 11/09 - …" at bounding box center [163, 142] width 225 height 193
click at [243, 99] on div "Data Descontinuação N/A" at bounding box center [164, 103] width 220 height 11
click at [275, 103] on div "Unidade Curitibana PE MIN 325,000 TH PE MAX 833,875 TH Próxima Entrega 11/09 - …" at bounding box center [163, 142] width 225 height 193
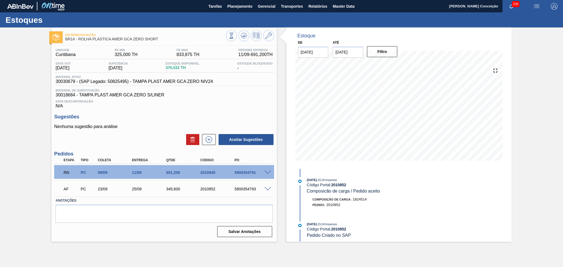
click at [218, 103] on div "Data Descontinuação N/A" at bounding box center [164, 103] width 220 height 11
click at [255, 110] on div "Unidade Curitibana PE MIN 325,000 TH PE MAX 833,875 TH Próxima Entrega 11/09 - …" at bounding box center [163, 142] width 225 height 193
click at [267, 171] on span at bounding box center [267, 173] width 7 height 4
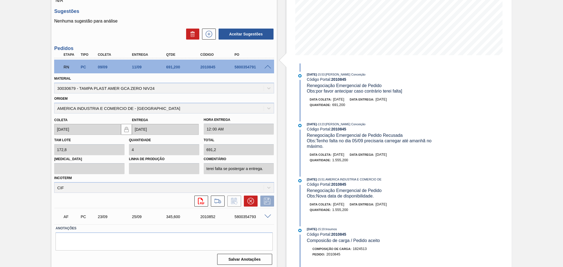
scroll to position [107, 0]
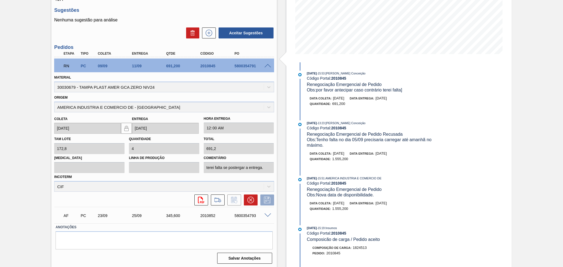
click at [266, 66] on span at bounding box center [267, 66] width 7 height 4
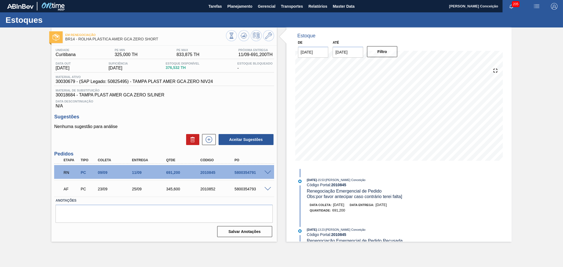
click at [269, 171] on span at bounding box center [267, 173] width 7 height 4
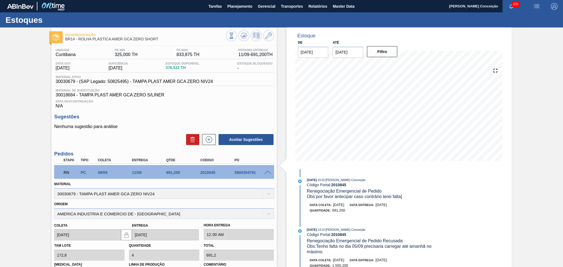
click at [231, 108] on div "Data Descontinuação N/A" at bounding box center [164, 103] width 220 height 11
click at [172, 118] on h3 "Sugestões" at bounding box center [164, 117] width 220 height 6
click at [267, 174] on div "5800354791" at bounding box center [252, 172] width 38 height 4
click at [267, 170] on div at bounding box center [268, 172] width 11 height 4
click at [270, 171] on span at bounding box center [267, 173] width 7 height 4
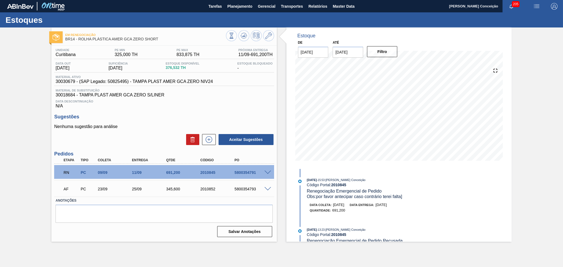
click at [221, 107] on div "Data Descontinuação N/A" at bounding box center [164, 103] width 220 height 11
click at [241, 100] on span "Data Descontinuação" at bounding box center [163, 101] width 217 height 3
click at [209, 140] on icon at bounding box center [208, 139] width 3 height 0
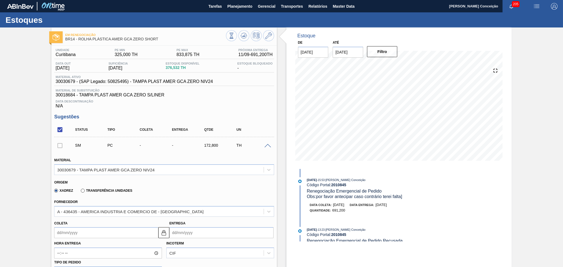
click at [269, 144] on span at bounding box center [267, 146] width 7 height 4
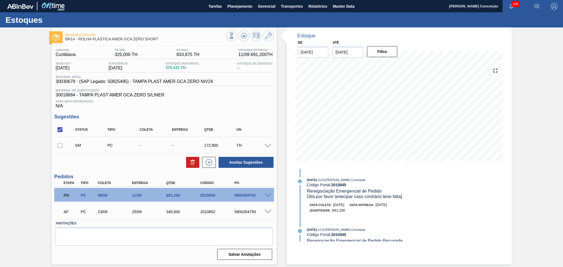
click at [246, 101] on span "Data Descontinuação" at bounding box center [163, 101] width 217 height 3
click at [265, 103] on div "Data Descontinuação N/A" at bounding box center [164, 103] width 220 height 11
click at [232, 105] on div "Data Descontinuação N/A" at bounding box center [164, 103] width 220 height 11
click at [259, 112] on div "Unidade [GEOGRAPHIC_DATA] PE MIN 325,000 TH PE MAX 833,875 TH Próxima Entrega 1…" at bounding box center [163, 154] width 225 height 216
click at [242, 103] on div "Data Descontinuação N/A" at bounding box center [164, 103] width 220 height 11
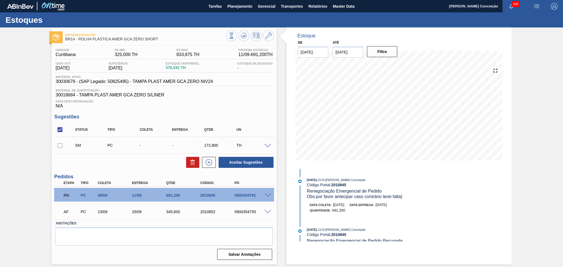
click at [260, 111] on div "Unidade [GEOGRAPHIC_DATA] PE MIN 325,000 TH PE MAX 833,875 TH Próxima Entrega 1…" at bounding box center [163, 154] width 225 height 216
click at [49, 154] on div "Em renegociação BR14 - ROLHA PLÁSTICA AMER GCA ZERO SHORT Unidade [GEOGRAPHIC_D…" at bounding box center [281, 145] width 563 height 237
click at [23, 90] on div "Em renegociação BR14 - ROLHA PLÁSTICA AMER GCA ZERO SHORT Unidade [GEOGRAPHIC_D…" at bounding box center [281, 145] width 563 height 237
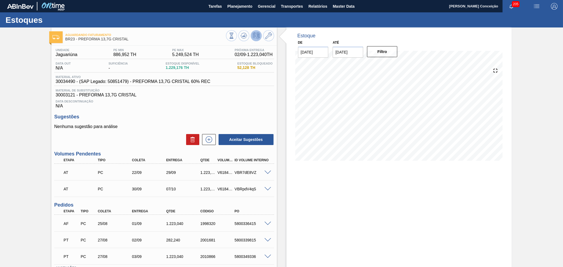
click at [160, 121] on div "Sugestões Nenhuma sugestão para análise Aceitar Sugestões" at bounding box center [164, 130] width 220 height 32
click at [188, 107] on div "Data Descontinuação N/A" at bounding box center [164, 103] width 220 height 11
click at [217, 91] on span "Material de Substituição" at bounding box center [163, 90] width 217 height 3
click at [243, 8] on span "Planejamento" at bounding box center [239, 6] width 25 height 7
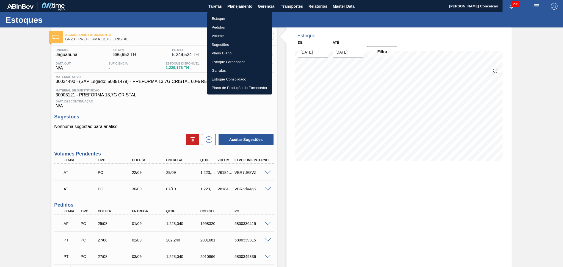
click at [222, 20] on li "Estoque" at bounding box center [239, 18] width 65 height 9
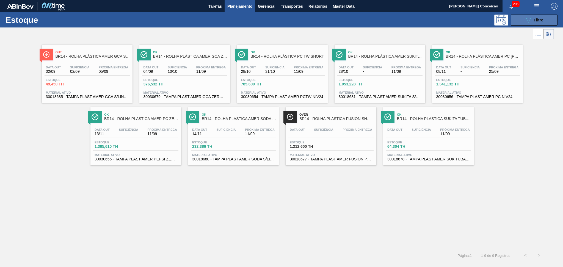
click at [526, 24] on button "089F7B8B-B2A5-4AFE-B5C0-19BA573D28AC Filtro" at bounding box center [533, 20] width 47 height 11
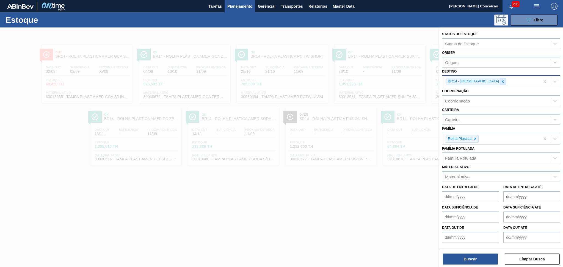
click at [502, 81] on icon at bounding box center [503, 81] width 2 height 2
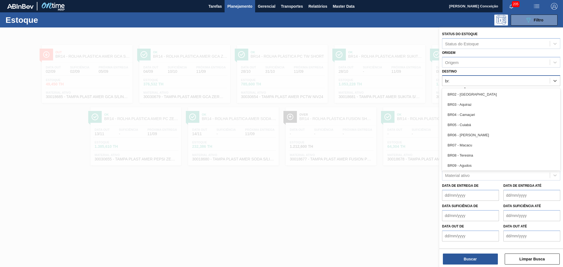
type input "br20"
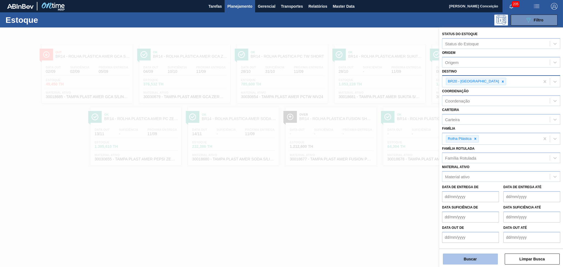
click at [468, 257] on button "Buscar" at bounding box center [470, 259] width 55 height 11
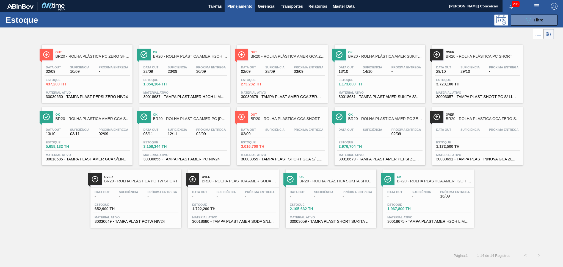
click at [48, 196] on div "Out BR20 - ROLHA PLÁSTICA PC ZERO SHORT Data out 02/09 Suficiência 10/09 Próxim…" at bounding box center [281, 134] width 563 height 187
click at [255, 66] on span "Data out" at bounding box center [248, 67] width 15 height 3
click at [268, 117] on span "BR20 - ROLHA PLÁSTICA GCA SHORT" at bounding box center [288, 119] width 74 height 4
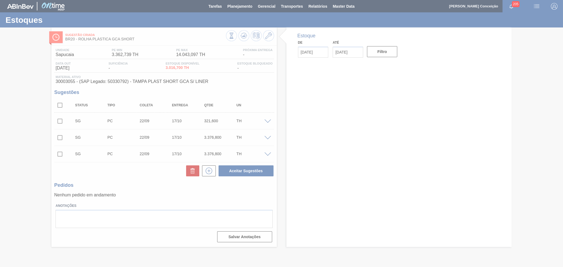
click at [156, 185] on div at bounding box center [281, 133] width 563 height 267
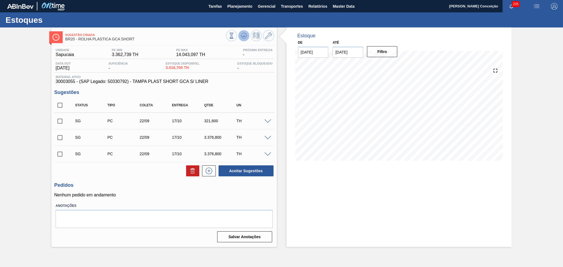
click at [249, 36] on button at bounding box center [243, 35] width 11 height 11
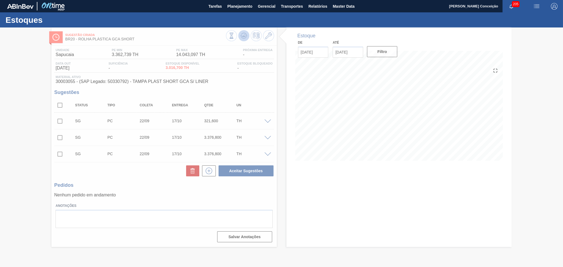
click at [249, 36] on div at bounding box center [281, 147] width 563 height 240
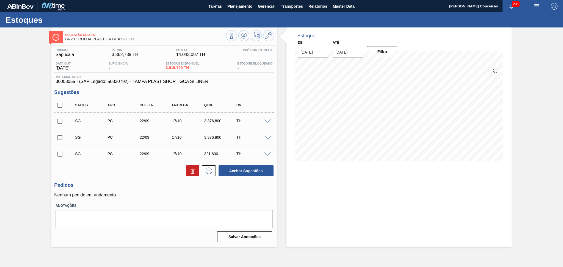
click at [263, 85] on div "Unidade Sapucaia PE MIN 3.362,739 TH PE MAX 14.043,097 TH Próxima Entrega - Dat…" at bounding box center [163, 145] width 225 height 199
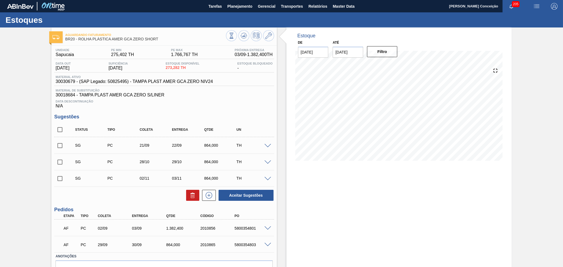
click at [296, 181] on div "Estoque De [DATE] Até [DATE] Filtro 09/09 Projeção de Estoque 1,155.678 [DOMAIN…" at bounding box center [398, 162] width 225 height 270
click at [231, 106] on div "Data Descontinuação N/A" at bounding box center [164, 103] width 220 height 11
click at [269, 224] on div "AF PC 02/09 03/09 1.382,400 2010856 5800354801" at bounding box center [164, 228] width 220 height 14
click at [267, 227] on span at bounding box center [267, 228] width 7 height 4
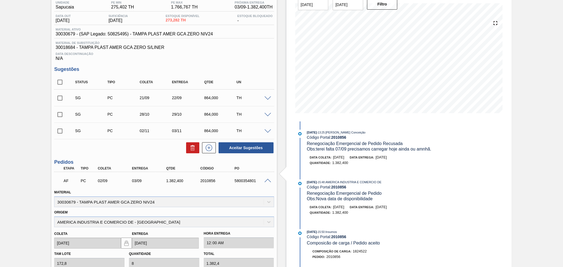
scroll to position [73, 0]
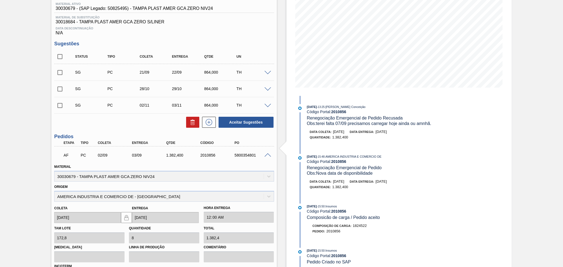
click at [267, 155] on span at bounding box center [267, 155] width 7 height 4
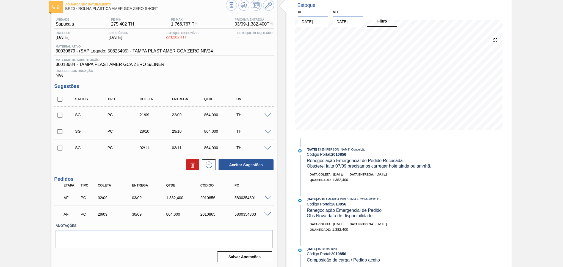
scroll to position [30, 0]
click at [272, 91] on div "Sugestões Status Tipo Coleta Entrega Qtde UN SG PC 21/09 22/09 864,000 TH Mater…" at bounding box center [164, 127] width 220 height 87
click at [285, 137] on div "Estoque De 02/09/2025 Até 10/10/2025 Filtro 13/09 Projeção de Estoque 855.678 N…" at bounding box center [394, 133] width 235 height 270
click at [173, 90] on div "Sugestões Status Tipo Coleta Entrega Qtde UN SG PC 21/09 22/09 864,000 TH Mater…" at bounding box center [164, 127] width 220 height 87
click at [52, 103] on div "Unidade Sapucaia PE MIN 275,402 TH PE MAX 1.766,767 TH Próxima Entrega 03/09 - …" at bounding box center [163, 140] width 225 height 249
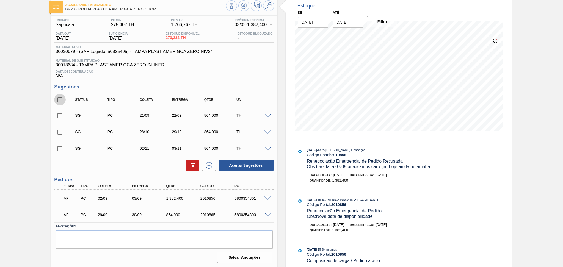
click at [58, 99] on input "checkbox" at bounding box center [60, 100] width 12 height 12
checkbox input "true"
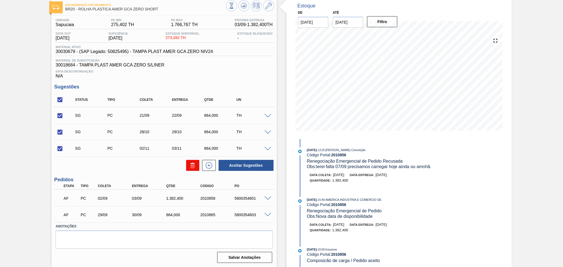
click at [188, 163] on button at bounding box center [192, 165] width 13 height 11
checkbox input "false"
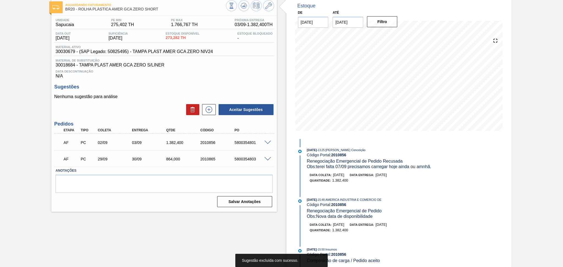
click at [243, 70] on span "Data Descontinuação" at bounding box center [163, 71] width 217 height 3
click at [155, 96] on p "Nenhuma sugestão para análise" at bounding box center [164, 96] width 220 height 5
click at [155, 84] on h3 "Sugestões" at bounding box center [164, 87] width 220 height 6
click at [243, 8] on icon at bounding box center [243, 5] width 7 height 7
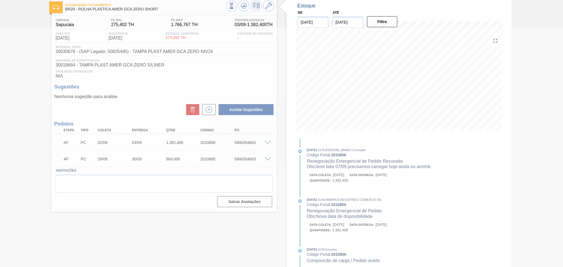
click at [153, 98] on div at bounding box center [281, 147] width 563 height 240
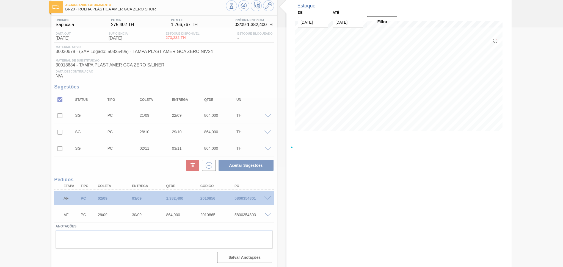
scroll to position [30, 0]
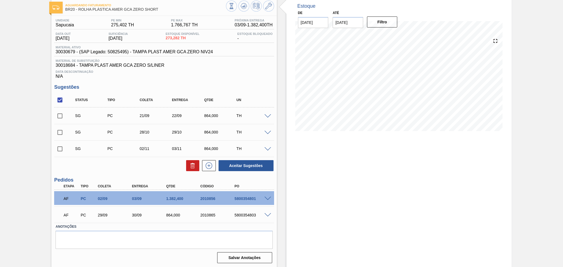
click at [266, 87] on h3 "Sugestões" at bounding box center [164, 87] width 220 height 6
click at [262, 81] on div "Unidade Sapucaia PE MIN 275,402 TH PE MAX 1.766,767 TH Próxima Entrega 03/09 - …" at bounding box center [163, 140] width 225 height 249
click at [239, 93] on div "Status Tipo Coleta Entrega Qtde UN" at bounding box center [164, 100] width 220 height 15
click at [266, 198] on span at bounding box center [267, 199] width 7 height 4
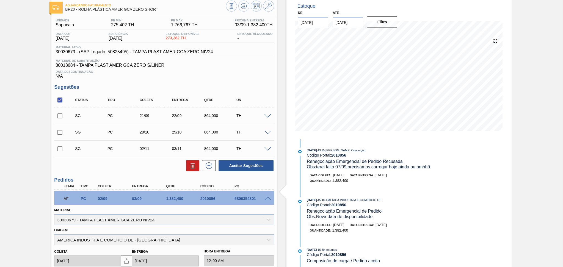
click at [450, 179] on div "Estoque De 02/09/2025 Até 10/10/2025 Filtro 03/09 Projeção de Estoque 1,655.682…" at bounding box center [398, 199] width 225 height 403
click at [268, 198] on span at bounding box center [267, 199] width 7 height 4
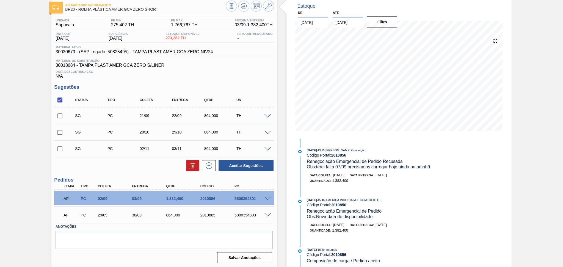
click at [59, 100] on input "checkbox" at bounding box center [60, 100] width 12 height 12
click at [60, 100] on input "checkbox" at bounding box center [60, 100] width 12 height 12
checkbox input "true"
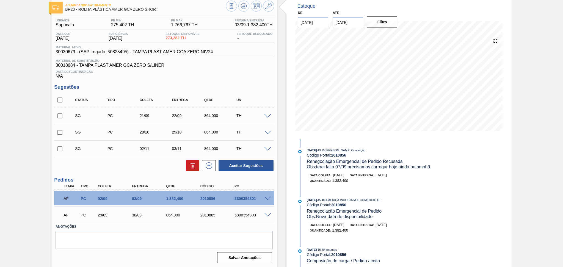
checkbox input "true"
click at [191, 170] on button at bounding box center [192, 165] width 13 height 11
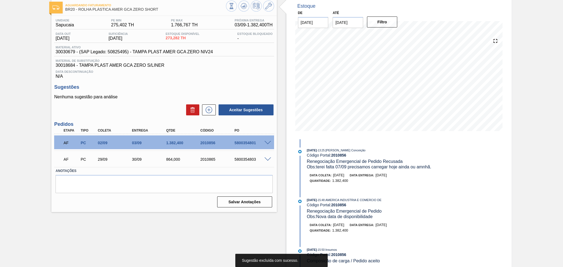
click at [157, 102] on div "Nenhuma sugestão para análise Aceitar Sugestões" at bounding box center [164, 105] width 220 height 21
click at [127, 171] on label "Anotações" at bounding box center [163, 171] width 217 height 8
click at [141, 95] on p "Nenhuma sugestão para análise" at bounding box center [164, 97] width 220 height 5
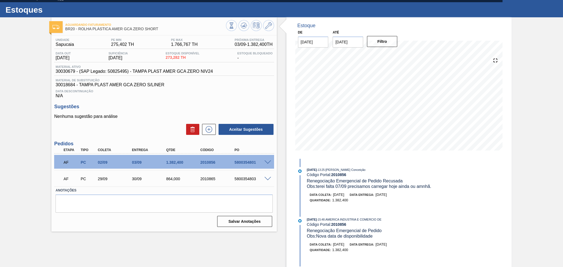
scroll to position [0, 0]
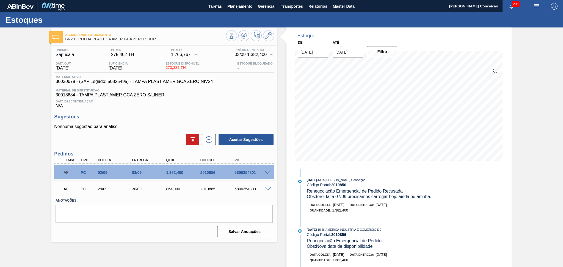
click at [235, 105] on div "Data Descontinuação N/A" at bounding box center [164, 103] width 220 height 11
click at [233, 98] on div "Data Descontinuação N/A" at bounding box center [164, 103] width 220 height 11
click at [243, 93] on span "30018684 - TAMPA PLAST AMER GCA ZERO S/LINER" at bounding box center [163, 95] width 217 height 5
click at [239, 109] on div "Unidade Sapucaia PE MIN 275,402 TH PE MAX 1.766,767 TH Próxima Entrega 03/09 - …" at bounding box center [163, 142] width 225 height 193
click at [194, 108] on div "Data Descontinuação N/A" at bounding box center [164, 103] width 220 height 11
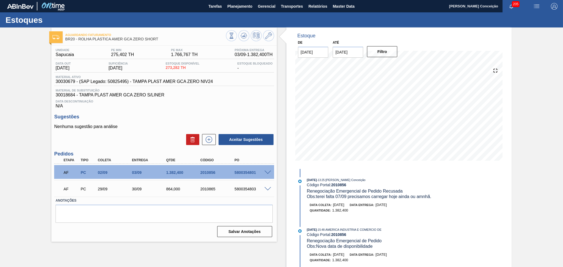
click at [161, 112] on div "Unidade Sapucaia PE MIN 275,402 TH PE MAX 1.766,767 TH Próxima Entrega 03/09 - …" at bounding box center [163, 142] width 225 height 193
click at [446, 207] on div "Estoque De 02/09/2025 Até 10/10/2025 Filtro 25/09 Projeção de Estoque 1,669.678…" at bounding box center [398, 162] width 225 height 270
click at [235, 107] on div "Data Descontinuação N/A" at bounding box center [164, 103] width 220 height 11
click at [210, 100] on span "Data Descontinuação" at bounding box center [163, 101] width 217 height 3
click at [218, 114] on h3 "Sugestões" at bounding box center [164, 117] width 220 height 6
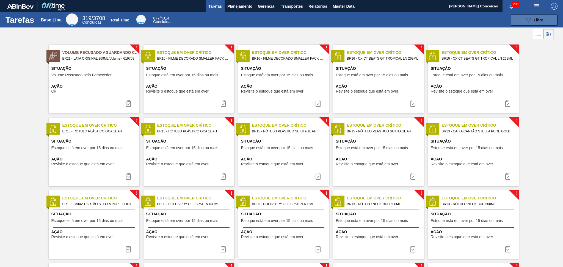
click at [542, 24] on button "089F7B8B-B2A5-4AFE-B5C0-19BA573D28AC Filtro" at bounding box center [533, 20] width 47 height 11
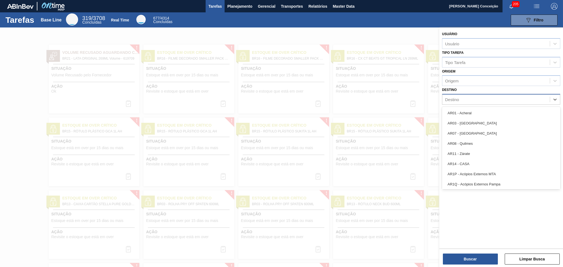
click at [454, 99] on div "Destino" at bounding box center [452, 99] width 14 height 5
click at [243, 8] on span "Planejamento" at bounding box center [239, 6] width 25 height 7
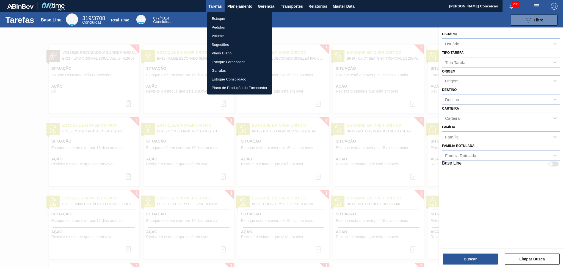
click at [223, 19] on li "Estoque" at bounding box center [239, 18] width 65 height 9
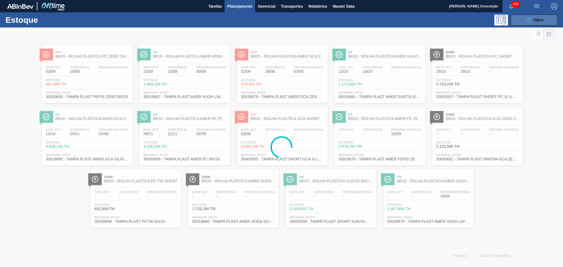
click at [525, 20] on icon "089F7B8B-B2A5-4AFE-B5C0-19BA573D28AC" at bounding box center [528, 20] width 7 height 7
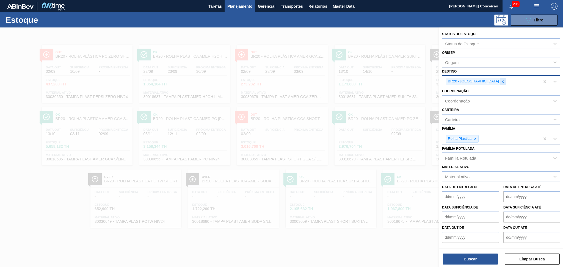
click at [501, 81] on icon at bounding box center [503, 82] width 4 height 4
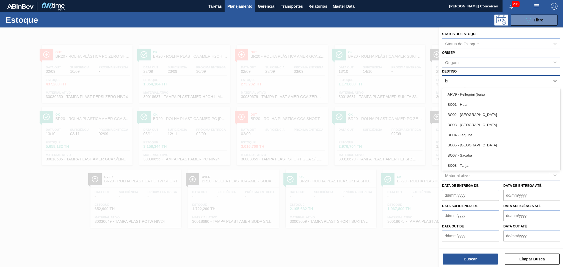
type input "br03"
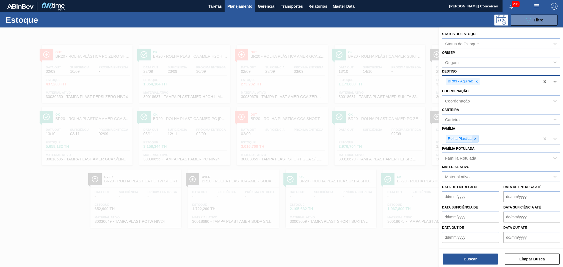
click at [471, 140] on div "Rolha Plástica" at bounding box center [459, 138] width 26 height 7
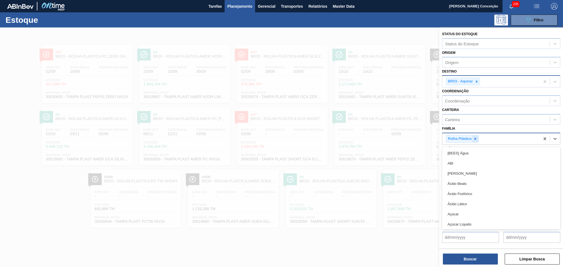
click at [474, 138] on icon at bounding box center [475, 139] width 4 height 4
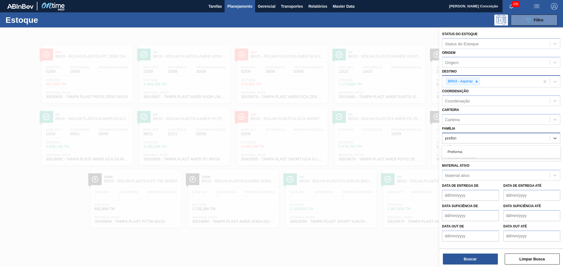
type input "preforma"
click at [471, 147] on div "Preforma" at bounding box center [501, 152] width 118 height 10
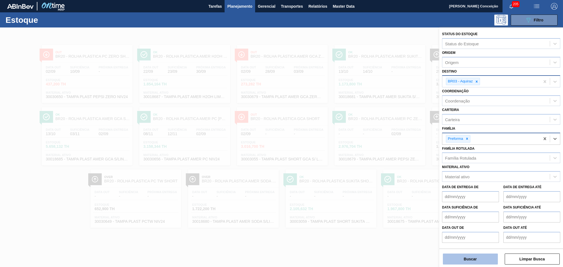
click at [465, 258] on button "Buscar" at bounding box center [470, 259] width 55 height 11
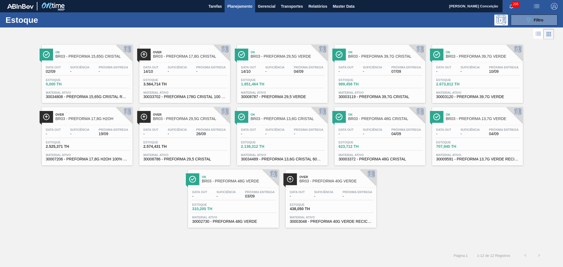
click at [104, 195] on div "Ok BR03 - PREFORMA 15,65G CRISTAL Data out 02/09 Suficiência - Próxima Entrega …" at bounding box center [281, 134] width 563 height 187
click at [528, 16] on button "089F7B8B-B2A5-4AFE-B5C0-19BA573D28AC Filtro" at bounding box center [533, 20] width 47 height 11
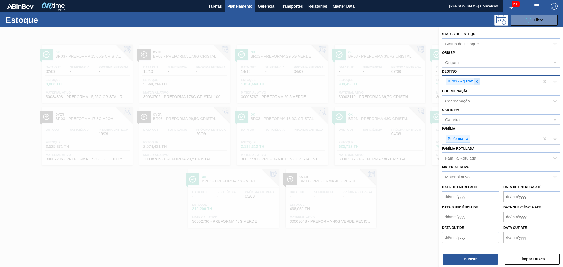
click at [475, 81] on icon at bounding box center [476, 82] width 4 height 4
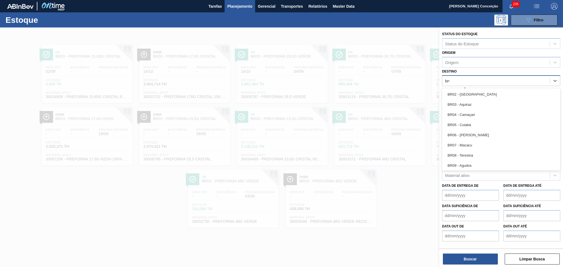
type input "br08"
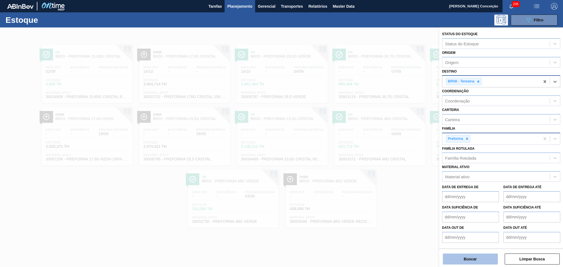
click at [461, 256] on button "Buscar" at bounding box center [470, 259] width 55 height 11
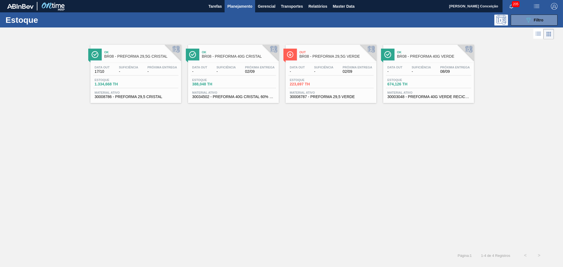
click at [319, 98] on span "30008787 - PREFORMA 29,5 VERDE" at bounding box center [331, 97] width 82 height 4
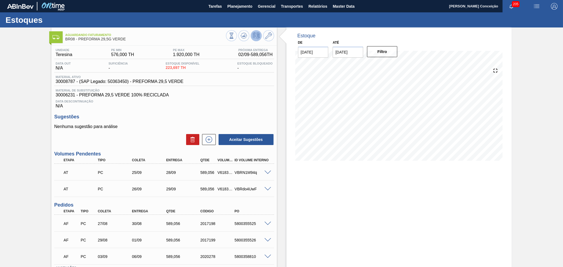
scroll to position [41, 0]
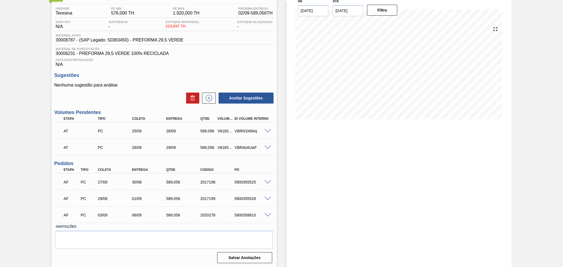
click at [267, 181] on span at bounding box center [267, 182] width 7 height 4
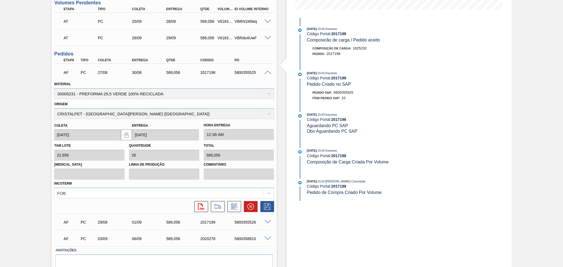
scroll to position [151, 0]
click at [268, 70] on span at bounding box center [267, 72] width 7 height 4
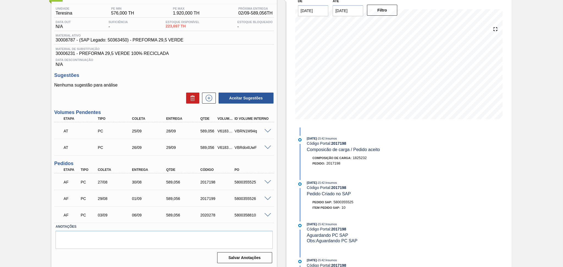
click at [267, 182] on span at bounding box center [267, 182] width 7 height 4
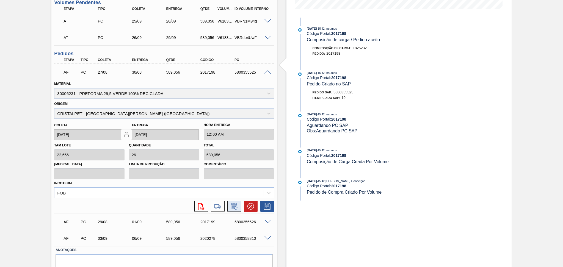
click at [233, 204] on icon at bounding box center [234, 206] width 9 height 7
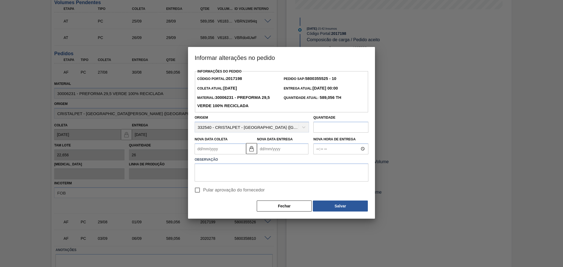
click at [228, 146] on Coleta2017198 "Nova Data Coleta" at bounding box center [220, 148] width 51 height 11
click at [216, 181] on div "2" at bounding box center [218, 179] width 7 height 7
type Coleta2017198 "[DATE]"
type Entrega2017198 "[DATE]"
click at [231, 172] on textarea at bounding box center [282, 172] width 174 height 18
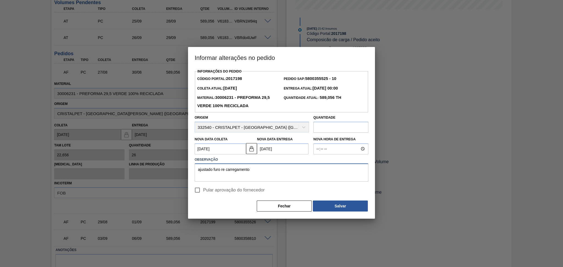
type textarea "ajustado furo re carregamento"
click at [236, 190] on span "Pular aprovação do fornecedor" at bounding box center [234, 190] width 62 height 7
click at [203, 190] on input "Pular aprovação do fornecedor" at bounding box center [197, 190] width 12 height 12
checkbox input "true"
click at [328, 210] on button "Salvar" at bounding box center [340, 206] width 55 height 11
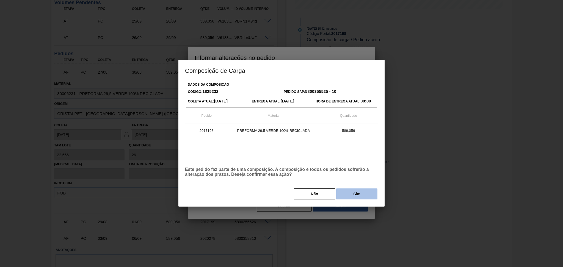
click at [349, 199] on button "Sim" at bounding box center [356, 193] width 41 height 11
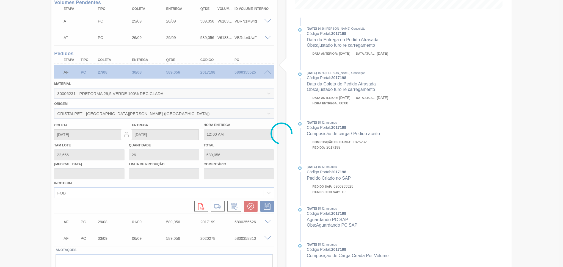
click at [284, 70] on div at bounding box center [281, 133] width 563 height 267
type input "ajustado furo re carregamento"
type input "[DATE]"
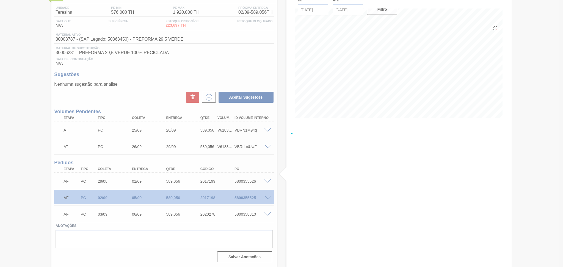
scroll to position [41, 0]
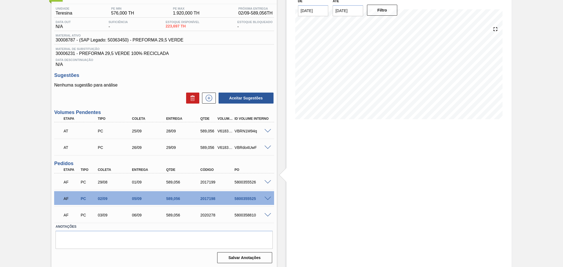
click at [269, 180] on span at bounding box center [267, 182] width 7 height 4
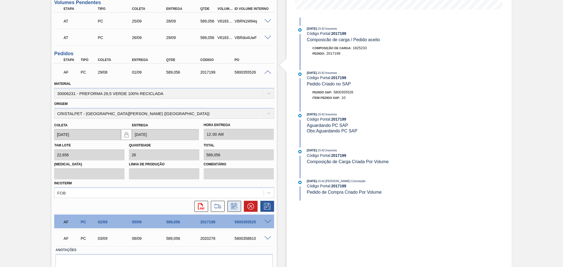
click at [235, 206] on icon at bounding box center [234, 206] width 9 height 7
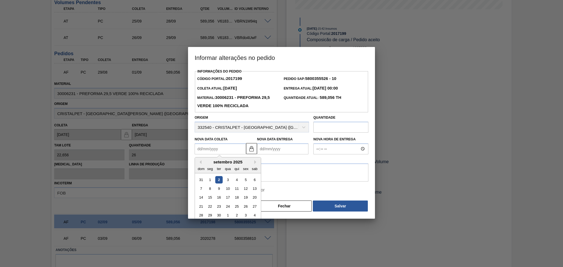
click at [216, 148] on Coleta2017199 "Nova Data Coleta" at bounding box center [220, 148] width 51 height 11
type Coleta2017199 "0"
type Entrega2017199 "04/01/2000"
type Coleta2017199 "03"
type Entrega2017199 "[DATE]"
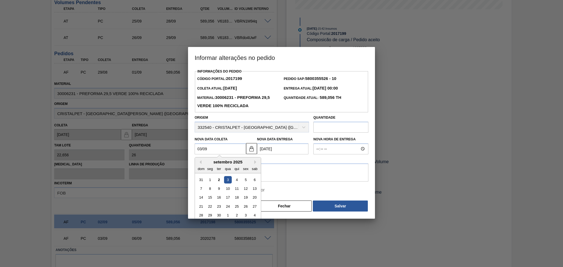
click at [229, 179] on div "3" at bounding box center [227, 179] width 7 height 7
type Coleta2017199 "[DATE]"
click at [227, 177] on textarea at bounding box center [282, 172] width 174 height 18
type textarea "ajustado produção"
click at [233, 189] on span "Pular aprovação do fornecedor" at bounding box center [234, 190] width 62 height 7
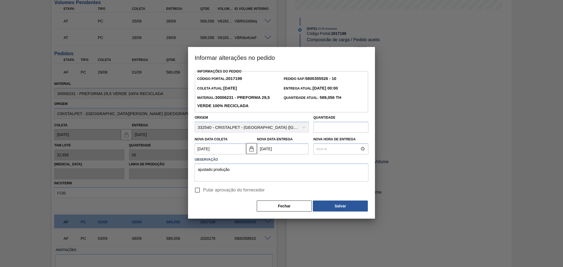
click at [203, 189] on input "Pular aprovação do fornecedor" at bounding box center [197, 190] width 12 height 12
checkbox input "true"
click at [339, 212] on button "Salvar" at bounding box center [340, 206] width 55 height 11
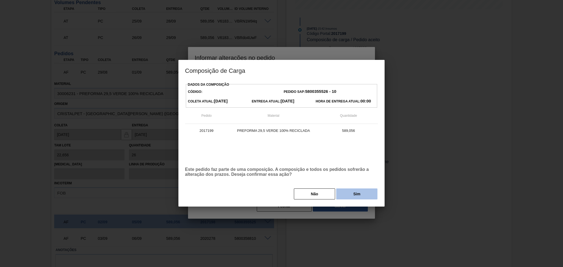
click at [346, 198] on button "Sim" at bounding box center [356, 193] width 41 height 11
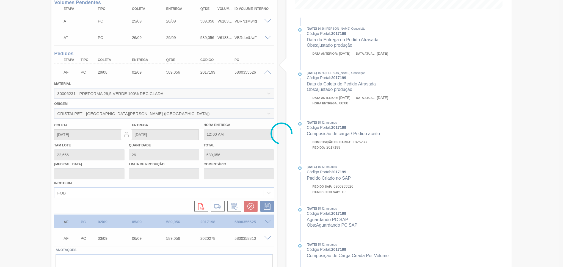
type input "ajustado produção"
type input "[DATE]"
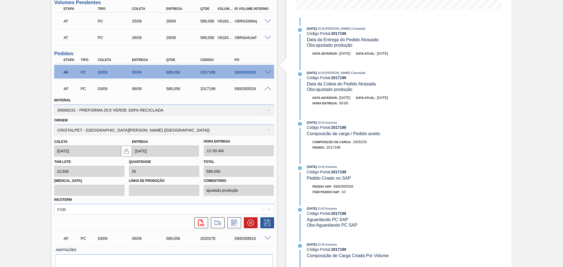
scroll to position [41, 0]
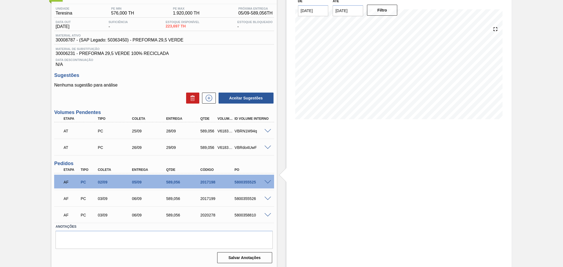
click at [275, 166] on div "Unidade Teresina PE MIN 576,000 TH PE MAX 1.920,000 TH Próxima Entrega 05/09 - …" at bounding box center [163, 134] width 225 height 261
click at [225, 63] on div "Data Descontinuação N/A" at bounding box center [164, 61] width 220 height 11
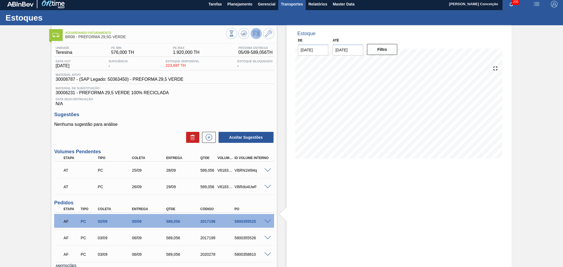
scroll to position [0, 0]
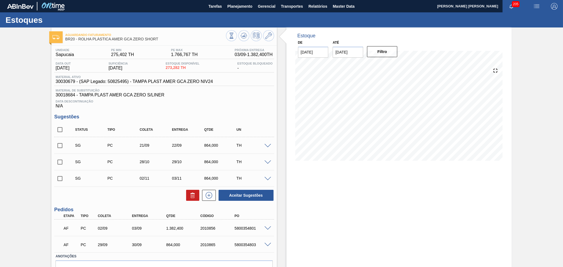
click at [227, 102] on span "Data Descontinuação" at bounding box center [163, 101] width 217 height 3
click at [285, 98] on div "Estoque De [DATE] Até [DATE] Filtro 10/10 Projeção de Estoque 1,013.654 [DOMAIN…" at bounding box center [394, 162] width 235 height 270
click at [242, 8] on span "Planejamento" at bounding box center [239, 6] width 25 height 7
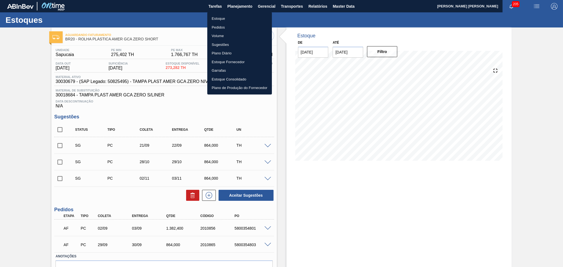
click at [331, 192] on div at bounding box center [281, 133] width 563 height 267
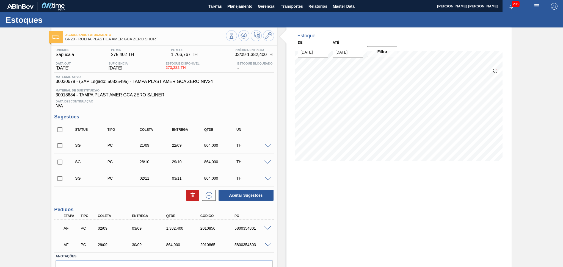
click at [240, 113] on div "Unidade Sapucaia PE MIN 275,402 TH PE MAX 1.766,767 TH Próxima Entrega 03/09 - …" at bounding box center [163, 170] width 225 height 249
click at [301, 188] on div "Estoque De [DATE] Até [DATE] Filtro 03/09 Projeção de Estoque 1,655.682 [DOMAIN…" at bounding box center [398, 162] width 225 height 270
click at [323, 177] on div "Estoque De [DATE] Até [DATE] Filtro 17/09 Projeção de Estoque 855.678 [DOMAIN_N…" at bounding box center [398, 162] width 225 height 270
click at [253, 109] on div "Unidade Sapucaia PE MIN 275,402 TH PE MAX 1.766,767 TH Próxima Entrega 03/09 - …" at bounding box center [163, 170] width 225 height 249
click at [236, 109] on div "Unidade Sapucaia PE MIN 275,402 TH PE MAX 1.766,767 TH Próxima Entrega 03/09 - …" at bounding box center [163, 170] width 225 height 249
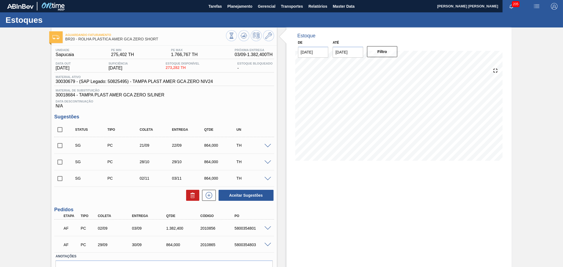
click at [340, 202] on div "Estoque De [DATE] Até [DATE] Filtro 13/09 Projeção de Estoque 855.678 [DOMAIN_N…" at bounding box center [398, 162] width 225 height 270
click at [238, 105] on div "Data Descontinuação N/A" at bounding box center [164, 103] width 220 height 11
click at [259, 99] on div "Data Descontinuação N/A" at bounding box center [164, 103] width 220 height 11
click at [341, 198] on div "Estoque De [DATE] Até [DATE] Filtro 06/09 Projeção de Estoque 1,580.682 [DOMAIN…" at bounding box center [398, 162] width 225 height 270
click at [234, 4] on span "Planejamento" at bounding box center [239, 6] width 25 height 7
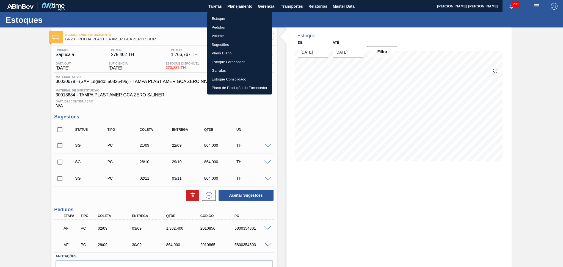
click at [215, 15] on li "Estoque" at bounding box center [239, 18] width 65 height 9
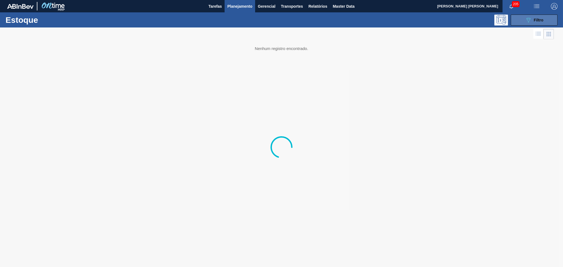
click at [521, 23] on button "089F7B8B-B2A5-4AFE-B5C0-19BA573D28AC Filtro" at bounding box center [533, 20] width 47 height 11
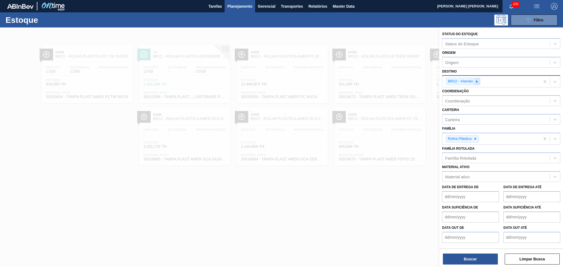
click at [476, 80] on icon at bounding box center [476, 82] width 4 height 4
type input "br08"
click at [476, 80] on icon at bounding box center [476, 82] width 4 height 4
click at [475, 260] on button "Buscar" at bounding box center [470, 259] width 55 height 11
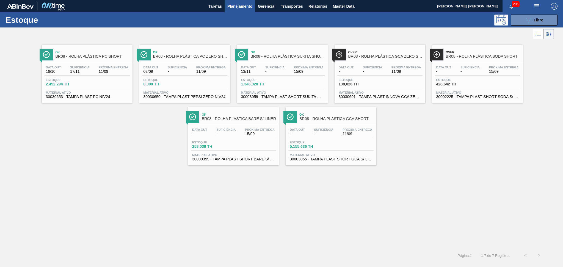
click at [102, 185] on div "Ok BR08 - ROLHA PLÁSTICA PC SHORT Data out 16/10 Suficiência 17/11 Próxima Entr…" at bounding box center [281, 145] width 563 height 208
click at [529, 21] on icon "089F7B8B-B2A5-4AFE-B5C0-19BA573D28AC" at bounding box center [528, 20] width 7 height 7
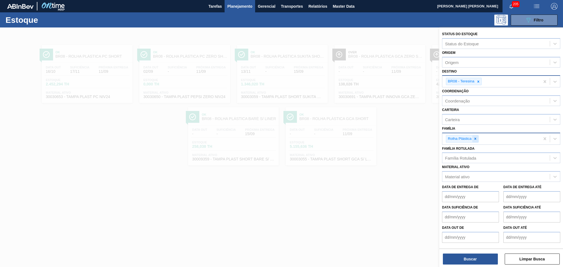
click at [477, 135] on div at bounding box center [475, 138] width 6 height 7
type input "r"
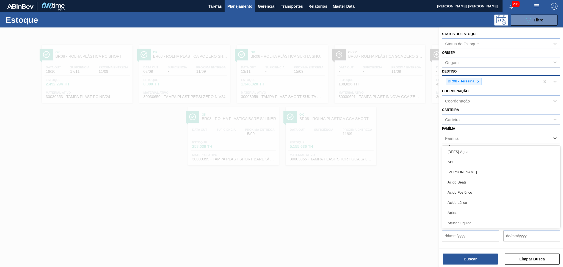
type input "t"
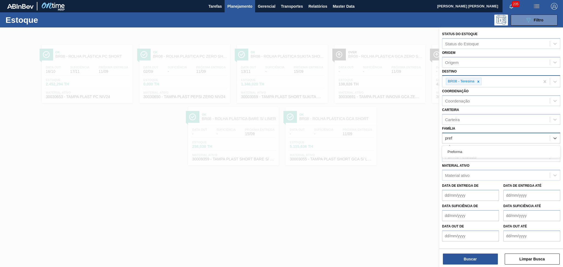
type input "prefo"
click at [465, 153] on div "Preforma" at bounding box center [501, 152] width 118 height 10
click at [468, 253] on div "Buscar Limpar Busca" at bounding box center [501, 256] width 124 height 15
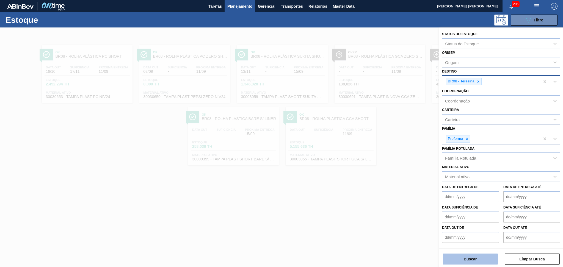
click at [468, 254] on button "Buscar" at bounding box center [470, 259] width 55 height 11
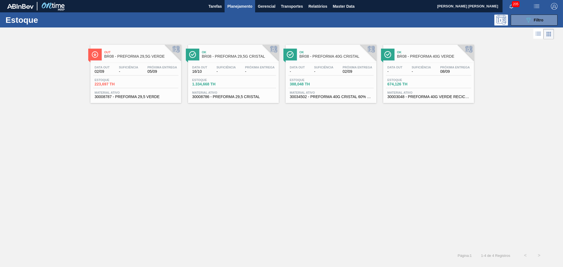
click at [157, 88] on div "Estoque 223,697 TH" at bounding box center [135, 83] width 85 height 10
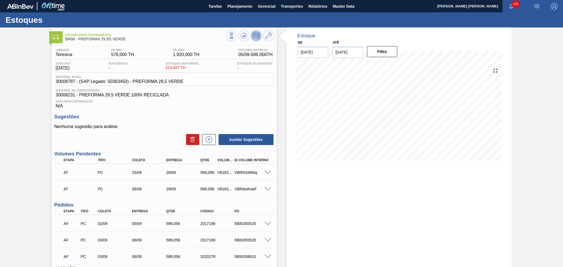
click at [201, 102] on span "Data Descontinuação" at bounding box center [163, 101] width 217 height 3
click at [249, 96] on span "30006231 - PREFORMA 29,5 VERDE 100% RECICLADA" at bounding box center [163, 95] width 217 height 5
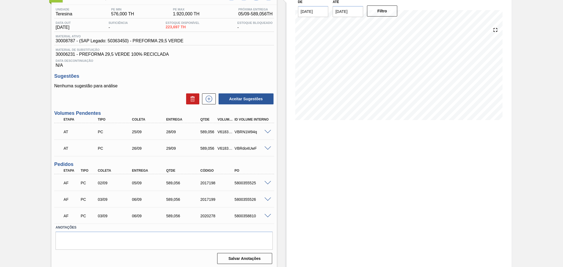
scroll to position [41, 0]
click at [209, 75] on h3 "Sugestões" at bounding box center [164, 76] width 220 height 6
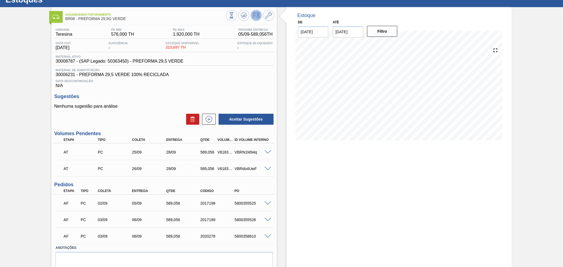
scroll to position [0, 0]
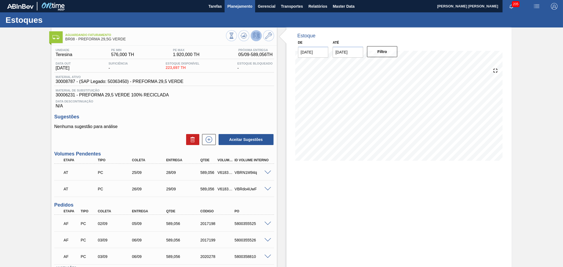
click at [239, 8] on span "Planejamento" at bounding box center [239, 6] width 25 height 7
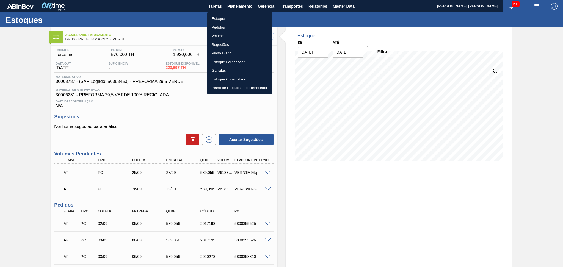
click at [218, 19] on li "Estoque" at bounding box center [239, 18] width 65 height 9
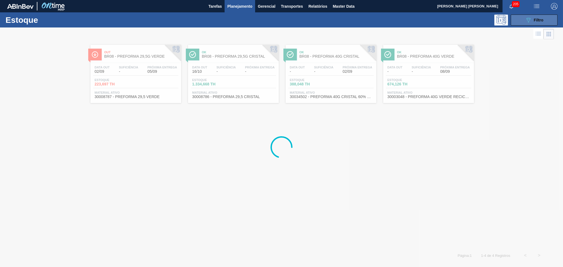
click at [517, 24] on button "089F7B8B-B2A5-4AFE-B5C0-19BA573D28AC Filtro" at bounding box center [533, 20] width 47 height 11
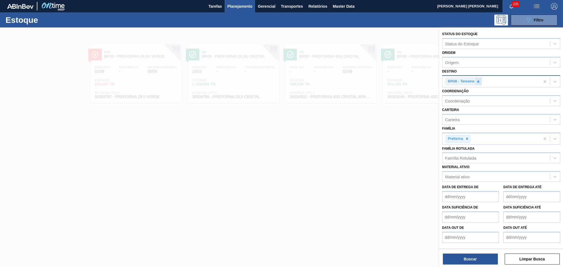
click at [477, 80] on icon at bounding box center [478, 82] width 4 height 4
click at [459, 79] on div "Destino" at bounding box center [495, 81] width 107 height 8
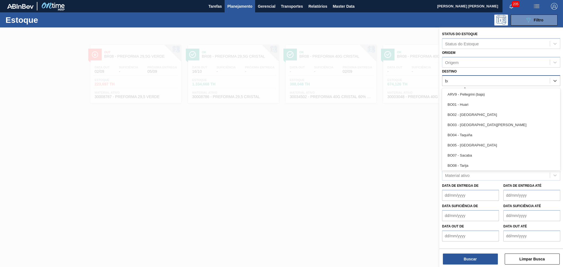
type input "br03"
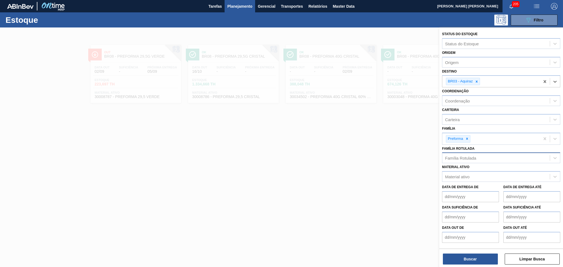
click at [463, 156] on div "Família Rotulada" at bounding box center [460, 158] width 31 height 5
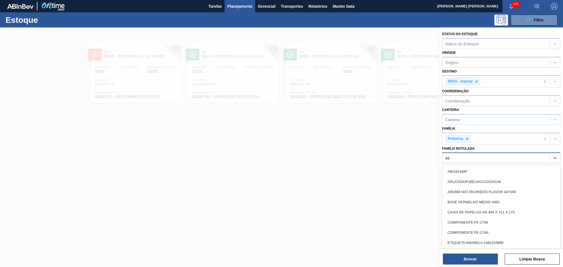
type Rotulada "4"
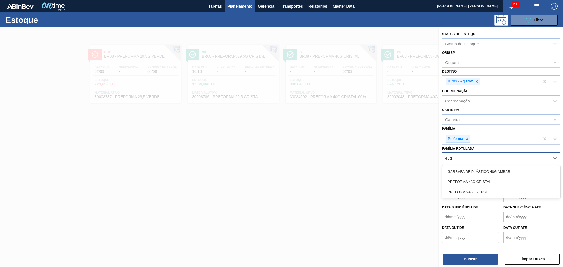
type Rotulada "48g"
click at [478, 178] on div "PREFORMA 48G CRISTAL" at bounding box center [501, 182] width 118 height 10
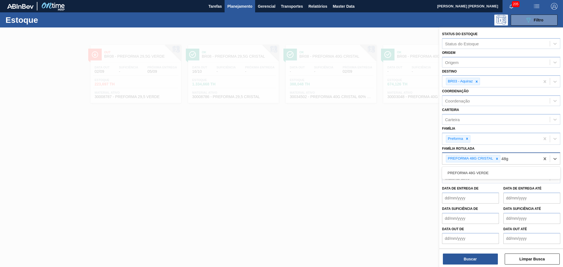
type Rotulada "48g v"
click at [486, 171] on div "PREFORMA 48G VERDE" at bounding box center [501, 173] width 118 height 10
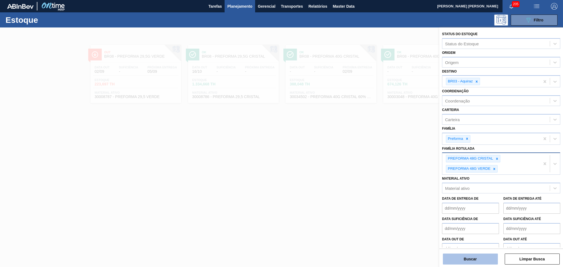
click at [479, 262] on button "Buscar" at bounding box center [470, 259] width 55 height 11
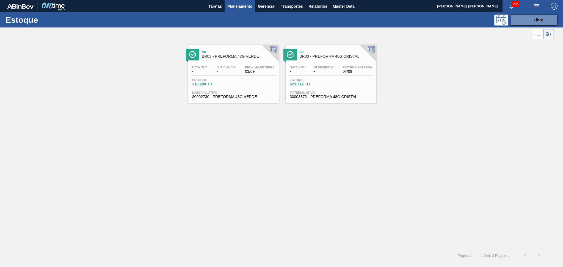
click at [246, 61] on div "Ok BR03 - PREFORMA 48G VERDE" at bounding box center [239, 54] width 74 height 12
click at [324, 70] on span "-" at bounding box center [323, 72] width 19 height 4
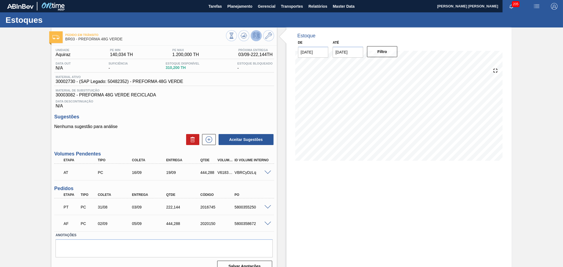
click at [162, 105] on div "Data Descontinuação N/A" at bounding box center [164, 103] width 220 height 11
click at [215, 100] on span "Data Descontinuação" at bounding box center [163, 101] width 217 height 3
click at [204, 105] on div "Data Descontinuação N/A" at bounding box center [164, 103] width 220 height 11
click at [266, 208] on span at bounding box center [267, 207] width 7 height 4
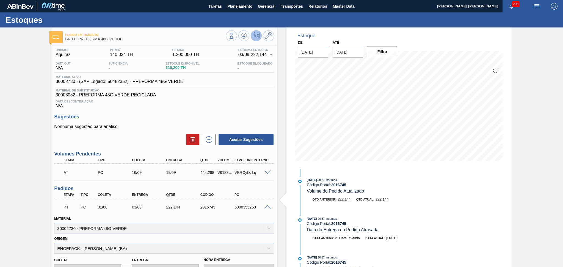
click at [267, 205] on span at bounding box center [267, 207] width 7 height 4
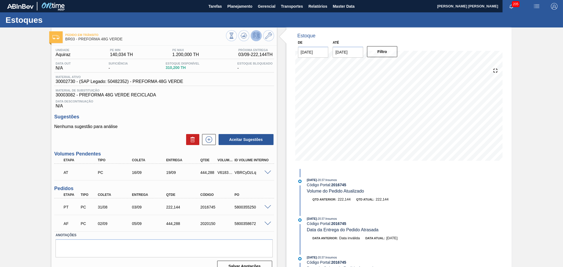
click at [268, 223] on span at bounding box center [267, 224] width 7 height 4
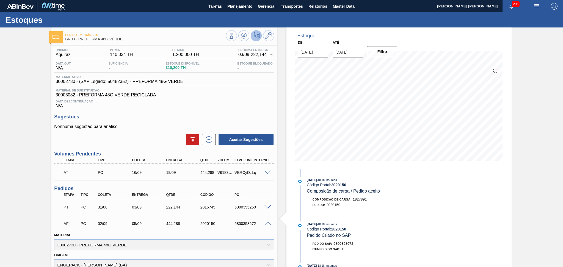
click at [268, 223] on span at bounding box center [267, 224] width 7 height 4
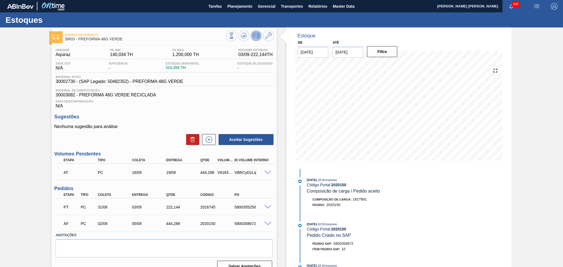
click at [267, 172] on span at bounding box center [267, 173] width 7 height 4
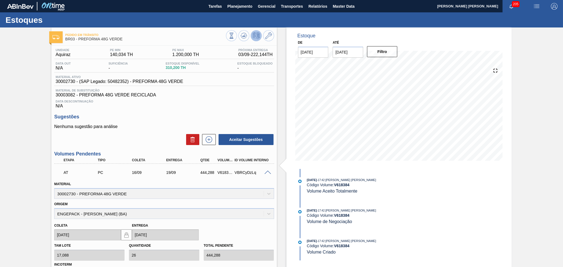
click at [267, 172] on span at bounding box center [267, 173] width 7 height 4
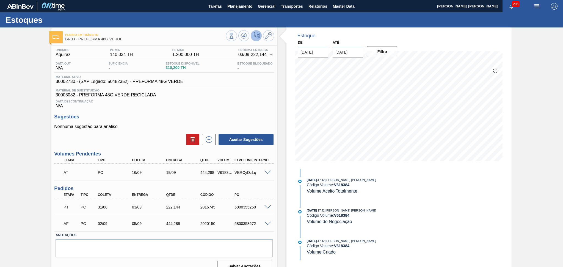
click at [243, 97] on span "30003082 - PREFORMA 48G VERDE RECICLADA" at bounding box center [163, 95] width 217 height 5
click at [165, 209] on div "PT PC 31/08 03/09 222,144 2016745 5800355250" at bounding box center [162, 206] width 205 height 11
click at [166, 208] on div "222,144" at bounding box center [184, 207] width 38 height 4
copy div "222,144"
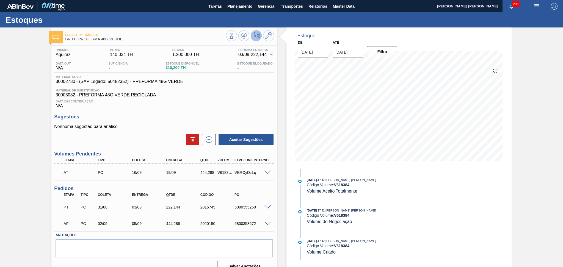
click at [212, 90] on span "Material de Substituição" at bounding box center [163, 90] width 217 height 3
click at [233, 101] on span "Data Descontinuação" at bounding box center [163, 101] width 217 height 3
click at [190, 116] on h3 "Sugestões" at bounding box center [164, 117] width 220 height 6
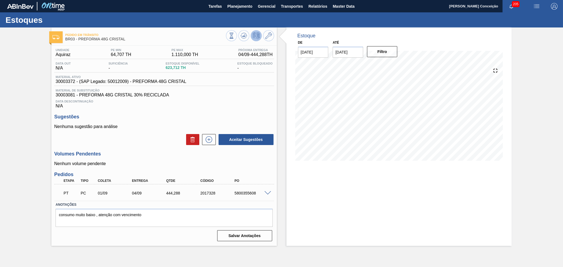
click at [130, 111] on div "Unidade Aquiraz PE MIN 64,707 TH PE MAX 1.110,000 TH Próxima Entrega 04/09 - 44…" at bounding box center [163, 145] width 225 height 198
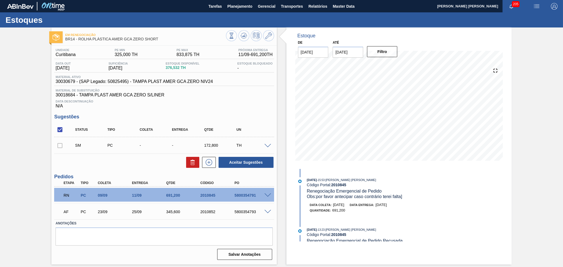
click at [260, 82] on div "Material ativo 30030679 - (SAP Legado: 50825495) - TAMPA PLAST AMER GCA ZERO NI…" at bounding box center [164, 80] width 220 height 11
click at [232, 97] on span "30018684 - TAMPA PLAST AMER GCA ZERO S/LINER" at bounding box center [163, 95] width 217 height 5
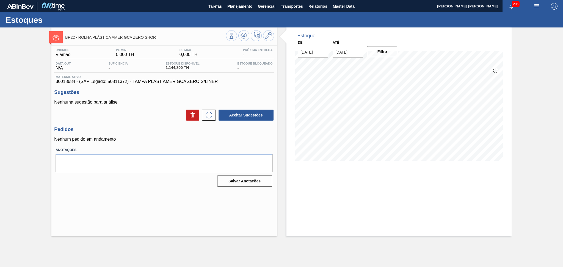
click at [151, 116] on div "Aceitar Sugestões" at bounding box center [164, 115] width 220 height 12
click at [234, 8] on span "Planejamento" at bounding box center [239, 6] width 25 height 7
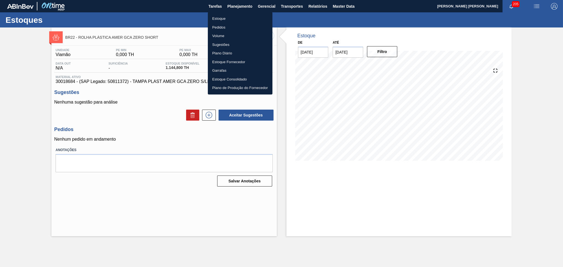
click at [237, 7] on div at bounding box center [281, 133] width 563 height 267
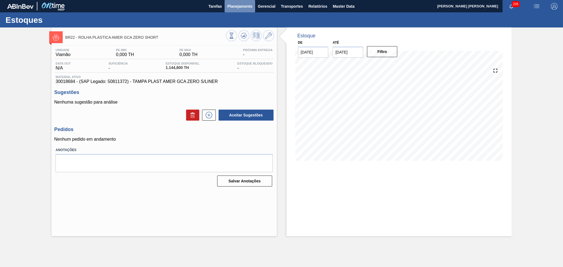
click at [241, 8] on span "Planejamento" at bounding box center [239, 6] width 25 height 7
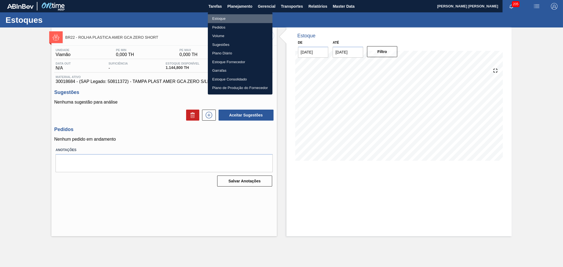
click at [221, 18] on li "Estoque" at bounding box center [240, 18] width 65 height 9
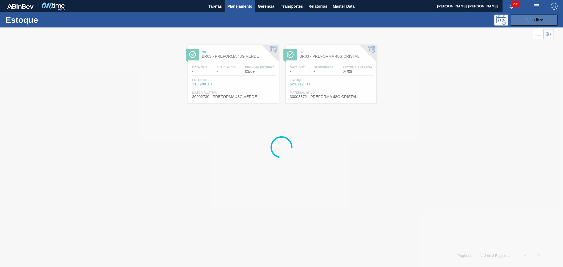
click at [525, 19] on icon "089F7B8B-B2A5-4AFE-B5C0-19BA573D28AC" at bounding box center [528, 20] width 7 height 7
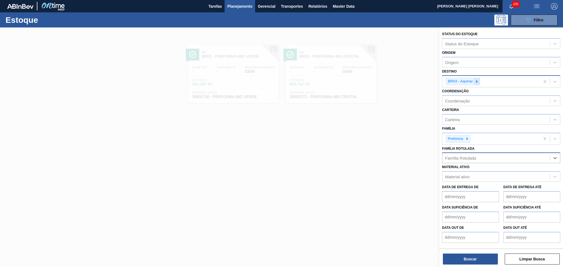
click at [477, 80] on icon at bounding box center [476, 82] width 4 height 4
click at [465, 154] on div "Família Rotulada" at bounding box center [460, 156] width 31 height 5
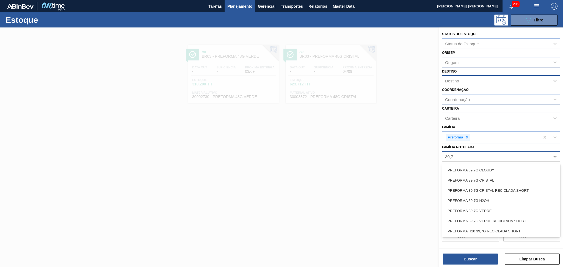
type Rotulada "39,7g"
click at [472, 209] on div "PREFORMA 39,7G VERDE" at bounding box center [501, 211] width 118 height 10
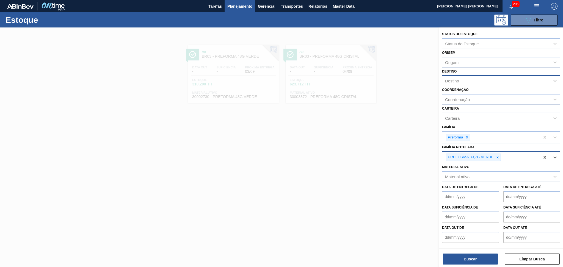
click at [459, 79] on div "Destino" at bounding box center [495, 81] width 107 height 8
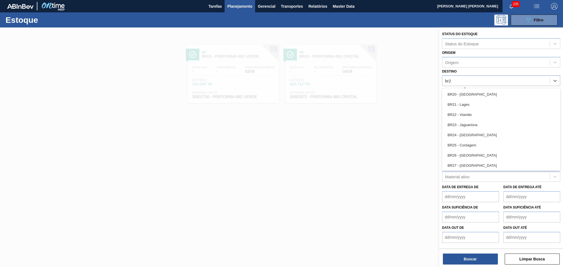
type input "br28"
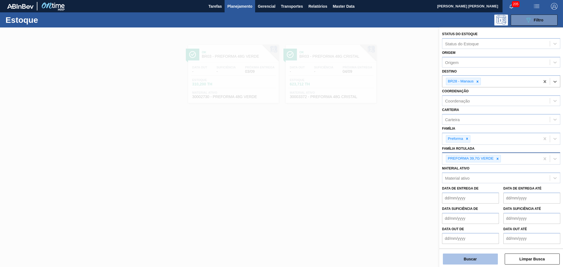
click at [477, 260] on button "Buscar" at bounding box center [470, 259] width 55 height 11
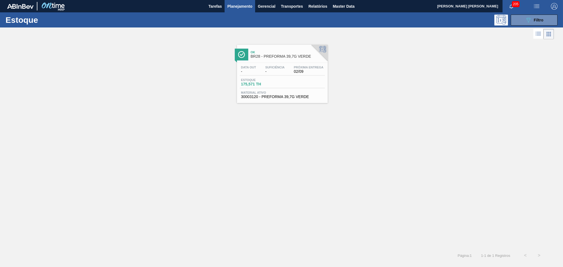
click at [268, 60] on div "Ok BR28 - PREFORMA 39,7G VERDE" at bounding box center [288, 54] width 74 height 12
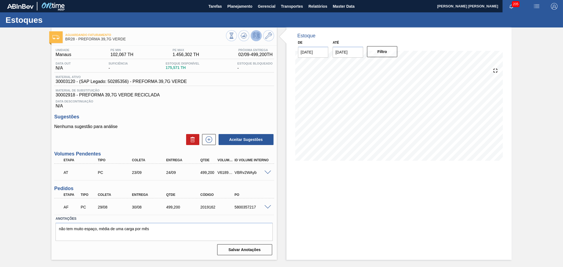
click at [269, 205] on span at bounding box center [267, 207] width 7 height 4
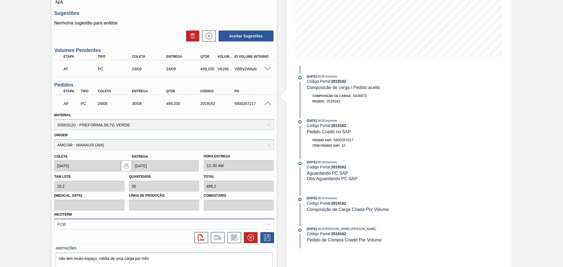
scroll to position [110, 0]
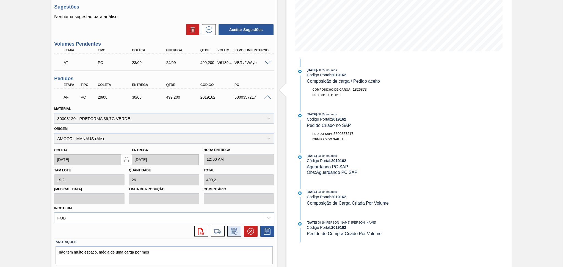
click at [239, 229] on button at bounding box center [234, 231] width 14 height 11
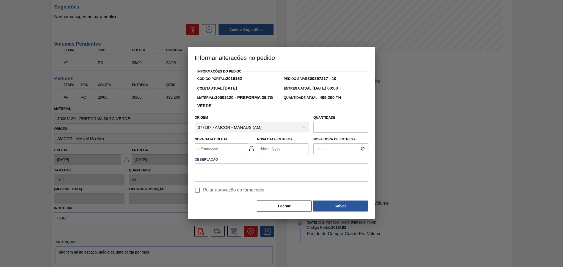
click at [234, 150] on Coleta2019162 "Nova Data Coleta" at bounding box center [220, 148] width 51 height 11
click at [225, 180] on div "3" at bounding box center [227, 179] width 7 height 7
type Coleta2019162 "[DATE]"
type Entrega2019162 "04/09/2025"
click at [234, 174] on textarea at bounding box center [282, 172] width 174 height 18
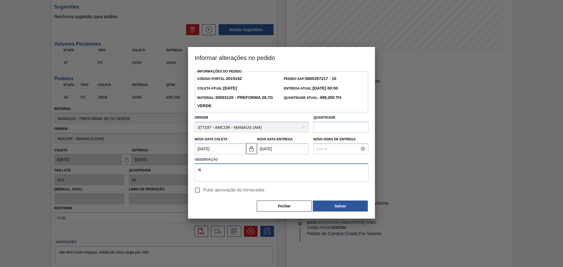
type textarea "a"
type textarea "Furo ajustado"
click at [239, 192] on span "Pular aprovação do fornecedor" at bounding box center [234, 190] width 62 height 7
click at [203, 192] on input "Pular aprovação do fornecedor" at bounding box center [197, 190] width 12 height 12
checkbox input "true"
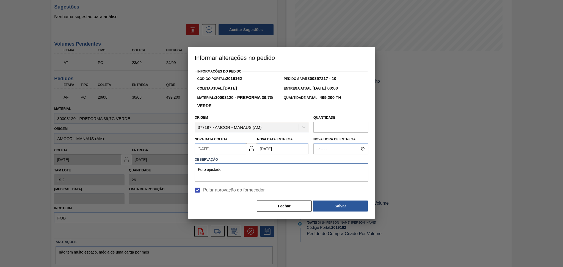
click at [236, 180] on textarea "Furo ajustado" at bounding box center [282, 172] width 174 height 18
type textarea "Furo ajustado , conforme disponibilidade de transportadora"
click at [337, 208] on button "Salvar" at bounding box center [340, 206] width 55 height 11
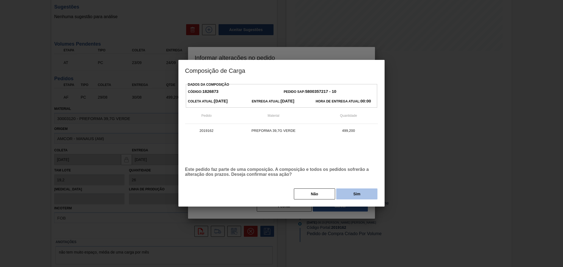
click at [348, 197] on button "Sim" at bounding box center [356, 193] width 41 height 11
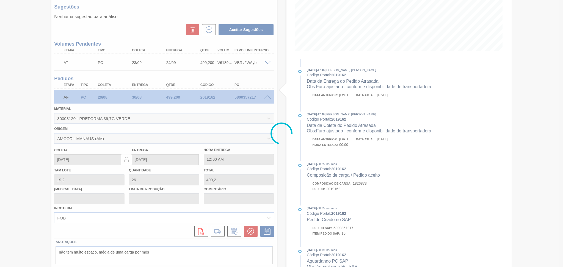
click at [248, 98] on div at bounding box center [281, 133] width 563 height 267
type input "Furo ajustado , conforme disponibilidade de transportadora"
type input "03/09/2025"
type input "04/09/2025"
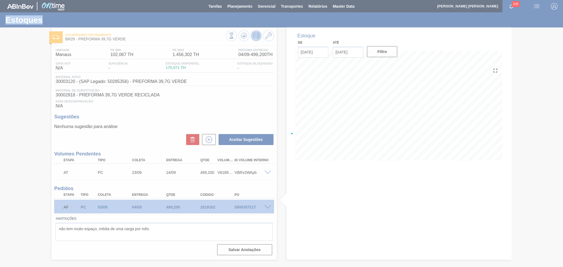
scroll to position [0, 0]
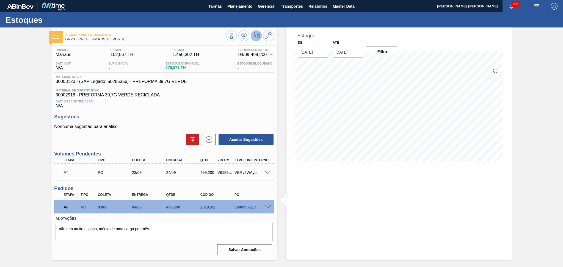
click at [241, 203] on div "AF PC 03/09 04/09 499,200 2019162 5800357217" at bounding box center [162, 206] width 205 height 11
copy div "5800357217"
click at [239, 9] on span "Planejamento" at bounding box center [239, 6] width 25 height 7
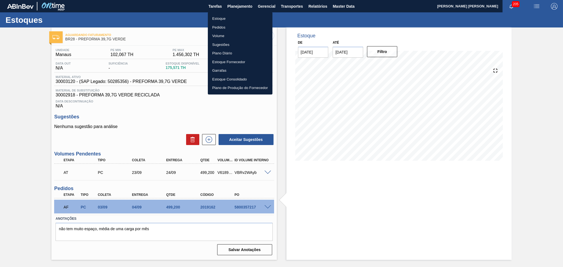
click at [176, 121] on div at bounding box center [281, 133] width 563 height 267
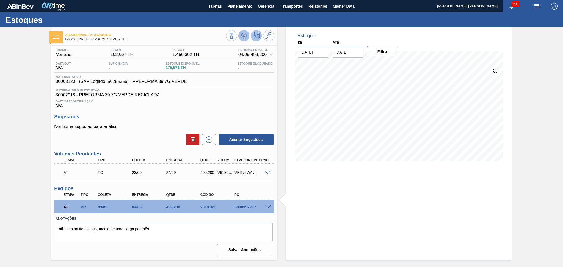
click at [241, 40] on button at bounding box center [243, 35] width 11 height 11
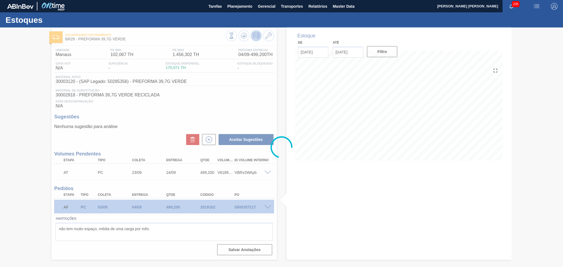
click at [298, 206] on div at bounding box center [281, 147] width 563 height 240
click at [371, 206] on div at bounding box center [281, 147] width 563 height 240
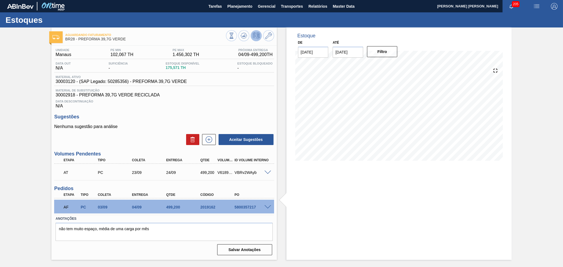
click at [174, 105] on div "Data Descontinuação N/A" at bounding box center [164, 103] width 220 height 11
click at [252, 206] on div "5800357217" at bounding box center [252, 207] width 38 height 4
copy div "5800357217"
click at [244, 4] on span "Planejamento" at bounding box center [239, 6] width 25 height 7
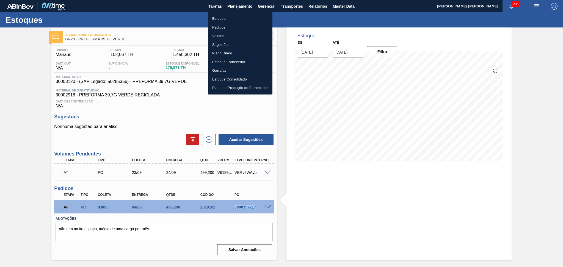
drag, startPoint x: 216, startPoint y: 20, endPoint x: 235, endPoint y: 24, distance: 18.9
click at [216, 20] on li "Estoque" at bounding box center [240, 18] width 65 height 9
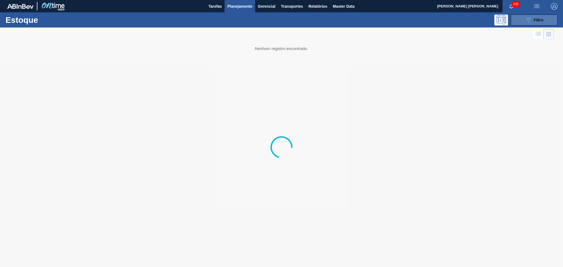
click at [517, 20] on button "089F7B8B-B2A5-4AFE-B5C0-19BA573D28AC Filtro" at bounding box center [533, 20] width 47 height 11
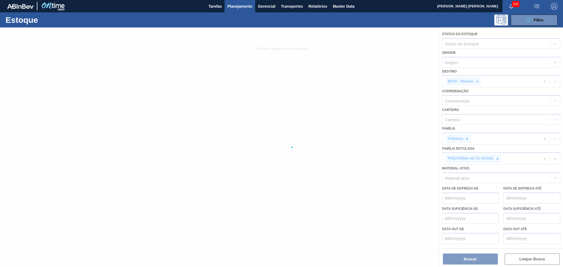
click at [477, 82] on div at bounding box center [281, 147] width 563 height 240
click at [477, 82] on icon at bounding box center [477, 82] width 4 height 4
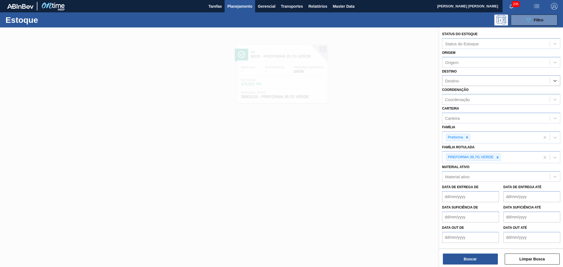
click at [477, 82] on div "Destino" at bounding box center [495, 81] width 107 height 8
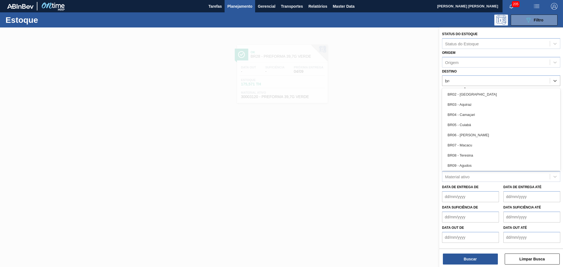
type input "br08"
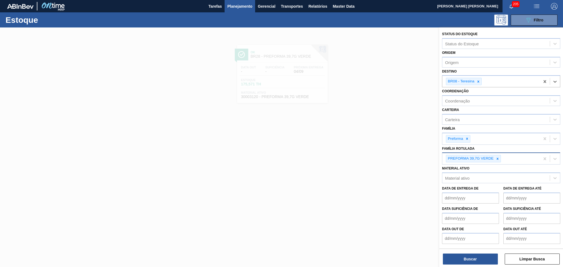
click at [497, 161] on div "PREFORMA 39,7G VERDE" at bounding box center [491, 158] width 98 height 11
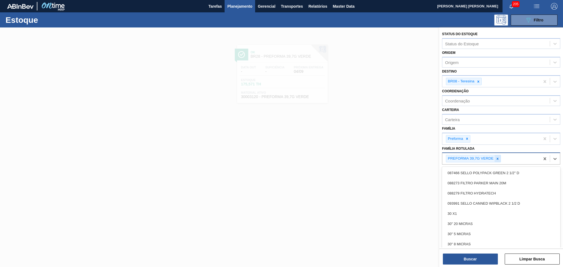
click at [496, 157] on icon at bounding box center [497, 159] width 4 height 4
click at [465, 256] on button "Buscar" at bounding box center [470, 259] width 55 height 11
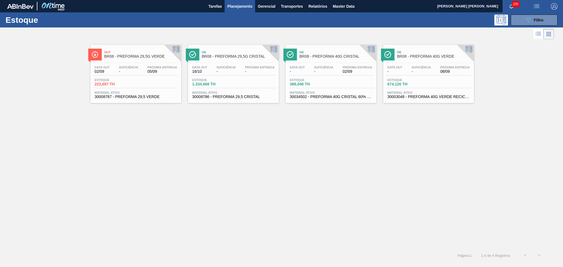
click at [298, 157] on div "Out BR08 - PREFORMA 29,5G VERDE Data out 02/09 Suficiência - Próxima Entrega 05…" at bounding box center [281, 145] width 563 height 208
click at [156, 71] on span "05/09" at bounding box center [162, 72] width 30 height 4
click at [185, 153] on div "Out BR08 - PREFORMA 29,5G VERDE Data out 02/09 Suficiência - Próxima Entrega 05…" at bounding box center [281, 145] width 563 height 208
click at [144, 69] on div "Data out 02/09 Suficiência - Próxima Entrega 05/09" at bounding box center [135, 71] width 85 height 10
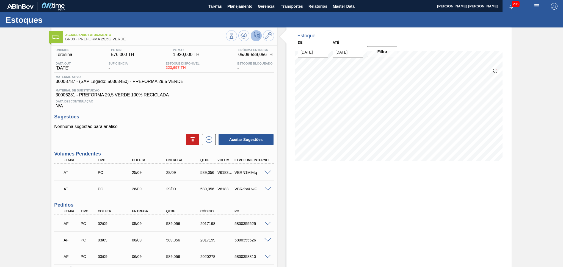
click at [194, 108] on div "Data Descontinuação N/A" at bounding box center [164, 103] width 220 height 11
click at [203, 105] on div "Data Descontinuação N/A" at bounding box center [164, 103] width 220 height 11
click at [240, 39] on button at bounding box center [243, 35] width 11 height 11
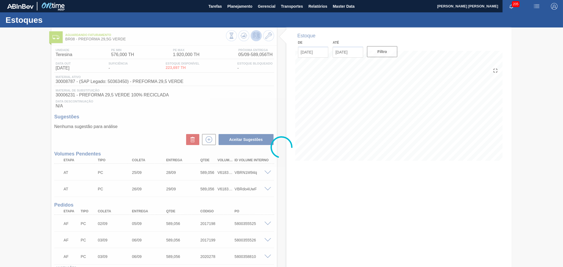
click at [176, 114] on div at bounding box center [281, 147] width 563 height 240
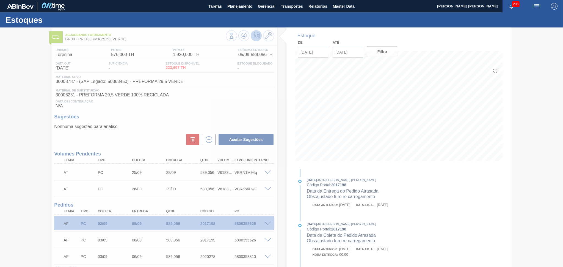
click at [221, 115] on div at bounding box center [281, 147] width 563 height 240
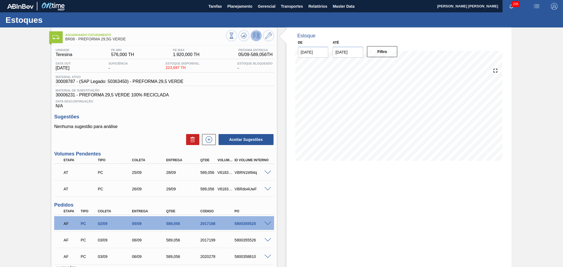
click at [280, 193] on div "Estoque De [DATE] Até [DATE] Filtro" at bounding box center [394, 168] width 235 height 282
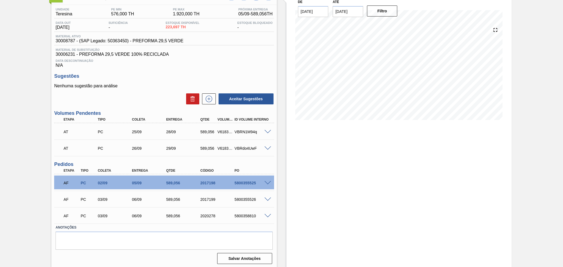
scroll to position [41, 0]
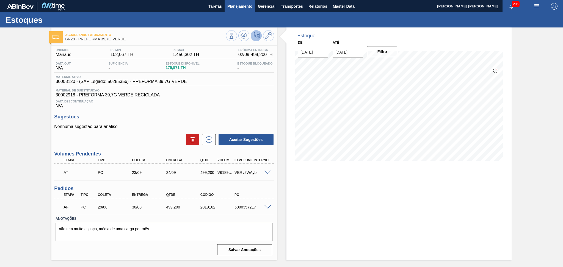
click at [249, 8] on span "Planejamento" at bounding box center [239, 6] width 25 height 7
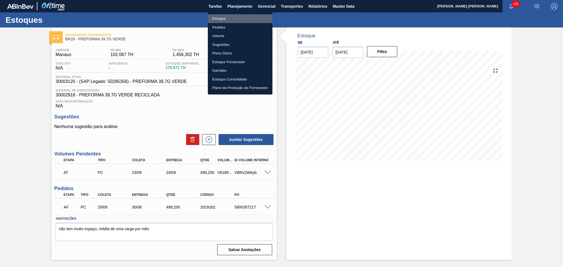
click at [226, 16] on li "Estoque" at bounding box center [240, 18] width 65 height 9
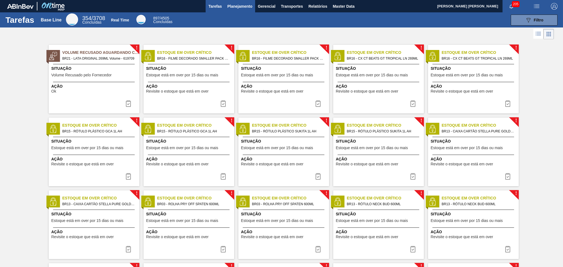
click at [240, 6] on span "Planejamento" at bounding box center [239, 6] width 25 height 7
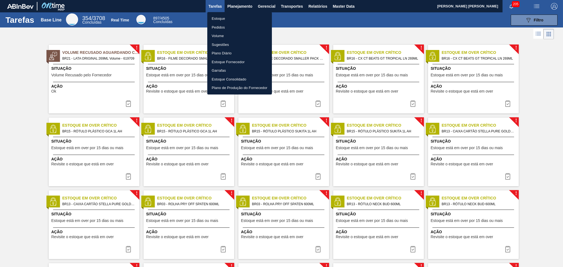
click at [219, 19] on li "Estoque" at bounding box center [239, 18] width 65 height 9
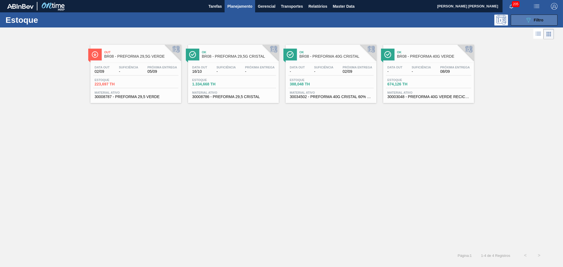
click at [514, 20] on button "089F7B8B-B2A5-4AFE-B5C0-19BA573D28AC Filtro" at bounding box center [533, 20] width 47 height 11
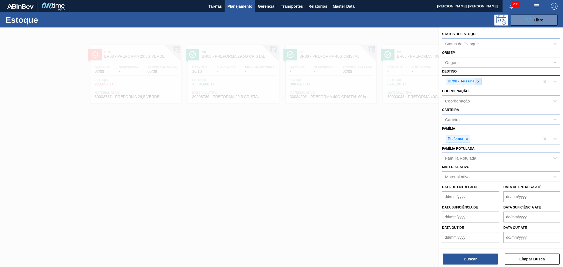
click at [478, 80] on icon at bounding box center [478, 82] width 4 height 4
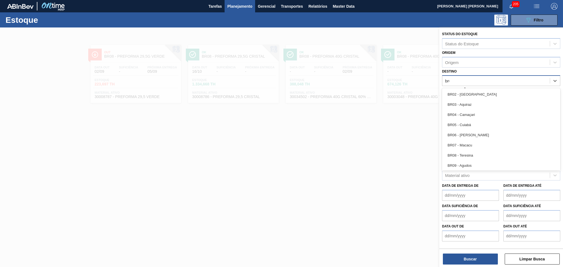
type input "br03"
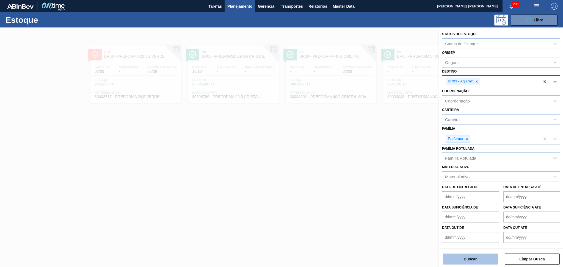
click at [471, 256] on button "Buscar" at bounding box center [470, 259] width 55 height 11
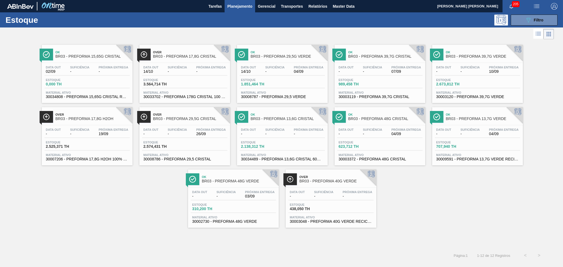
click at [51, 184] on div "Ok BR03 - PREFORMA 15,65G CRISTAL Data out 02/09 Suficiência - Próxima Entrega …" at bounding box center [281, 134] width 563 height 187
click at [365, 73] on span "-" at bounding box center [372, 72] width 19 height 4
click at [504, 74] on div "Data out - Suficiência - Próxima Entrega 10/09" at bounding box center [477, 71] width 85 height 10
click at [529, 22] on icon "089F7B8B-B2A5-4AFE-B5C0-19BA573D28AC" at bounding box center [528, 20] width 7 height 7
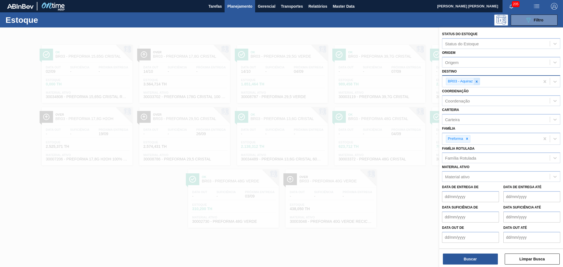
click at [475, 81] on icon at bounding box center [476, 82] width 4 height 4
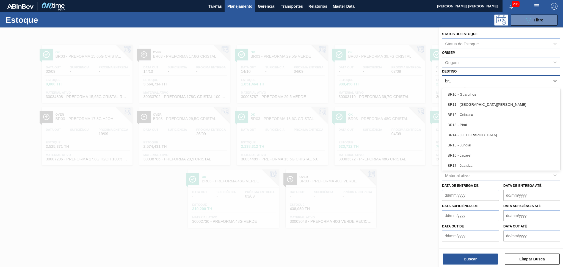
type input "br12"
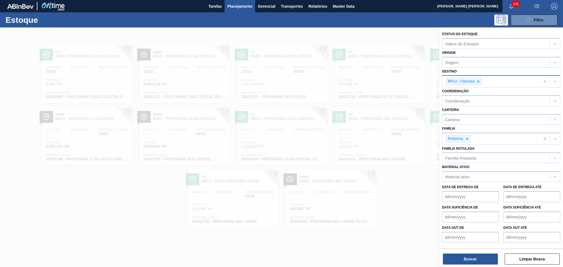
click at [455, 252] on div "Buscar Limpar Busca" at bounding box center [501, 256] width 124 height 15
click at [455, 257] on button "Buscar" at bounding box center [470, 259] width 55 height 11
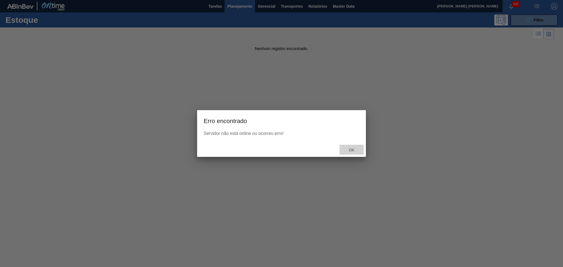
click at [355, 149] on span "Ok" at bounding box center [351, 150] width 14 height 4
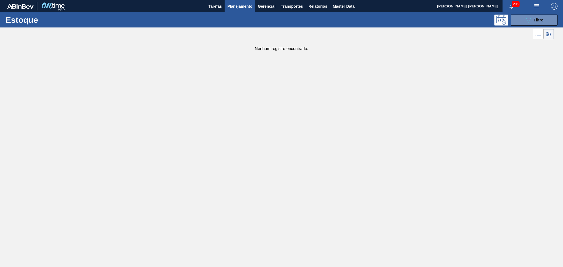
click at [239, 5] on span "Planejamento" at bounding box center [239, 6] width 25 height 7
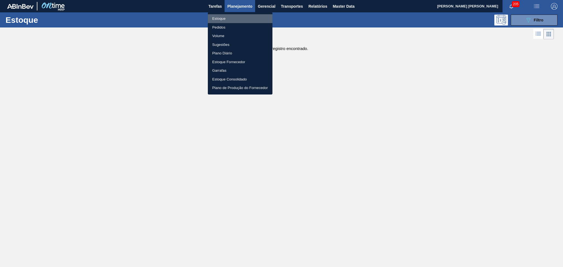
click at [222, 18] on li "Estoque" at bounding box center [240, 18] width 65 height 9
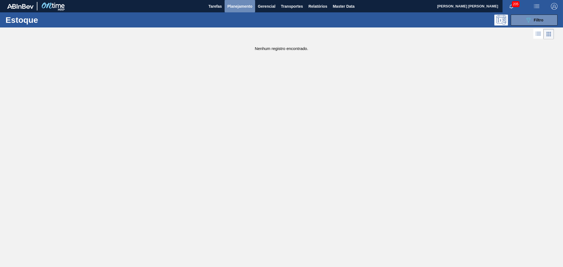
click at [238, 8] on span "Planejamento" at bounding box center [239, 6] width 25 height 7
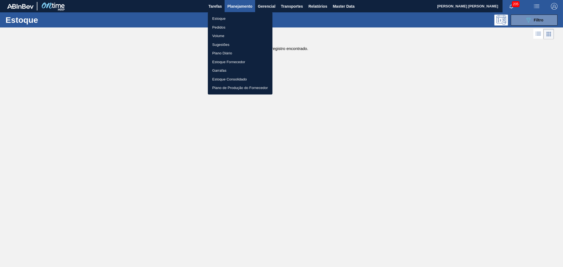
click at [219, 18] on li "Estoque" at bounding box center [240, 18] width 65 height 9
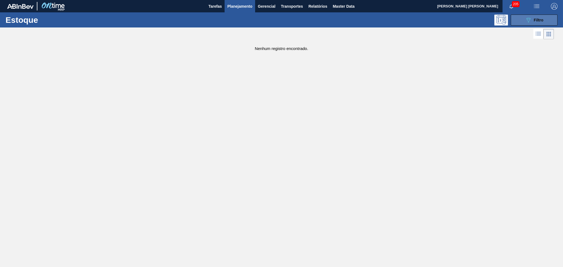
click at [535, 20] on span "Filtro" at bounding box center [539, 20] width 10 height 4
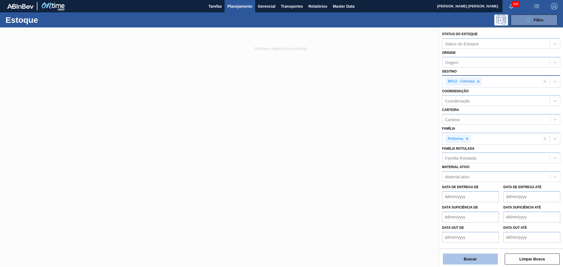
click at [461, 255] on button "Buscar" at bounding box center [470, 259] width 55 height 11
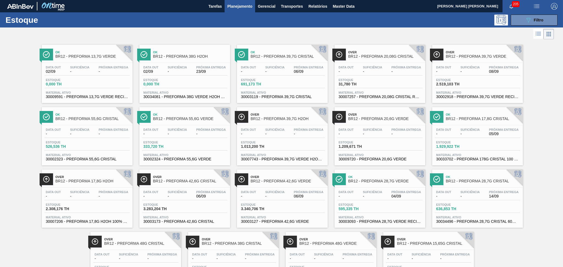
scroll to position [36, 0]
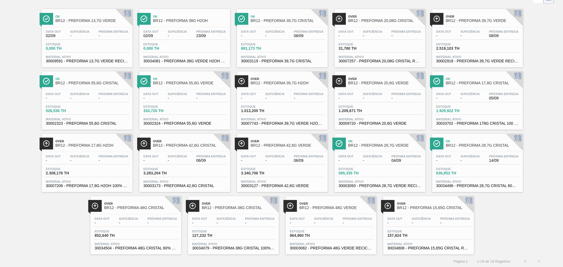
click at [13, 143] on div "Ok BR12 - PREFORMA 13,7G VERDE Data out 02/09 Suficiência - Próxima Entrega - E…" at bounding box center [281, 129] width 563 height 249
click at [226, 234] on span "127,232 TH" at bounding box center [211, 236] width 38 height 4
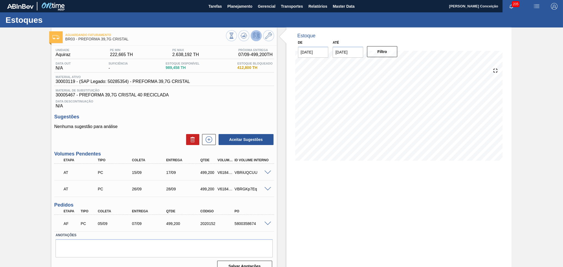
click at [225, 114] on h3 "Sugestões" at bounding box center [164, 117] width 220 height 6
click at [245, 35] on icon at bounding box center [243, 35] width 7 height 7
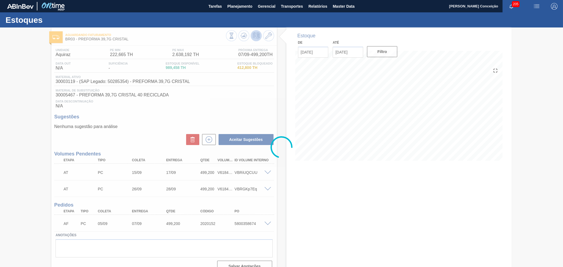
click at [232, 112] on div at bounding box center [281, 147] width 563 height 240
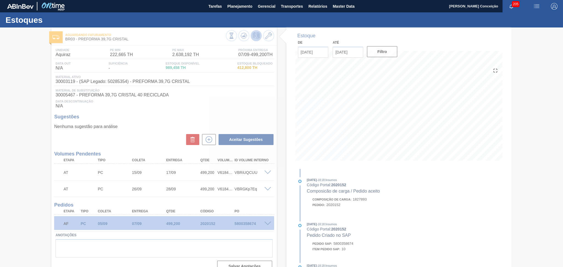
click at [254, 114] on div at bounding box center [281, 147] width 563 height 240
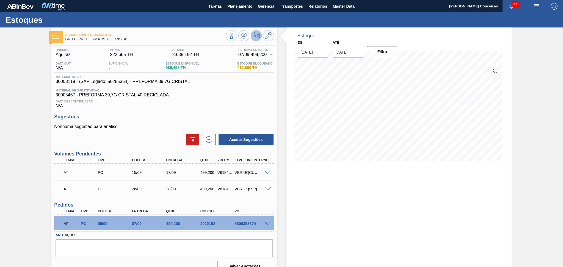
click at [269, 220] on div "AF PC 05/09 07/09 499,[PHONE_NUMBER] 5800358674" at bounding box center [164, 223] width 220 height 14
click at [267, 222] on span at bounding box center [267, 224] width 7 height 4
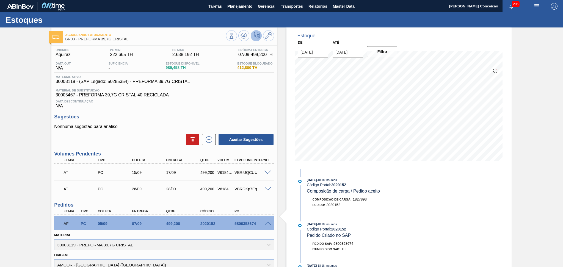
scroll to position [141, 0]
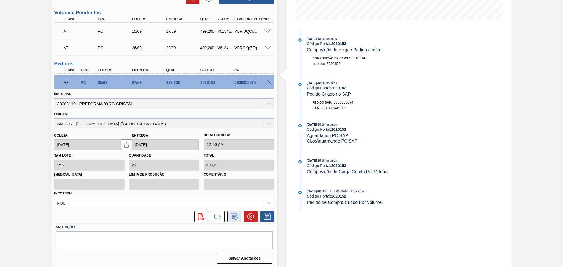
click at [235, 216] on icon at bounding box center [234, 216] width 9 height 7
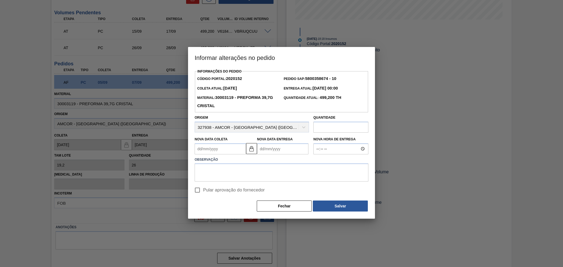
click at [213, 148] on Coleta2020152 "Nova Data Coleta" at bounding box center [220, 148] width 51 height 11
type Coleta2020152 "0"
type Entrega2020152 "[DATE]"
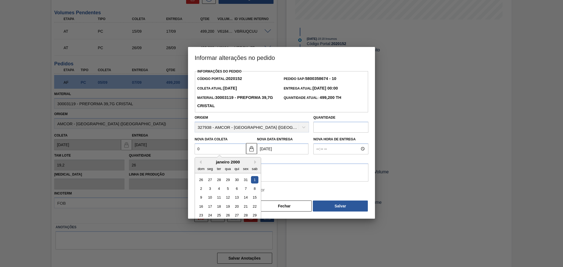
type Coleta2020152 "09"
type Entrega2020152 "[DATE]"
click at [218, 191] on div "9" at bounding box center [218, 188] width 7 height 7
type Coleta2020152 "[DATE]"
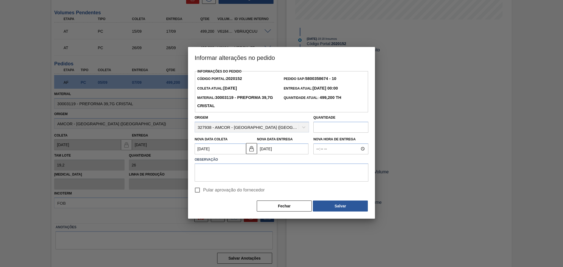
click at [224, 184] on div "Pular aprovação do fornecedor" at bounding box center [281, 189] width 178 height 13
click at [220, 174] on textarea at bounding box center [282, 172] width 174 height 18
type textarea "Postergados conforme disponibilidade do Fornecedor"
click at [215, 193] on span "Pular aprovação do fornecedor" at bounding box center [234, 190] width 62 height 7
click at [203, 193] on input "Pular aprovação do fornecedor" at bounding box center [197, 190] width 12 height 12
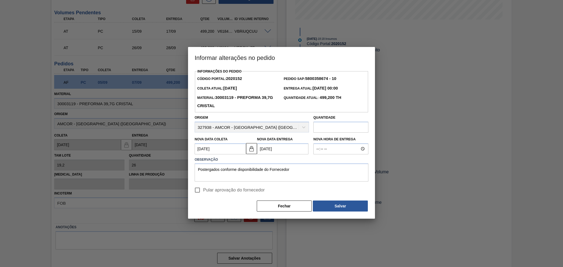
checkbox input "true"
click at [229, 178] on textarea "Postergados conforme disponibilidade do Fornecedor" at bounding box center [282, 172] width 174 height 18
click at [309, 167] on textarea "Postergados conforme disponibilidade do Fornecedor" at bounding box center [282, 172] width 174 height 18
drag, startPoint x: 307, startPoint y: 169, endPoint x: 164, endPoint y: 160, distance: 143.6
click at [183, 159] on div "Informar alterações no pedido Informações do Pedido Código Portal: 2020152 Pedi…" at bounding box center [281, 133] width 563 height 267
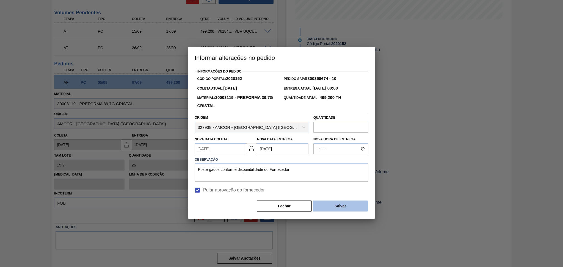
click at [336, 207] on button "Salvar" at bounding box center [340, 206] width 55 height 11
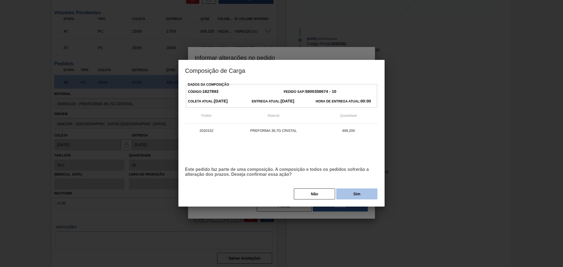
click at [357, 192] on button "Sim" at bounding box center [356, 193] width 41 height 11
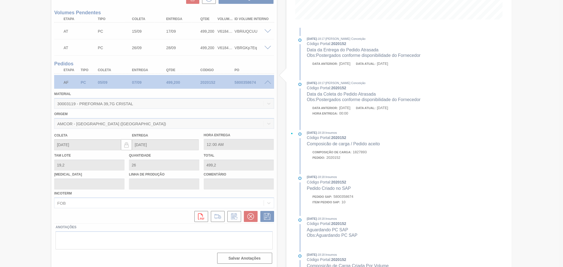
type input "Postergados conforme disponibilidade do Fornecedor"
type input "[DATE]"
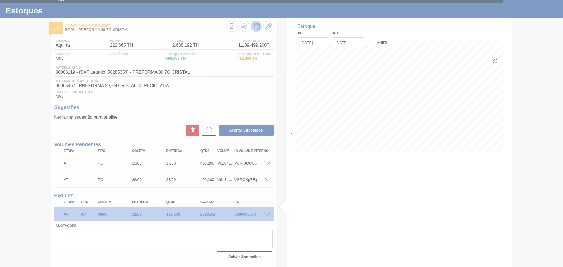
scroll to position [8, 0]
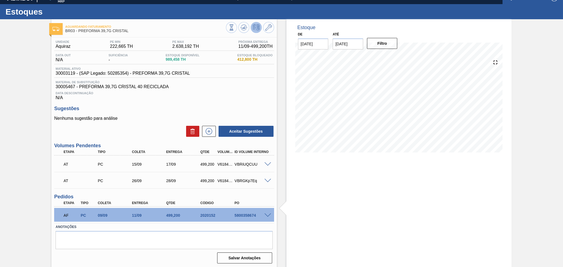
click at [150, 125] on div "Aceitar Sugestões" at bounding box center [164, 131] width 220 height 12
click at [239, 30] on button at bounding box center [243, 27] width 11 height 11
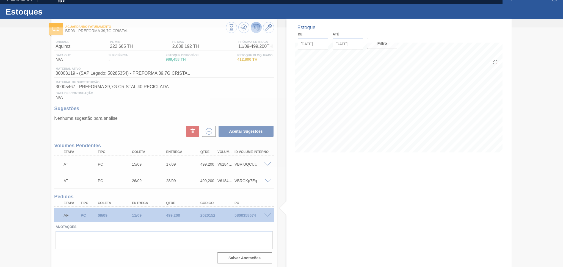
click at [213, 98] on div at bounding box center [281, 147] width 563 height 240
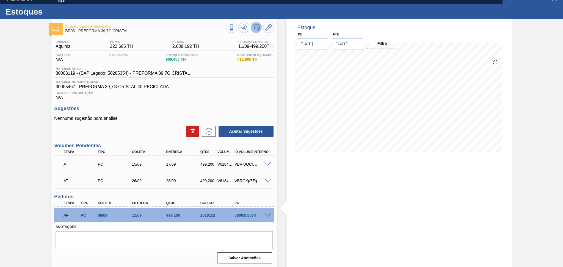
click at [141, 137] on div "Unidade Aquiraz PE MIN 222,665 TH PE MAX 2.638,192 TH Próxima Entrega 11/09 - 4…" at bounding box center [163, 151] width 225 height 228
click at [268, 179] on span at bounding box center [267, 181] width 7 height 4
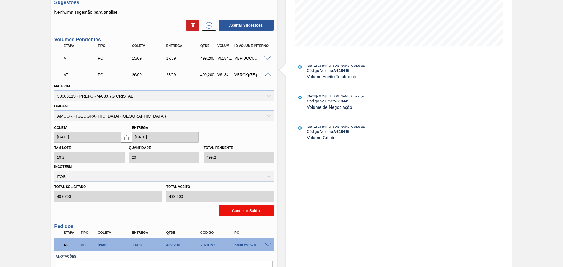
scroll to position [118, 0]
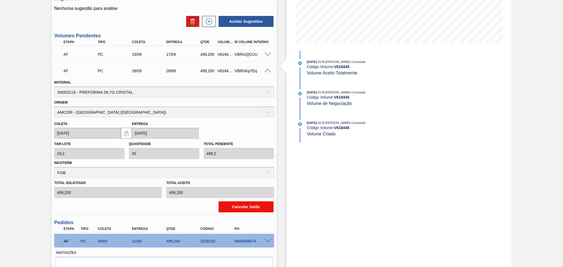
click at [248, 207] on button "Cancelar Saldo" at bounding box center [245, 206] width 55 height 11
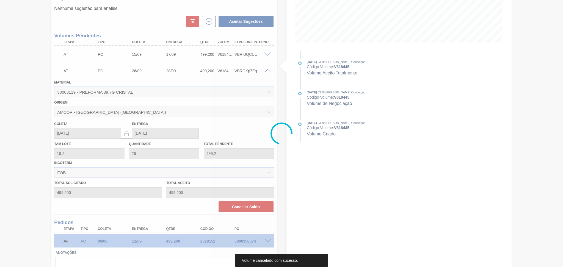
scroll to position [0, 0]
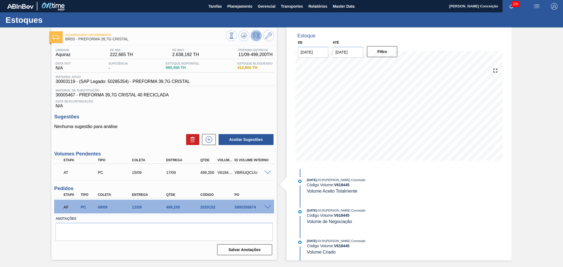
click at [267, 172] on span at bounding box center [267, 173] width 7 height 4
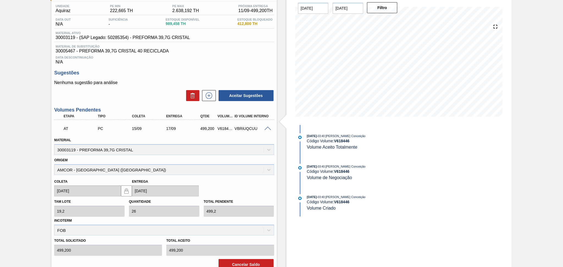
scroll to position [73, 0]
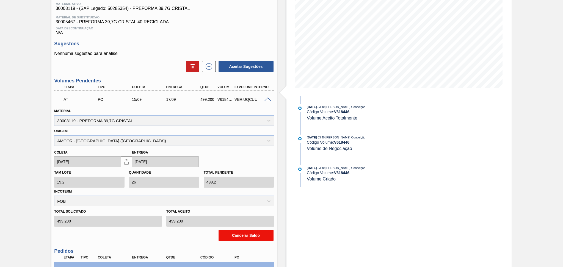
click at [248, 237] on button "Cancelar Saldo" at bounding box center [245, 235] width 55 height 11
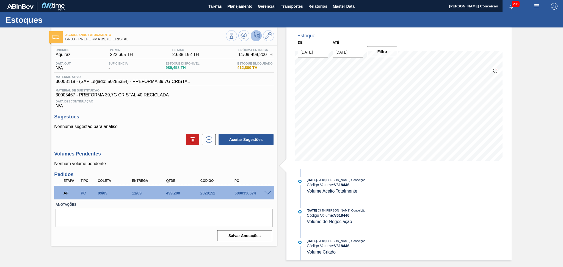
scroll to position [0, 0]
click at [209, 141] on icon at bounding box center [208, 139] width 9 height 7
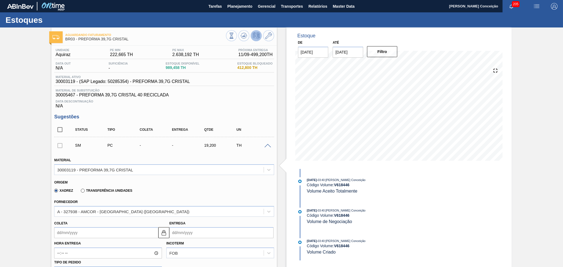
click at [77, 232] on input "Coleta" at bounding box center [106, 232] width 104 height 11
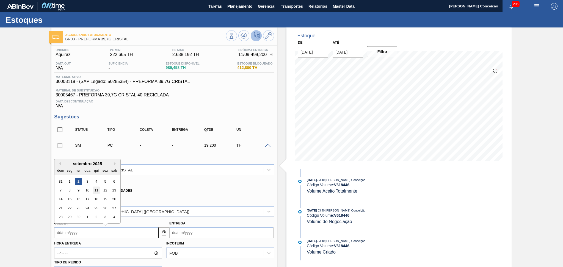
click at [97, 189] on div "11" at bounding box center [96, 190] width 7 height 7
type input "11/09/2025"
type input "13/09/2025"
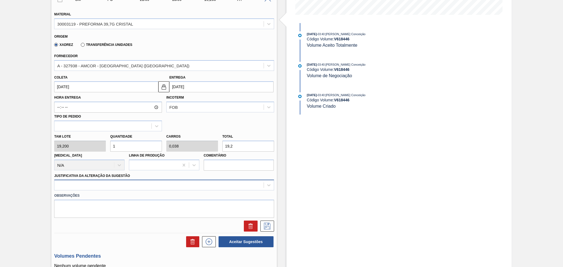
scroll to position [146, 0]
click at [94, 141] on div "Tam lote 19,200 Quantidade 1 Carros 0,038 Total 19,2 Doca N/A Linha de Produção…" at bounding box center [164, 150] width 224 height 39
type input "2"
type input "0,077"
type input "38,4"
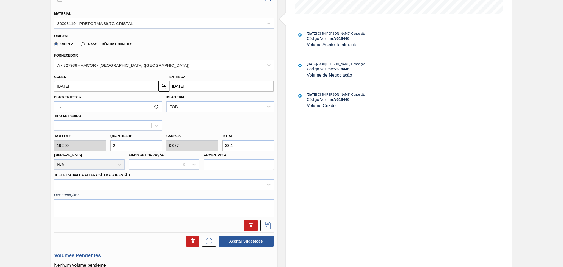
type input "26"
type input "1"
type input "499,2"
type input "26"
click at [76, 188] on div at bounding box center [164, 184] width 220 height 11
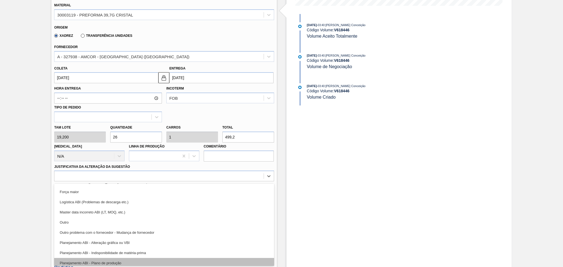
scroll to position [37, 0]
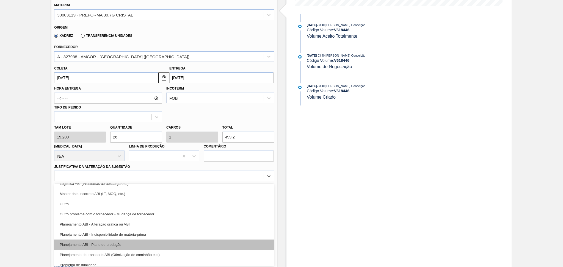
click at [121, 243] on div "Planejamento ABI - Plano de produção" at bounding box center [164, 245] width 220 height 10
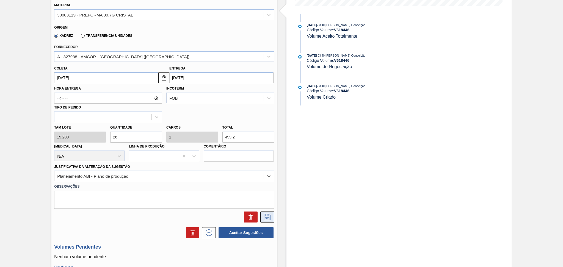
click at [268, 217] on icon at bounding box center [267, 217] width 9 height 7
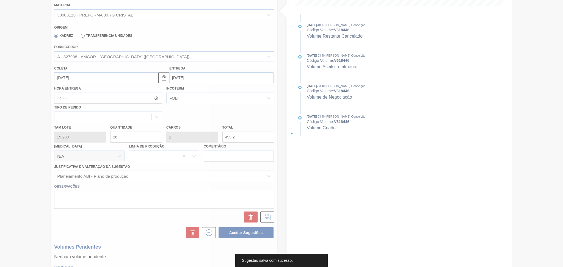
scroll to position [1, 0]
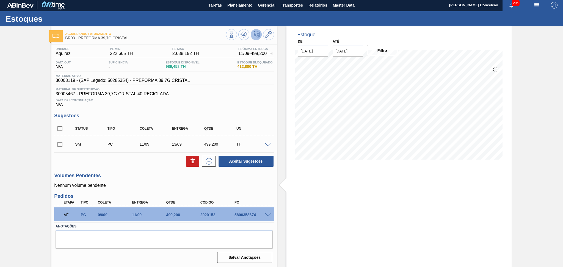
click at [54, 143] on input "checkbox" at bounding box center [60, 145] width 12 height 12
click at [254, 159] on button "Aceitar Sugestões" at bounding box center [245, 161] width 55 height 11
checkbox input "false"
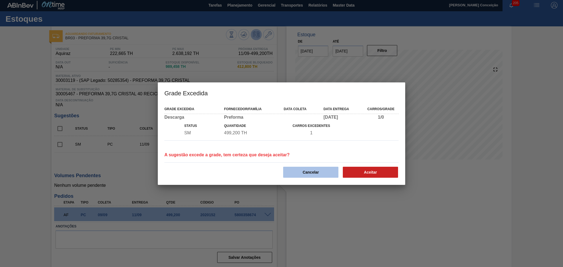
click at [318, 169] on button "Cancelar" at bounding box center [310, 172] width 55 height 11
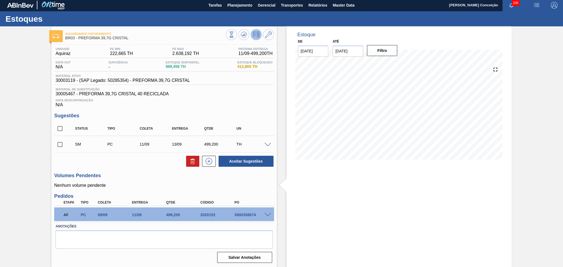
click at [266, 146] on div "TH" at bounding box center [253, 144] width 36 height 4
click at [266, 143] on span at bounding box center [267, 145] width 7 height 4
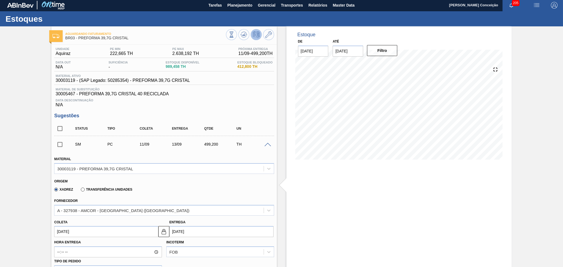
click at [89, 229] on input "11/09/2025" at bounding box center [106, 231] width 104 height 11
click at [105, 187] on div "12" at bounding box center [105, 188] width 7 height 7
type input "12/09/2025"
type input "14/09/2025"
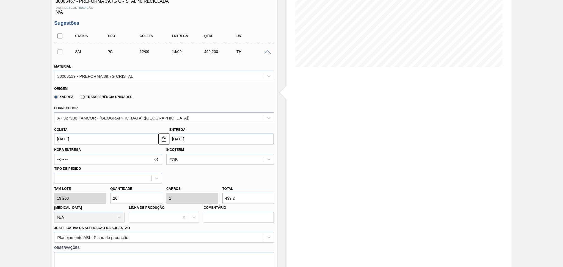
scroll to position [111, 0]
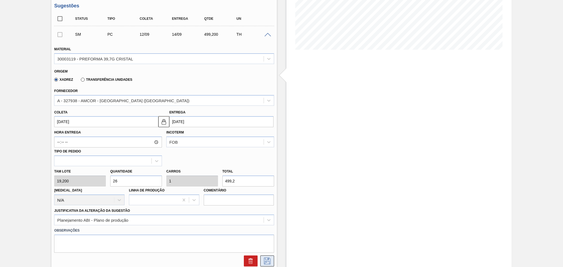
click at [270, 260] on icon at bounding box center [267, 261] width 9 height 7
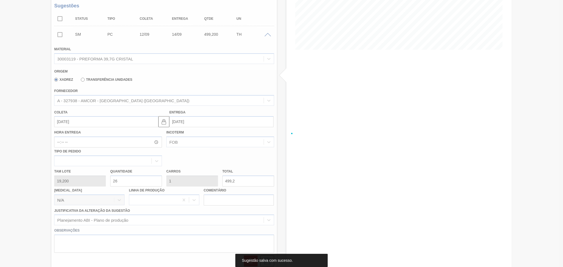
scroll to position [1, 0]
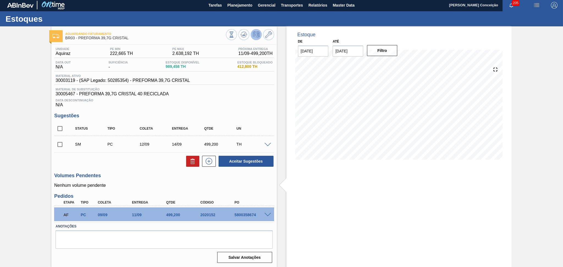
click at [55, 143] on input "checkbox" at bounding box center [60, 145] width 12 height 12
click at [241, 160] on button "Aceitar Sugestões" at bounding box center [245, 161] width 55 height 11
checkbox input "false"
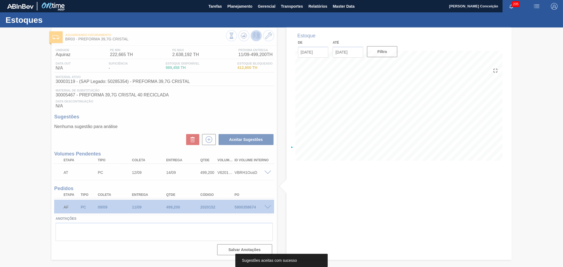
scroll to position [0, 0]
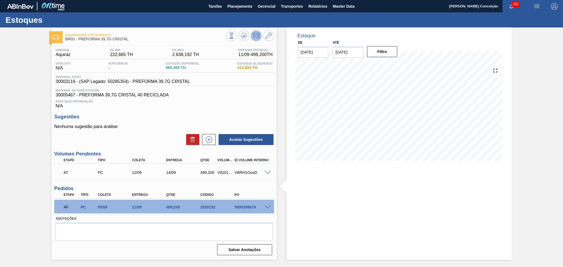
click at [152, 129] on div "Nenhuma sugestão para análise Aceitar Sugestões" at bounding box center [164, 134] width 220 height 21
click at [260, 116] on h3 "Sugestões" at bounding box center [164, 117] width 220 height 6
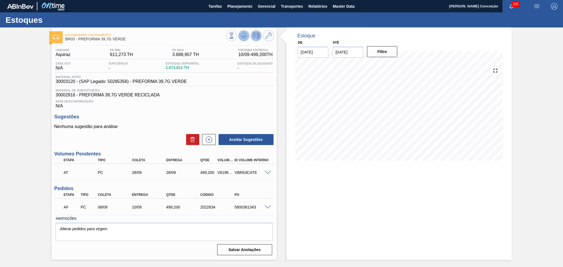
click at [242, 37] on icon at bounding box center [243, 35] width 7 height 7
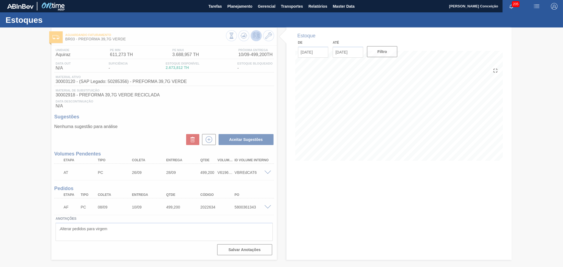
click at [226, 94] on div at bounding box center [281, 147] width 563 height 240
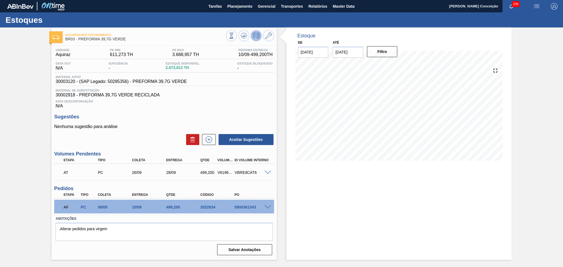
click at [230, 102] on span "Data Descontinuação" at bounding box center [163, 101] width 217 height 3
click at [267, 205] on span at bounding box center [267, 207] width 7 height 4
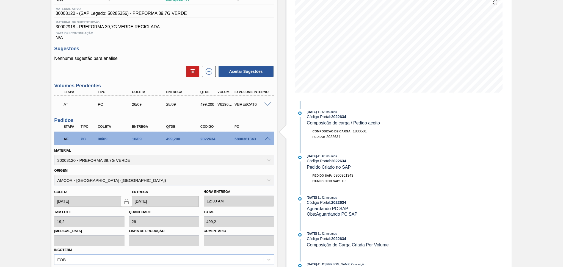
scroll to position [110, 0]
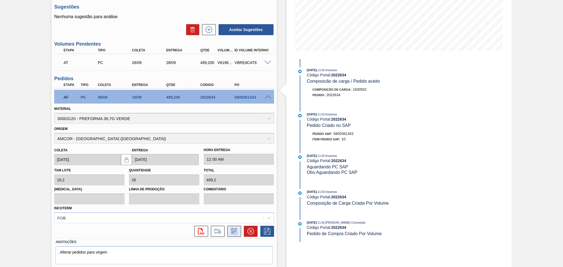
click at [232, 232] on icon at bounding box center [234, 231] width 4 height 3
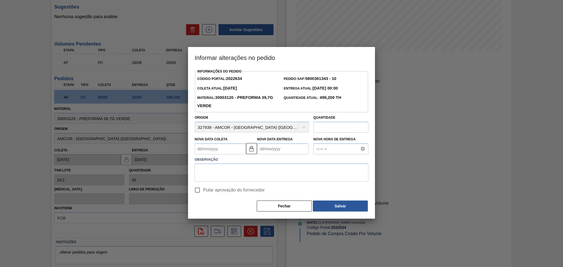
click at [236, 149] on Coleta2022634 "Nova Data Coleta" at bounding box center [220, 148] width 51 height 11
type Coleta2022634 "1"
type Entrega2022634 "[DATE]"
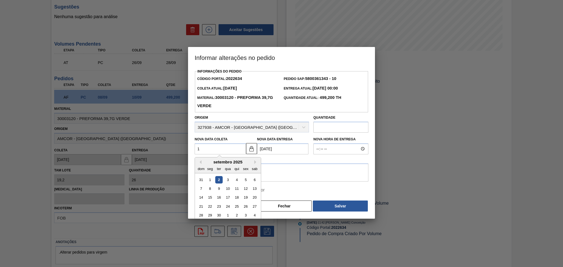
type Coleta2022634 "15"
type Entrega2022634 "[DATE]"
click at [210, 199] on div "15" at bounding box center [209, 197] width 7 height 7
type Coleta2022634 "[DATE]"
click at [219, 171] on textarea at bounding box center [282, 172] width 174 height 18
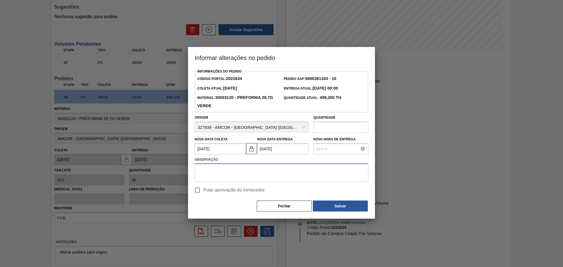
paste textarea "Postergados conforme disponibilidade do Fornecedor"
type textarea "Postergados conforme disponibilidade do Fornecedor"
click at [214, 190] on span "Pular aprovação do fornecedor" at bounding box center [234, 190] width 62 height 7
click at [203, 190] on input "Pular aprovação do fornecedor" at bounding box center [197, 190] width 12 height 12
checkbox input "true"
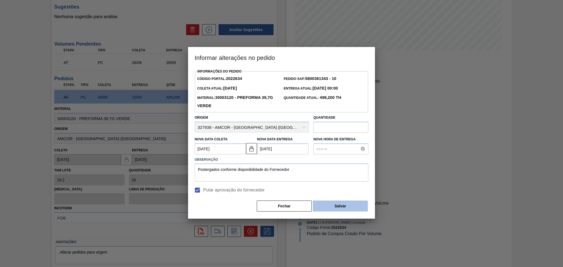
click at [324, 208] on button "Salvar" at bounding box center [340, 206] width 55 height 11
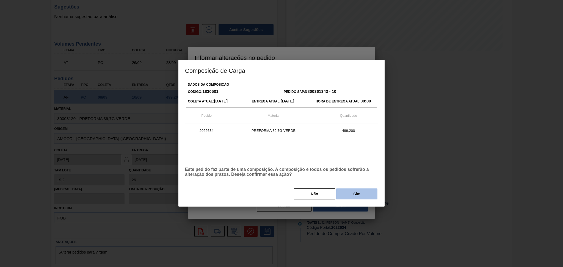
click at [343, 198] on button "Sim" at bounding box center [356, 193] width 41 height 11
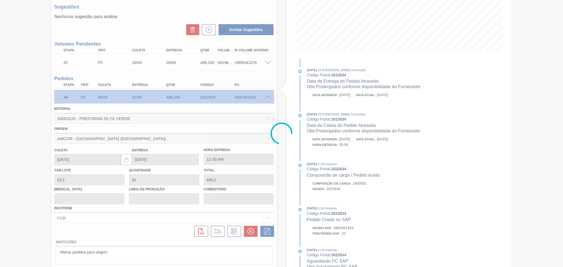
type input "Postergados conforme disponibilidade do Fornecedor"
type input "15/09/2025"
type input "17/09/2025"
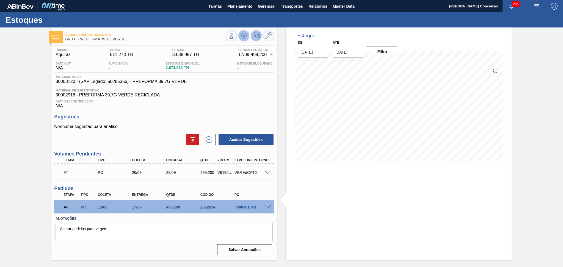
click at [245, 37] on icon at bounding box center [243, 37] width 5 height 3
click at [167, 113] on div "Unidade Aquiraz PE MIN 611,273 TH PE MAX 3.688,957 TH Próxima Entrega 17/09 - 4…" at bounding box center [163, 152] width 225 height 212
click at [175, 118] on h3 "Sugestões" at bounding box center [164, 117] width 220 height 6
click at [148, 119] on h3 "Sugestões" at bounding box center [164, 117] width 220 height 6
click at [248, 33] on button at bounding box center [243, 35] width 11 height 11
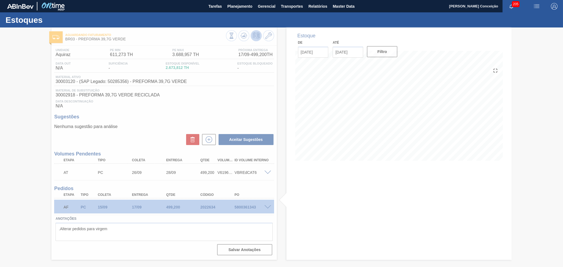
click at [252, 105] on div at bounding box center [281, 147] width 563 height 240
click at [333, 185] on div at bounding box center [281, 147] width 563 height 240
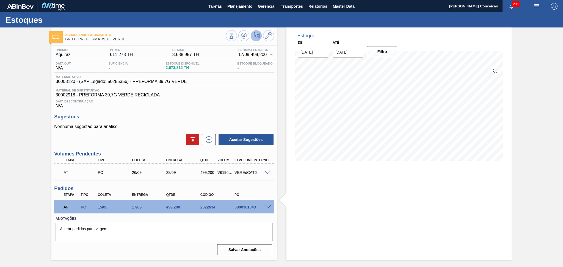
click at [155, 126] on p "Nenhuma sugestão para análise" at bounding box center [164, 126] width 220 height 5
click at [174, 129] on div "Nenhuma sugestão para análise Aceitar Sugestões" at bounding box center [164, 134] width 220 height 21
click at [254, 89] on span "Material de Substituição" at bounding box center [163, 90] width 217 height 3
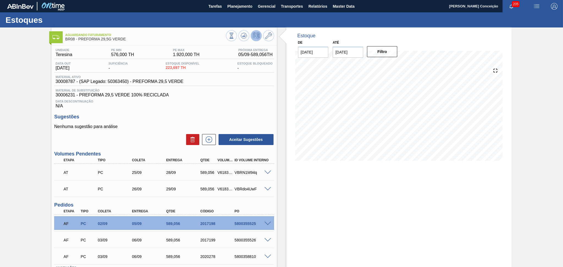
scroll to position [41, 0]
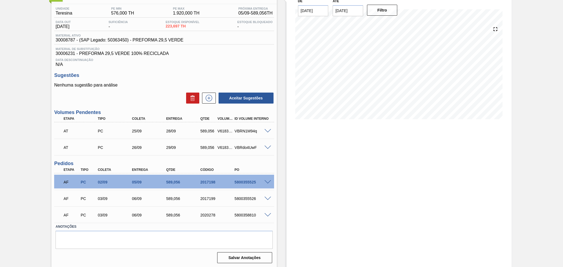
click at [215, 68] on div "Unidade Teresina PE MIN 576,000 TH PE MAX 1.920,000 TH Próxima Entrega 05/09 - …" at bounding box center [163, 134] width 225 height 261
click at [261, 57] on div "Data Descontinuação N/A" at bounding box center [164, 61] width 220 height 11
click at [138, 86] on p "Nenhuma sugestão para análise" at bounding box center [164, 85] width 220 height 5
click at [282, 153] on div "Estoque De 02/09/2025 Até 10/10/2025 Filtro 05/09 Projeção de Estoque 567.557 N…" at bounding box center [394, 127] width 235 height 282
click at [166, 69] on div "Unidade Teresina PE MIN 576,000 TH PE MAX 1.920,000 TH Próxima Entrega 05/09 - …" at bounding box center [163, 134] width 225 height 261
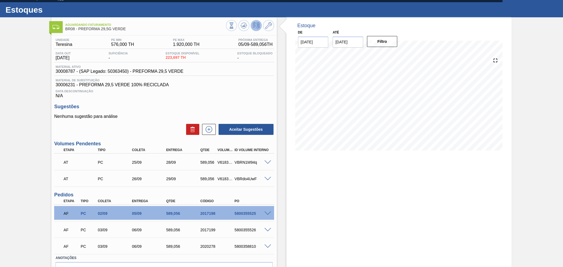
scroll to position [0, 0]
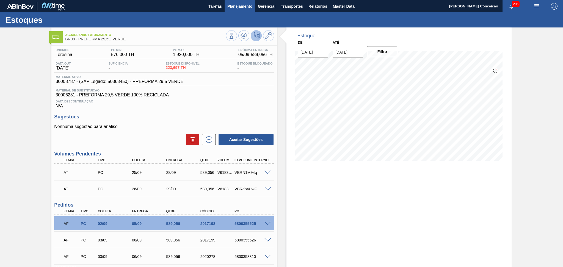
click at [243, 9] on span "Planejamento" at bounding box center [239, 6] width 25 height 7
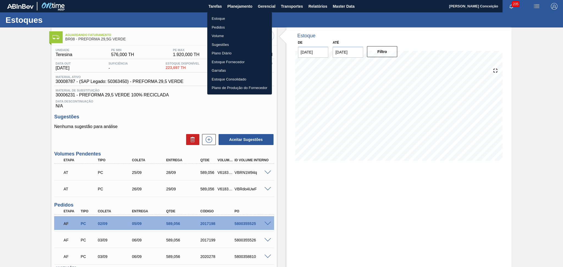
drag, startPoint x: 215, startPoint y: 18, endPoint x: 248, endPoint y: 26, distance: 34.0
click at [215, 18] on li "Estoque" at bounding box center [239, 18] width 65 height 9
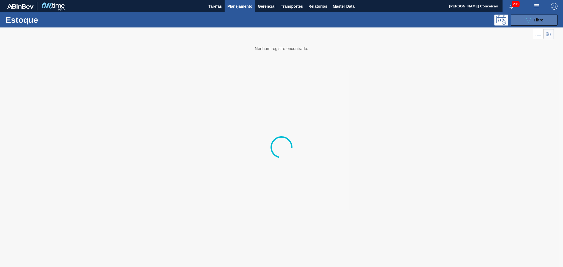
click at [525, 24] on button "089F7B8B-B2A5-4AFE-B5C0-19BA573D28AC Filtro" at bounding box center [533, 20] width 47 height 11
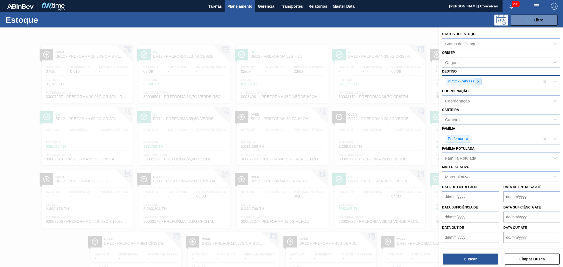
click at [478, 80] on icon at bounding box center [478, 81] width 2 height 2
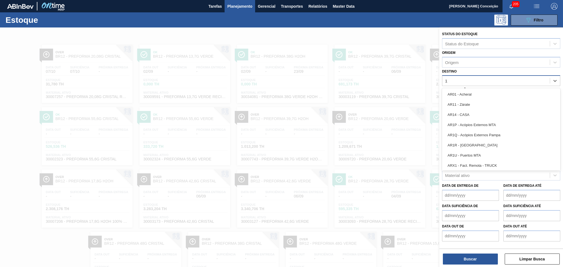
type input "13"
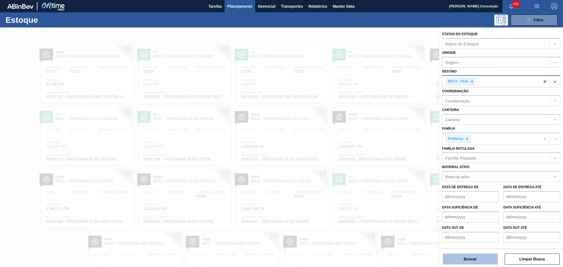
click at [458, 261] on button "Buscar" at bounding box center [470, 259] width 55 height 11
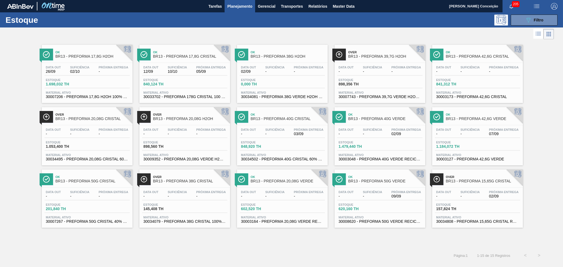
click at [163, 72] on div "Data out 12/09 Suficiência 10/10 Próxima Entrega 05/09" at bounding box center [184, 71] width 85 height 10
click at [546, 18] on button "089F7B8B-B2A5-4AFE-B5C0-19BA573D28AC Filtro" at bounding box center [533, 20] width 47 height 11
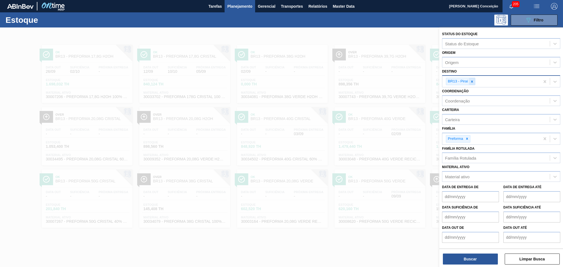
click at [472, 83] on div at bounding box center [472, 81] width 6 height 7
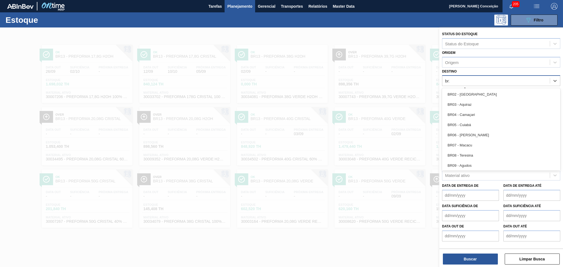
type input "br28"
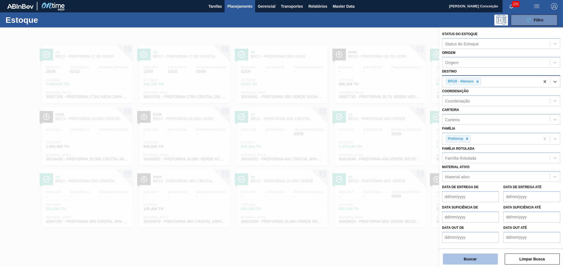
click at [454, 263] on button "Buscar" at bounding box center [470, 259] width 55 height 11
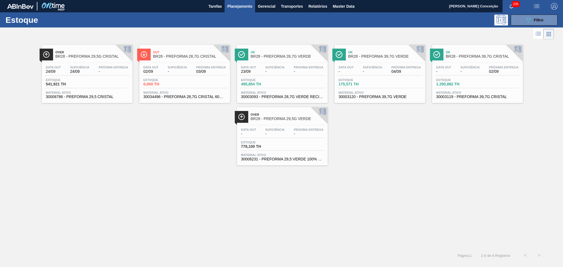
click at [200, 64] on div "Data out 02/09 Suficiência - Próxima Entrega 03/09 Estoque 0,000 TH Material at…" at bounding box center [184, 81] width 91 height 37
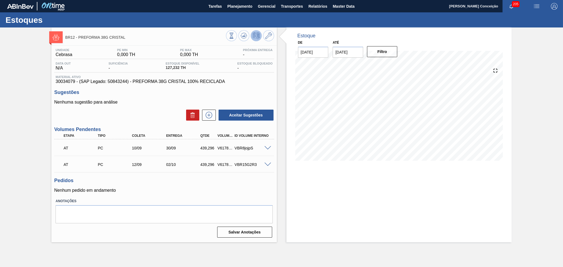
click at [171, 177] on div "Unidade Cebrasa PE MIN 0,000 TH PE MAX 0,000 TH Próxima Entrega - Data out N/A …" at bounding box center [163, 143] width 225 height 194
click at [269, 149] on span at bounding box center [267, 148] width 7 height 4
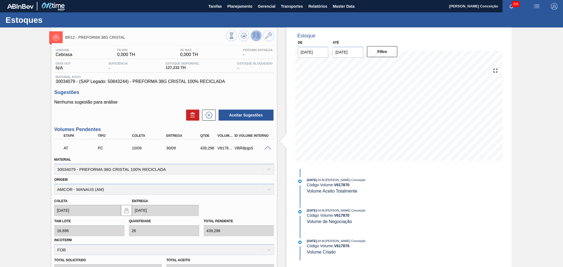
click at [268, 149] on span at bounding box center [267, 148] width 7 height 4
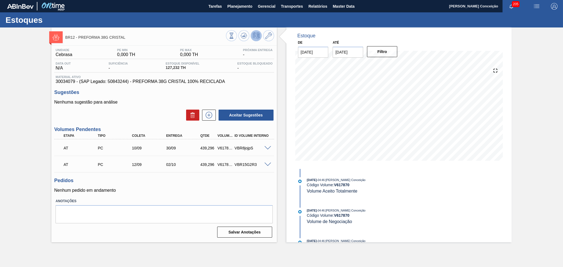
click at [155, 100] on p "Nenhuma sugestão para análise" at bounding box center [164, 102] width 220 height 5
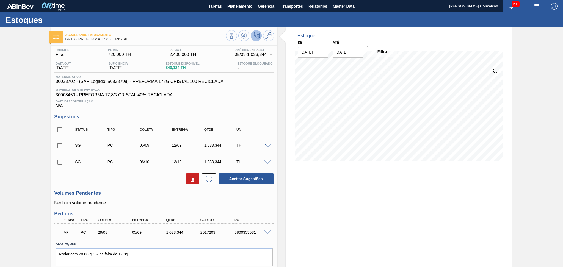
click at [268, 232] on span at bounding box center [267, 232] width 7 height 4
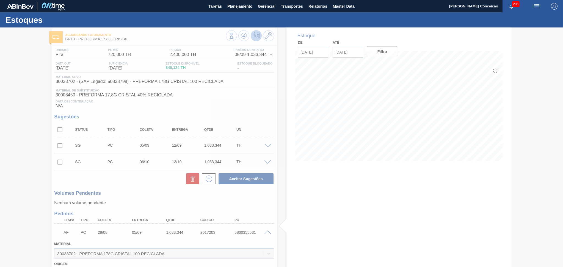
click at [269, 212] on div at bounding box center [281, 147] width 563 height 240
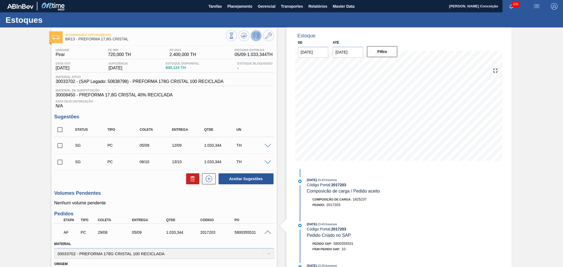
scroll to position [110, 0]
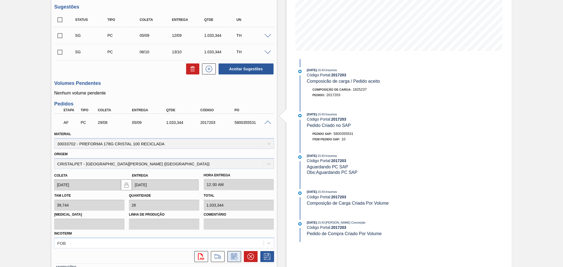
click at [230, 257] on icon at bounding box center [234, 256] width 9 height 7
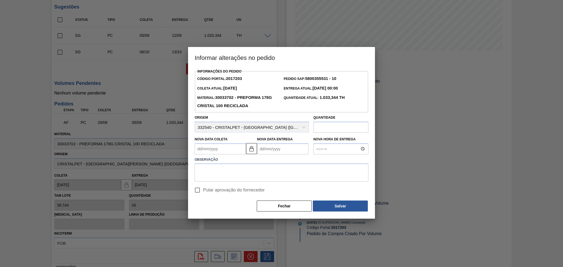
click at [223, 151] on Coleta2017203 "Nova Data Coleta" at bounding box center [220, 148] width 51 height 11
click at [228, 180] on div "3" at bounding box center [227, 179] width 7 height 7
type Coleta2017203 "[DATE]"
type Entrega2017203 "10/09/2025"
click at [260, 175] on textarea at bounding box center [282, 172] width 174 height 18
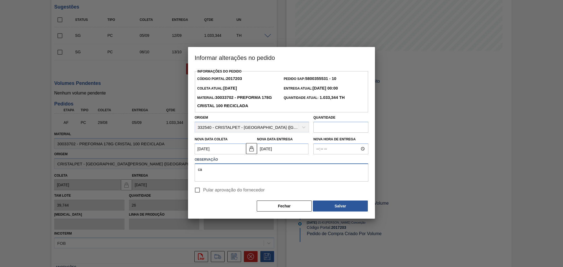
type textarea "c"
type textarea "Furo carregamento reprogramado"
click at [235, 193] on span "Pular aprovação do fornecedor" at bounding box center [234, 190] width 62 height 7
click at [203, 193] on input "Pular aprovação do fornecedor" at bounding box center [197, 190] width 12 height 12
checkbox input "true"
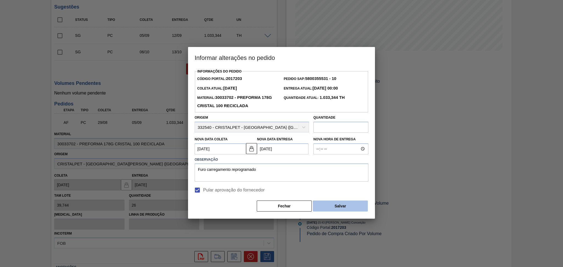
click at [346, 211] on button "Salvar" at bounding box center [340, 206] width 55 height 11
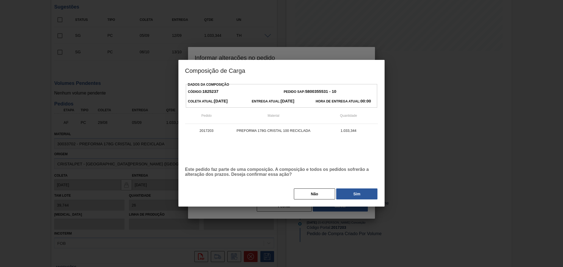
click at [351, 200] on div "Não Sim" at bounding box center [281, 194] width 193 height 12
click at [355, 195] on button "Sim" at bounding box center [356, 193] width 41 height 11
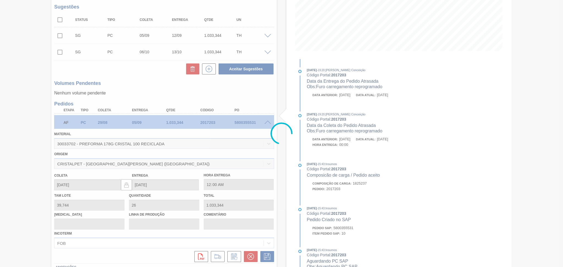
type input "Furo carregamento reprogramado"
type input "03/09/2025"
type input "[DATE]"
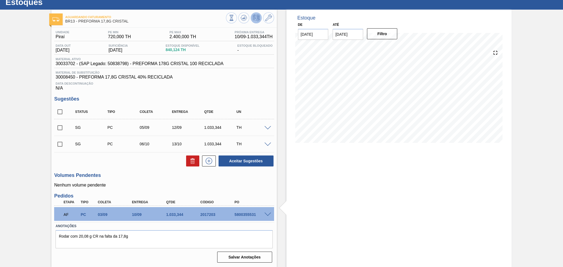
click at [249, 216] on div "5800355531" at bounding box center [252, 214] width 38 height 4
copy div "5800355531"
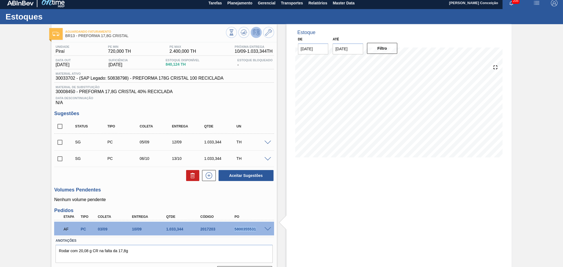
scroll to position [0, 0]
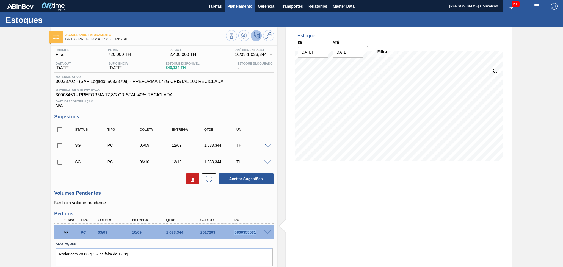
click at [245, 6] on span "Planejamento" at bounding box center [239, 6] width 25 height 7
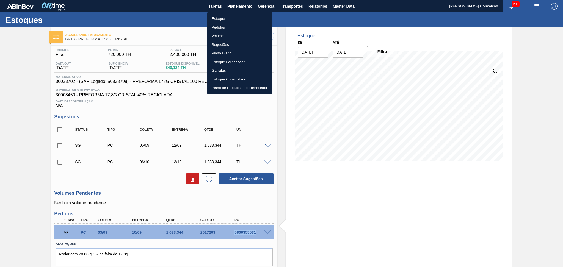
drag, startPoint x: 226, startPoint y: 15, endPoint x: 225, endPoint y: 20, distance: 4.8
click at [226, 15] on li "Estoque" at bounding box center [239, 18] width 65 height 9
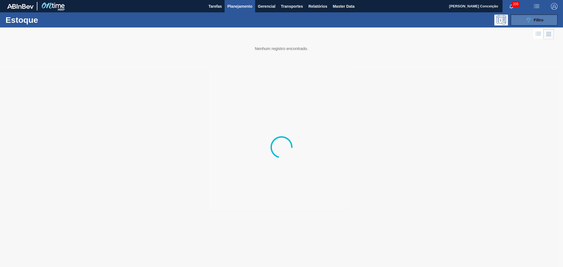
click at [541, 21] on span "Filtro" at bounding box center [539, 20] width 10 height 4
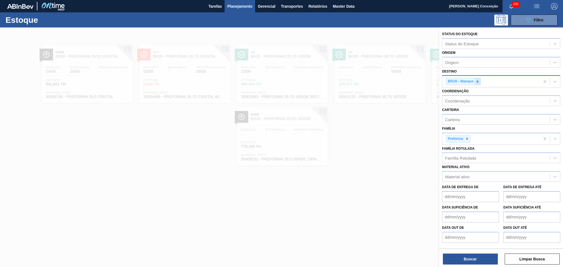
click at [477, 81] on icon at bounding box center [477, 81] width 2 height 2
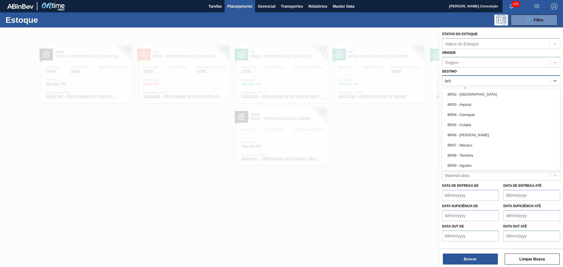
type input "br08"
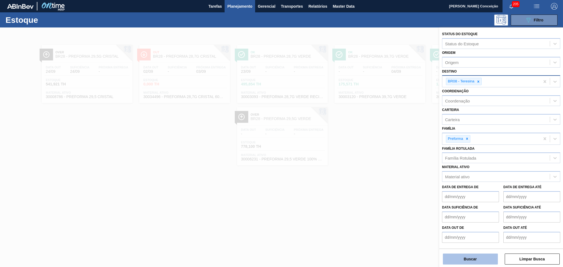
click at [459, 258] on button "Buscar" at bounding box center [470, 259] width 55 height 11
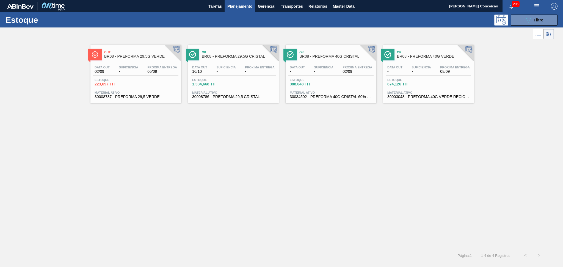
click at [142, 79] on div "Estoque 223,697 TH" at bounding box center [135, 83] width 85 height 10
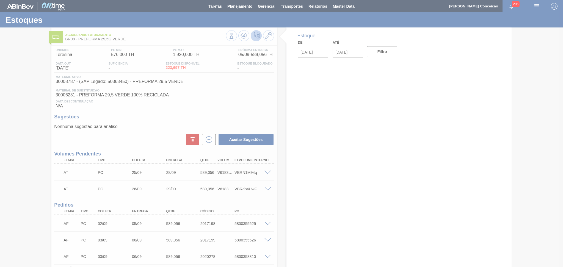
click at [149, 117] on h3 "Sugestões" at bounding box center [164, 117] width 220 height 6
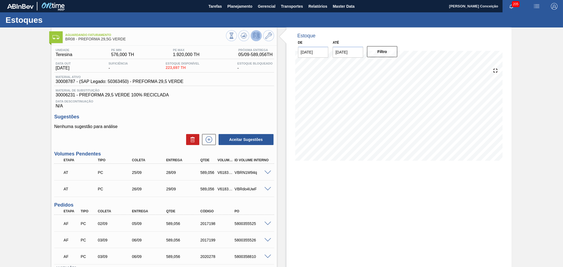
click at [66, 83] on span "30008787 - (SAP Legado: 50363450) - PREFORMA 29,5 VERDE" at bounding box center [119, 81] width 128 height 5
copy span "30008787"
click at [117, 84] on div "Material ativo 30008787 - (SAP Legado: 50363450) - PREFORMA 29,5 VERDE" at bounding box center [164, 80] width 220 height 11
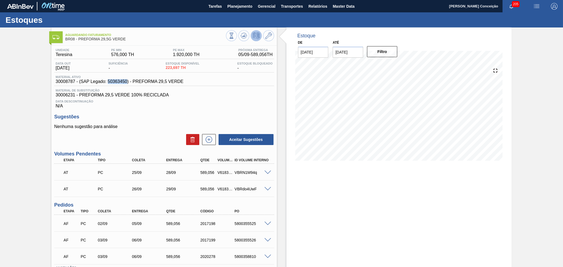
copy span "50363450"
click at [212, 105] on div "Data Descontinuação N/A" at bounding box center [164, 103] width 220 height 11
click at [171, 121] on div "Sugestões Nenhuma sugestão para análise Aceitar Sugestões" at bounding box center [164, 130] width 220 height 32
click at [169, 137] on div "Aceitar Sugestões" at bounding box center [164, 140] width 220 height 12
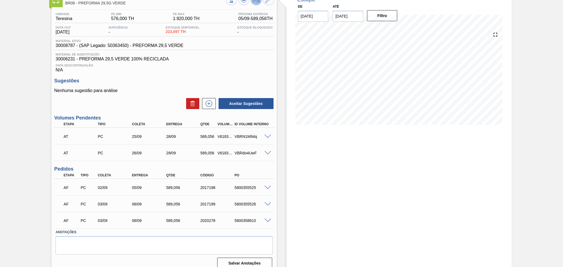
scroll to position [41, 0]
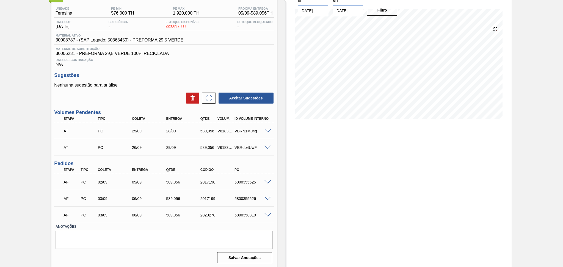
click at [128, 228] on label "Anotações" at bounding box center [163, 227] width 217 height 8
click at [113, 215] on div "03/09" at bounding box center [115, 215] width 38 height 4
click at [157, 83] on p "Nenhuma sugestão para análise" at bounding box center [164, 85] width 220 height 5
click at [160, 95] on div "Aceitar Sugestões" at bounding box center [164, 98] width 220 height 12
click at [151, 90] on div "Nenhuma sugestão para análise Aceitar Sugestões" at bounding box center [164, 93] width 220 height 21
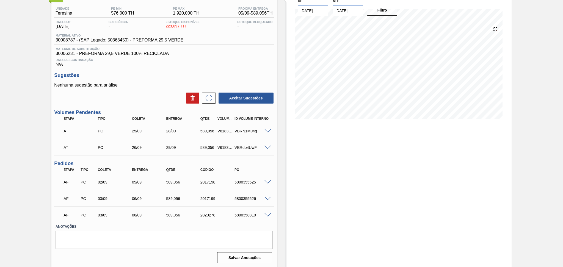
click at [316, 154] on div "Estoque De 02/09/2025 Até 10/10/2025 Filtro 06/09 Projeção de Estoque 1,500.473…" at bounding box center [398, 127] width 225 height 282
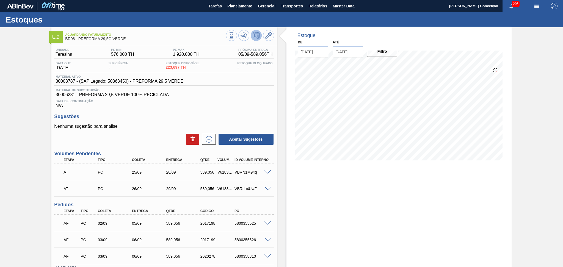
scroll to position [0, 0]
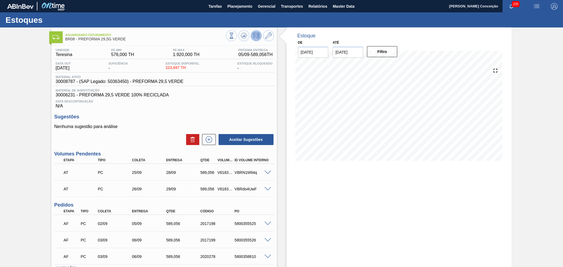
click at [230, 114] on h3 "Sugestões" at bounding box center [164, 117] width 220 height 6
click at [154, 131] on div "Nenhuma sugestão para análise Aceitar Sugestões" at bounding box center [164, 134] width 220 height 21
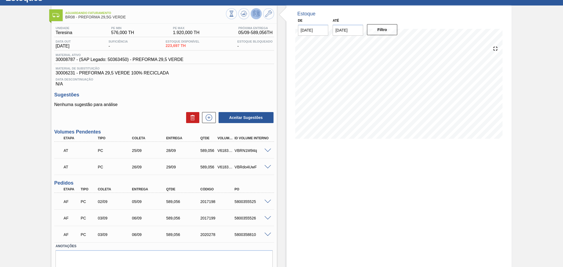
scroll to position [41, 0]
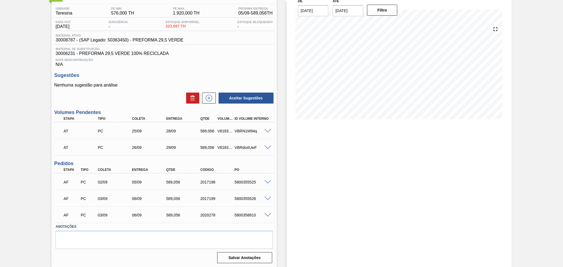
click at [235, 70] on div "Unidade Teresina PE MIN 576,000 TH PE MAX 1.920,000 TH Próxima Entrega 05/09 - …" at bounding box center [163, 134] width 225 height 261
click at [138, 99] on div "Aceitar Sugestões" at bounding box center [164, 98] width 220 height 12
click at [228, 69] on div "Unidade Teresina PE MIN 576,000 TH PE MAX 1.920,000 TH Próxima Entrega 05/09 - …" at bounding box center [163, 134] width 225 height 261
click at [203, 103] on button at bounding box center [209, 98] width 14 height 11
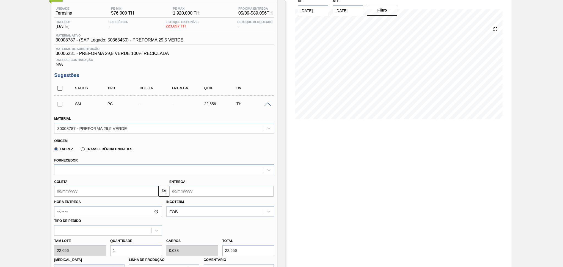
click at [126, 169] on div at bounding box center [158, 170] width 209 height 8
click at [184, 149] on div "Xadrez Transferência Unidades" at bounding box center [161, 148] width 215 height 11
click at [266, 105] on span at bounding box center [267, 104] width 7 height 4
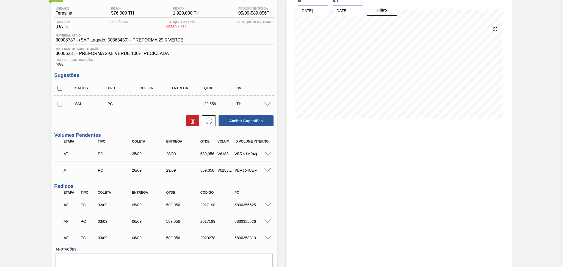
click at [60, 89] on input "checkbox" at bounding box center [60, 88] width 12 height 12
checkbox input "true"
click at [194, 124] on icon at bounding box center [192, 121] width 7 height 7
click at [284, 176] on div "Estoque De 02/09/2025 Até 10/10/2025 Filtro 06/09 Projeção de Estoque 1,500.473…" at bounding box center [394, 138] width 235 height 305
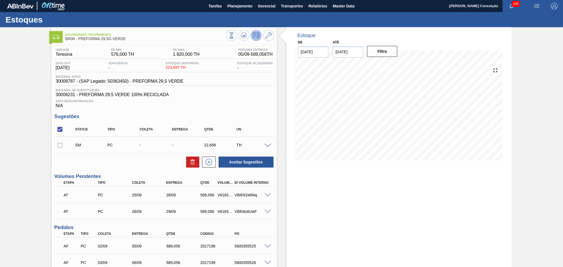
scroll to position [0, 0]
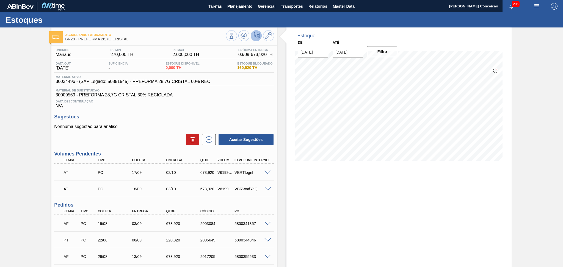
click at [183, 111] on div "Unidade Manaus PE MIN 270,000 TH PE MAX 2.000,000 TH Próxima Entrega 03/09 - 67…" at bounding box center [163, 184] width 225 height 277
click at [240, 35] on icon at bounding box center [243, 35] width 7 height 7
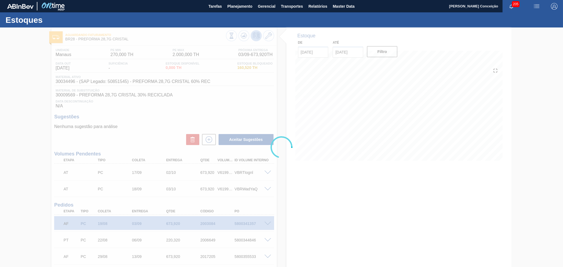
click at [157, 119] on div at bounding box center [281, 147] width 563 height 240
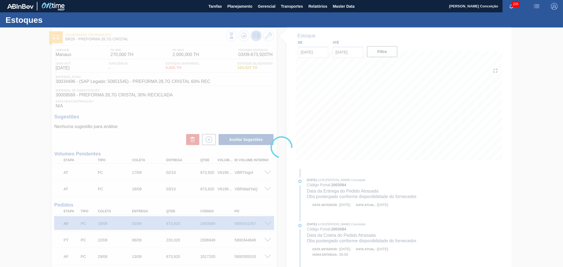
click at [160, 142] on div at bounding box center [281, 147] width 563 height 240
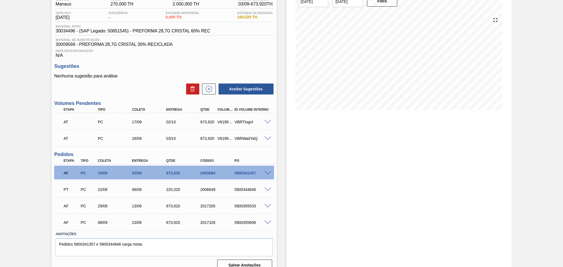
scroll to position [58, 0]
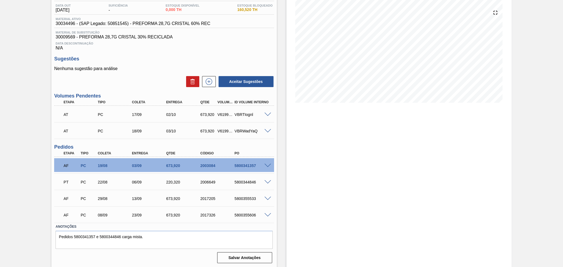
click at [268, 197] on span at bounding box center [267, 199] width 7 height 4
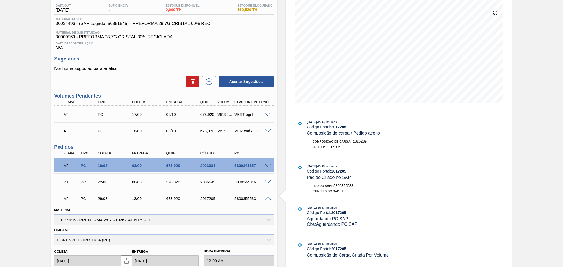
scroll to position [168, 0]
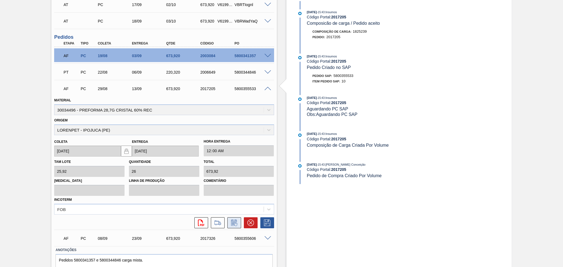
click at [235, 225] on button at bounding box center [234, 222] width 14 height 11
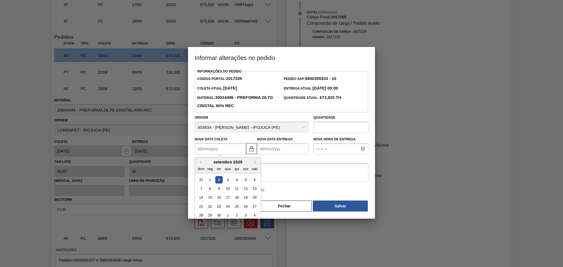
click at [219, 147] on Coleta2017205 "Nova Data Coleta" at bounding box center [220, 148] width 51 height 11
type Coleta2017205 "0"
type Entrega2017205 "16/01/2000"
type Coleta2017205 "03"
type Entrega2017205 "18/09/2025"
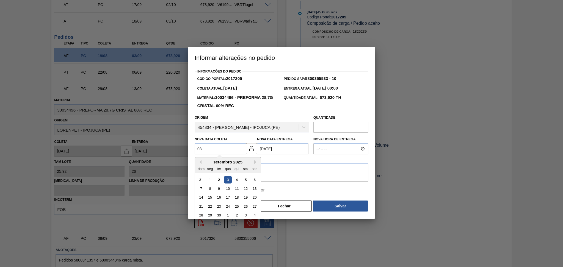
click at [230, 181] on div "3" at bounding box center [227, 179] width 7 height 7
type Coleta2017205 "03/09/2025"
click at [232, 177] on textarea at bounding box center [282, 172] width 174 height 18
paste textarea "5800355531"
drag, startPoint x: 201, startPoint y: 168, endPoint x: 177, endPoint y: 167, distance: 24.5
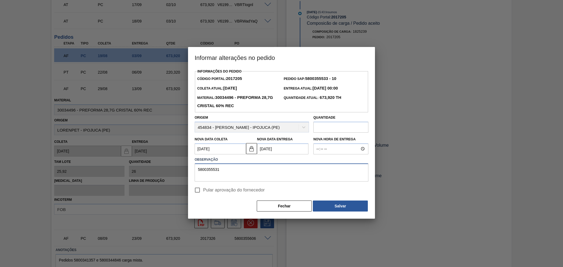
click at [177, 167] on div "Informar alterações no pedido Informações do Pedido Código Portal: 2017205 Pedi…" at bounding box center [281, 133] width 563 height 267
type textarea "furo reprogramado"
click at [217, 191] on span "Pular aprovação do fornecedor" at bounding box center [234, 190] width 62 height 7
click at [203, 191] on input "Pular aprovação do fornecedor" at bounding box center [197, 190] width 12 height 12
checkbox input "true"
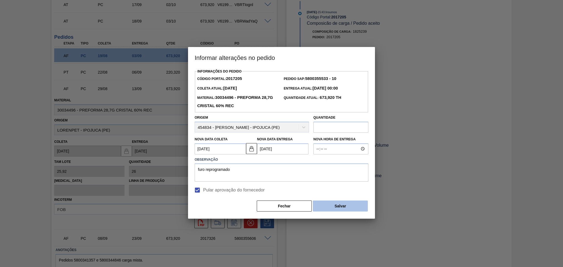
click at [359, 205] on button "Salvar" at bounding box center [340, 206] width 55 height 11
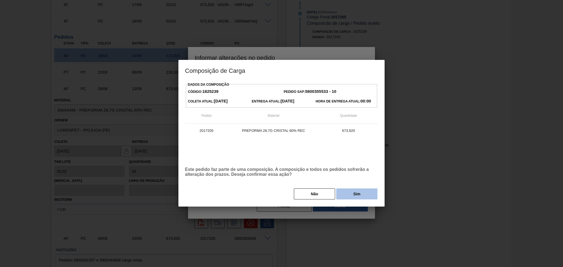
click at [352, 198] on button "Sim" at bounding box center [356, 193] width 41 height 11
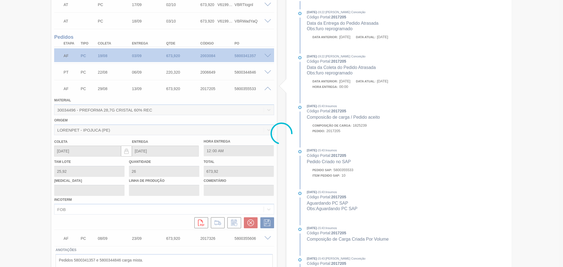
type input "furo reprogramado"
type input "03/09/2025"
type input "18/09/2025"
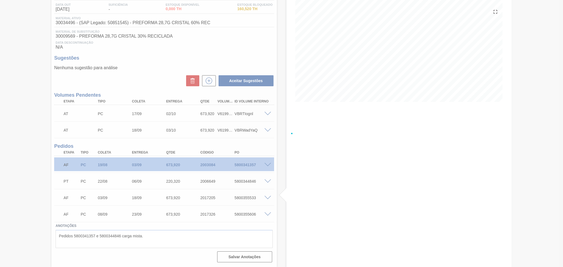
scroll to position [58, 0]
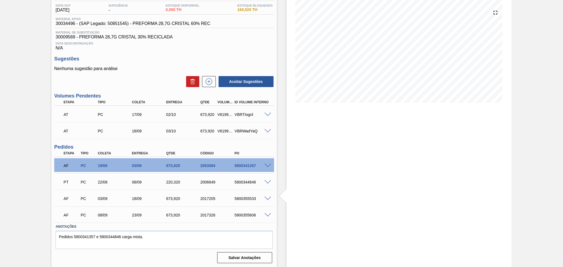
click at [244, 196] on div "5800355533" at bounding box center [252, 198] width 38 height 4
copy div "5800355533"
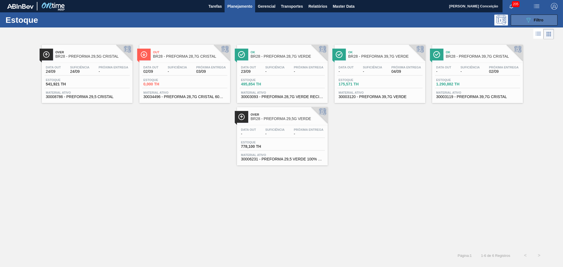
click at [545, 22] on button "089F7B8B-B2A5-4AFE-B5C0-19BA573D28AC Filtro" at bounding box center [533, 20] width 47 height 11
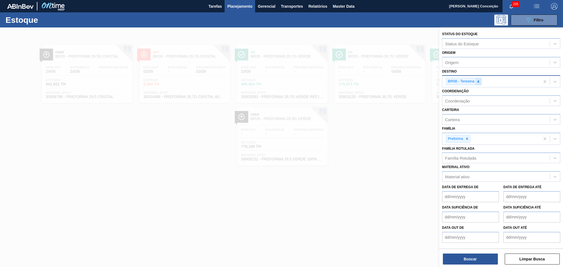
click at [477, 80] on icon at bounding box center [478, 82] width 4 height 4
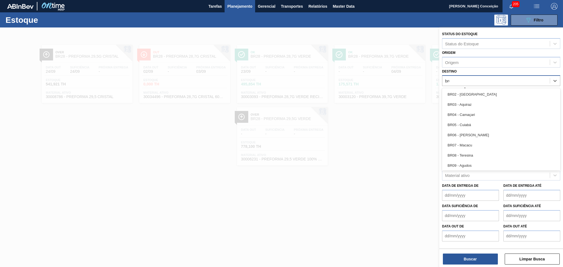
type input "br08"
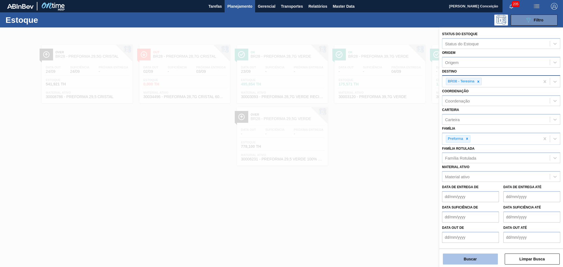
click at [458, 257] on button "Buscar" at bounding box center [470, 259] width 55 height 11
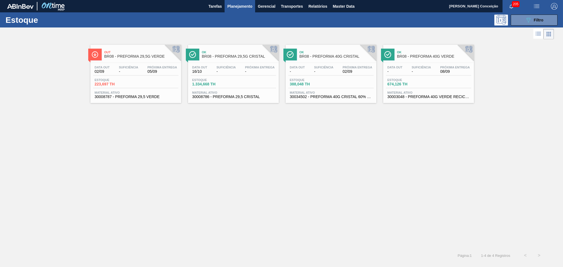
click at [321, 73] on span "-" at bounding box center [323, 72] width 19 height 4
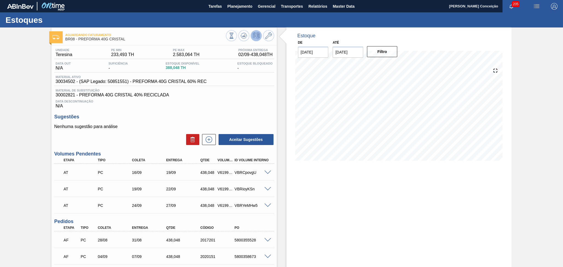
click at [250, 109] on div "Unidade Teresina PE MIN 233,493 TH PE MAX 2.583,064 TH Próxima Entrega 02/09 - …" at bounding box center [163, 184] width 225 height 277
click at [242, 39] on button at bounding box center [243, 35] width 11 height 11
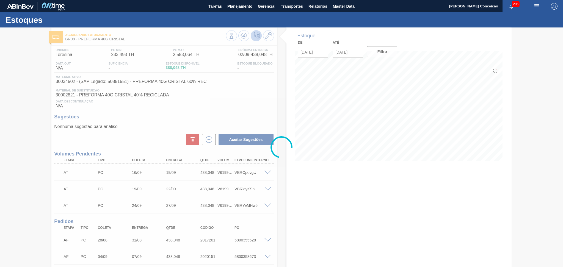
click at [229, 107] on div at bounding box center [281, 147] width 563 height 240
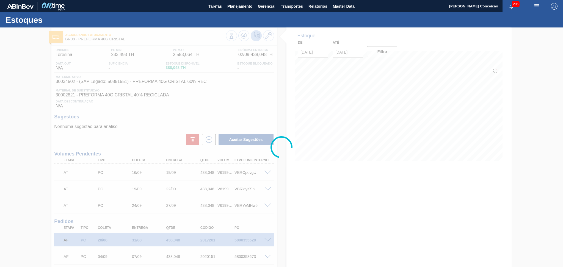
click at [243, 106] on div at bounding box center [281, 147] width 563 height 240
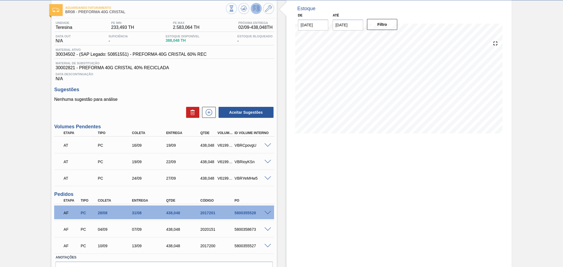
scroll to position [58, 0]
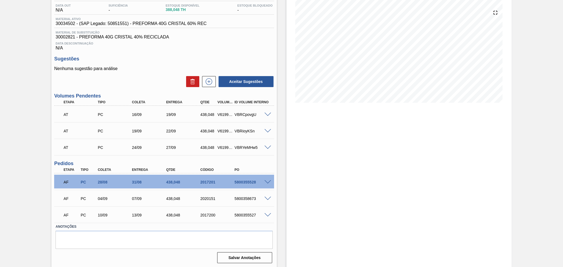
click at [282, 182] on div "Estoque De [DATE] Até [DATE] Filtro" at bounding box center [394, 119] width 235 height 298
click at [281, 141] on div "Estoque De [DATE] Até [DATE] Filtro" at bounding box center [394, 119] width 235 height 298
click at [284, 174] on div "Estoque De [DATE] Até [DATE] Filtro" at bounding box center [394, 119] width 235 height 298
click at [268, 181] on span at bounding box center [267, 182] width 7 height 4
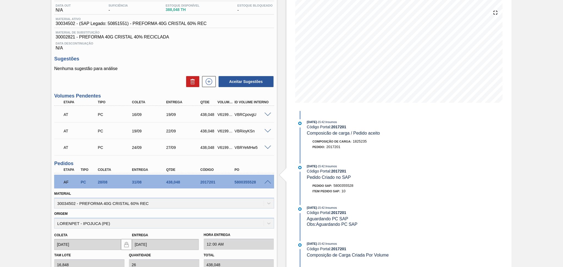
click at [267, 181] on span at bounding box center [267, 182] width 7 height 4
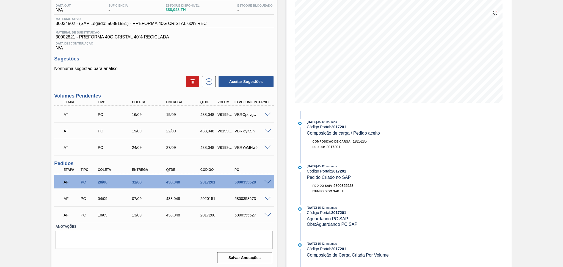
click at [266, 181] on span at bounding box center [267, 182] width 7 height 4
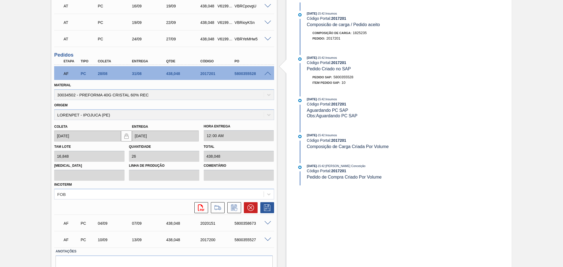
scroll to position [168, 0]
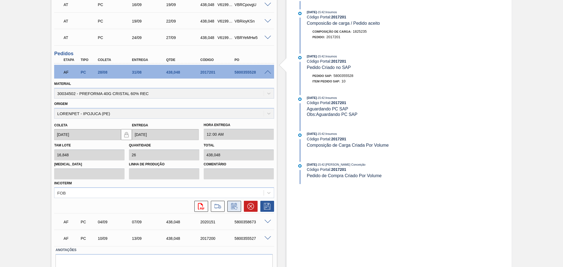
click at [231, 206] on icon at bounding box center [234, 206] width 9 height 7
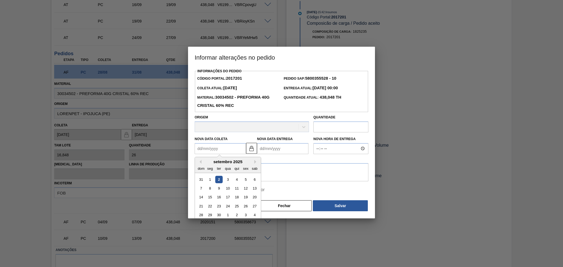
click at [211, 148] on Coleta2017201 "Nova Data Coleta" at bounding box center [220, 148] width 51 height 11
click at [237, 178] on div "4" at bounding box center [236, 179] width 7 height 7
type Coleta2017201 "[DATE]"
type Entrega2017201 "[DATE]"
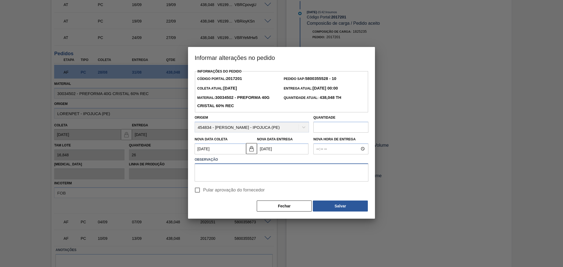
click at [237, 178] on textarea at bounding box center [282, 172] width 174 height 18
type textarea "furo reprogramado"
click at [237, 193] on span "Pular aprovação do fornecedor" at bounding box center [234, 190] width 62 height 7
click at [203, 194] on input "Pular aprovação do fornecedor" at bounding box center [197, 190] width 12 height 12
checkbox input "true"
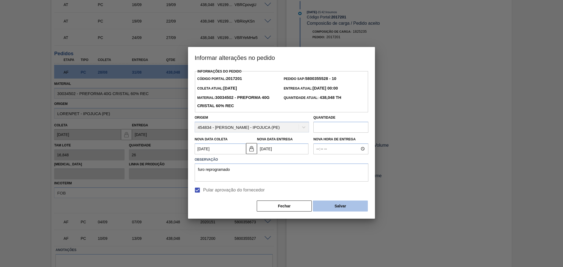
click at [329, 204] on button "Salvar" at bounding box center [340, 206] width 55 height 11
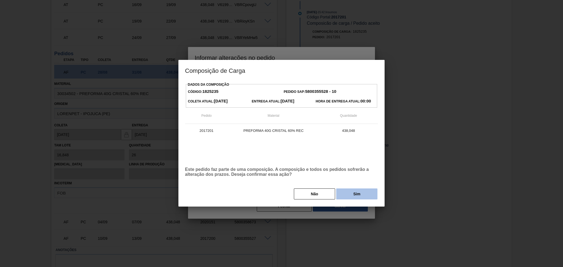
click at [343, 196] on button "Sim" at bounding box center [356, 193] width 41 height 11
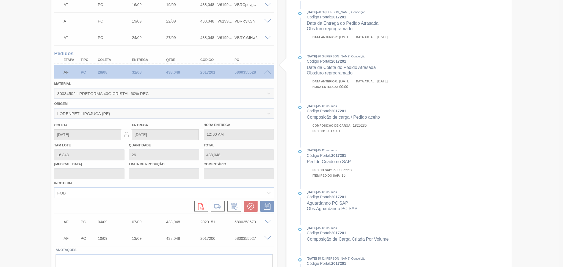
type input "furo reprogramado"
type input "[DATE]"
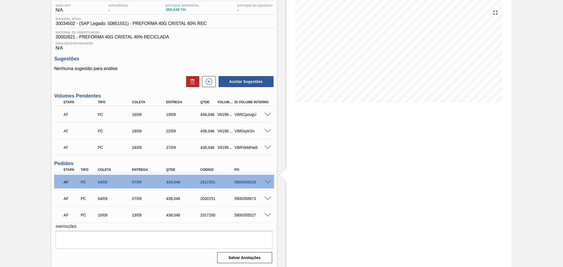
click at [245, 181] on div "5800355528" at bounding box center [252, 182] width 38 height 4
copy div "5800355528"
click at [243, 198] on div "5800358673" at bounding box center [252, 198] width 38 height 4
click at [102, 215] on div "10/09" at bounding box center [115, 215] width 38 height 4
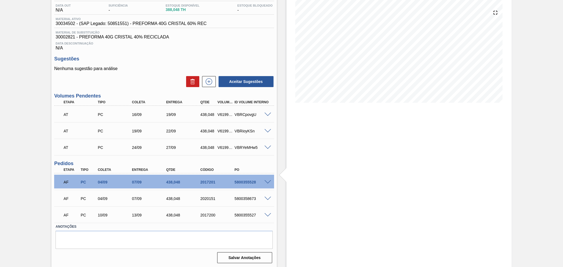
click at [148, 116] on div "16/09" at bounding box center [149, 114] width 38 height 4
click at [143, 129] on div "19/09" at bounding box center [149, 131] width 38 height 4
click at [104, 200] on div "AF PC 04/09 07/09 438,048 2020151 5800358673" at bounding box center [162, 198] width 205 height 11
click at [267, 199] on span at bounding box center [267, 199] width 7 height 4
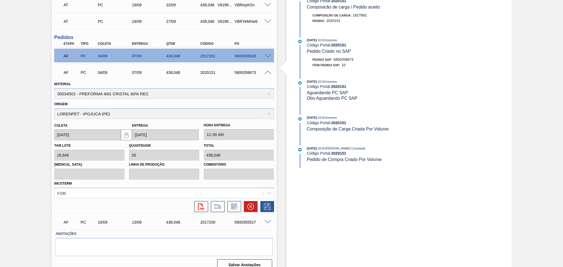
scroll to position [190, 0]
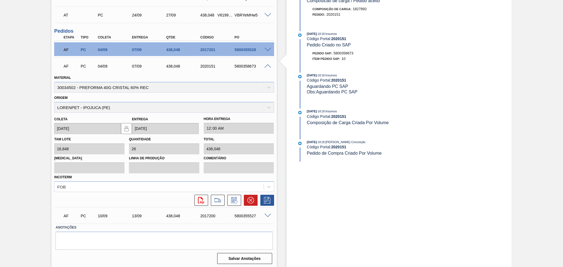
click at [267, 66] on span at bounding box center [267, 66] width 7 height 4
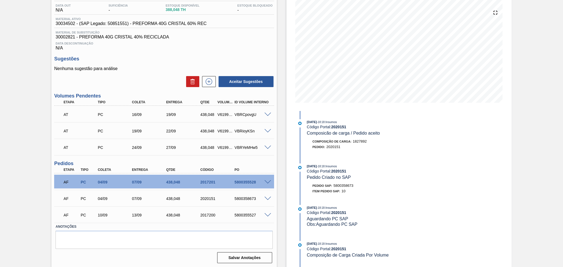
click at [267, 197] on span at bounding box center [267, 199] width 7 height 4
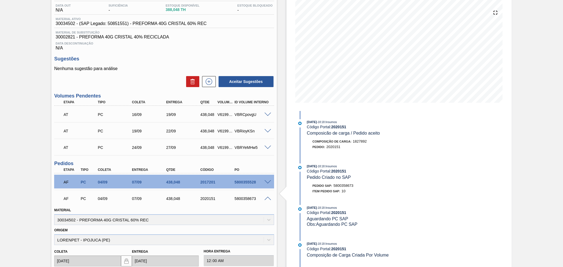
scroll to position [190, 0]
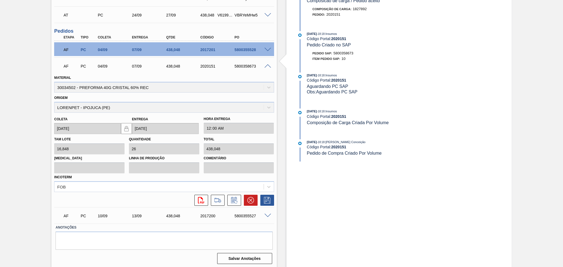
click at [268, 67] on span at bounding box center [267, 66] width 7 height 4
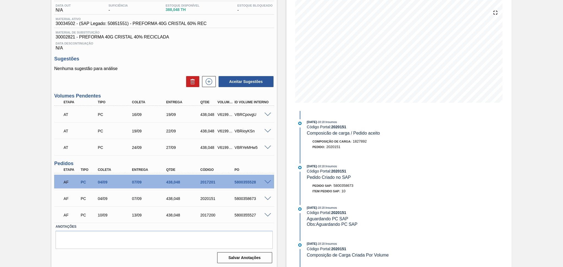
click at [267, 199] on span at bounding box center [267, 199] width 7 height 4
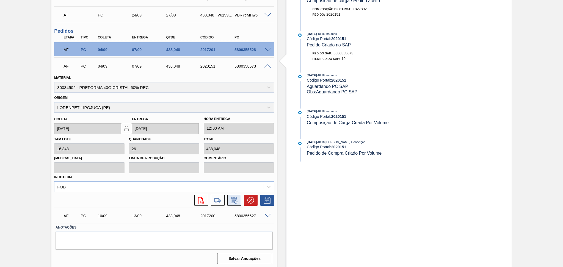
click at [235, 199] on icon at bounding box center [234, 200] width 4 height 3
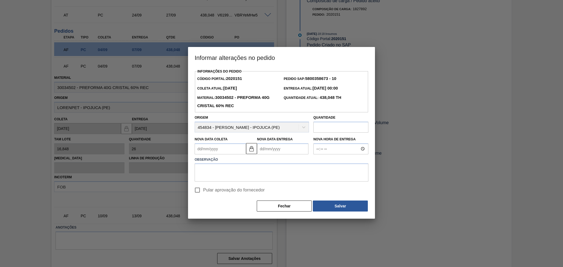
click at [221, 151] on Coleta2020151 "Nova Data Coleta" at bounding box center [220, 148] width 51 height 11
type Coleta2020151 "1"
type Entrega2020151 "[DATE]"
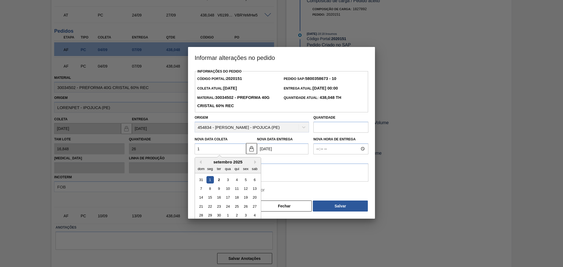
type Coleta2020151 "10"
type Entrega2020151 "[DATE]"
click at [225, 191] on div "10" at bounding box center [227, 188] width 7 height 7
type Coleta2020151 "[DATE]"
click at [214, 178] on textarea at bounding box center [282, 172] width 174 height 18
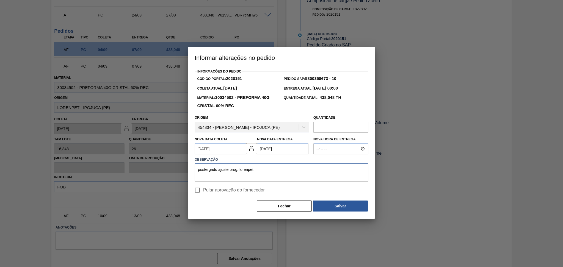
drag, startPoint x: 264, startPoint y: 174, endPoint x: 140, endPoint y: 175, distance: 124.5
click at [140, 175] on div "Informar alterações no pedido Informações do Pedido Código Portal: 2020151 Pedi…" at bounding box center [281, 133] width 563 height 267
type textarea "postergado ajuste prog. lorenpet"
click at [198, 190] on input "Pular aprovação do fornecedor" at bounding box center [197, 190] width 12 height 12
checkbox input "true"
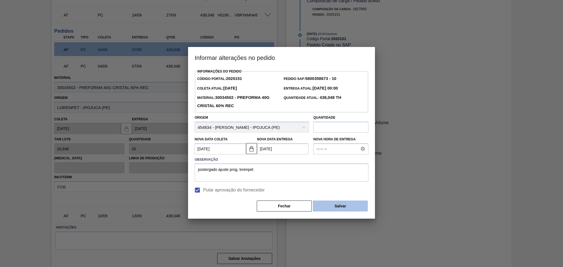
click at [324, 205] on button "Salvar" at bounding box center [340, 206] width 55 height 11
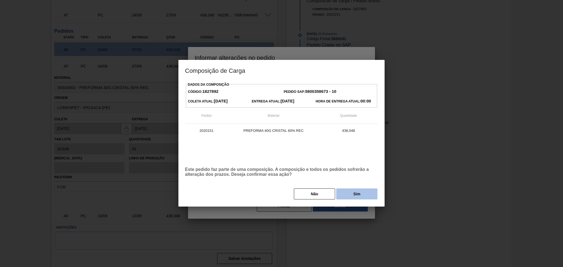
click at [351, 193] on button "Sim" at bounding box center [356, 193] width 41 height 11
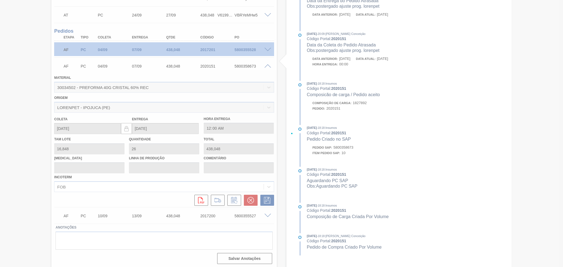
type input "postergado ajuste prog. lorenpet"
type input "[DATE]"
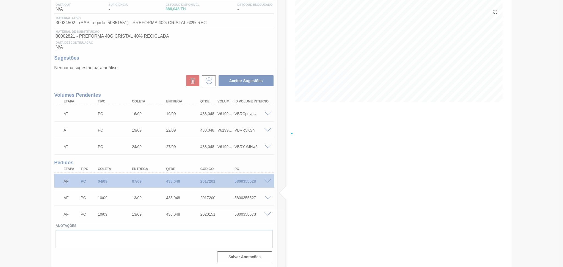
scroll to position [58, 0]
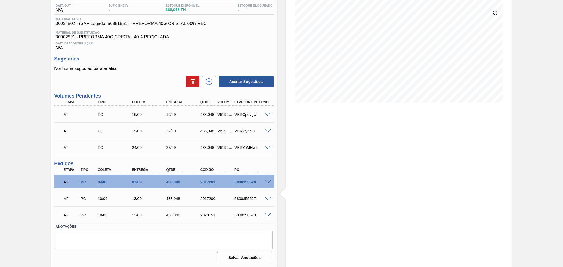
click at [268, 213] on span at bounding box center [267, 215] width 7 height 4
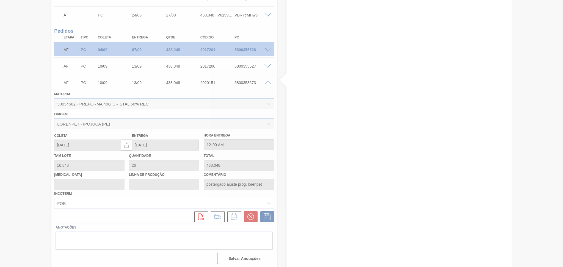
click at [231, 217] on div at bounding box center [281, 133] width 563 height 267
click at [232, 218] on div at bounding box center [281, 133] width 563 height 267
click at [232, 216] on div at bounding box center [281, 133] width 563 height 267
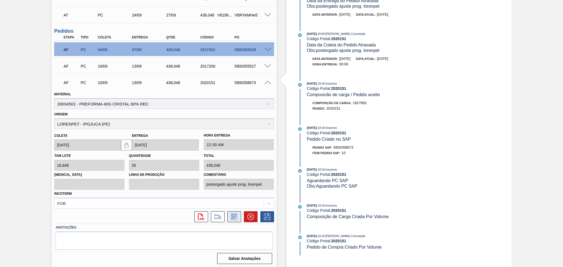
click at [232, 216] on icon at bounding box center [234, 217] width 4 height 3
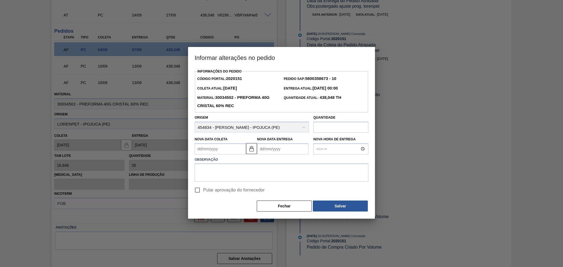
click at [227, 151] on Coleta2020151 "Nova Data Coleta" at bounding box center [220, 148] width 51 height 11
type Coleta2020151 "1"
type Entrega2020151 "[DATE]"
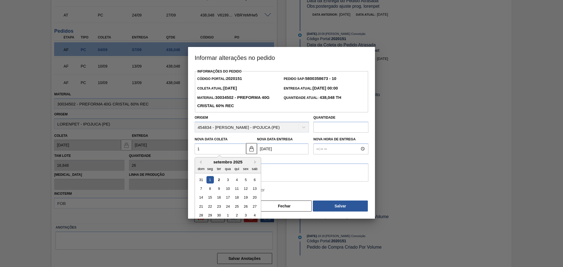
type Coleta2020151 "16"
type Entrega2020151 "[DATE]"
click at [221, 199] on div "16" at bounding box center [218, 197] width 7 height 7
type Coleta2020151 "[DATE]"
click at [225, 176] on textarea at bounding box center [282, 172] width 174 height 18
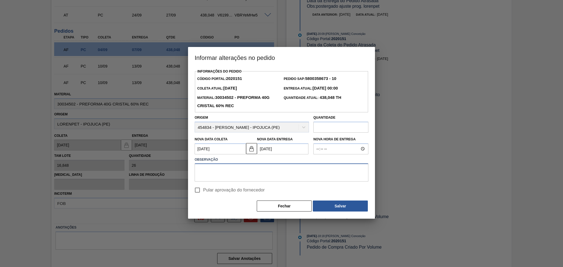
paste textarea "postergado ajuste prog. lorenpet"
type textarea "postergado ajuste prog. lorenpet"
click at [227, 189] on span "Pular aprovação do fornecedor" at bounding box center [234, 190] width 62 height 7
click at [203, 189] on input "Pular aprovação do fornecedor" at bounding box center [197, 190] width 12 height 12
checkbox input "true"
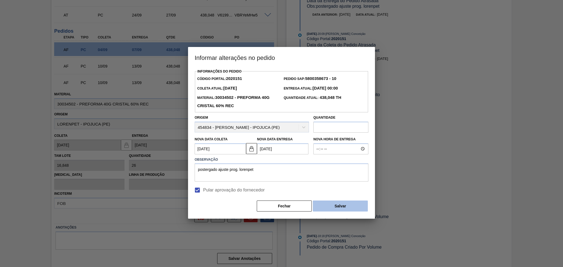
click at [337, 204] on button "Salvar" at bounding box center [340, 206] width 55 height 11
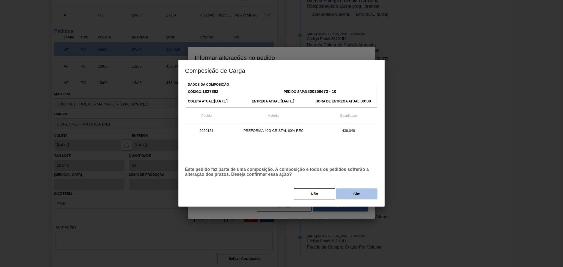
click at [344, 197] on button "Sim" at bounding box center [356, 193] width 41 height 11
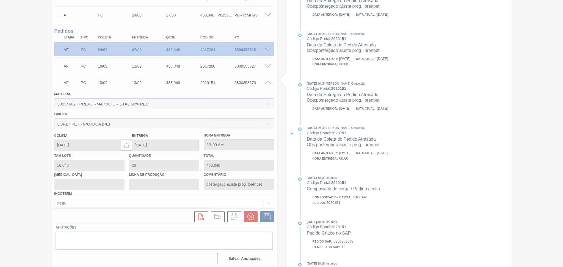
type input "[DATE]"
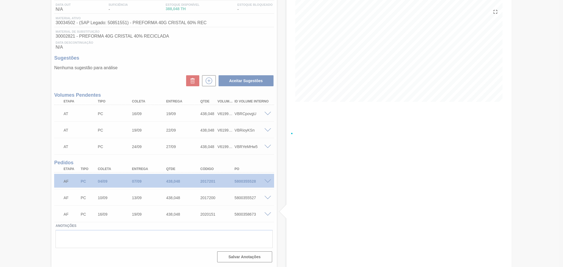
scroll to position [58, 0]
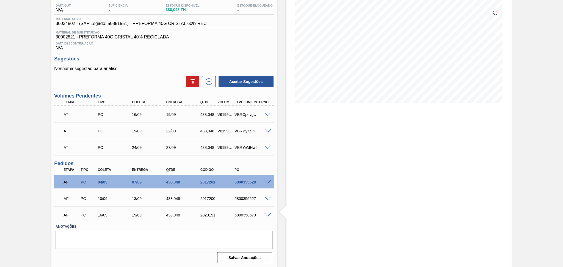
click at [268, 113] on span at bounding box center [267, 115] width 7 height 4
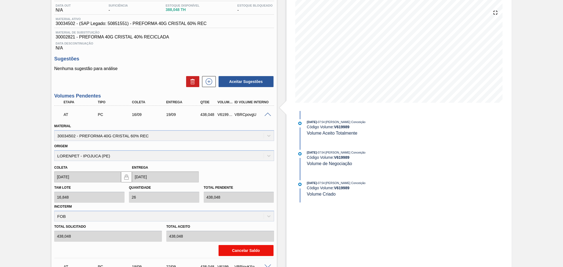
click at [253, 251] on button "Cancelar Saldo" at bounding box center [245, 250] width 55 height 11
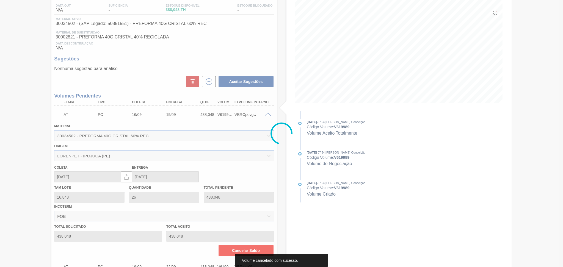
scroll to position [41, 0]
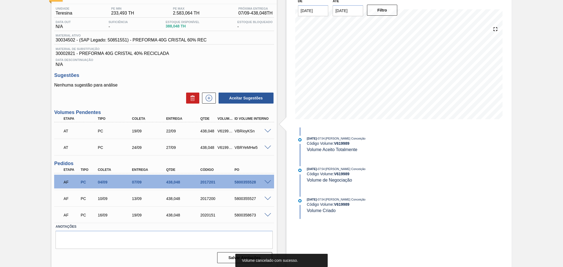
click at [148, 82] on div "Sugestões Nenhuma sugestão para análise Aceitar Sugestões" at bounding box center [164, 89] width 220 height 32
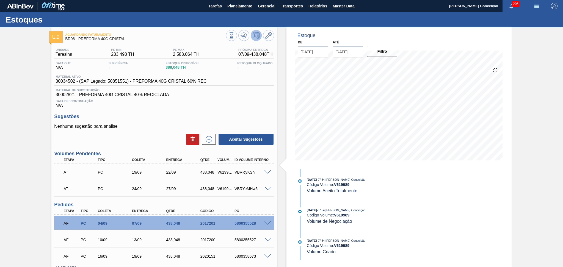
scroll to position [0, 0]
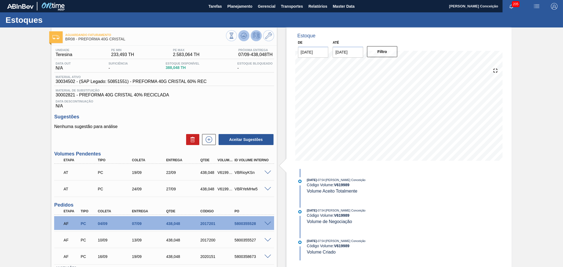
click at [245, 35] on icon at bounding box center [243, 35] width 7 height 7
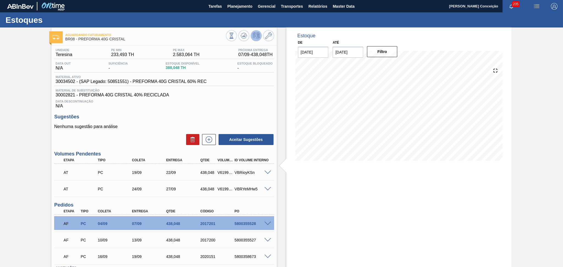
click at [223, 105] on div "Data Descontinuação N/A" at bounding box center [164, 103] width 220 height 11
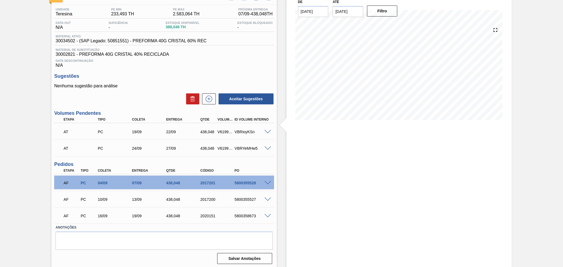
scroll to position [41, 0]
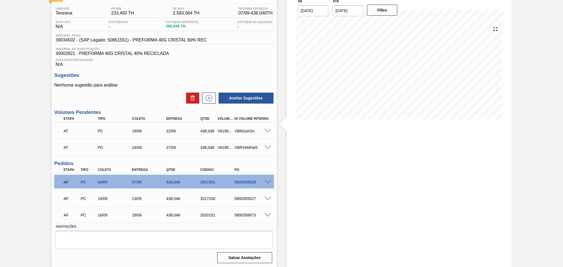
click at [236, 182] on div "5800355528" at bounding box center [252, 182] width 38 height 4
copy div "5800355528"
click at [290, 163] on div "Estoque De [DATE] Até [DATE] Filtro 15/09 Projeção de Estoque 980.842 [DOMAIN_N…" at bounding box center [398, 127] width 225 height 282
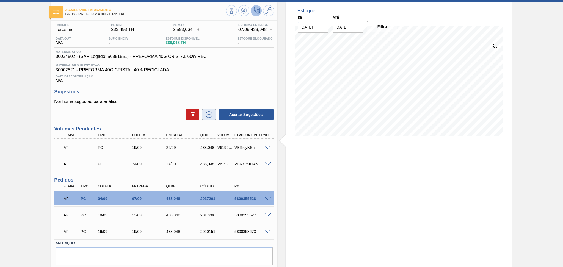
scroll to position [0, 0]
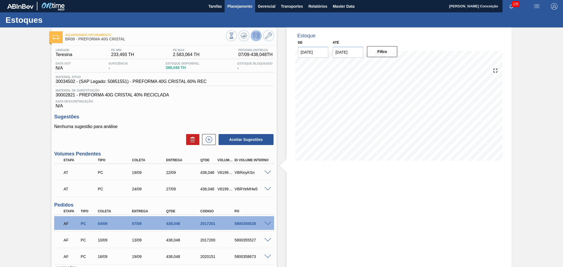
click at [234, 9] on span "Planejamento" at bounding box center [239, 6] width 25 height 7
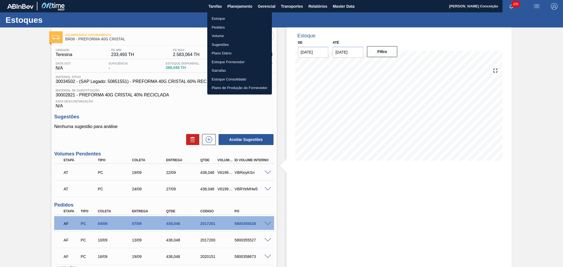
click at [173, 117] on div at bounding box center [281, 133] width 563 height 267
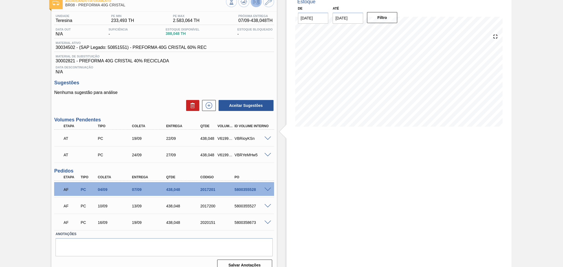
scroll to position [41, 0]
